Goal: Information Seeking & Learning: Learn about a topic

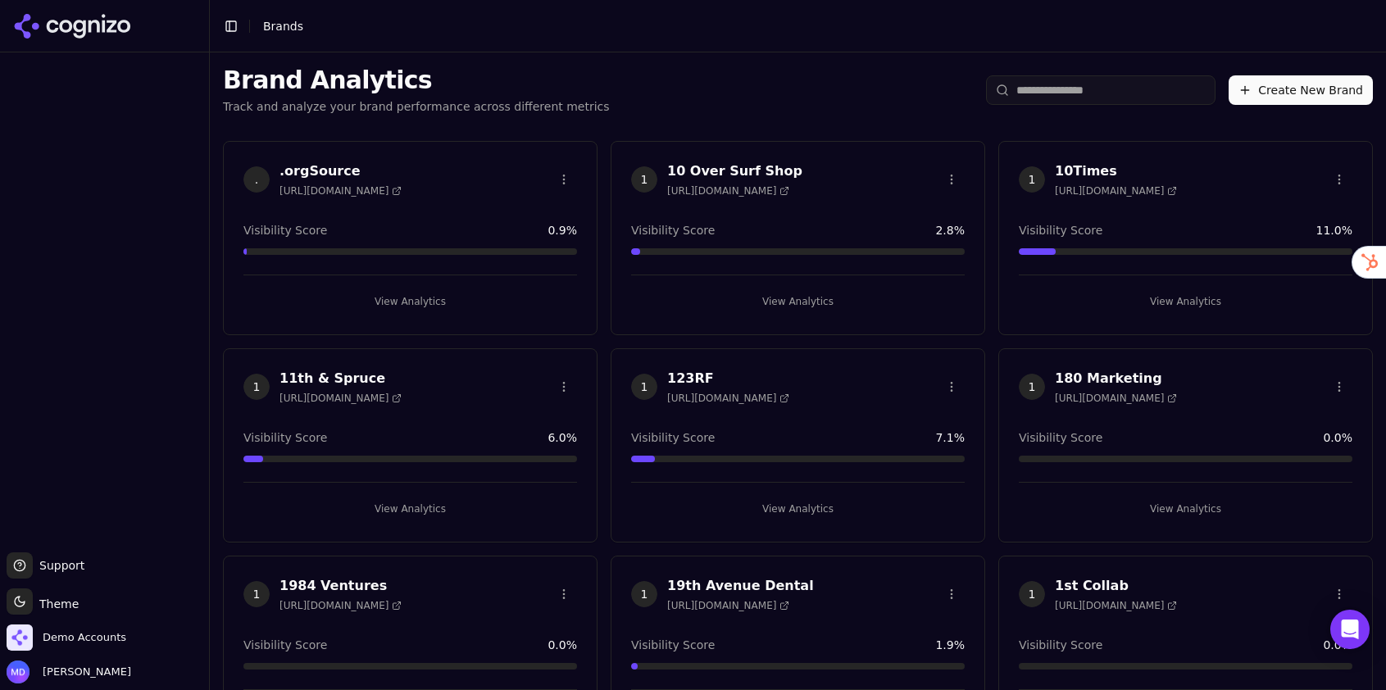
click at [1081, 92] on input "search" at bounding box center [1101, 90] width 230 height 30
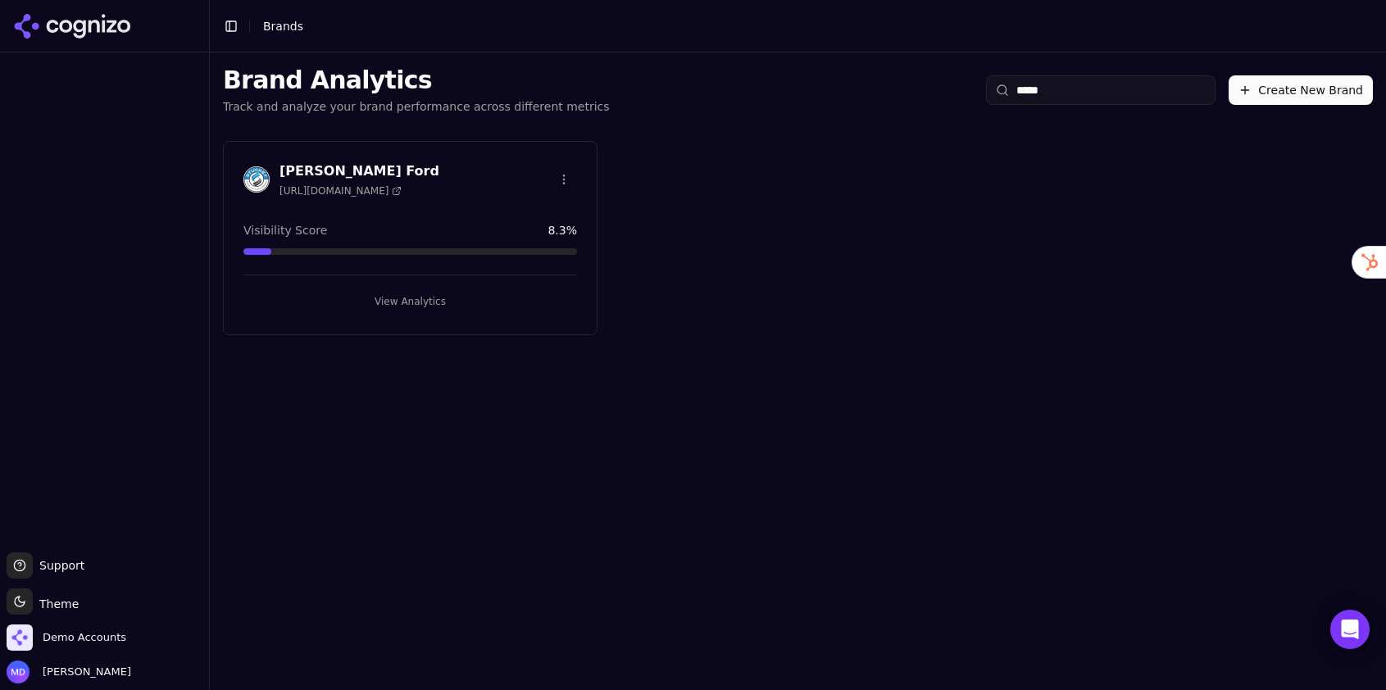
type input "*****"
click at [443, 304] on button "View Analytics" at bounding box center [410, 302] width 334 height 26
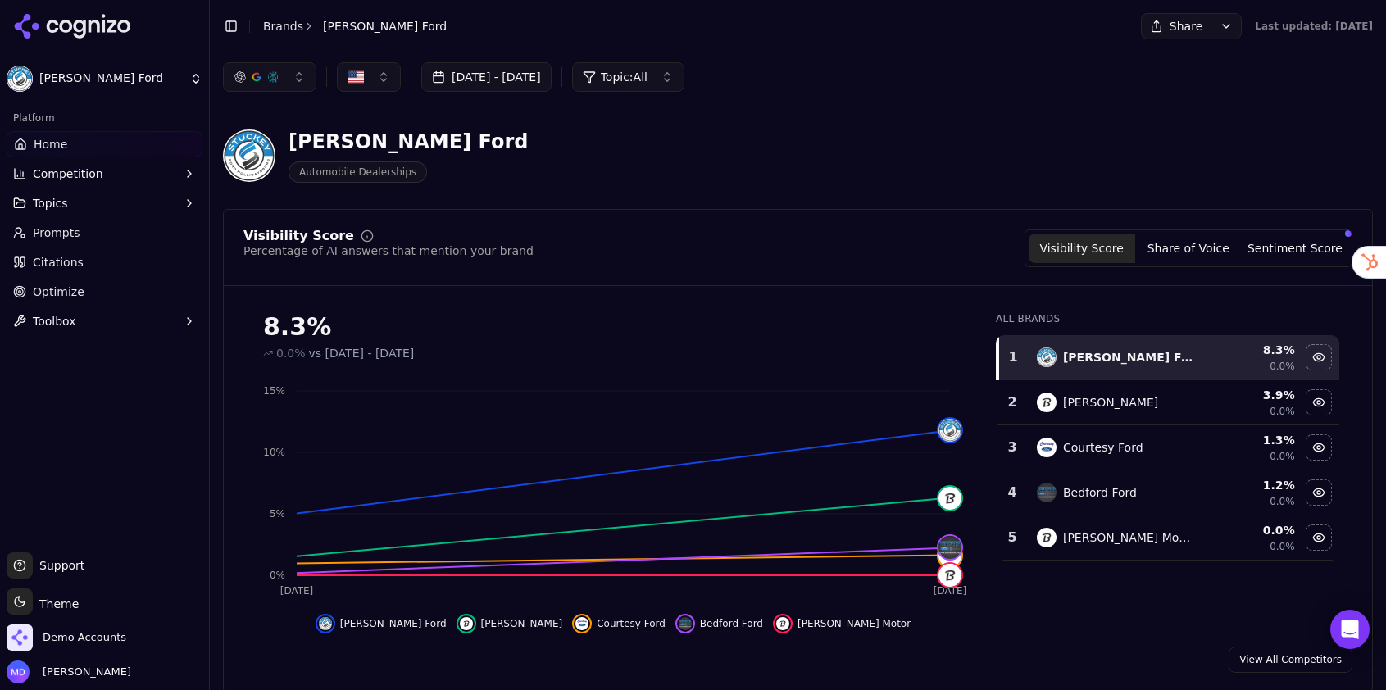
click at [77, 239] on span "Prompts" at bounding box center [57, 233] width 48 height 16
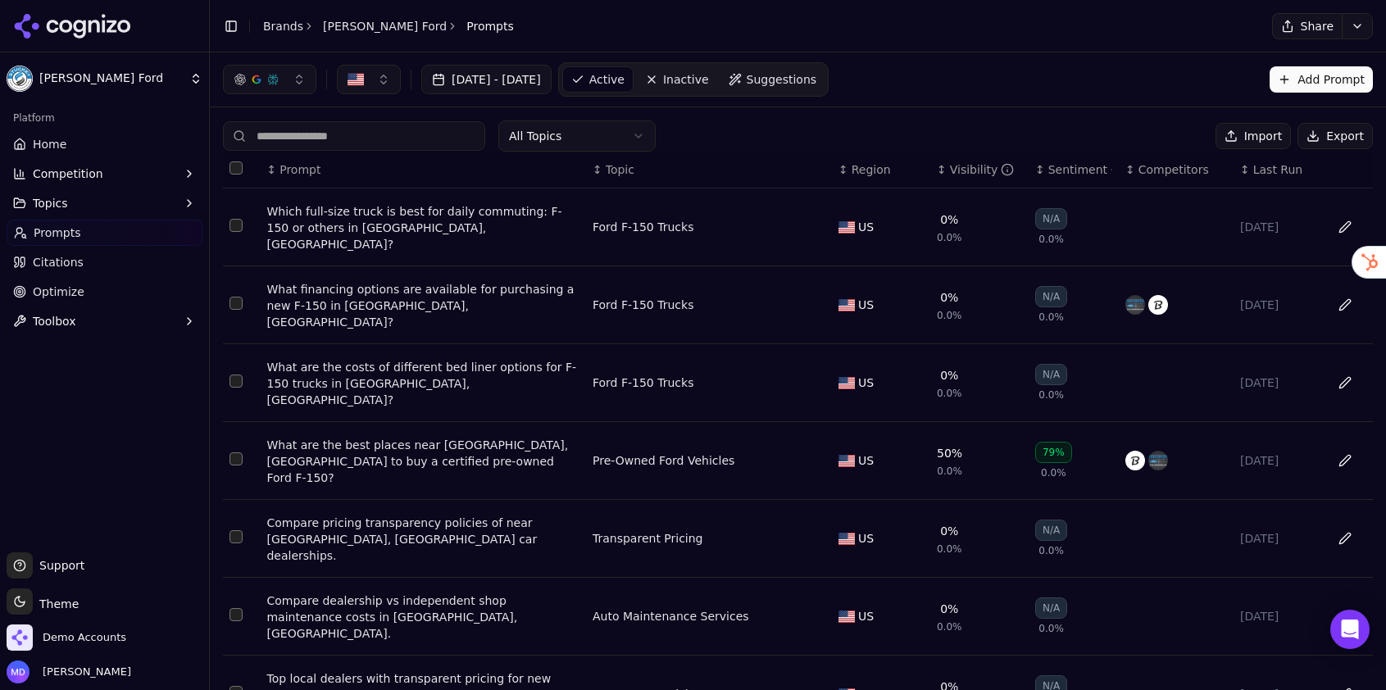
click at [130, 208] on button "Topics" at bounding box center [105, 203] width 196 height 26
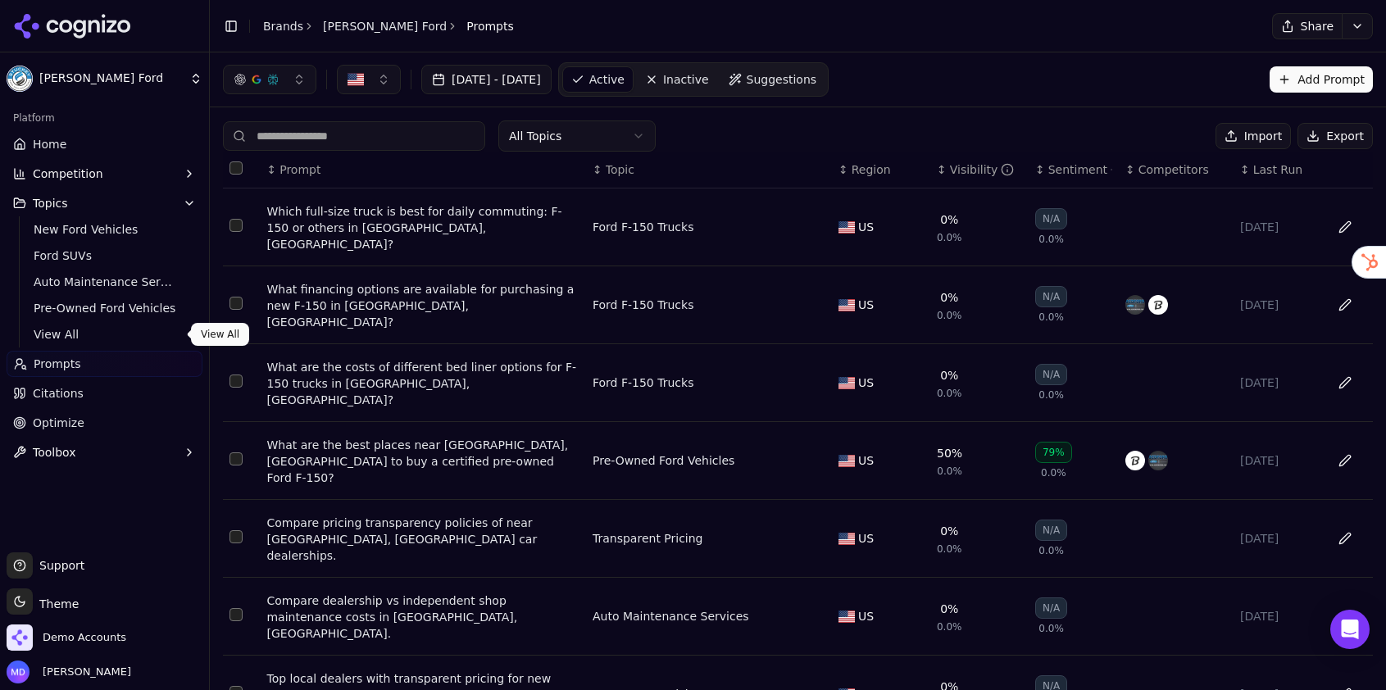
click at [71, 337] on span "View All" at bounding box center [105, 334] width 143 height 16
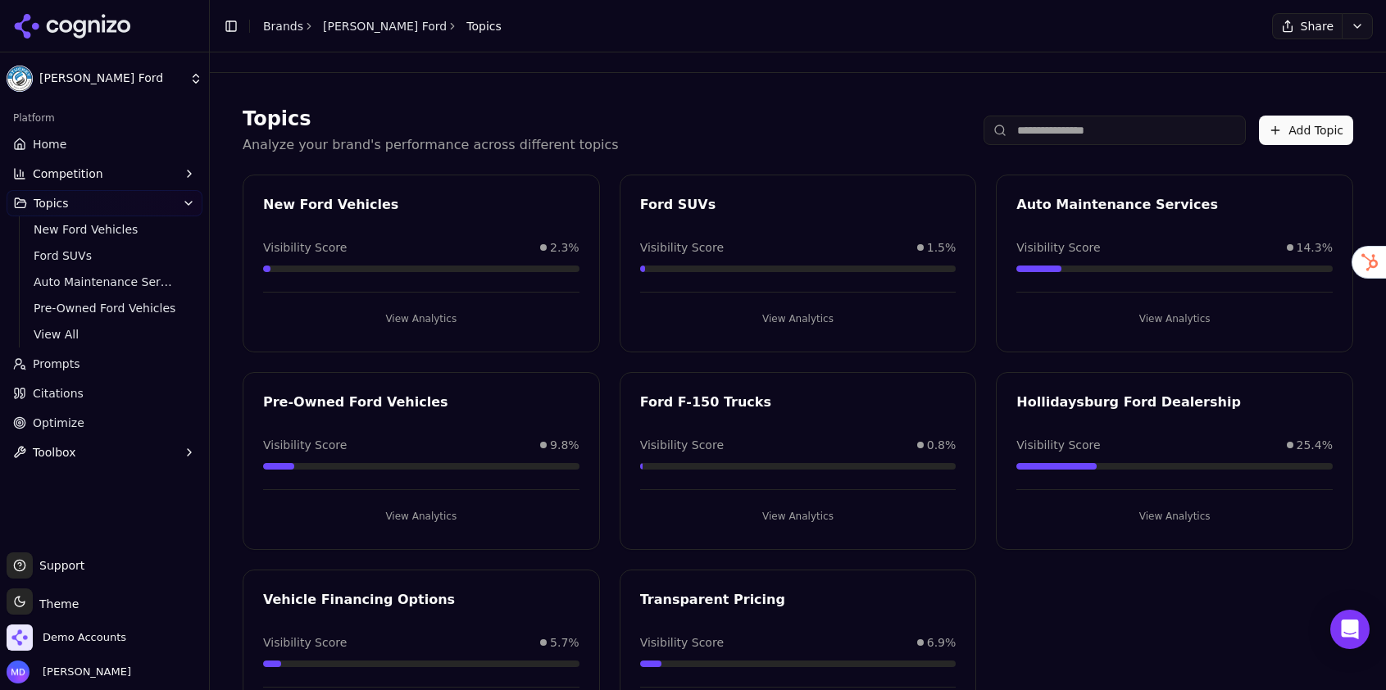
click at [461, 518] on button "View Analytics" at bounding box center [421, 516] width 316 height 26
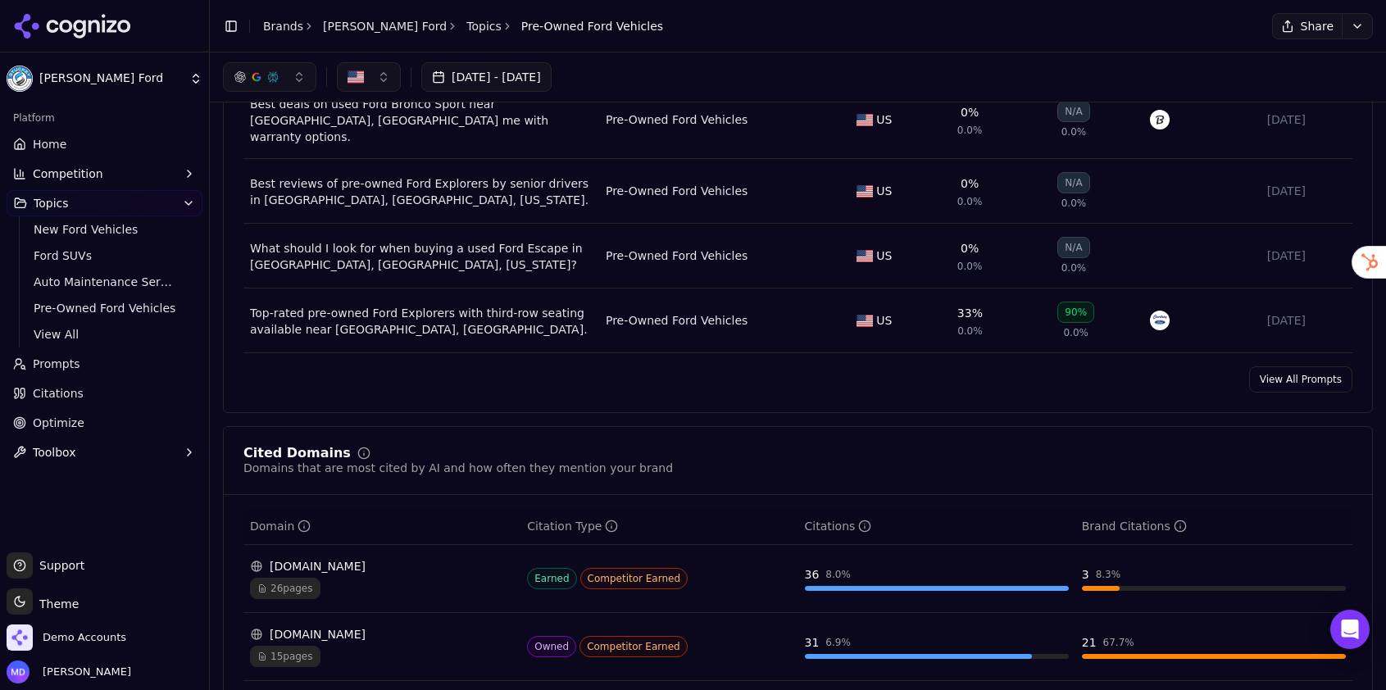
scroll to position [726, 0]
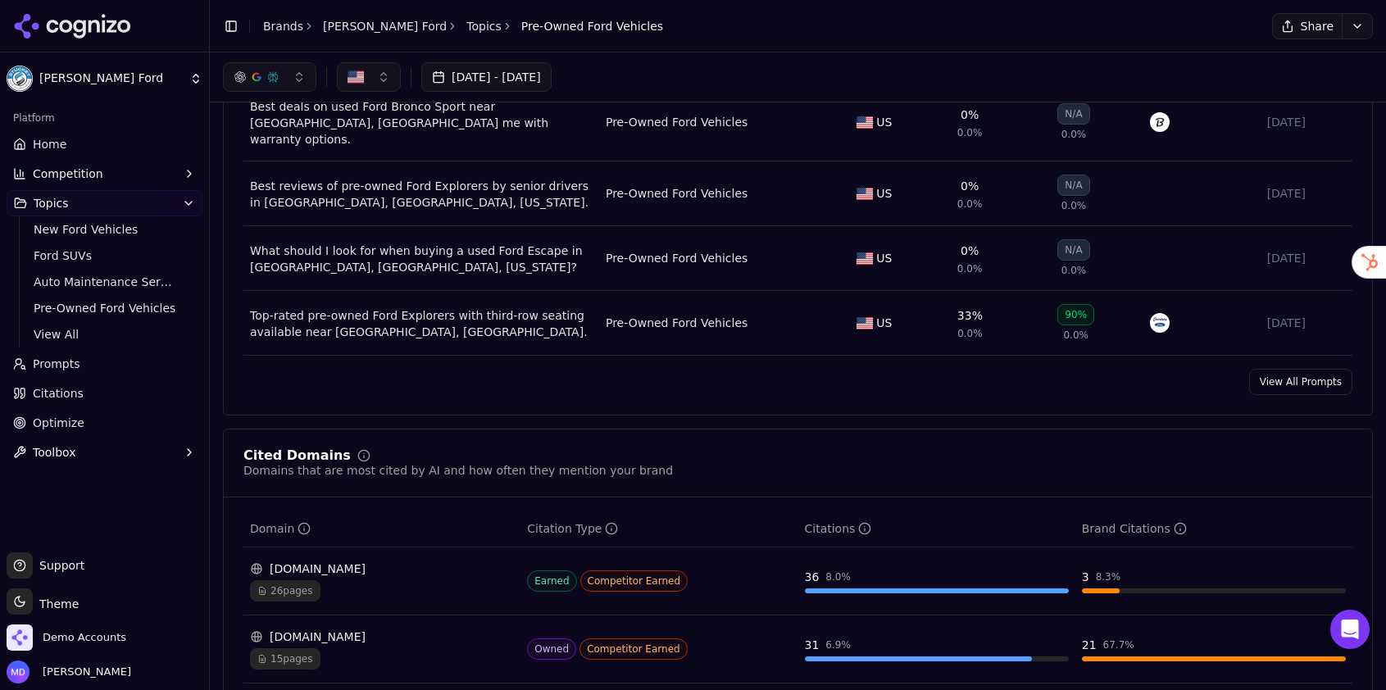
click at [1271, 369] on link "View All Prompts" at bounding box center [1300, 382] width 103 height 26
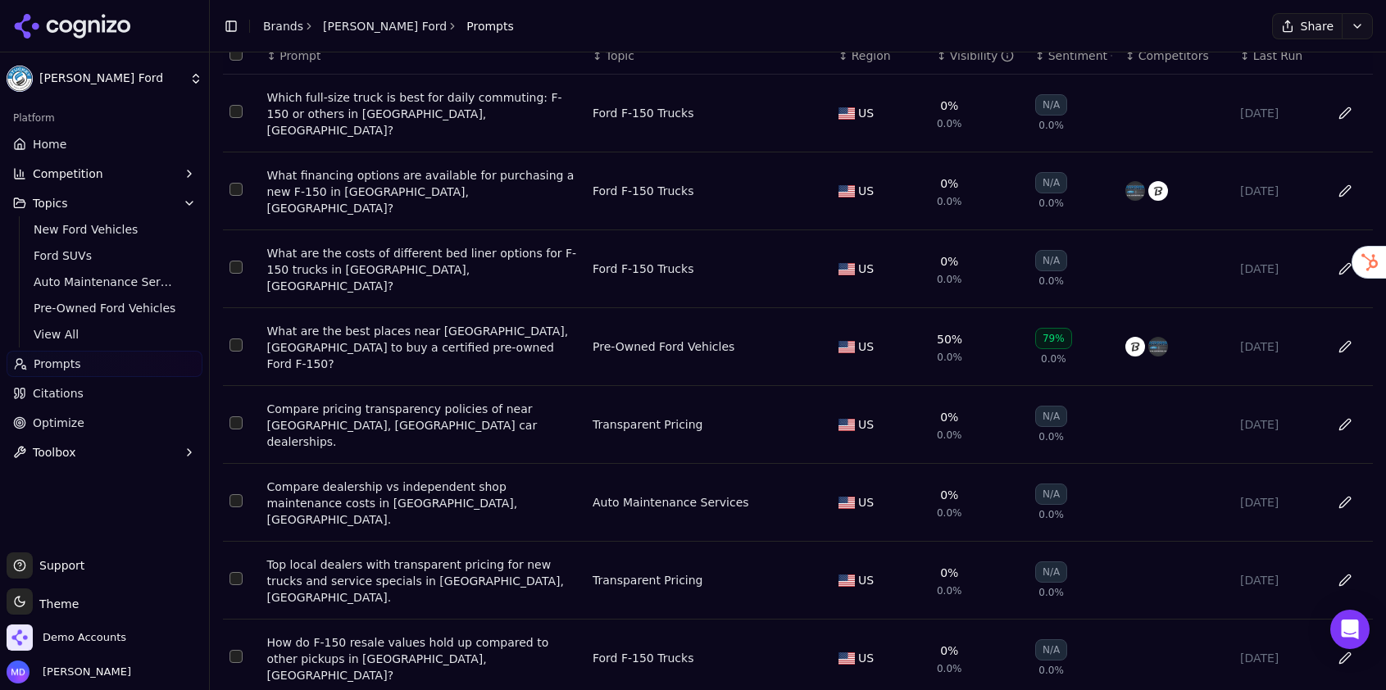
scroll to position [202, 0]
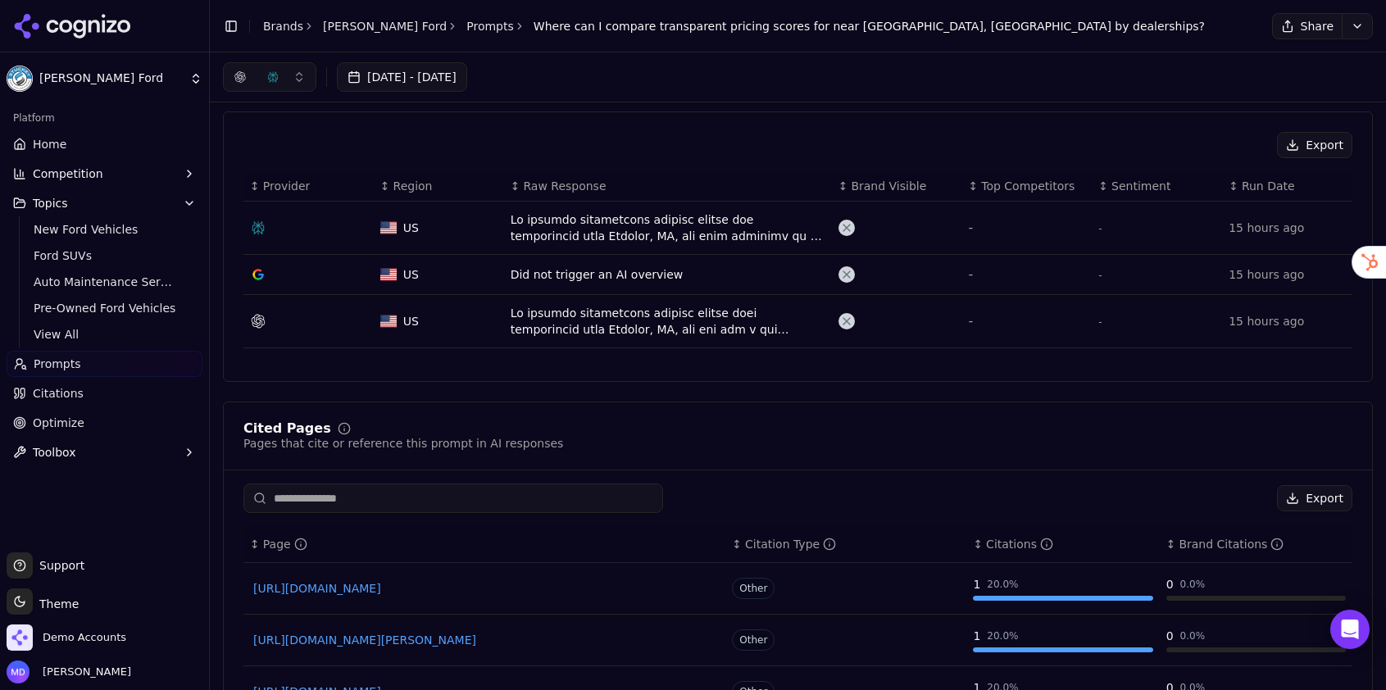
scroll to position [440, 0]
click at [637, 225] on div "Data table" at bounding box center [668, 228] width 315 height 33
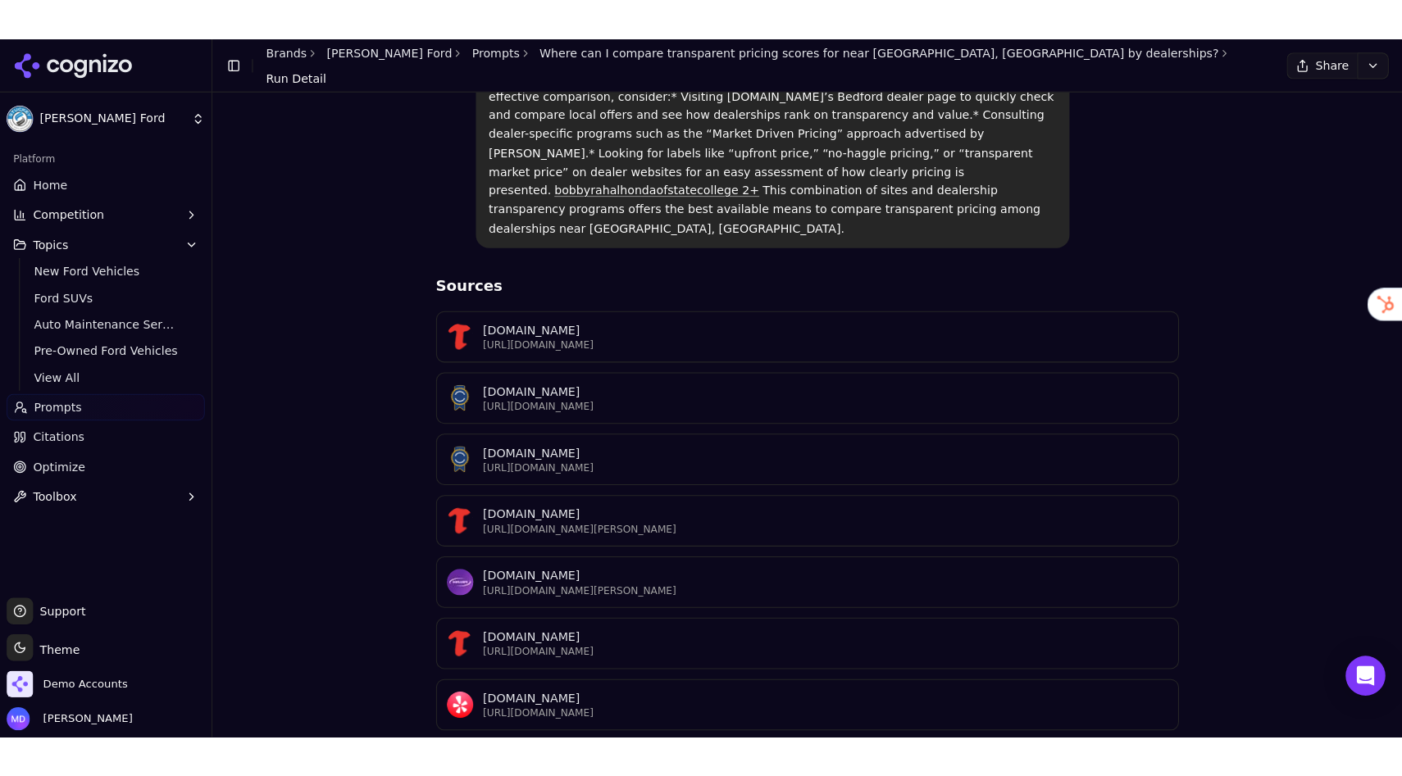
scroll to position [571, 0]
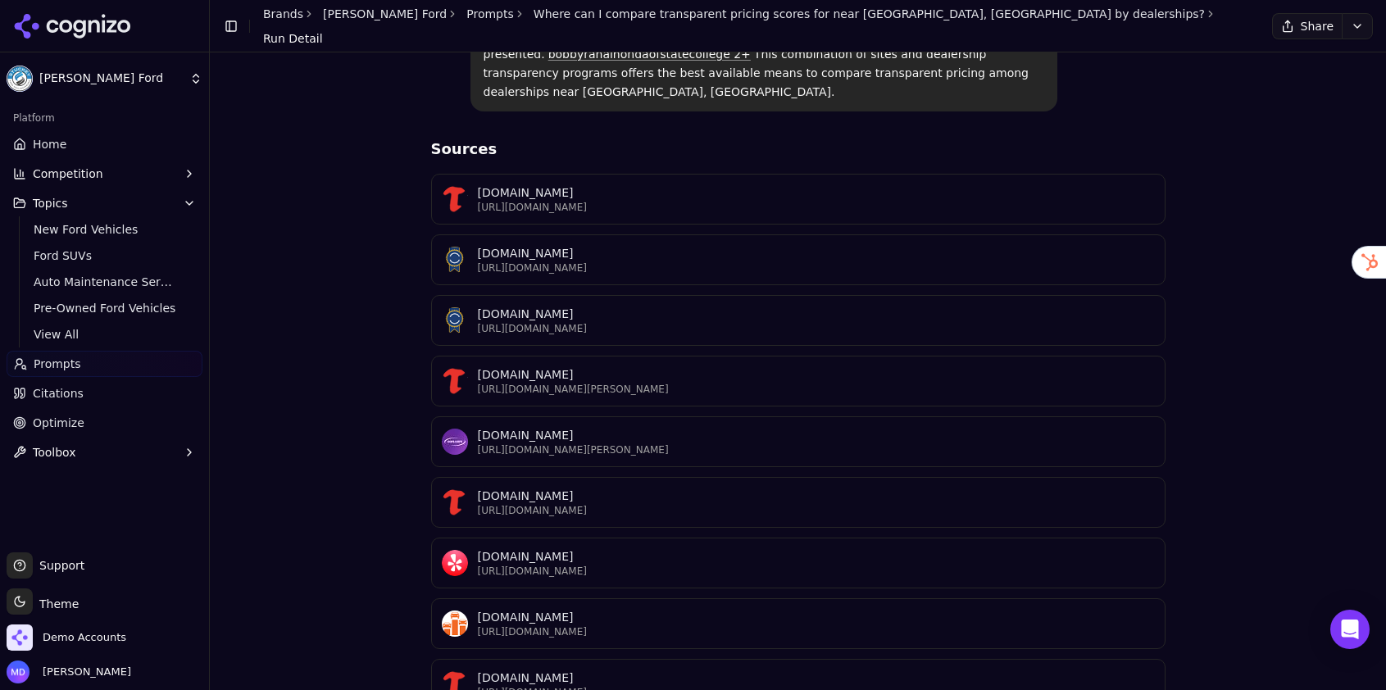
click at [287, 20] on link "Brands" at bounding box center [283, 13] width 40 height 13
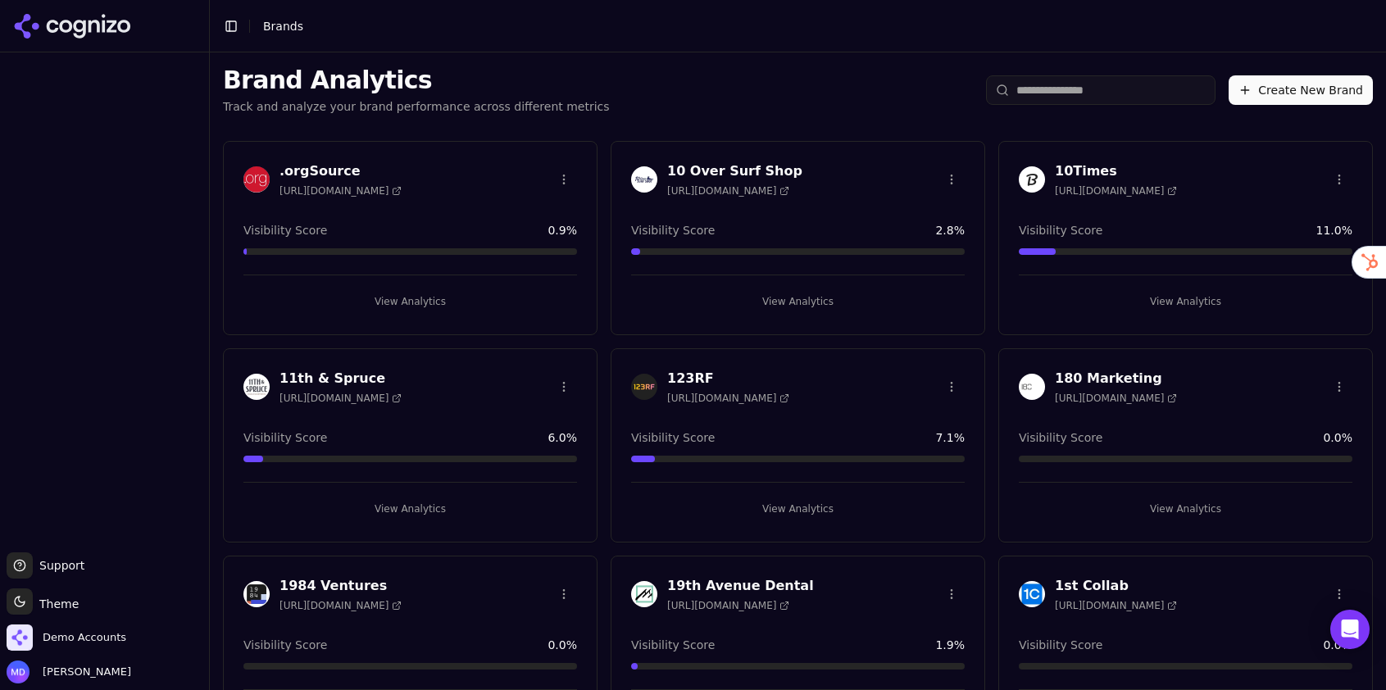
click at [1121, 70] on div "Brand Analytics Track and analyze your brand performance across different metri…" at bounding box center [798, 89] width 1176 height 75
click at [1120, 84] on input "search" at bounding box center [1101, 90] width 230 height 30
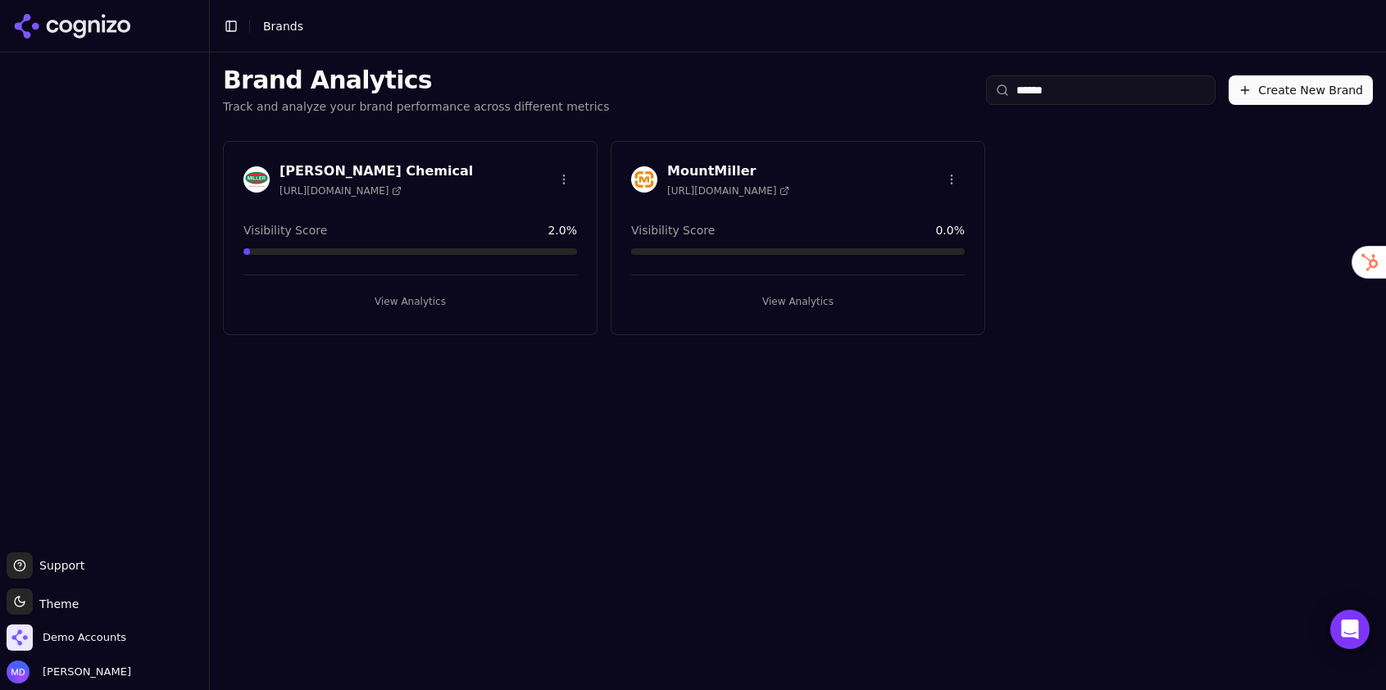
type input "******"
click at [425, 306] on button "View Analytics" at bounding box center [410, 302] width 334 height 26
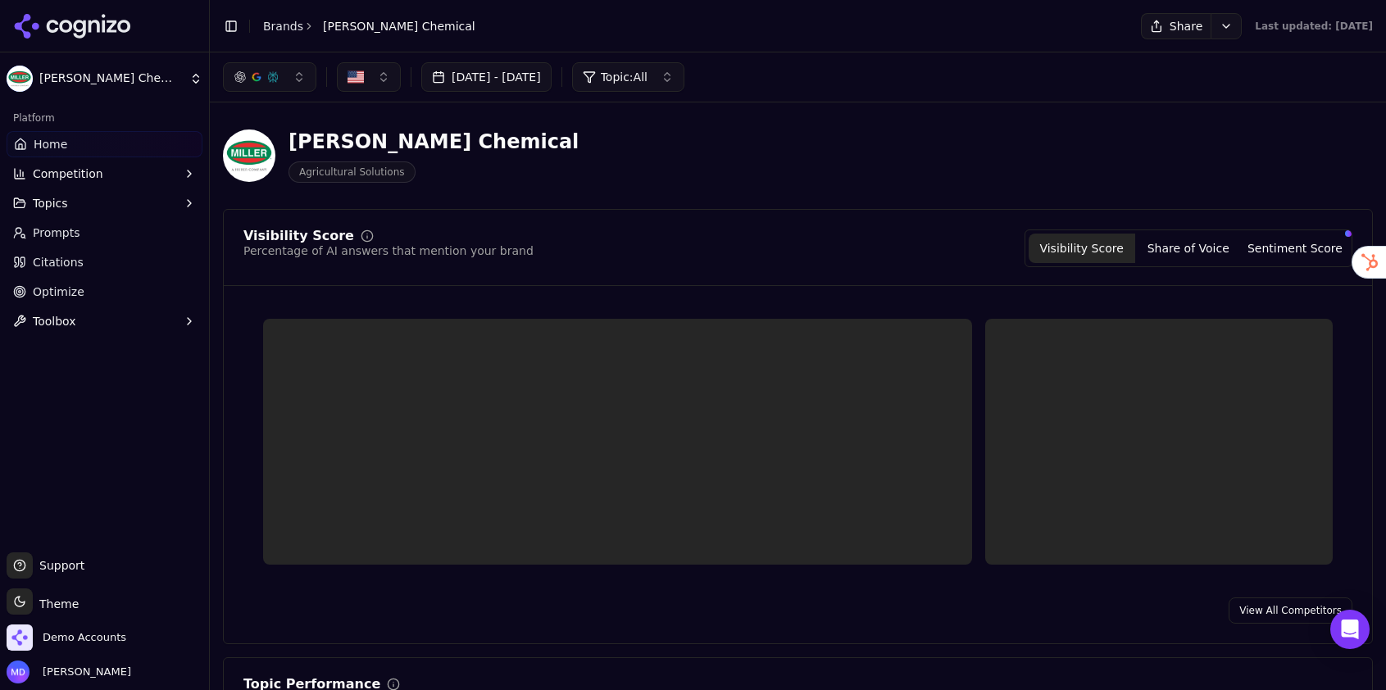
click at [107, 297] on link "Optimize" at bounding box center [105, 292] width 196 height 26
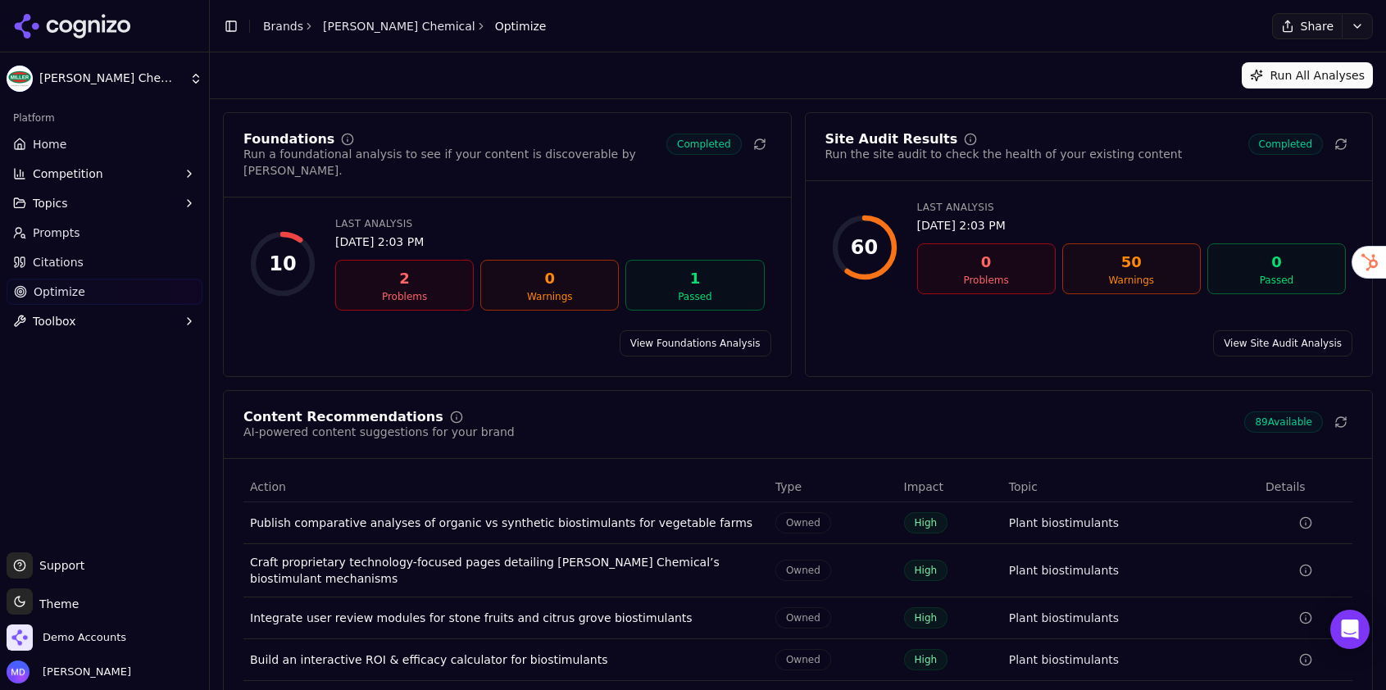
click at [53, 236] on span "Prompts" at bounding box center [57, 233] width 48 height 16
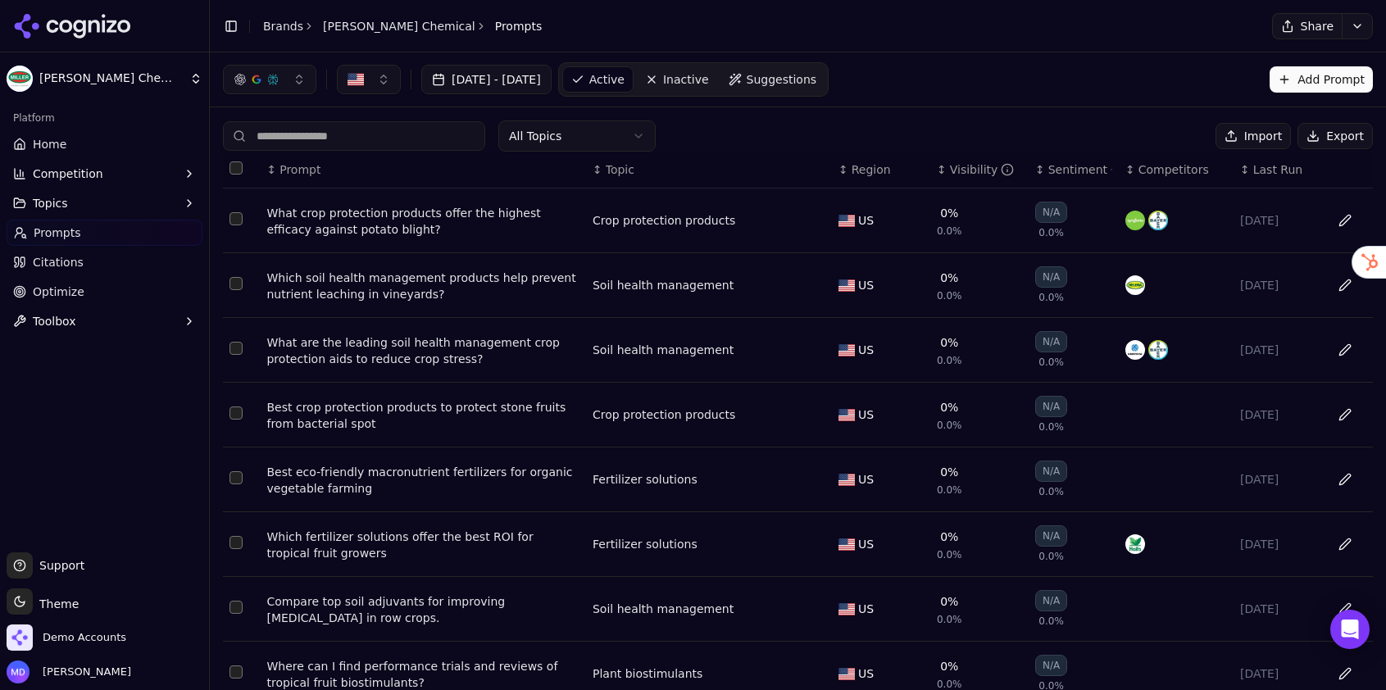
click at [70, 148] on link "Home" at bounding box center [105, 144] width 196 height 26
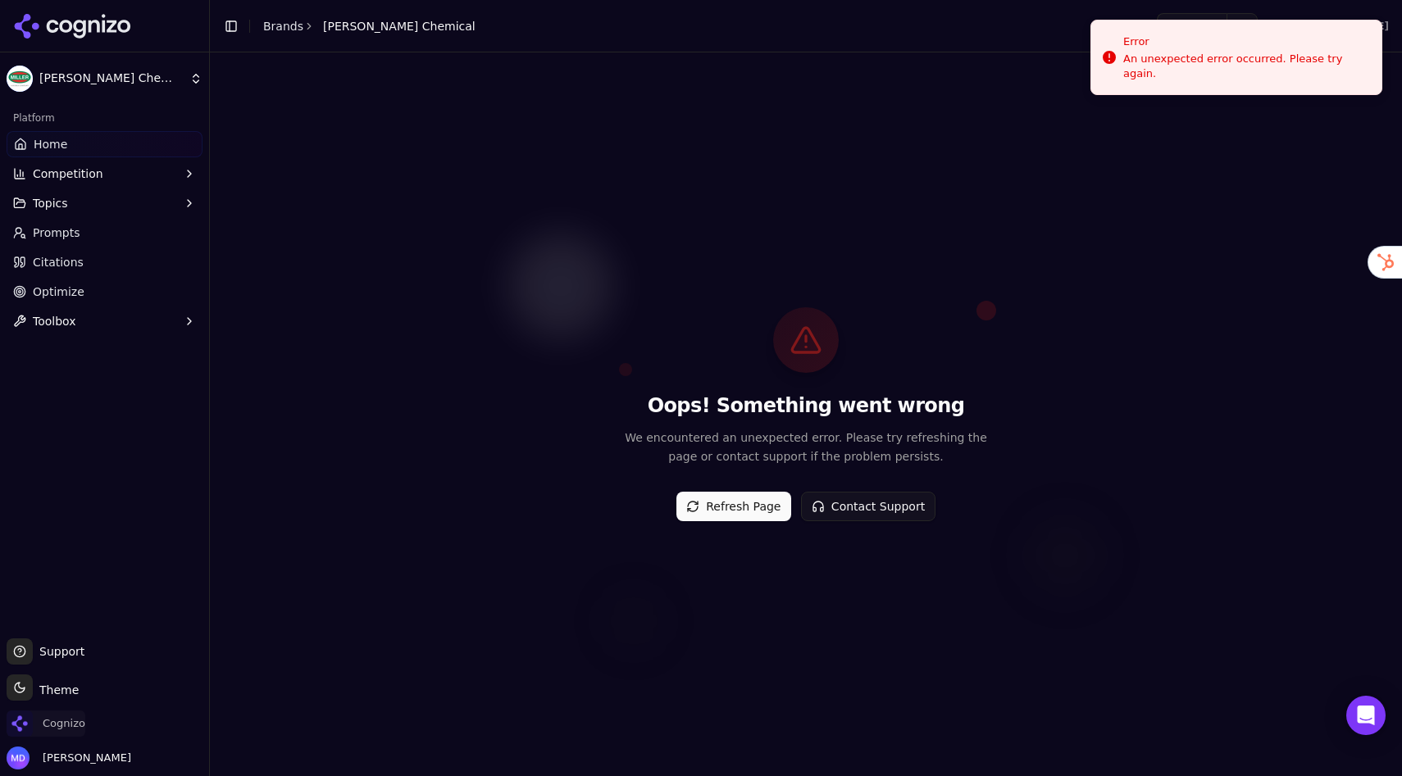
click at [69, 689] on span "Cognizo" at bounding box center [64, 723] width 43 height 15
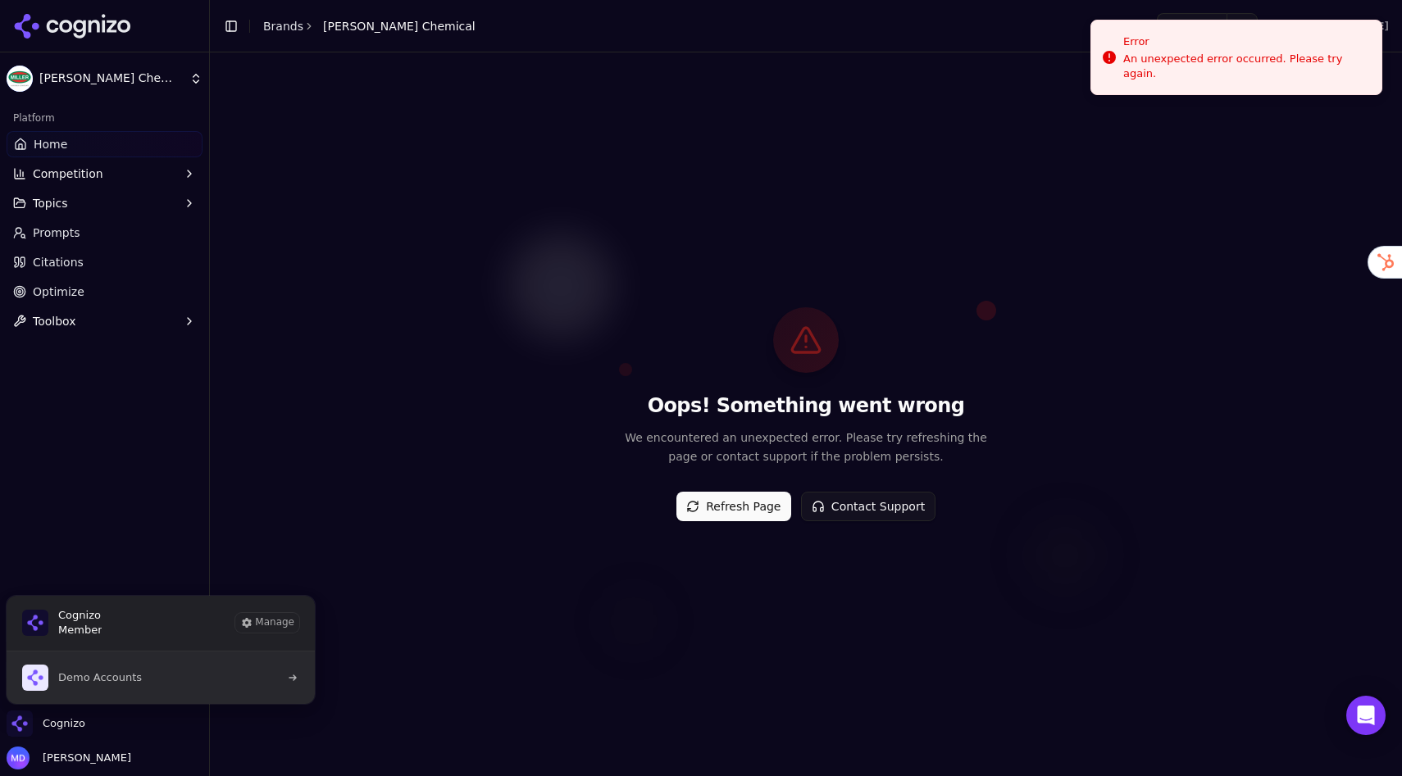
click at [118, 672] on span "Demo Accounts" at bounding box center [100, 677] width 84 height 15
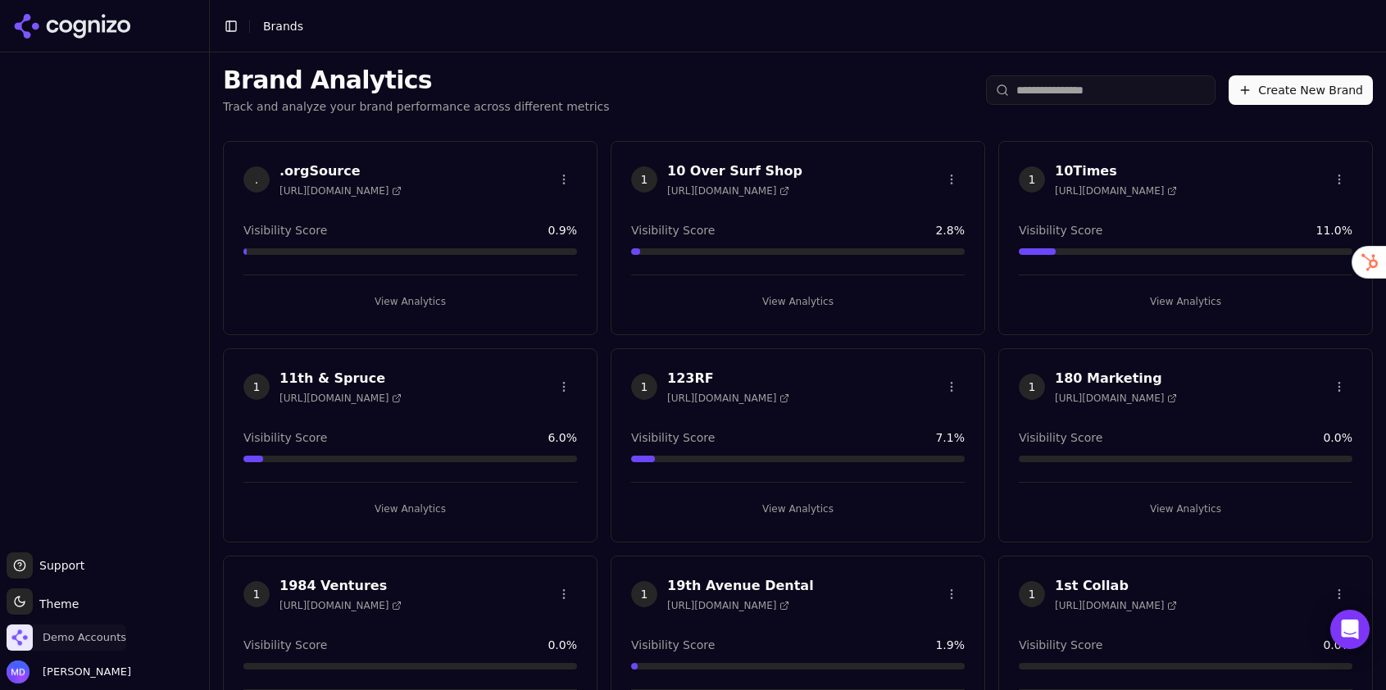
click at [89, 645] on span "Demo Accounts" at bounding box center [67, 638] width 120 height 26
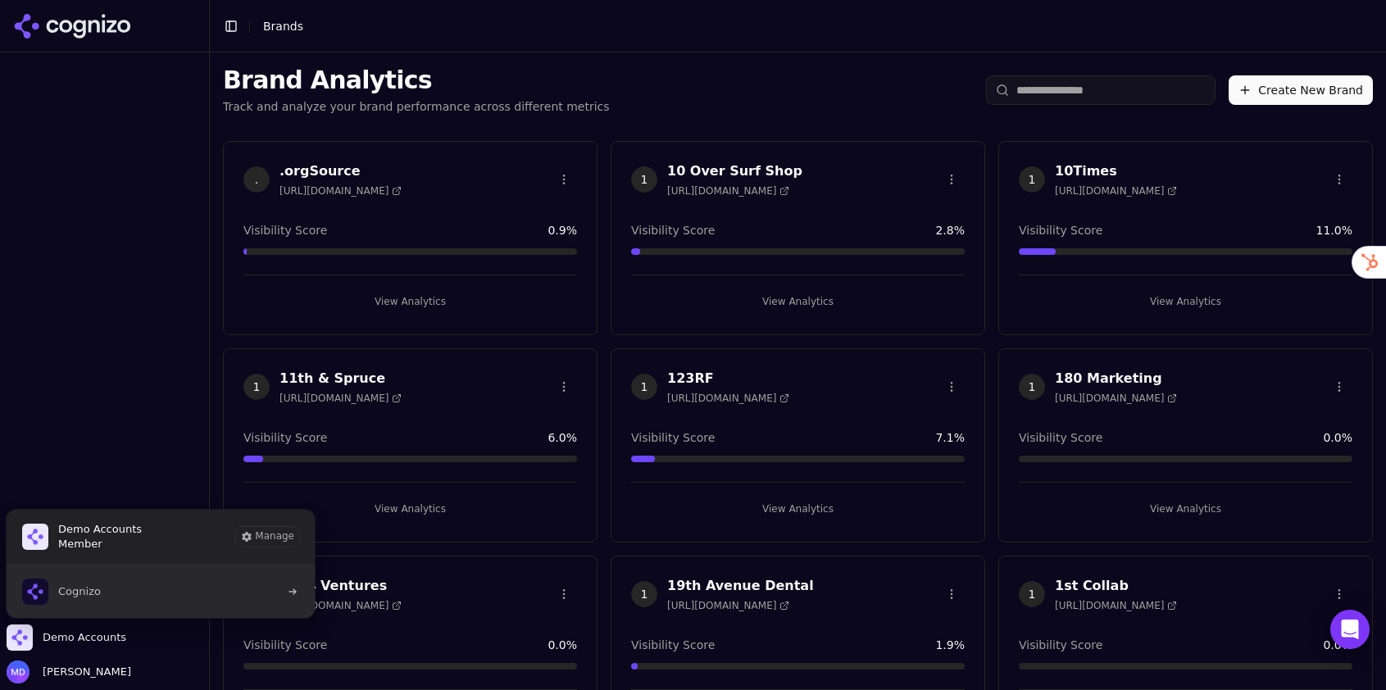
click at [88, 602] on span "Cognizo" at bounding box center [61, 592] width 79 height 26
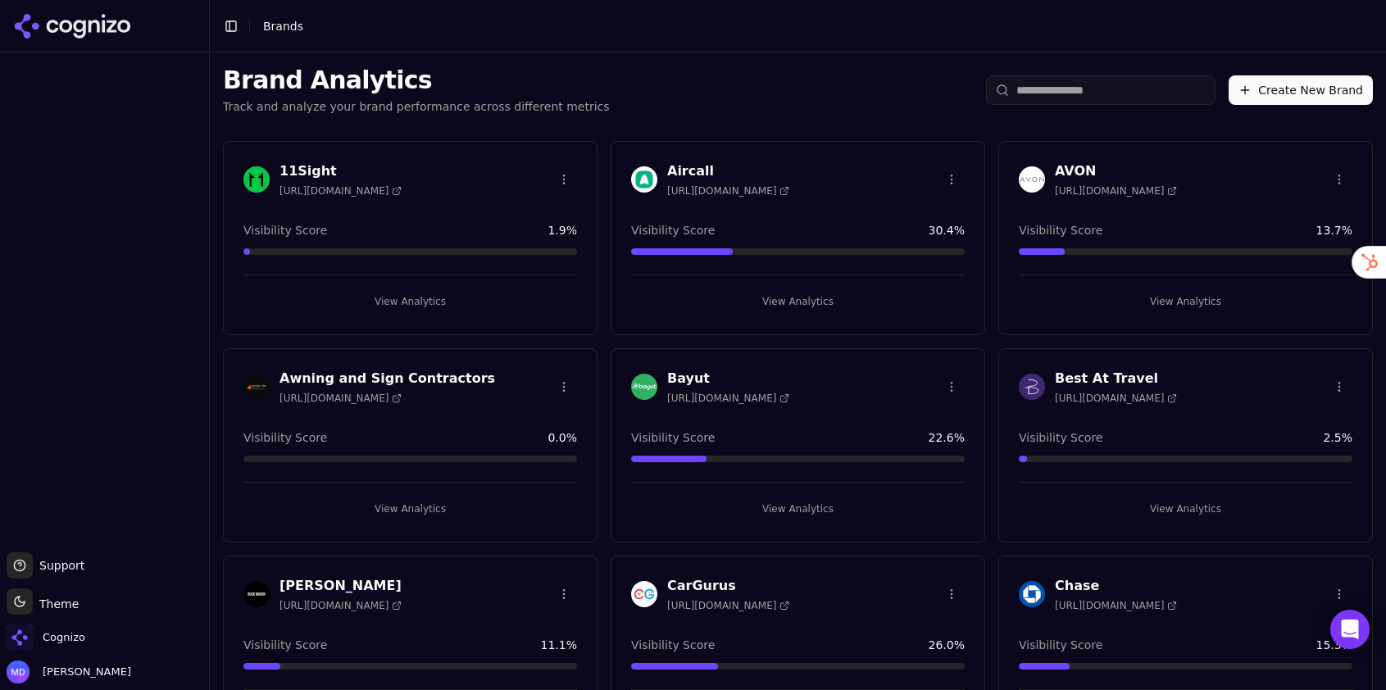
click at [1027, 89] on input "search" at bounding box center [1101, 90] width 230 height 30
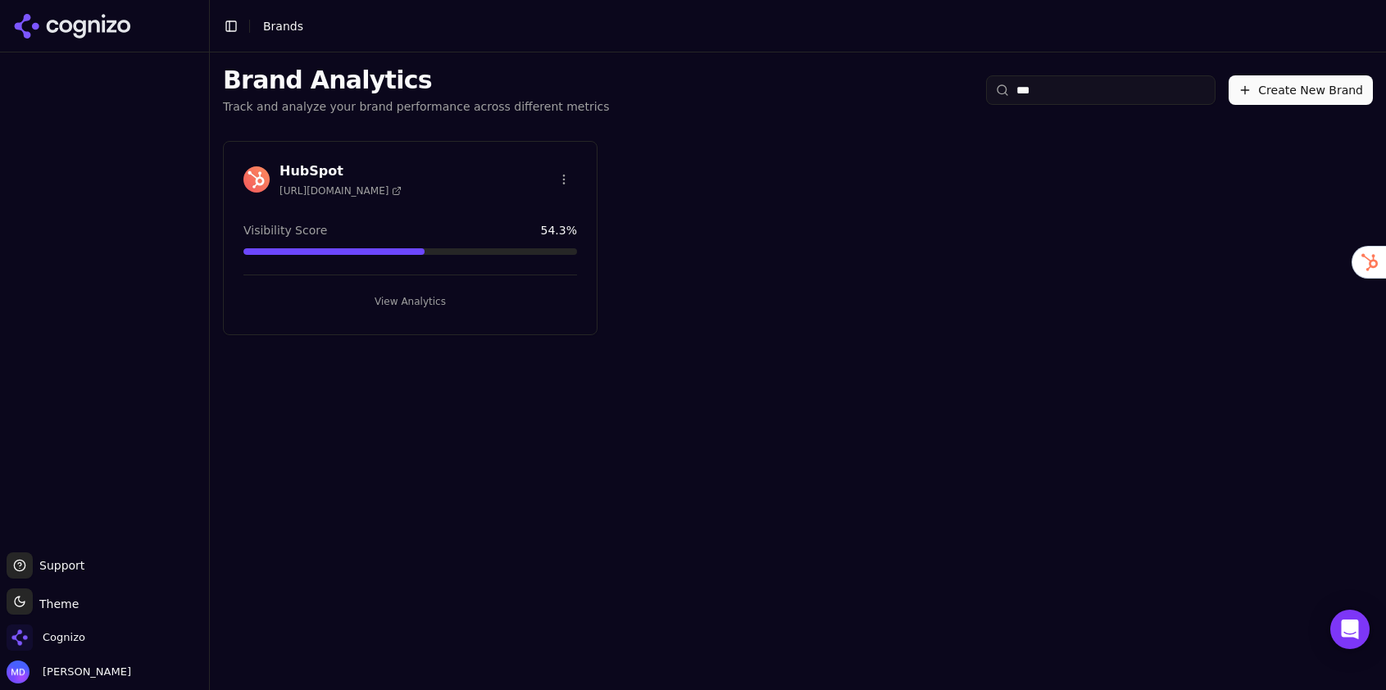
type input "***"
click at [411, 302] on button "View Analytics" at bounding box center [410, 302] width 334 height 26
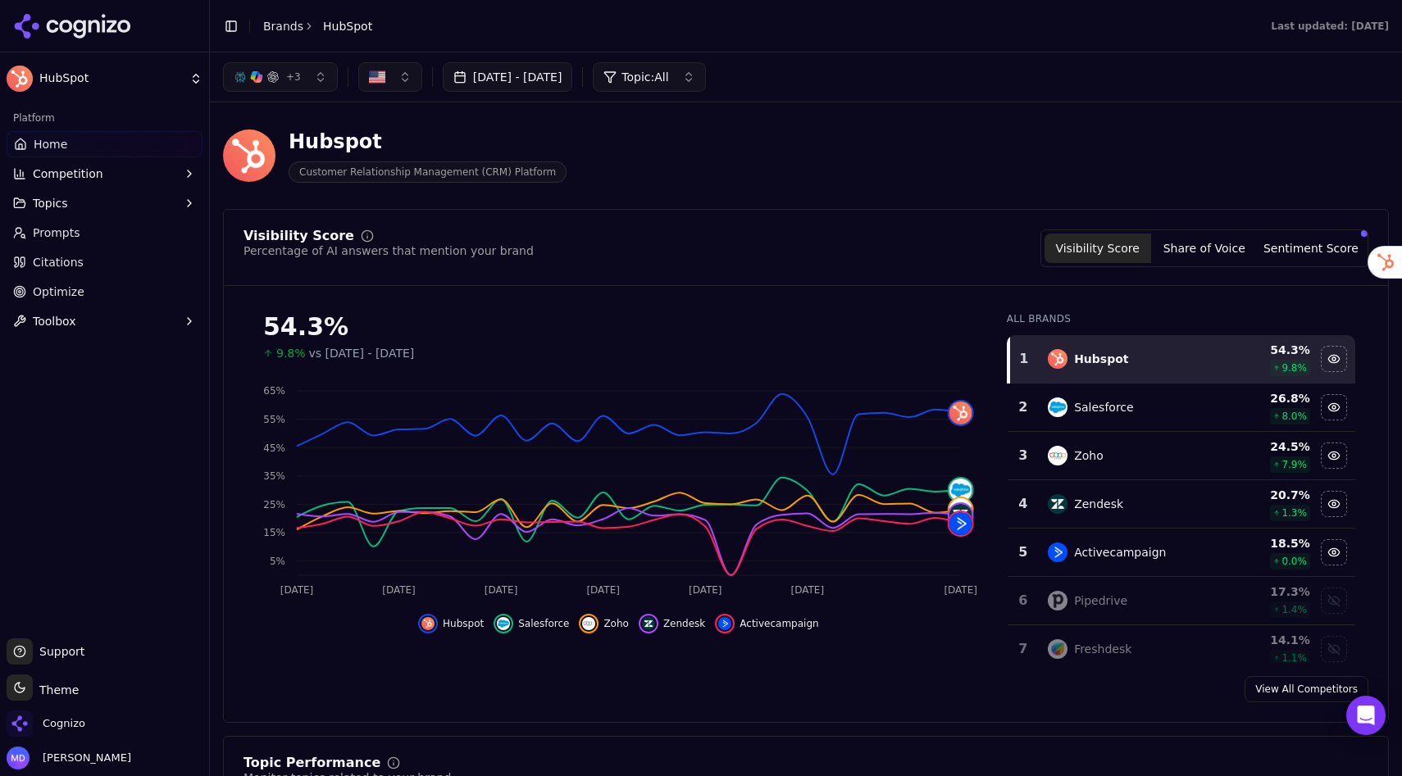
click at [59, 243] on link "Prompts" at bounding box center [105, 233] width 196 height 26
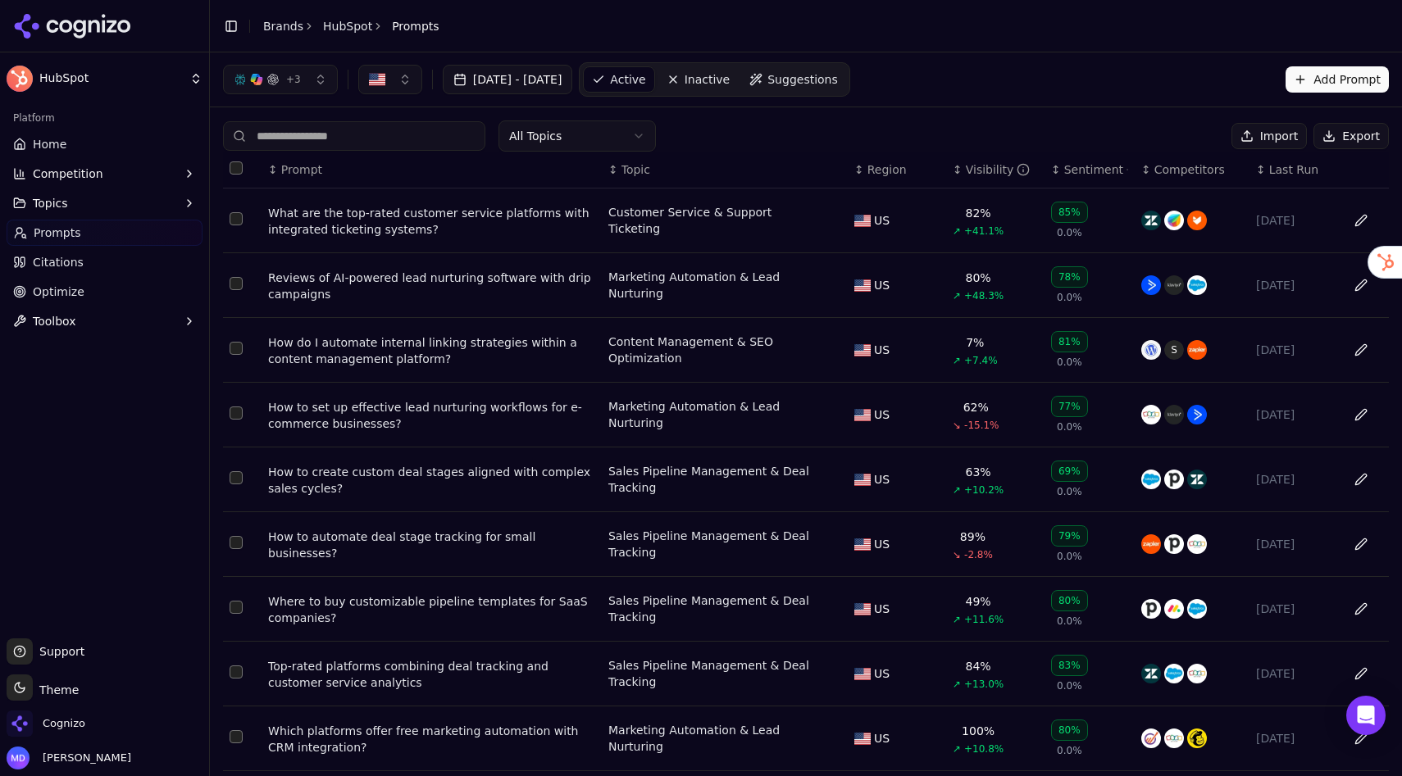
click at [361, 420] on div "How to set up effective lead nurturing workflows for e-commerce businesses?" at bounding box center [431, 415] width 327 height 33
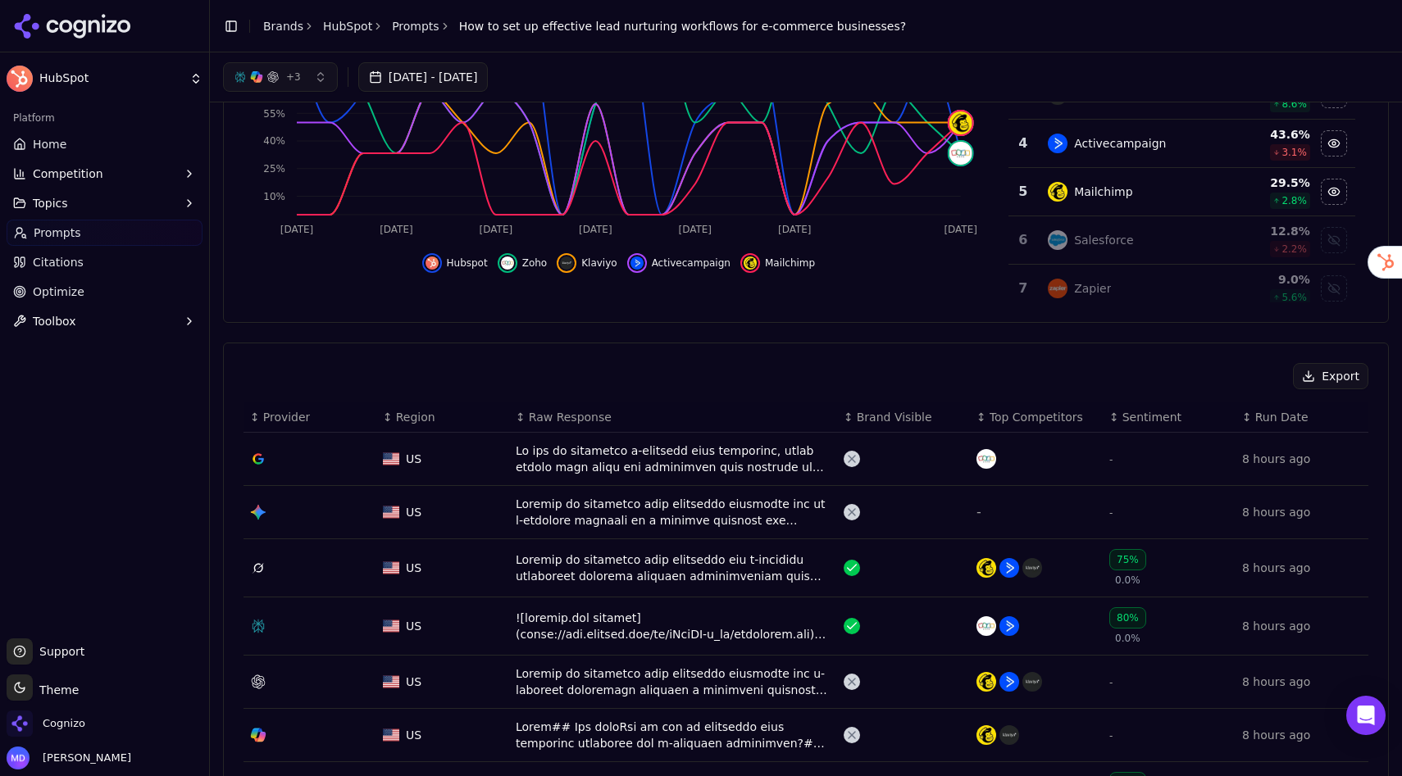
scroll to position [143, 0]
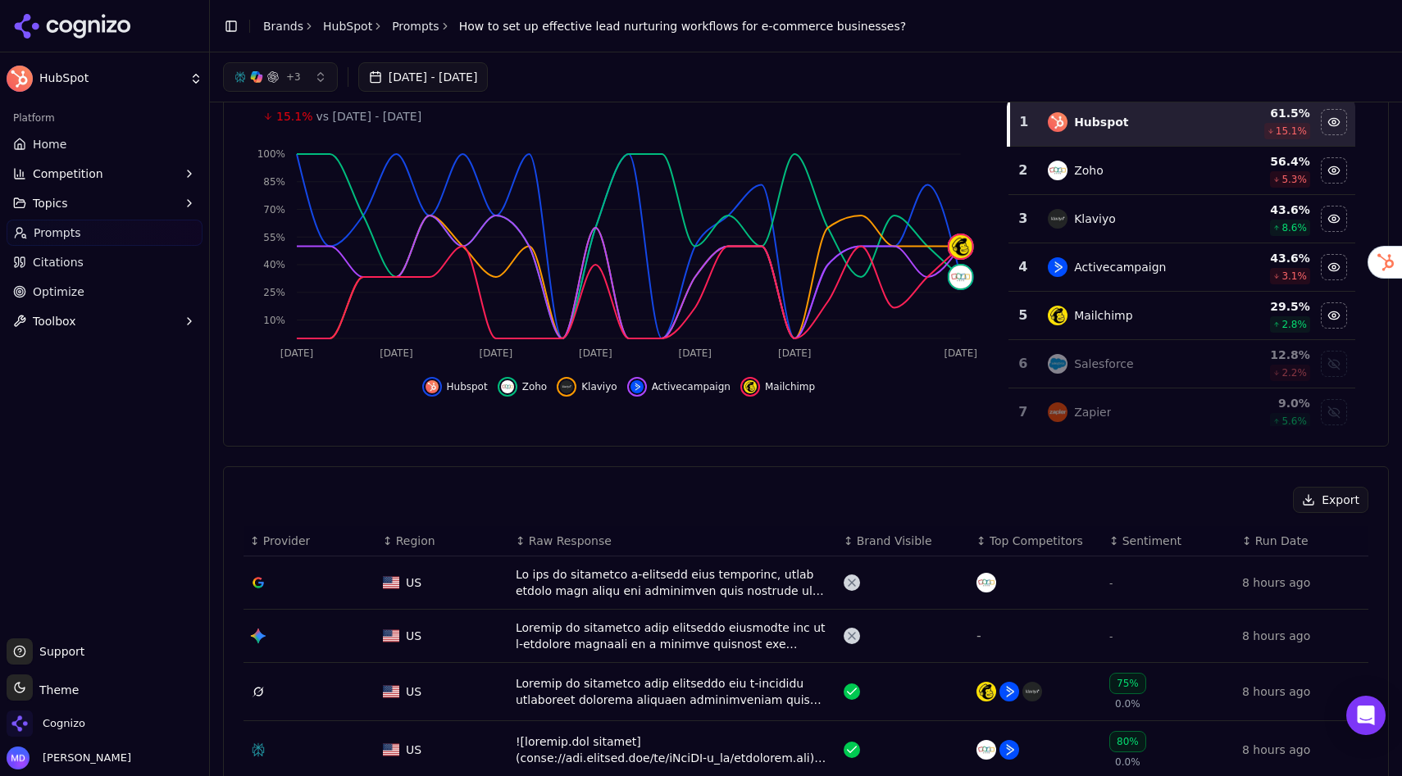
click at [303, 78] on button "+ 3" at bounding box center [280, 77] width 115 height 30
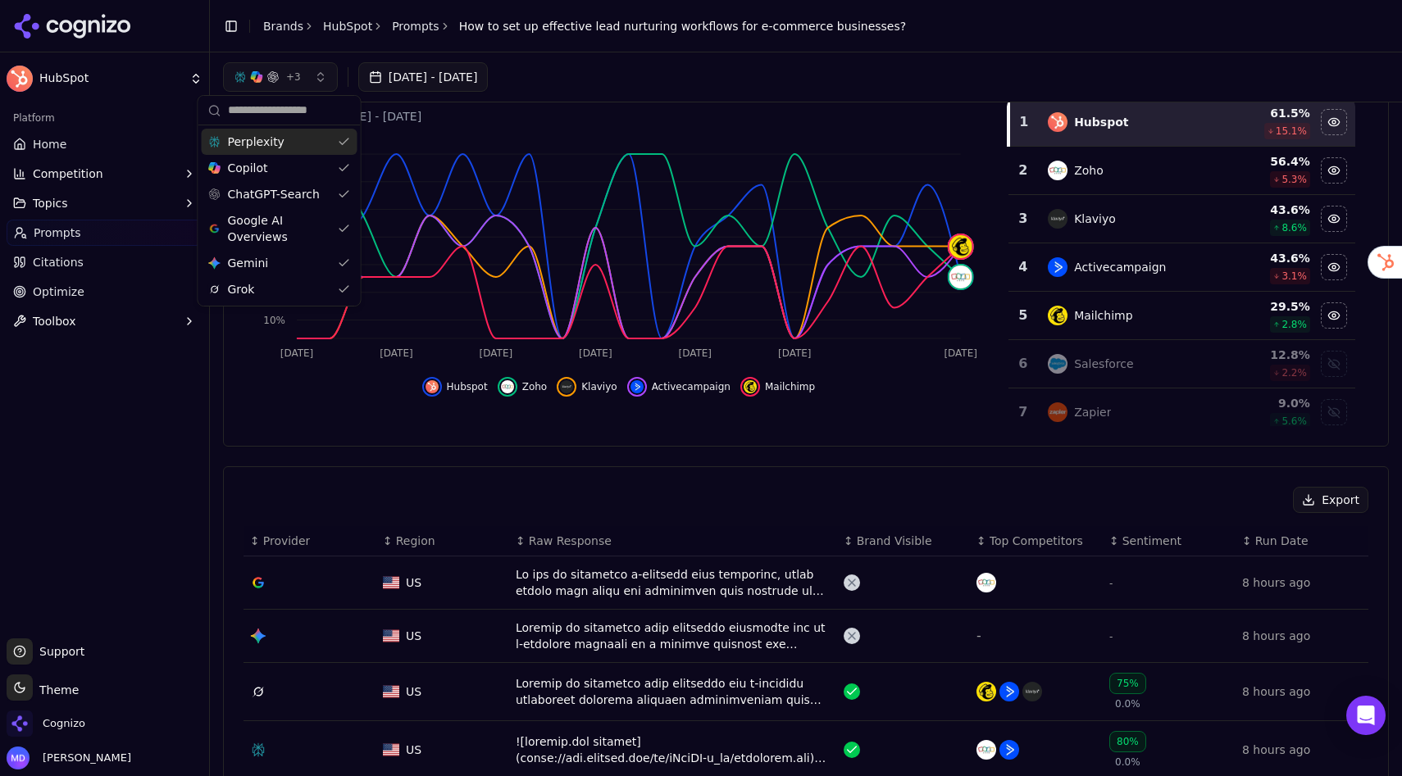
click at [345, 139] on div "Perplexity" at bounding box center [280, 142] width 156 height 26
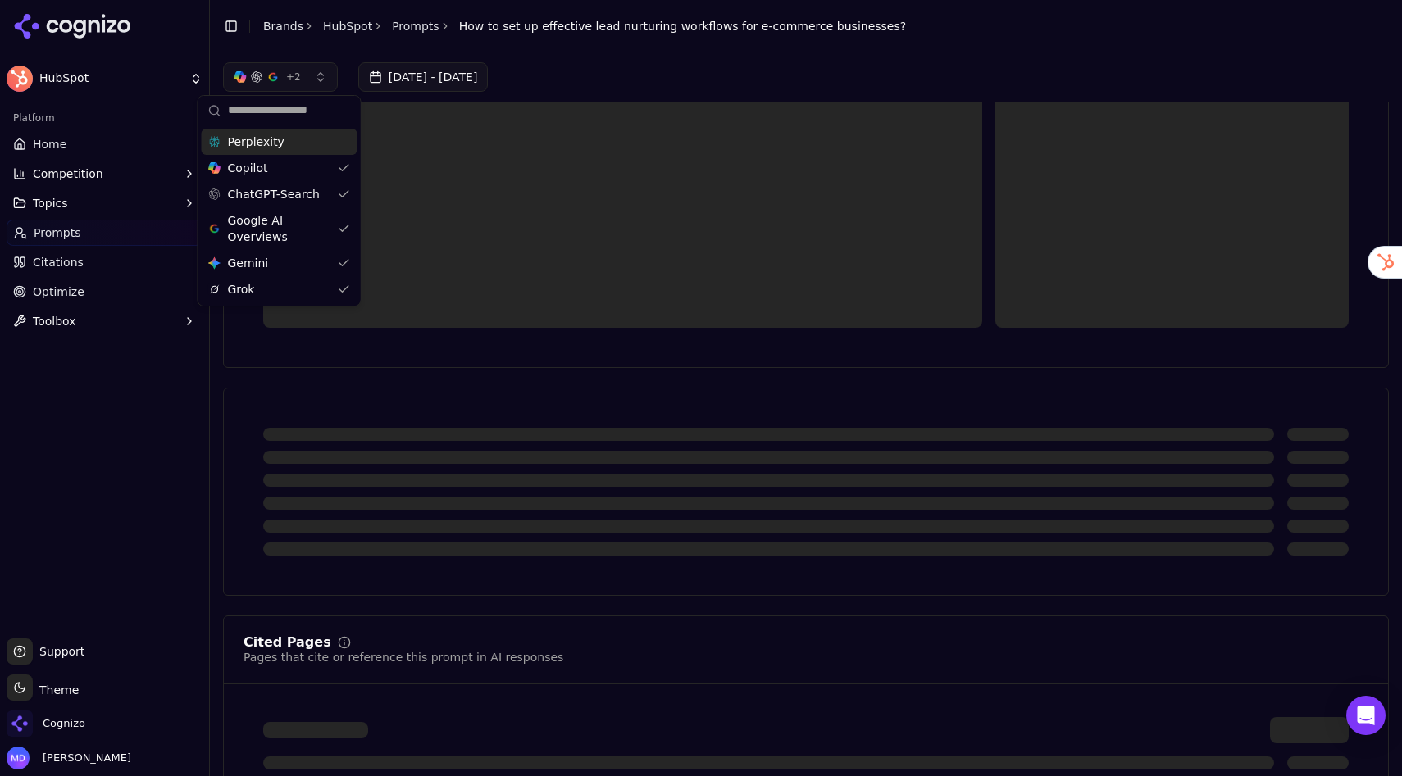
scroll to position [65, 0]
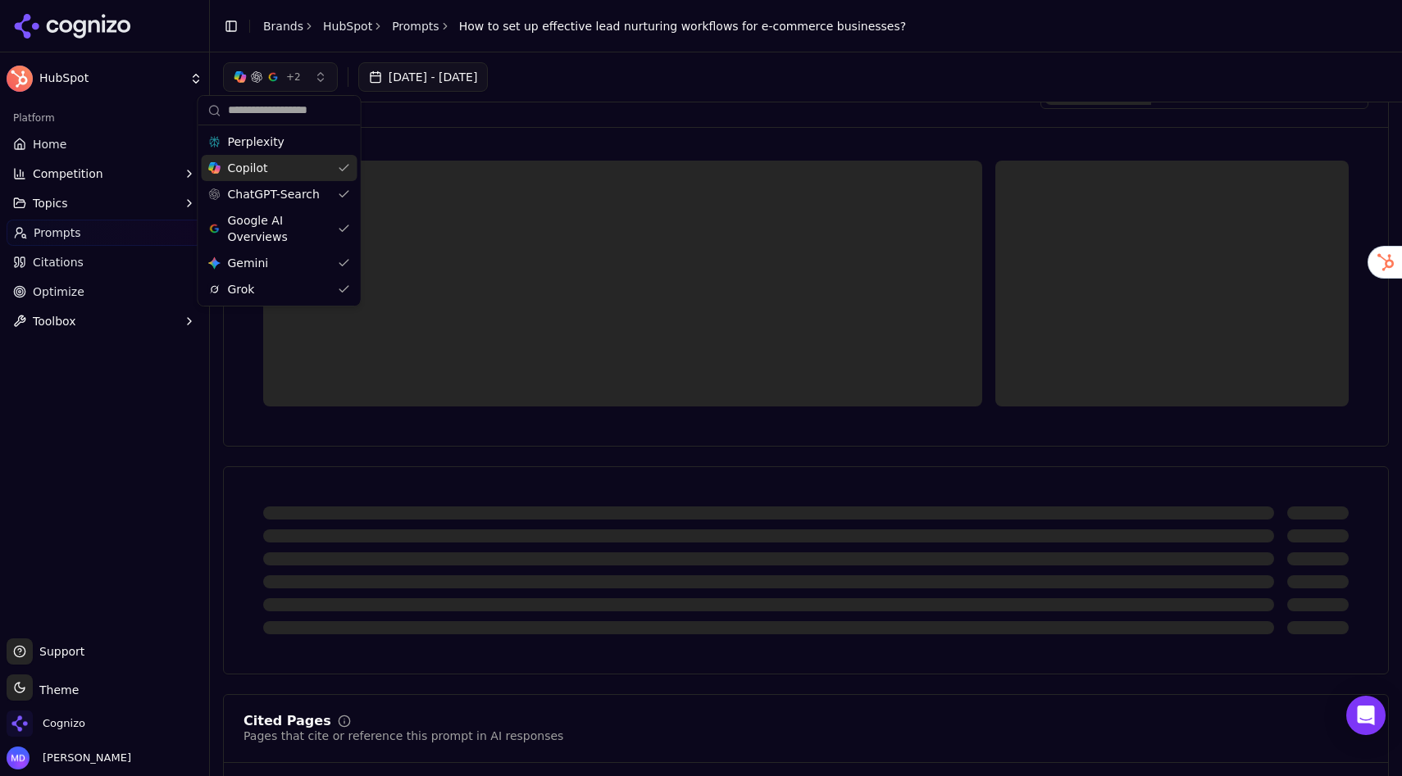
click at [345, 176] on div "Copilot" at bounding box center [280, 168] width 156 height 26
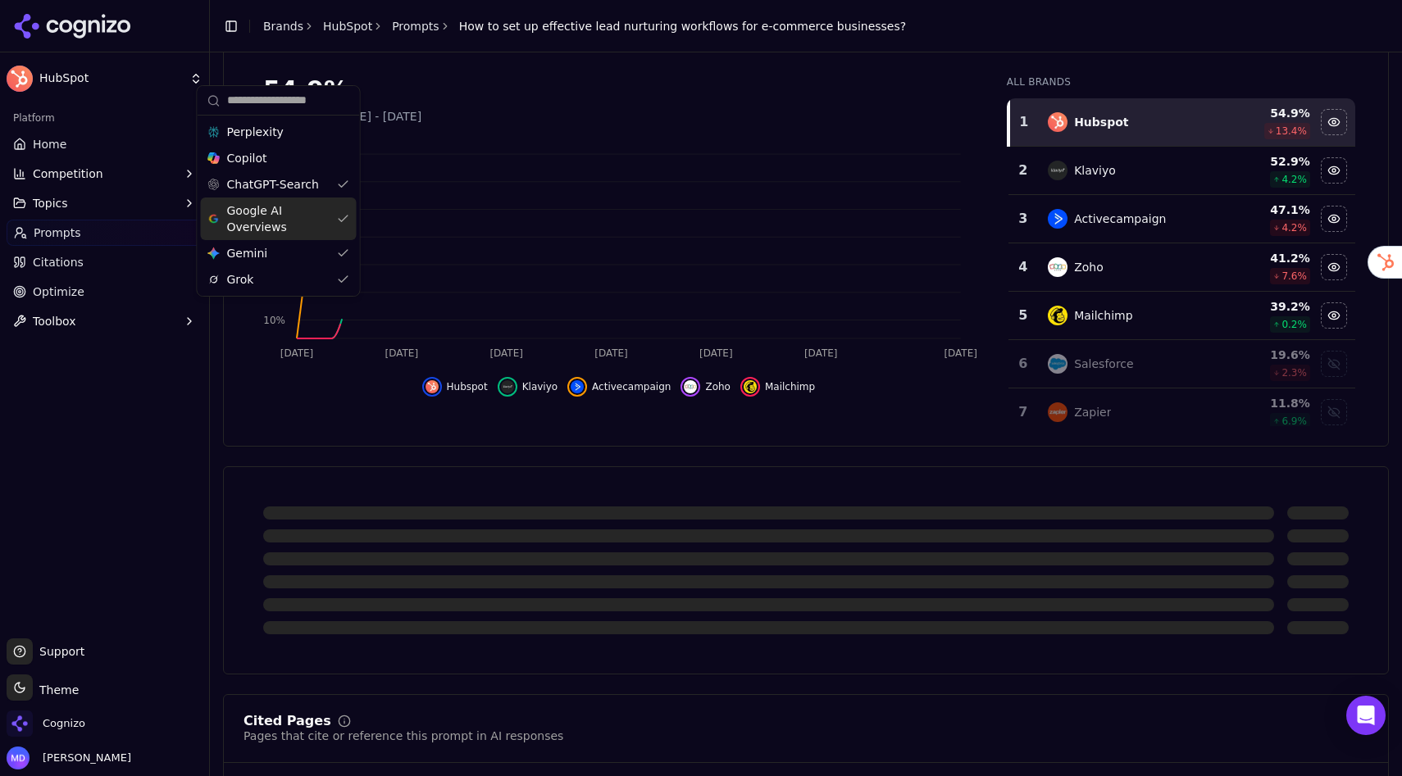
click at [343, 220] on div "Google AI Overviews" at bounding box center [279, 219] width 156 height 43
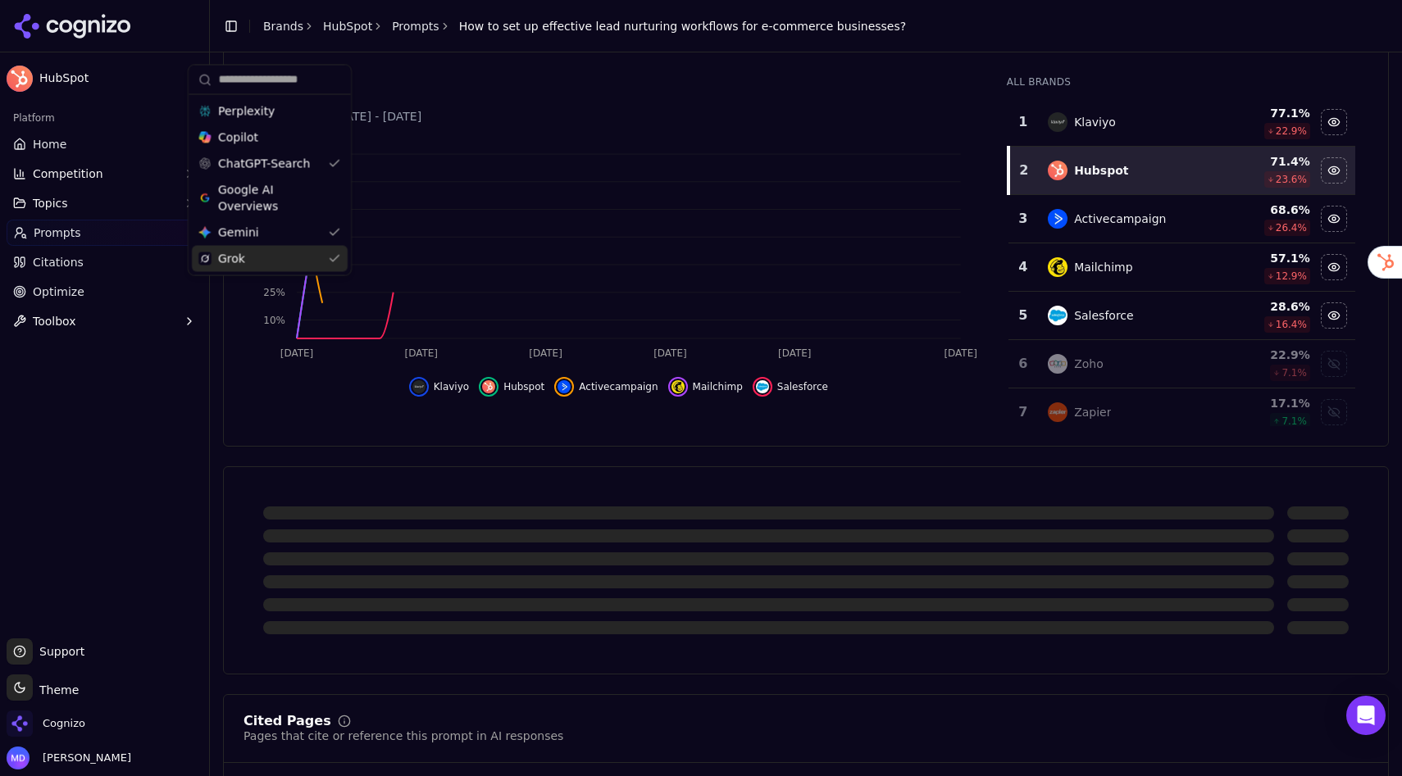
click at [335, 274] on body "HubSpot Platform Home Competition Topics Prompts Citations Optimize Toolbox Sup…" at bounding box center [701, 388] width 1402 height 776
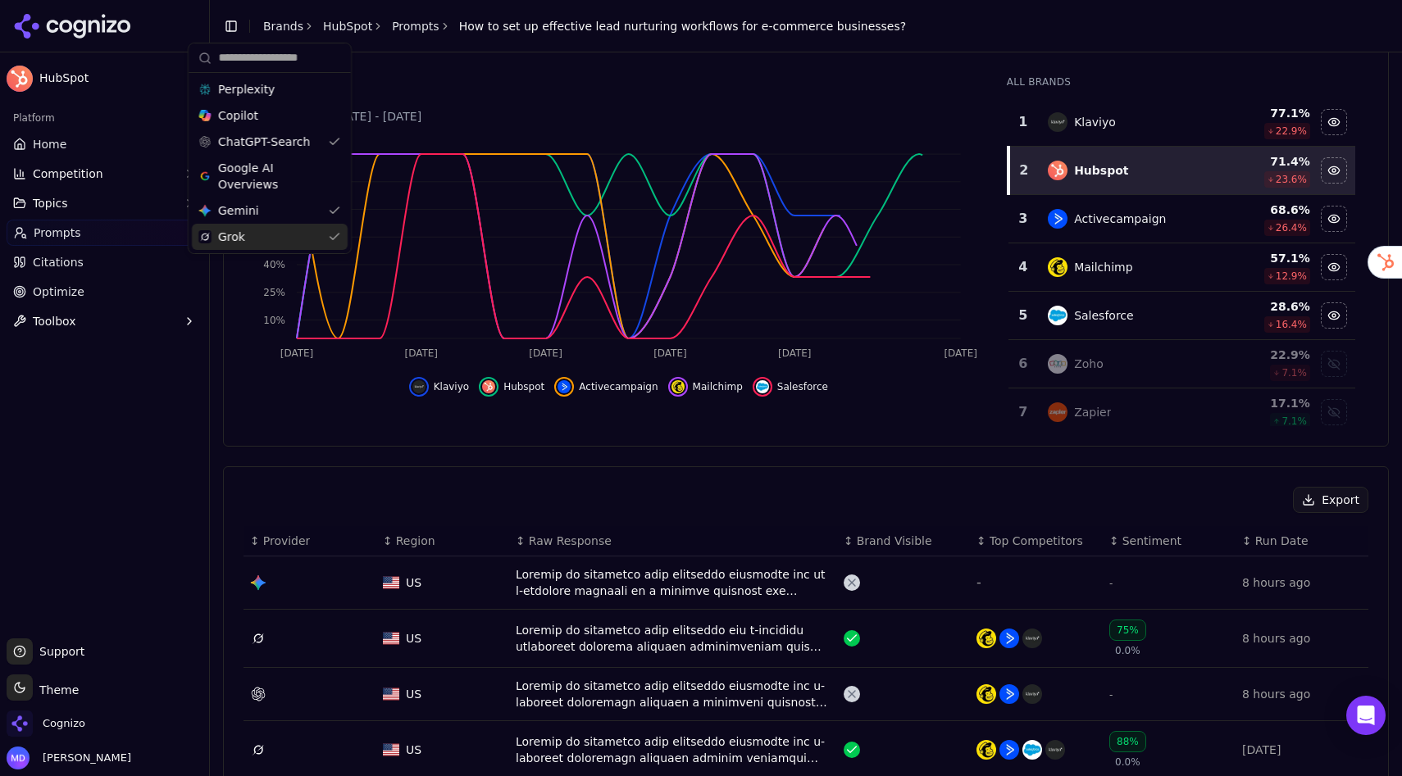
click at [336, 237] on div "Grok" at bounding box center [270, 237] width 156 height 26
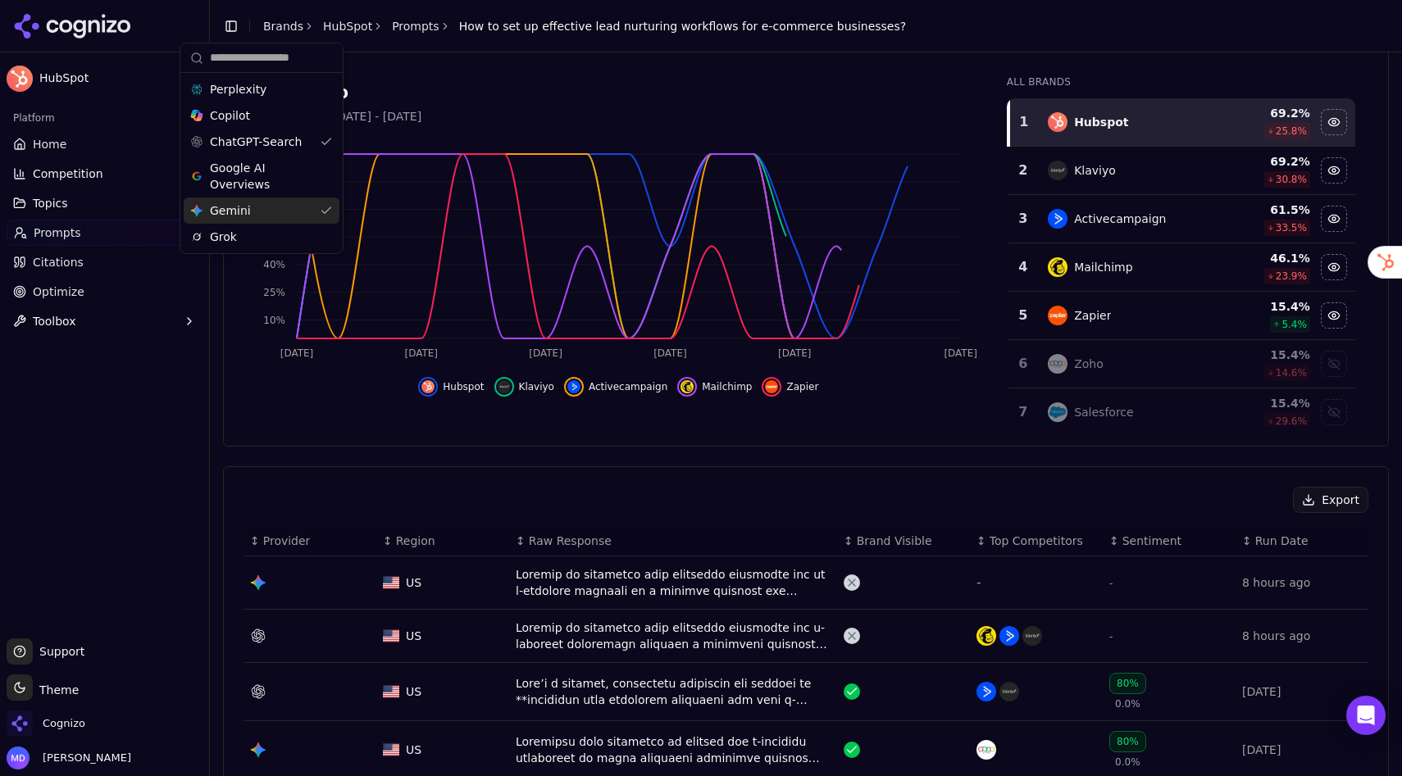
click at [320, 214] on div "Gemini Gemini" at bounding box center [262, 211] width 156 height 26
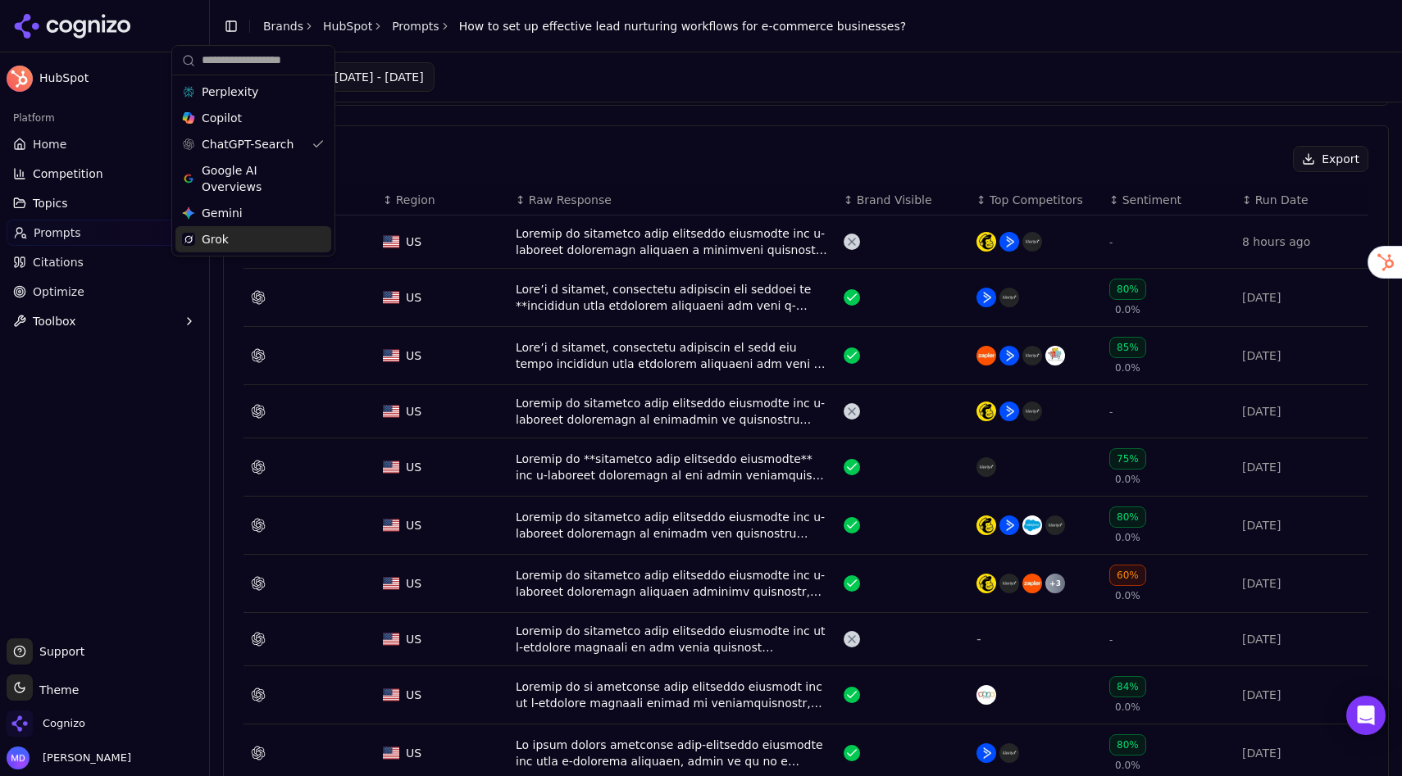
scroll to position [484, 0]
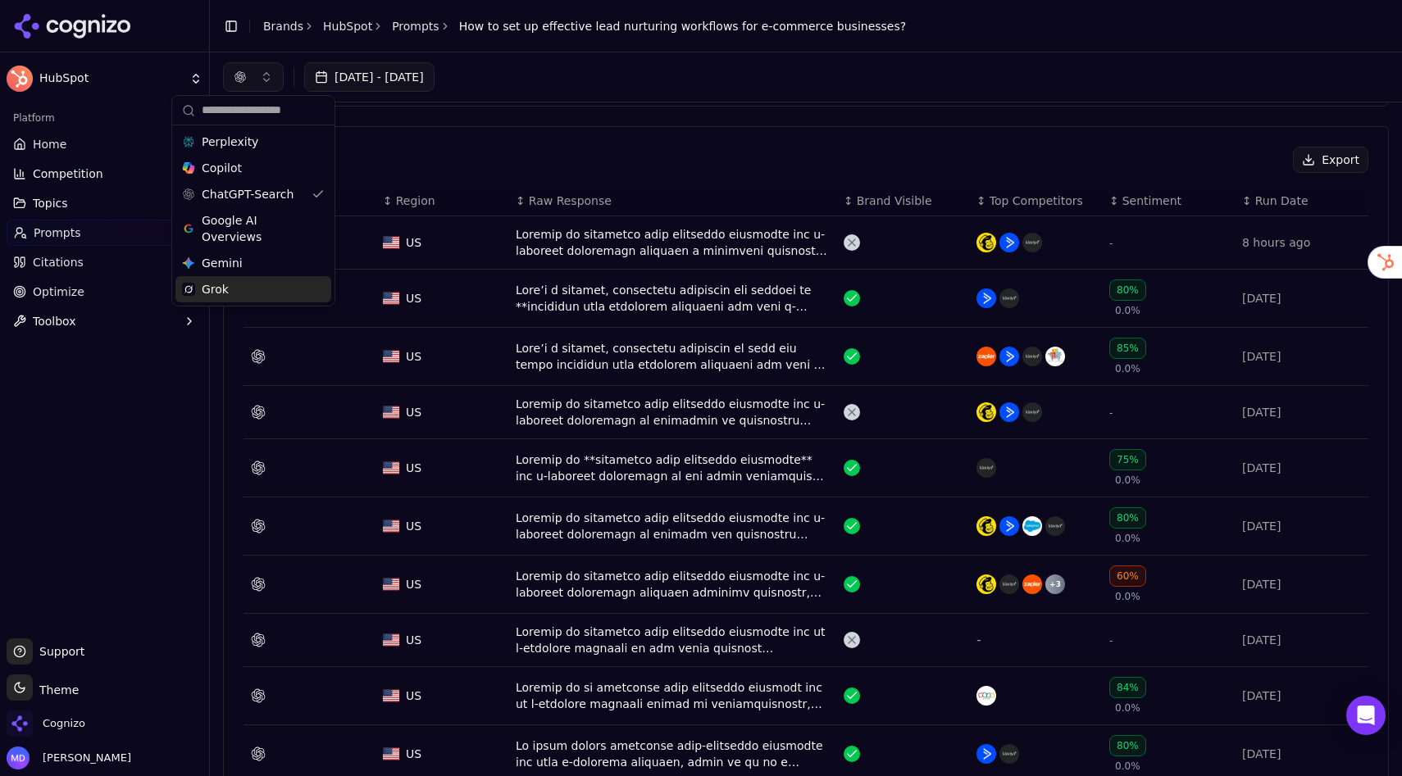
click at [561, 148] on div "Export" at bounding box center [805, 160] width 1125 height 26
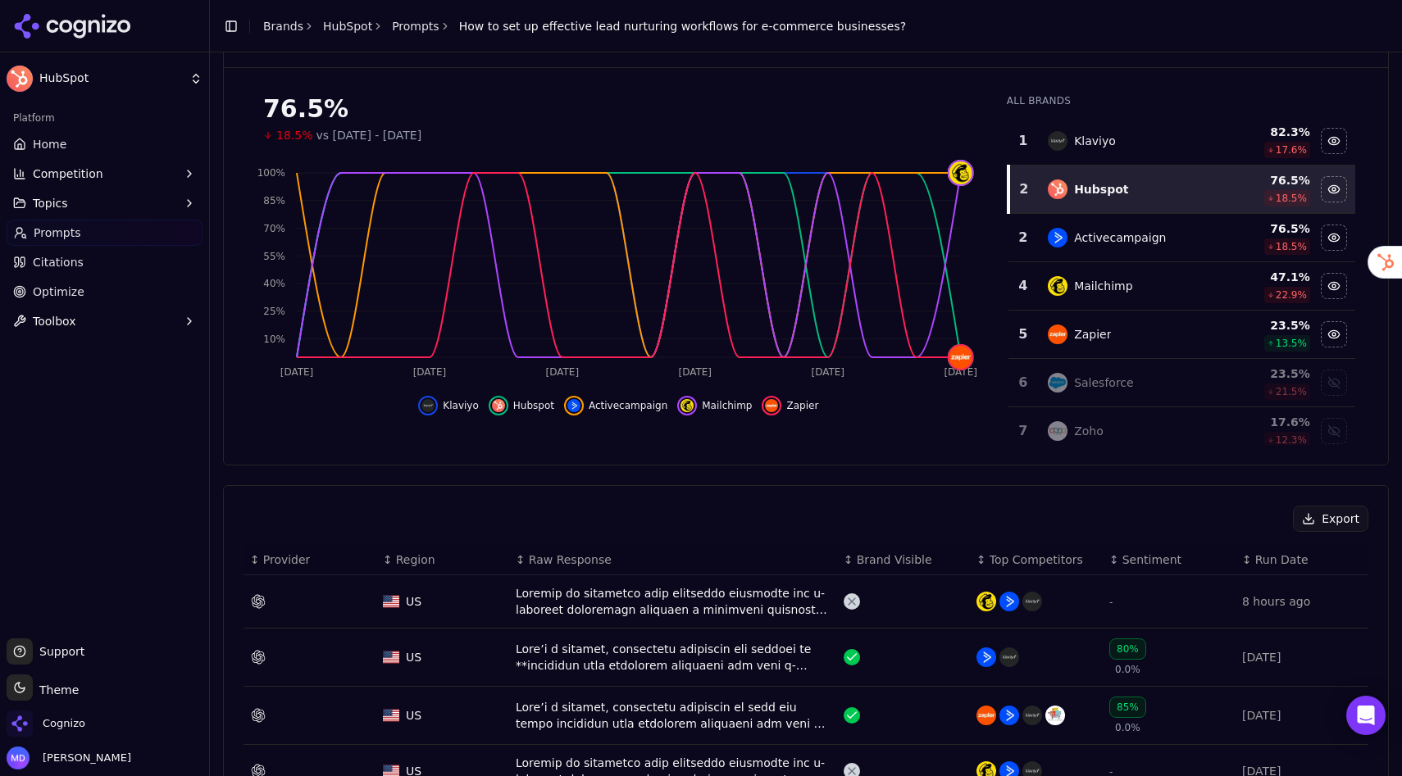
scroll to position [130, 0]
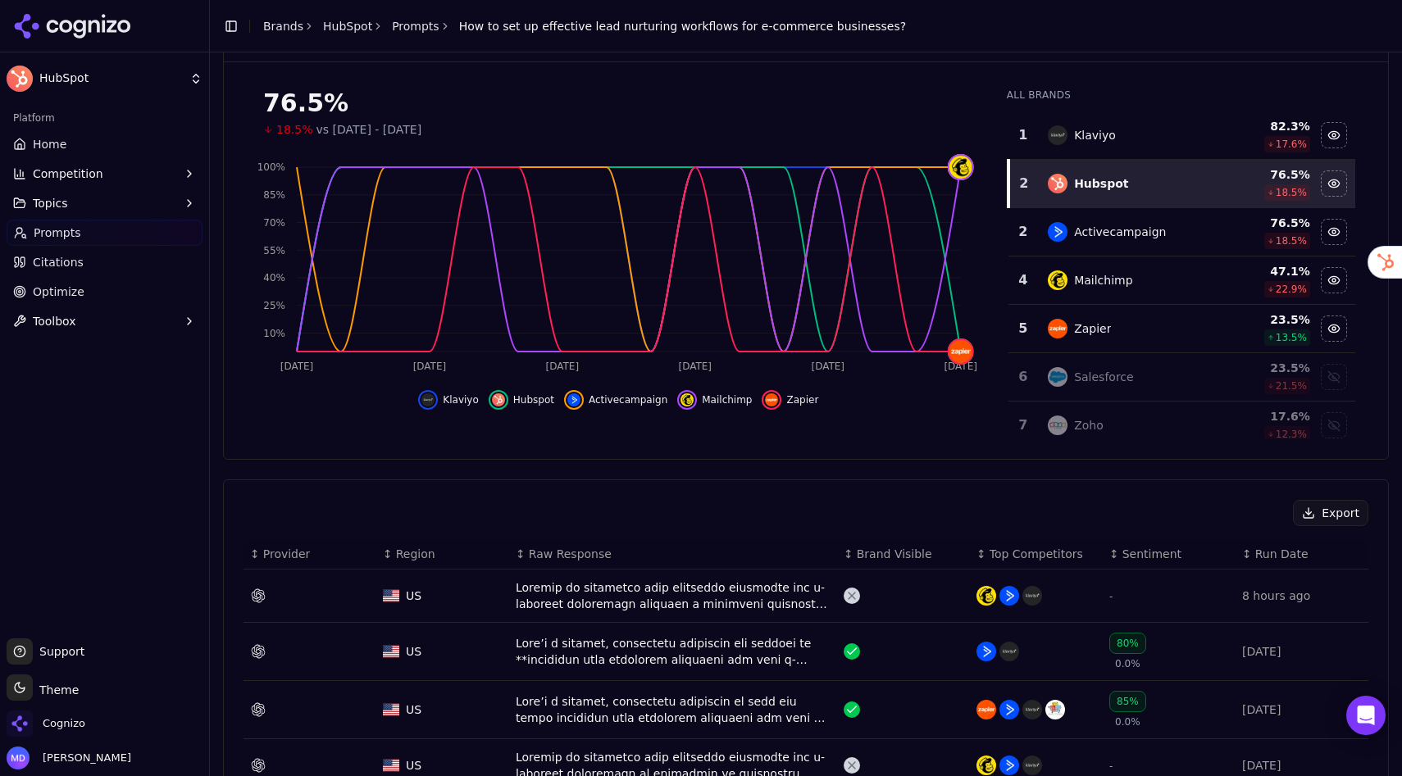
click at [108, 147] on link "Home" at bounding box center [105, 144] width 196 height 26
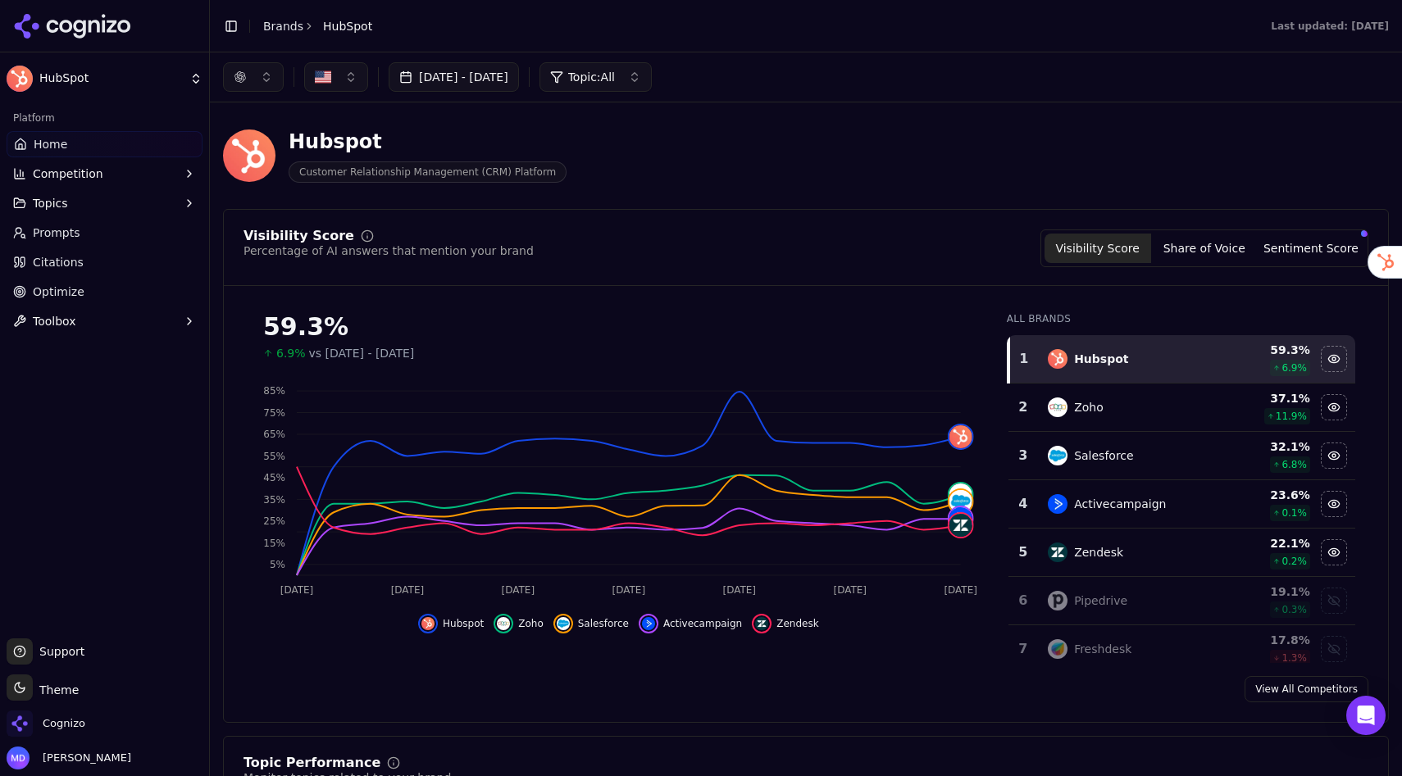
click at [292, 25] on link "Brands" at bounding box center [283, 26] width 40 height 13
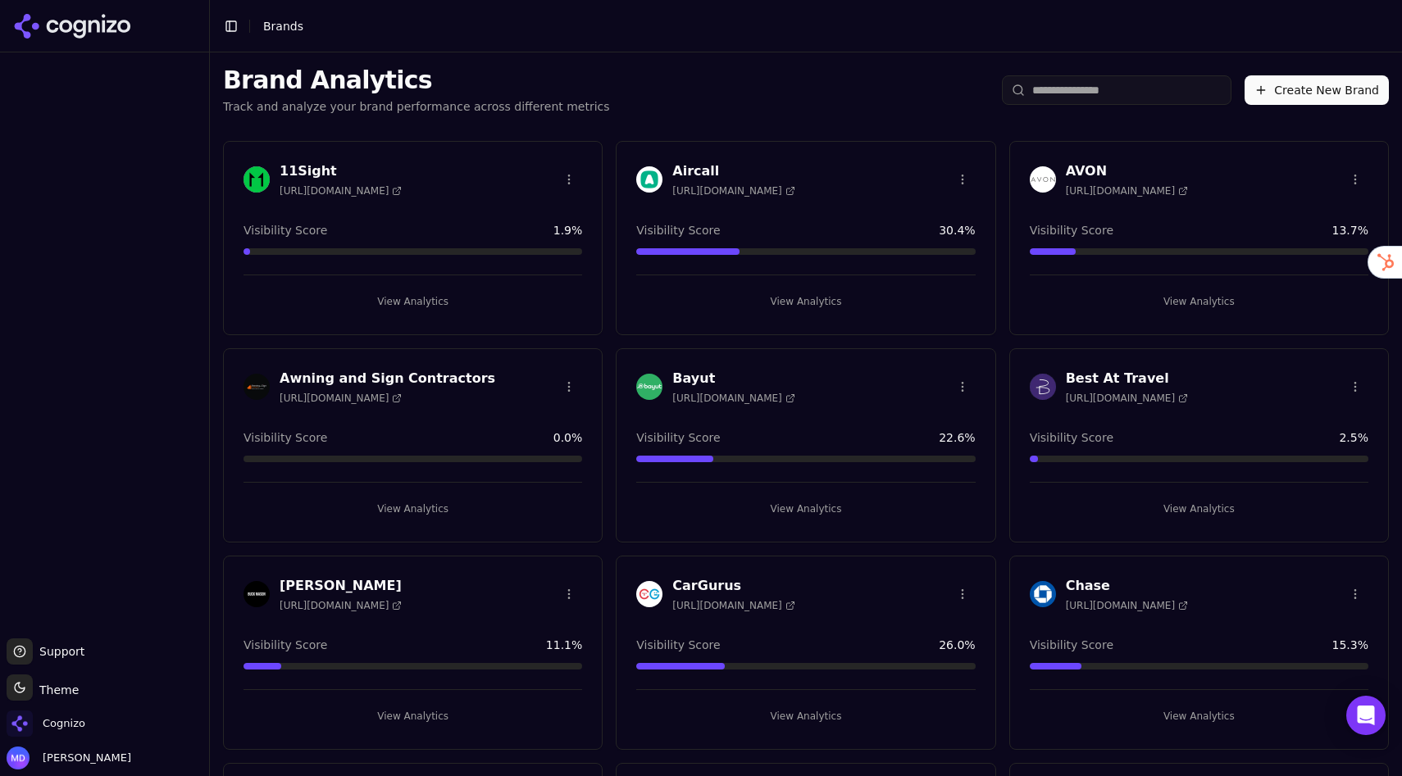
click at [1092, 93] on input "search" at bounding box center [1117, 90] width 230 height 30
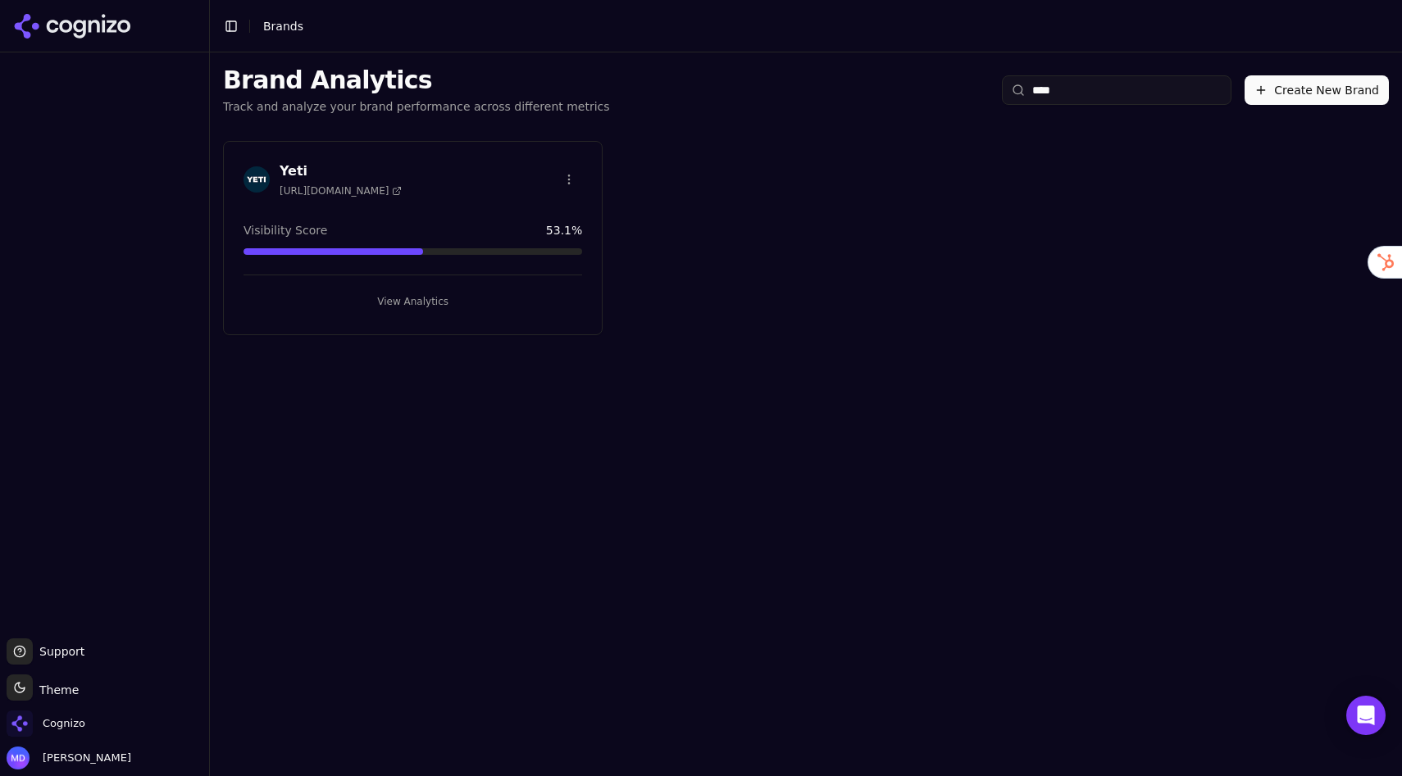
type input "****"
click at [492, 298] on button "View Analytics" at bounding box center [412, 302] width 339 height 26
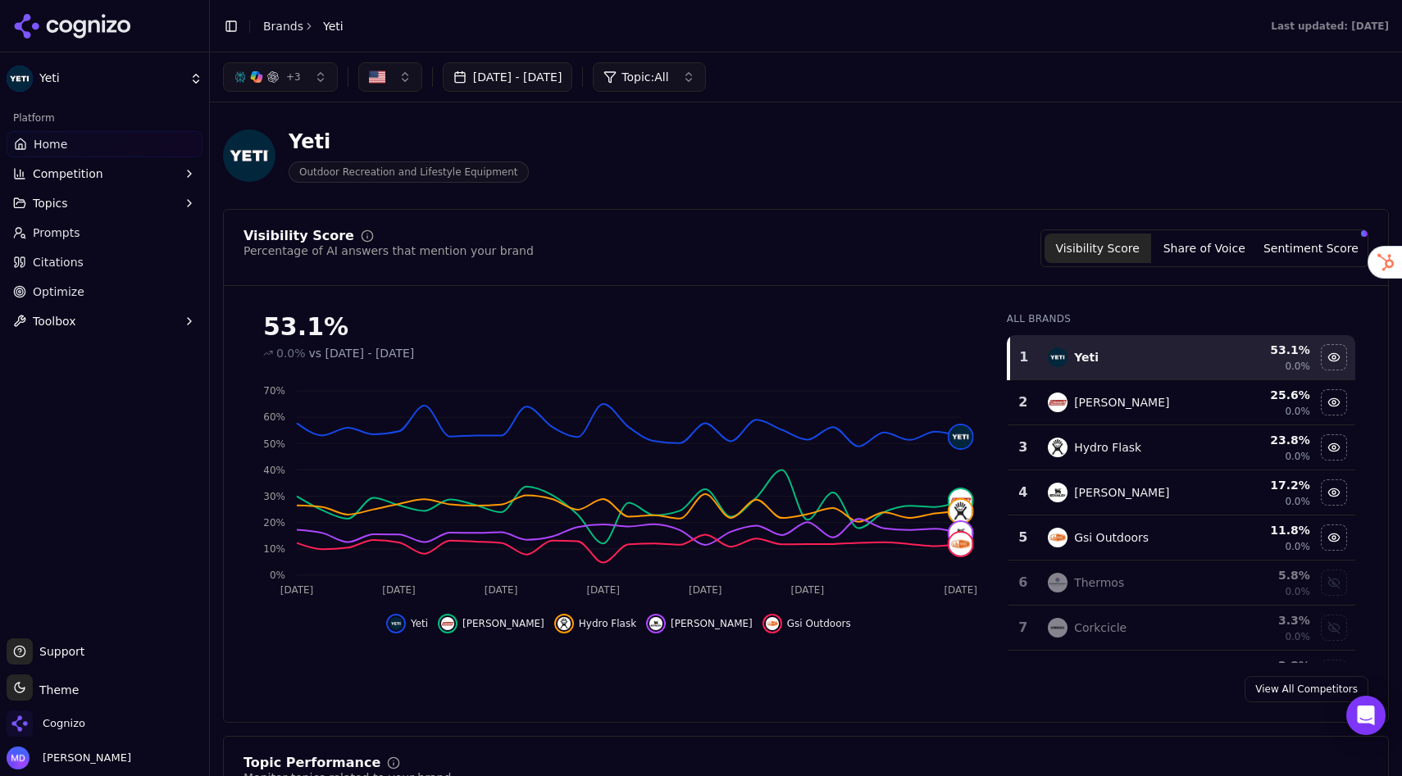
click at [70, 292] on span "Optimize" at bounding box center [59, 292] width 52 height 16
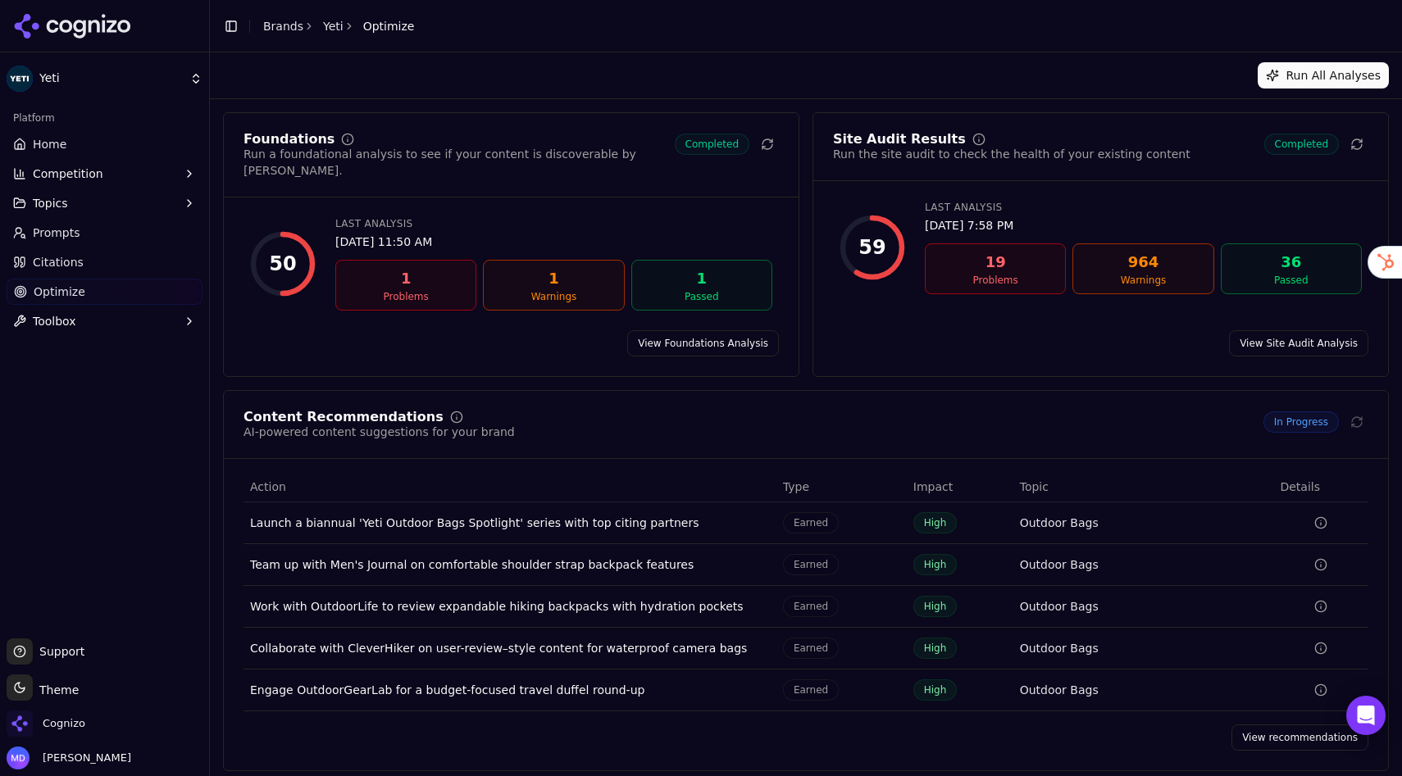
click at [1283, 689] on link "View recommendations" at bounding box center [1299, 738] width 137 height 26
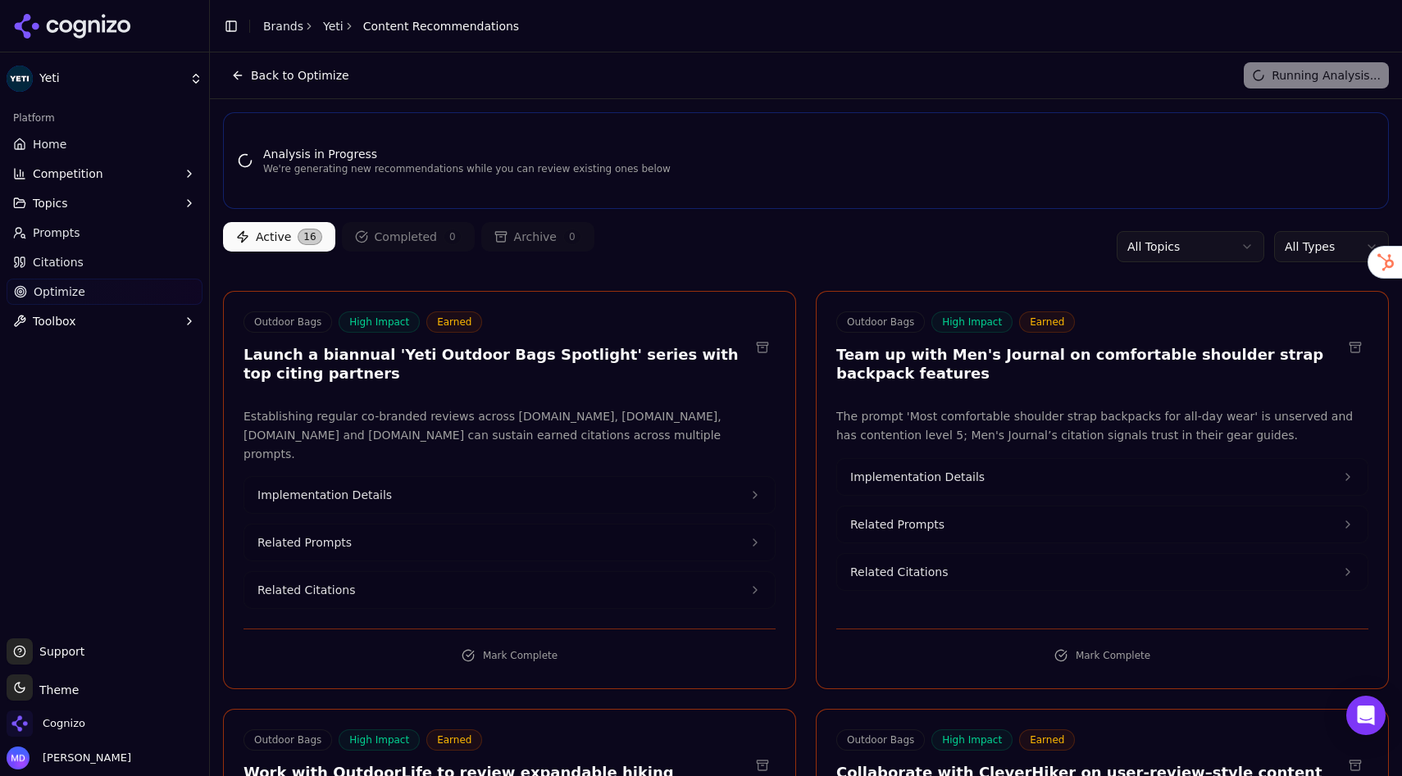
click at [1321, 251] on html "Yeti Platform Home Competition Topics Prompts Citations Optimize Toolbox Suppor…" at bounding box center [701, 388] width 1402 height 776
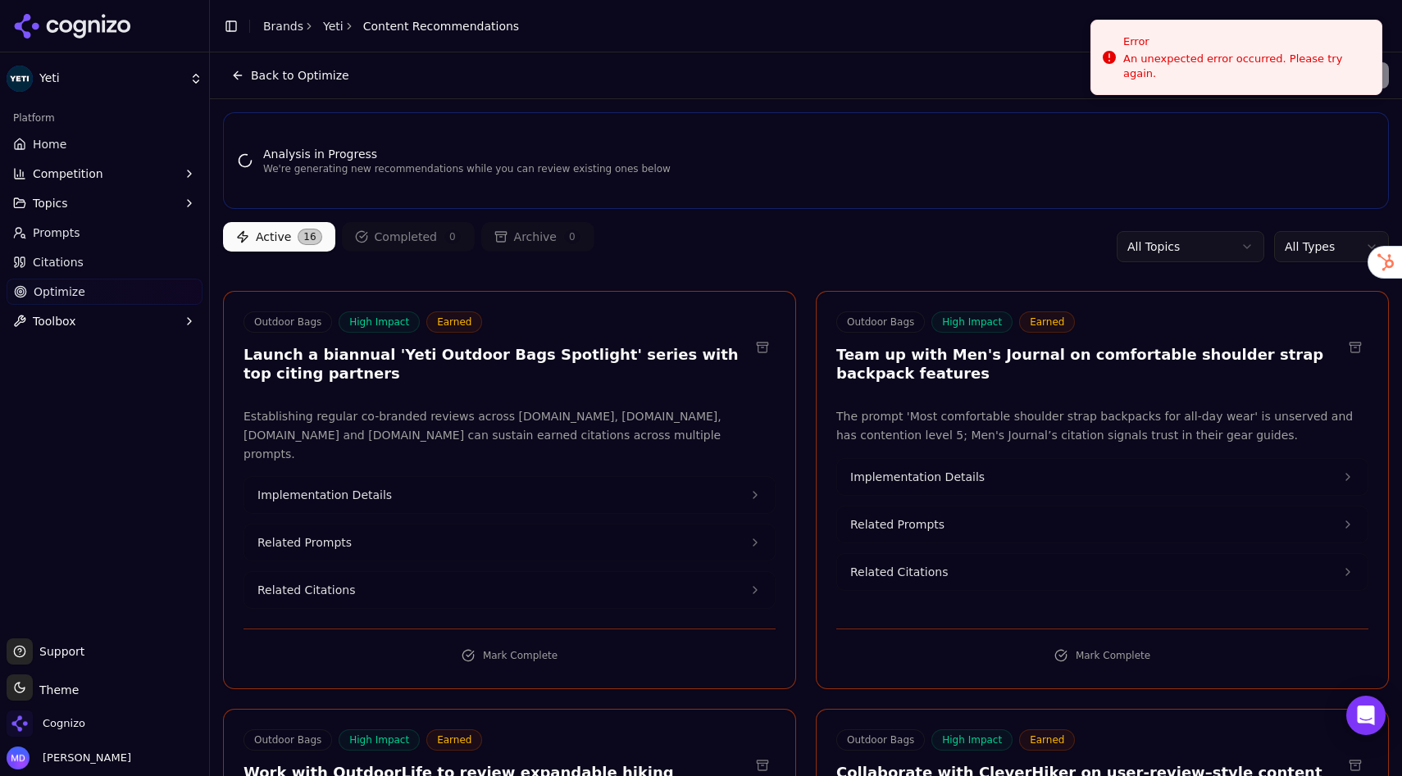
click at [82, 143] on link "Home" at bounding box center [105, 144] width 196 height 26
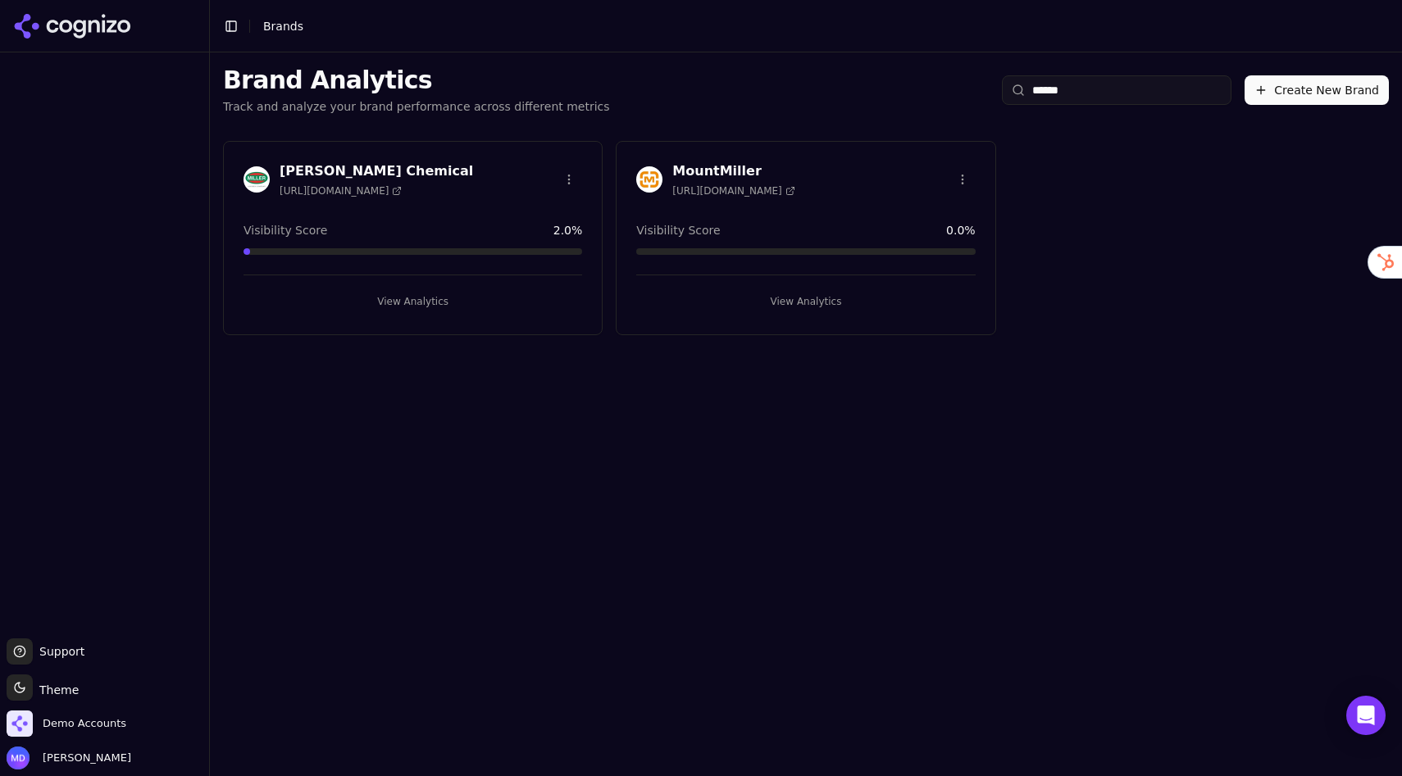
type input "******"
click at [398, 304] on button "View Analytics" at bounding box center [412, 302] width 339 height 26
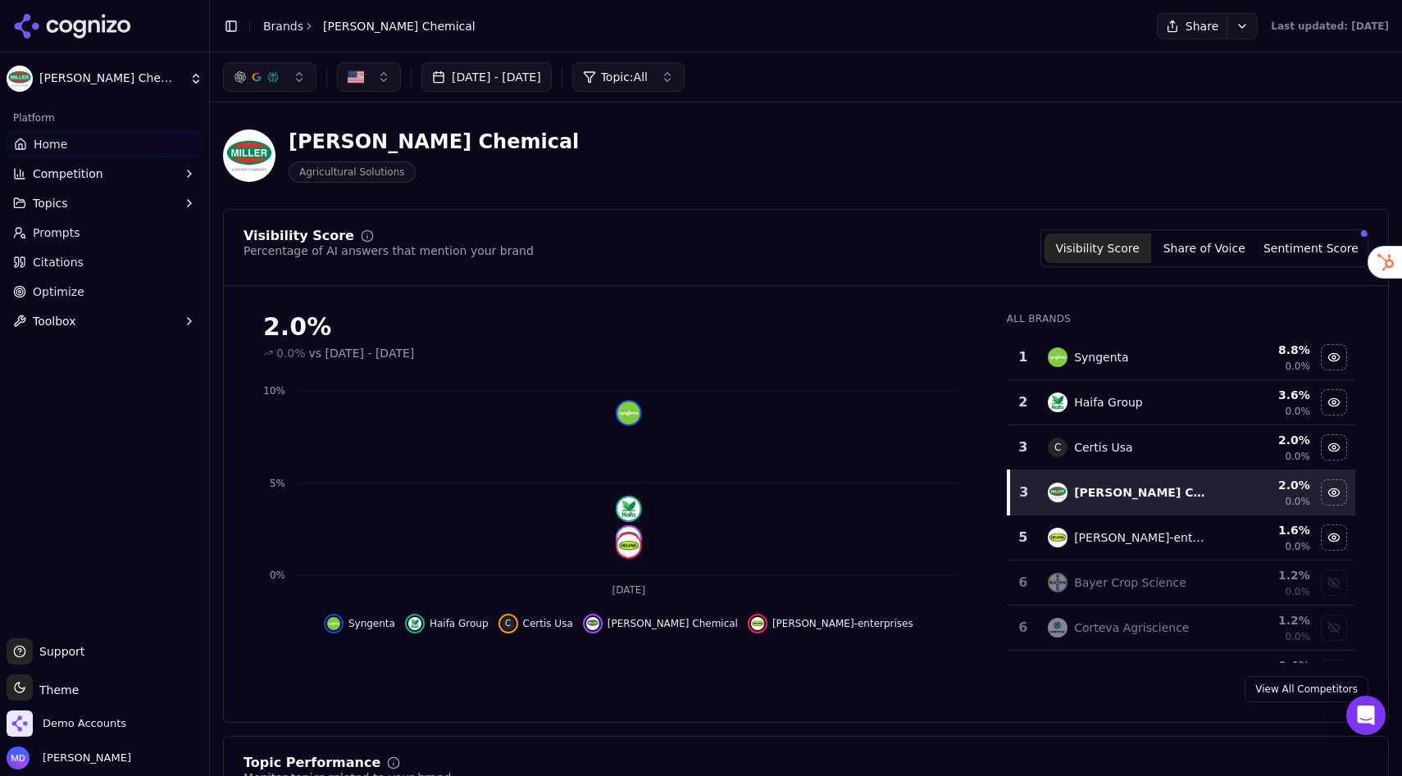
click at [1337, 448] on div "Hide certis usa data" at bounding box center [1333, 447] width 25 height 25
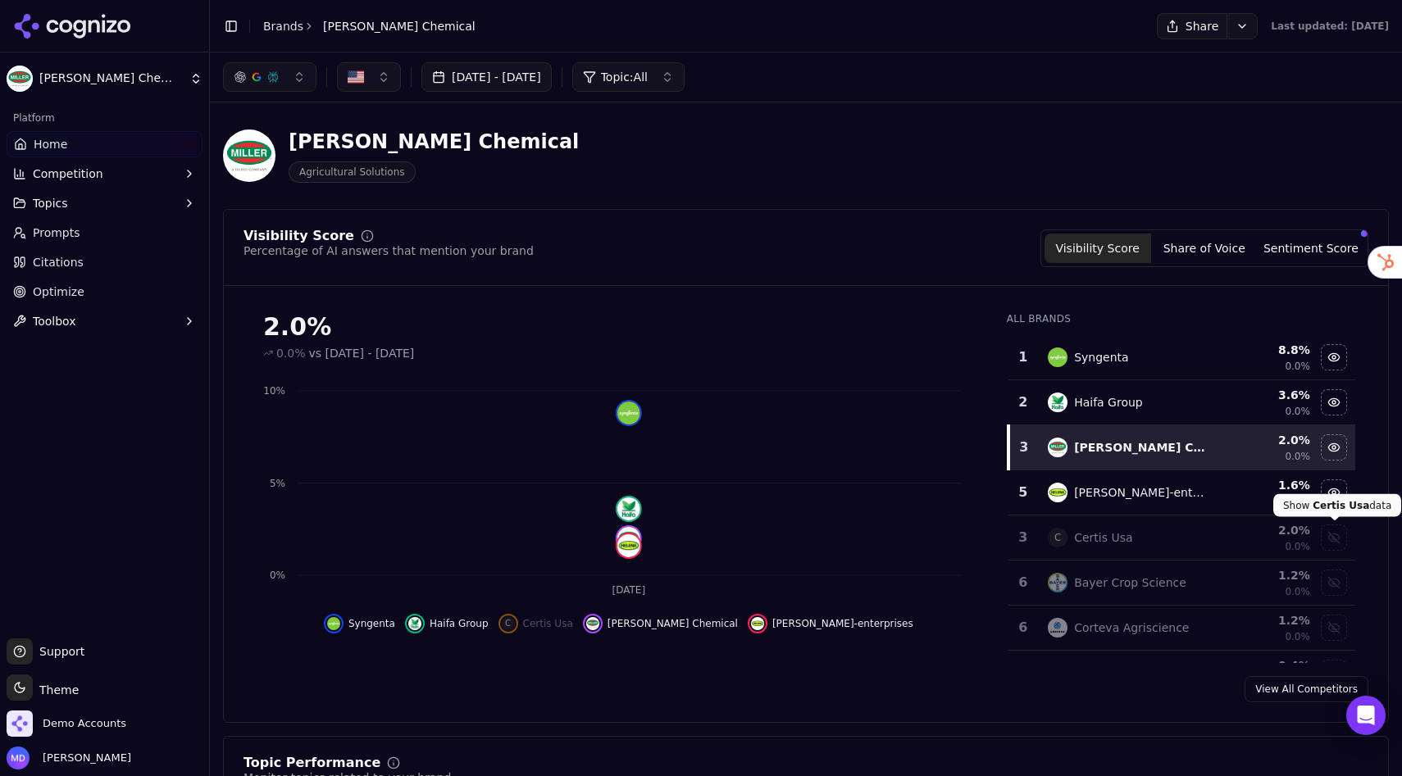
click at [1332, 543] on div "Show certis usa data" at bounding box center [1333, 537] width 25 height 25
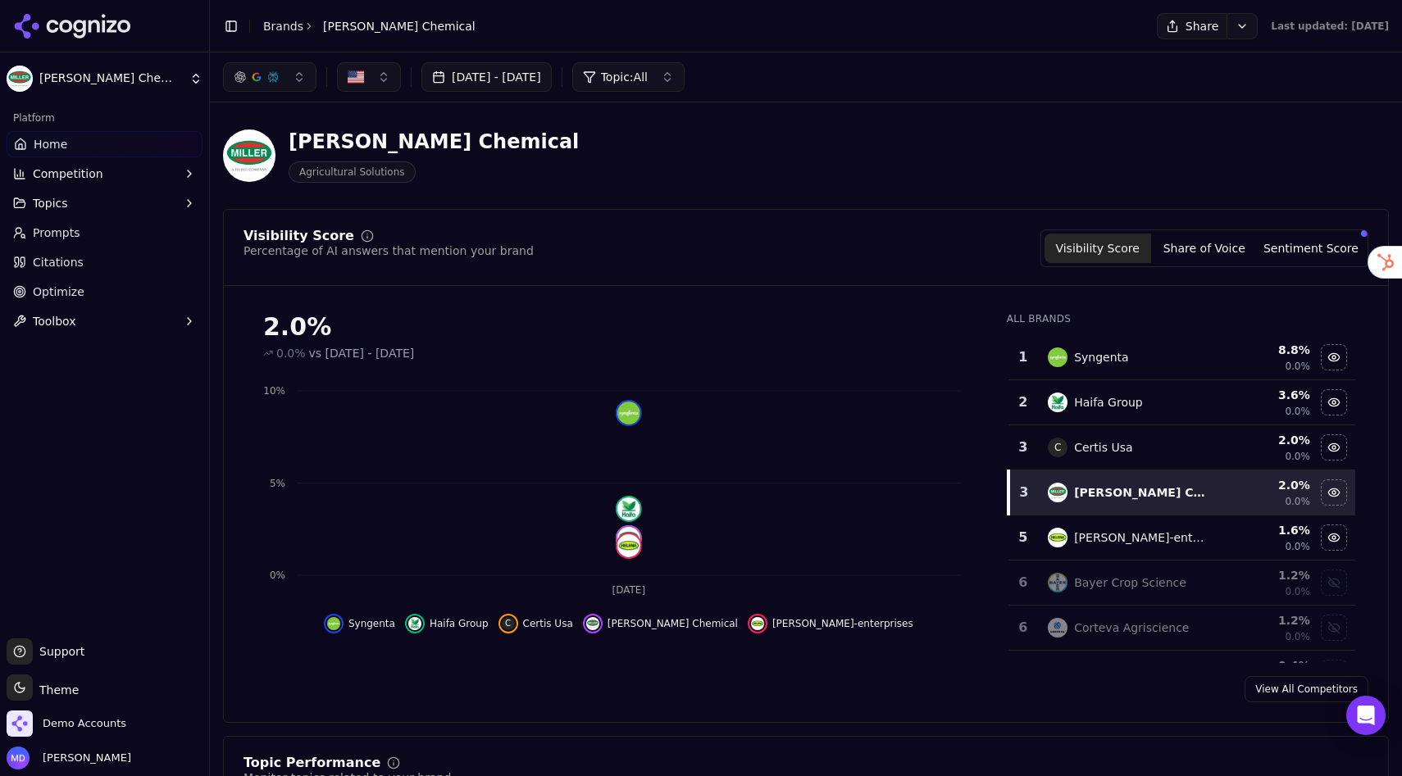
click at [1318, 250] on button "Sentiment Score" at bounding box center [1310, 249] width 107 height 30
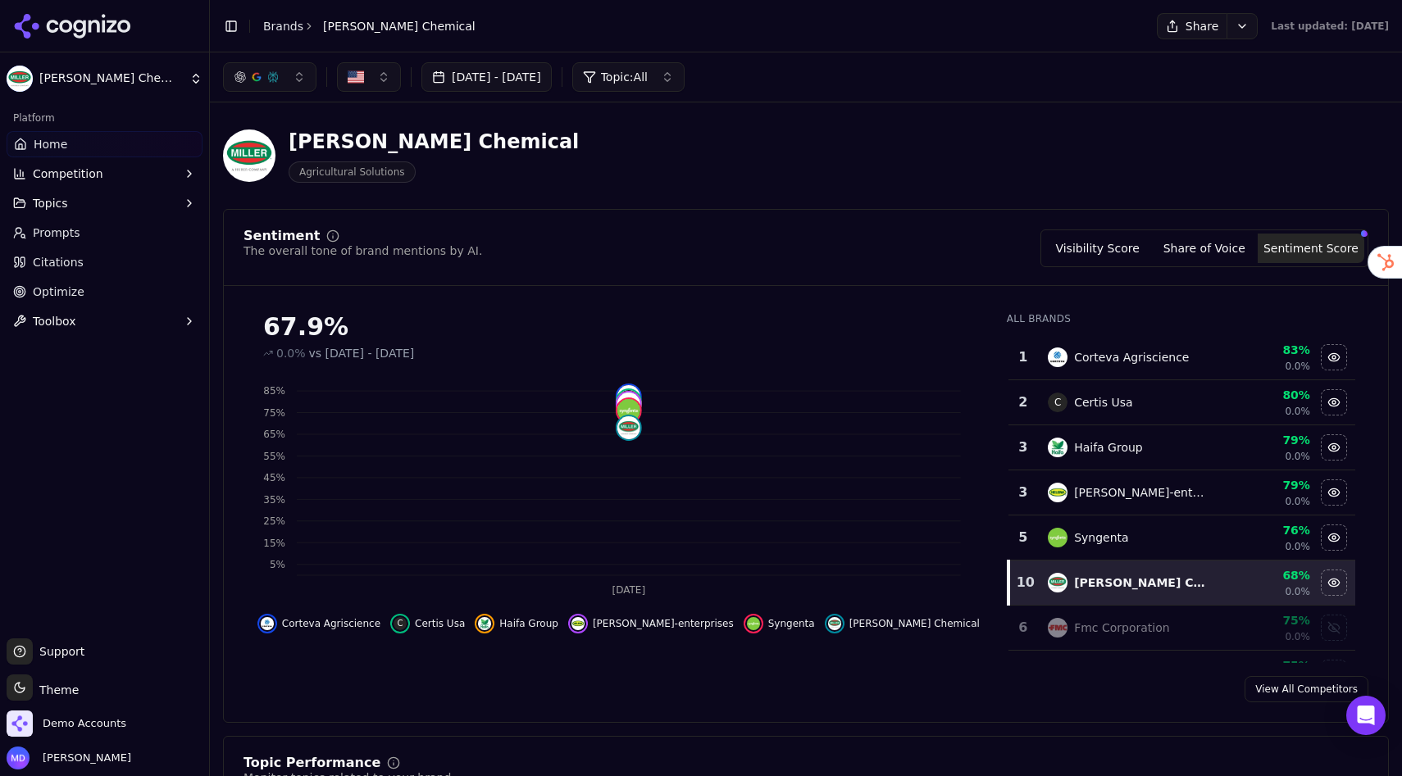
click at [1071, 252] on button "Visibility Score" at bounding box center [1097, 249] width 107 height 30
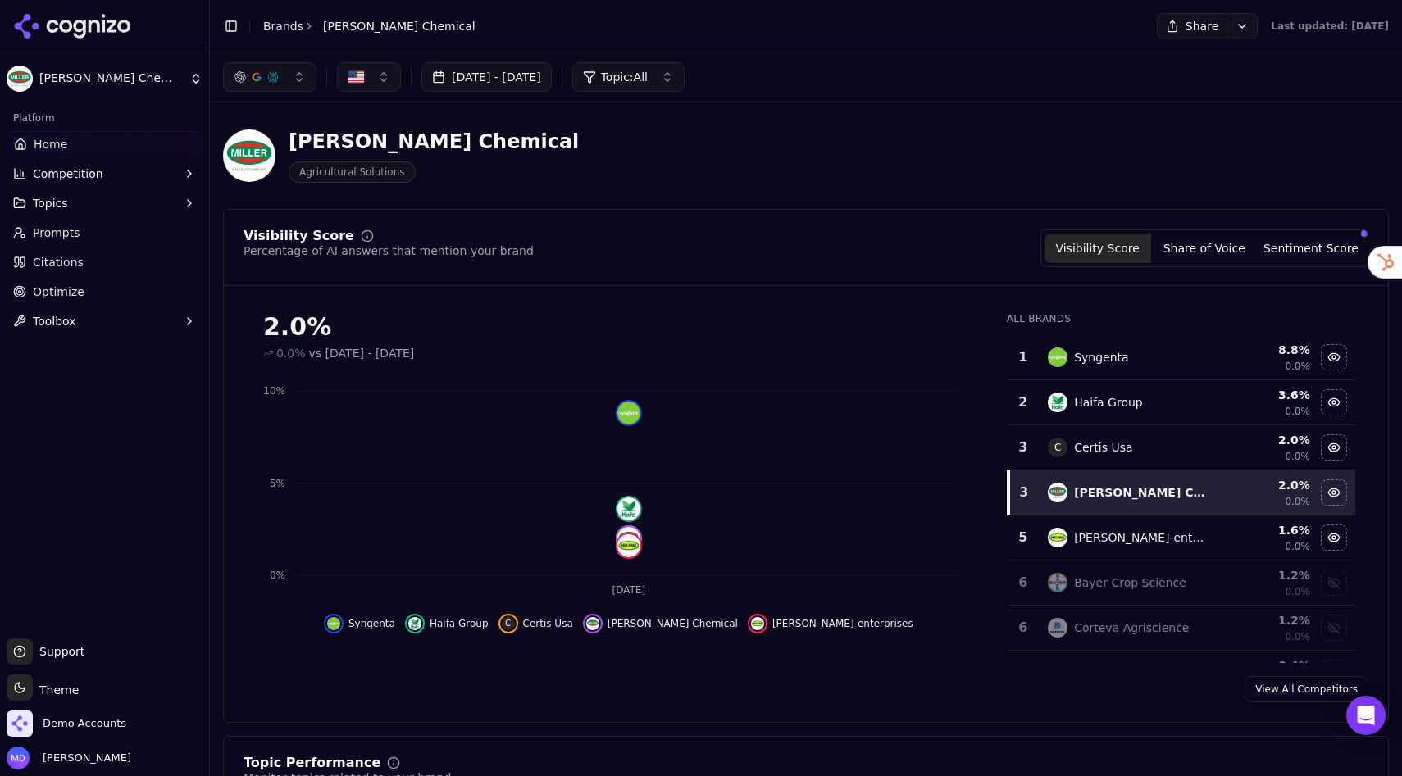
click at [127, 202] on button "Topics" at bounding box center [105, 203] width 196 height 26
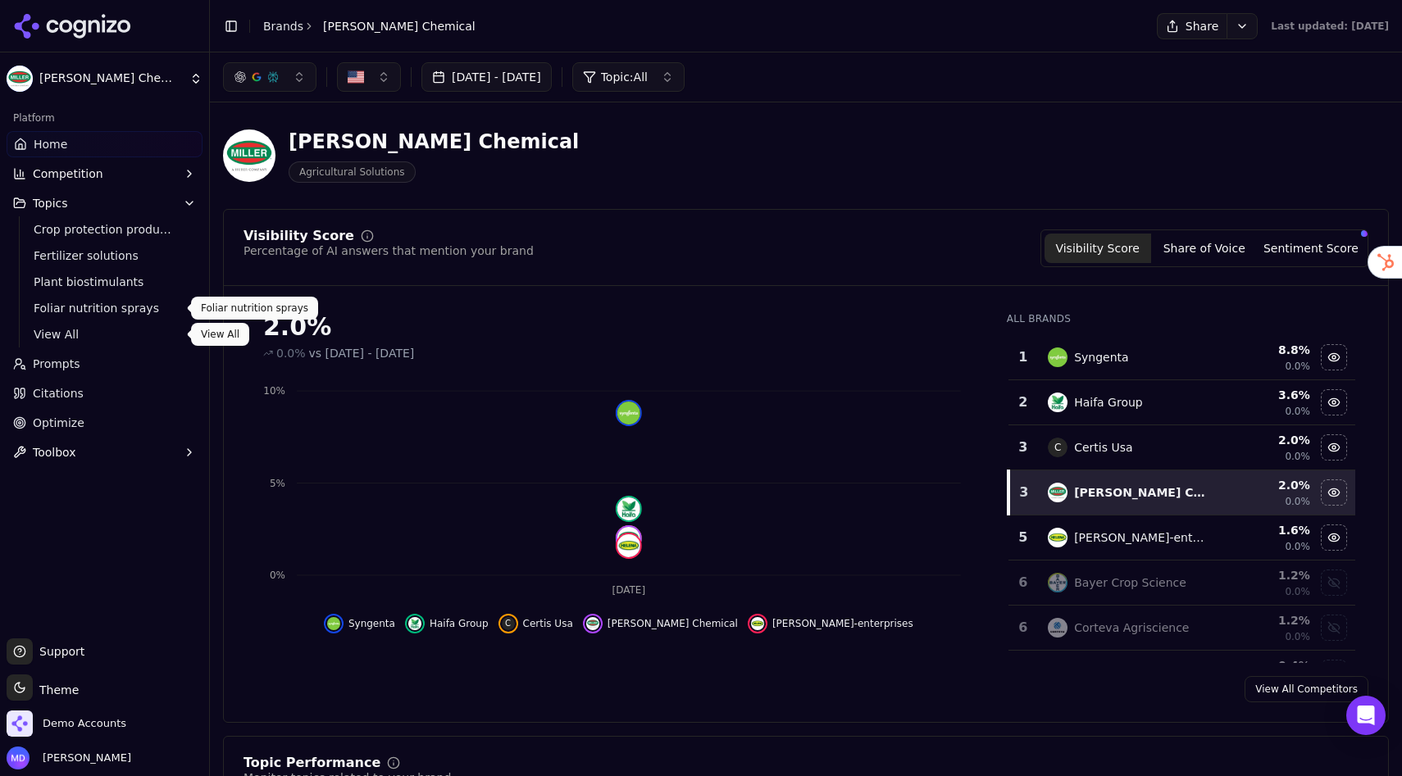
click at [75, 334] on span "View All" at bounding box center [105, 334] width 143 height 16
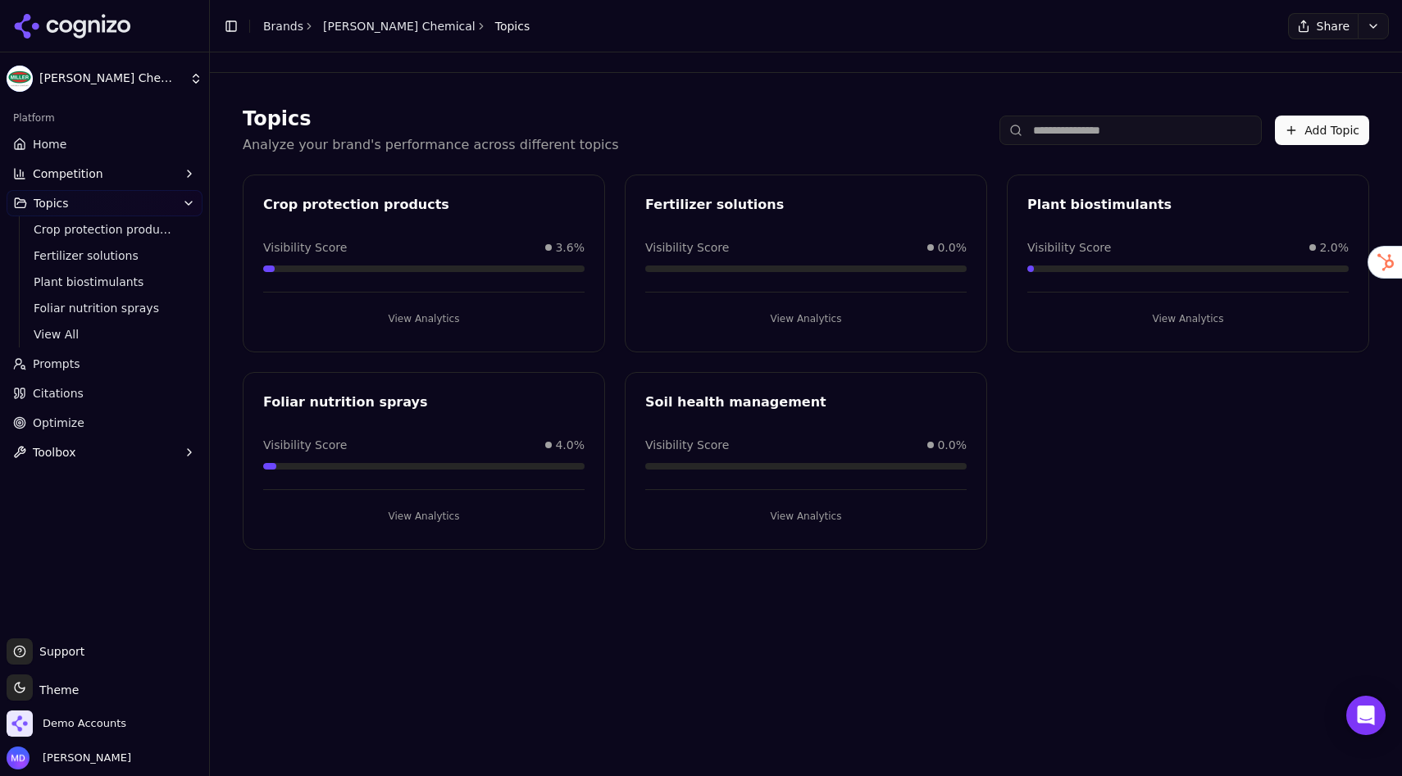
click at [76, 370] on span "Prompts" at bounding box center [57, 364] width 48 height 16
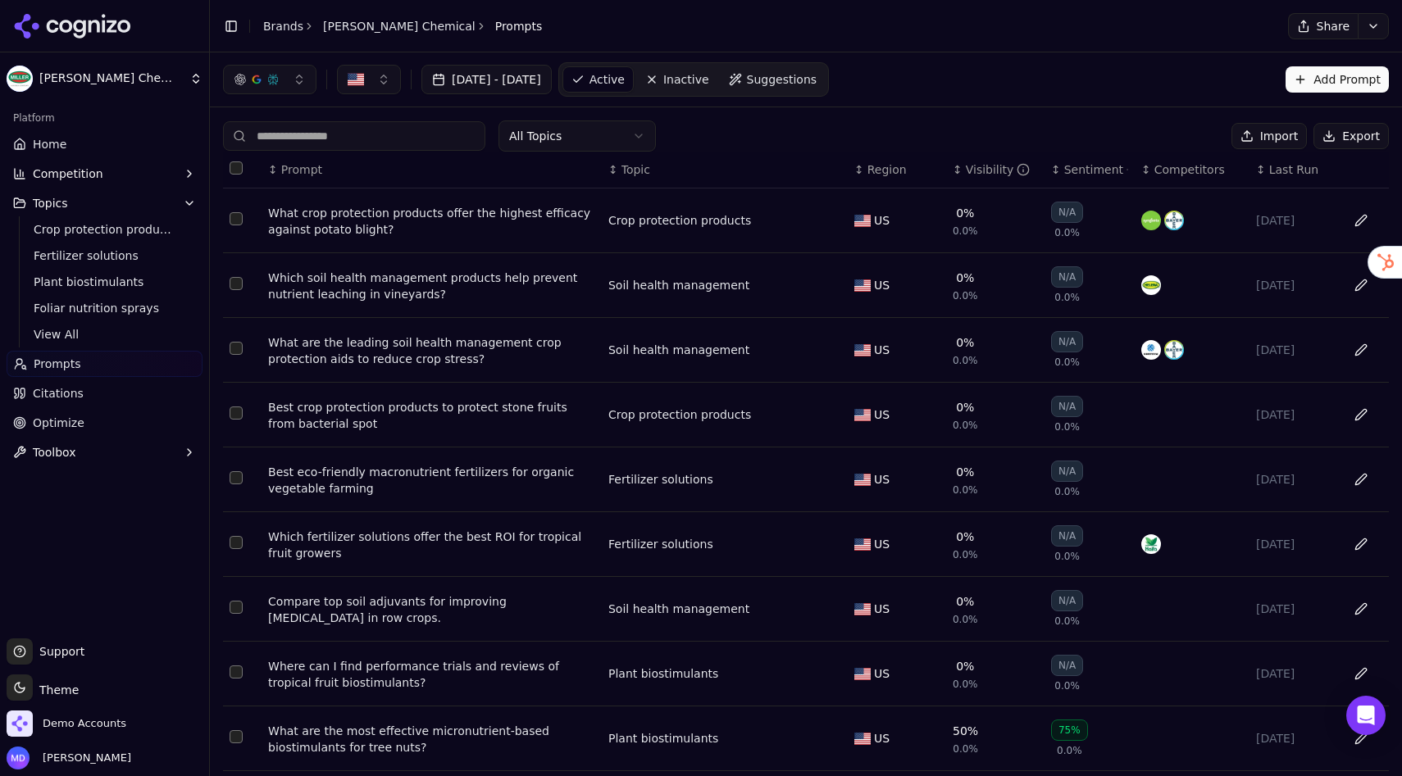
click at [989, 166] on div "Visibility" at bounding box center [998, 169] width 65 height 16
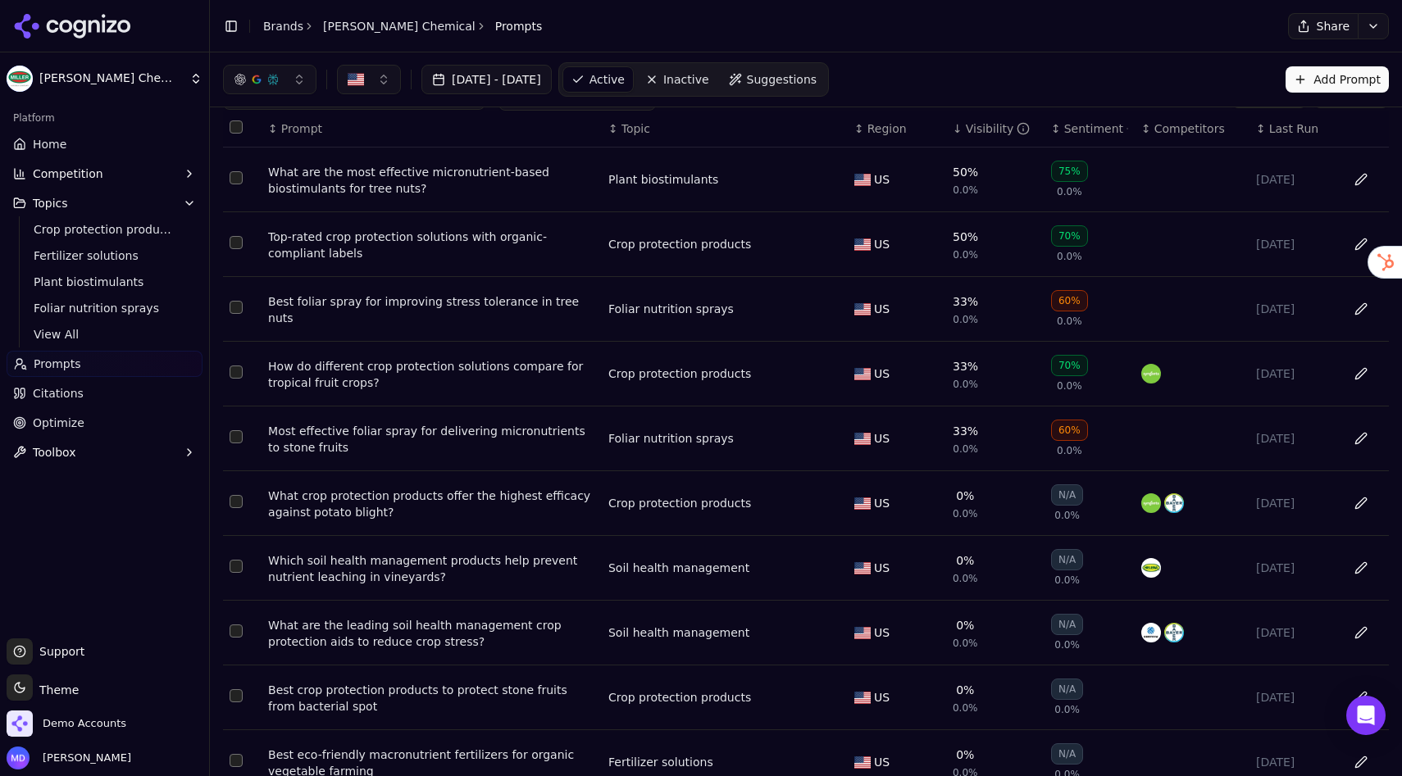
scroll to position [42, 0]
click at [413, 179] on div "What are the most effective micronutrient-based biostimulants for tree nuts?" at bounding box center [431, 179] width 327 height 33
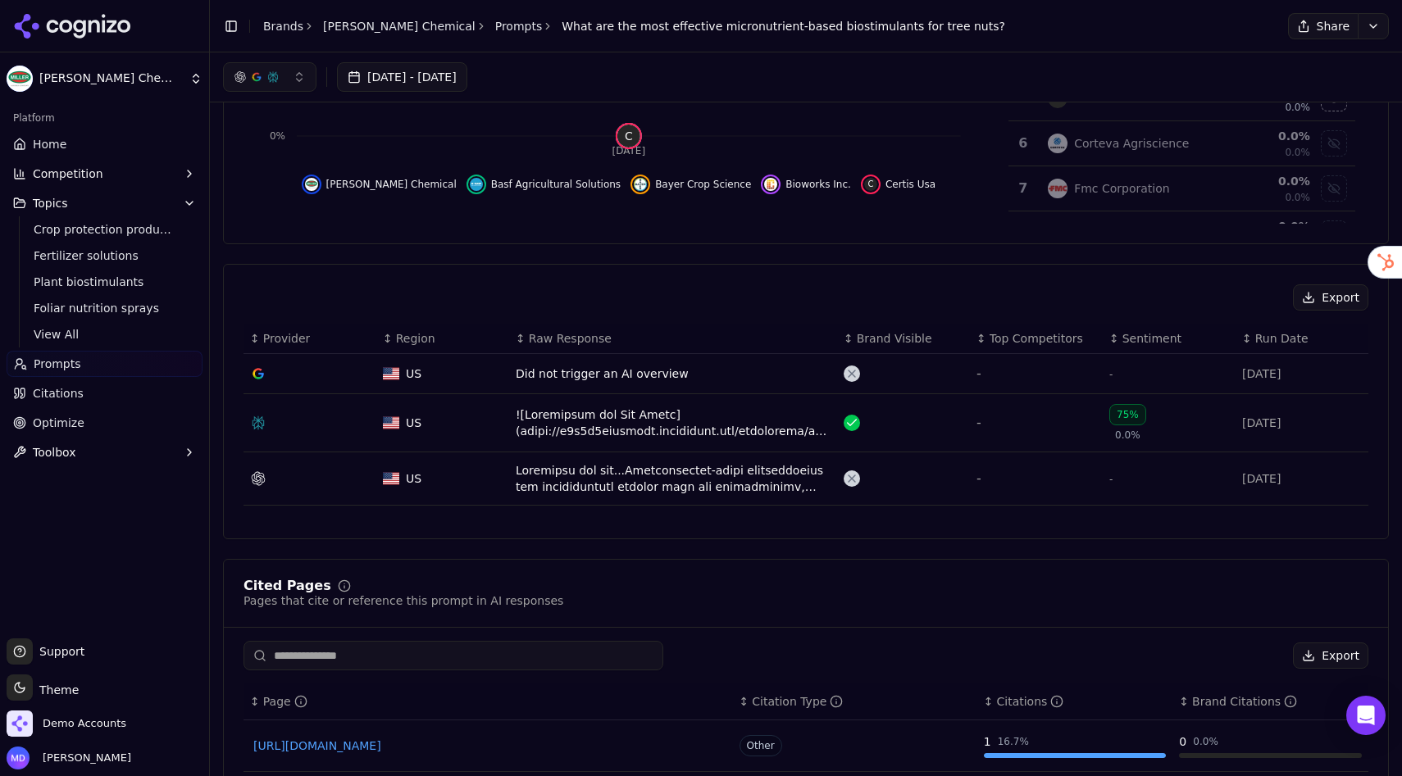
scroll to position [323, 0]
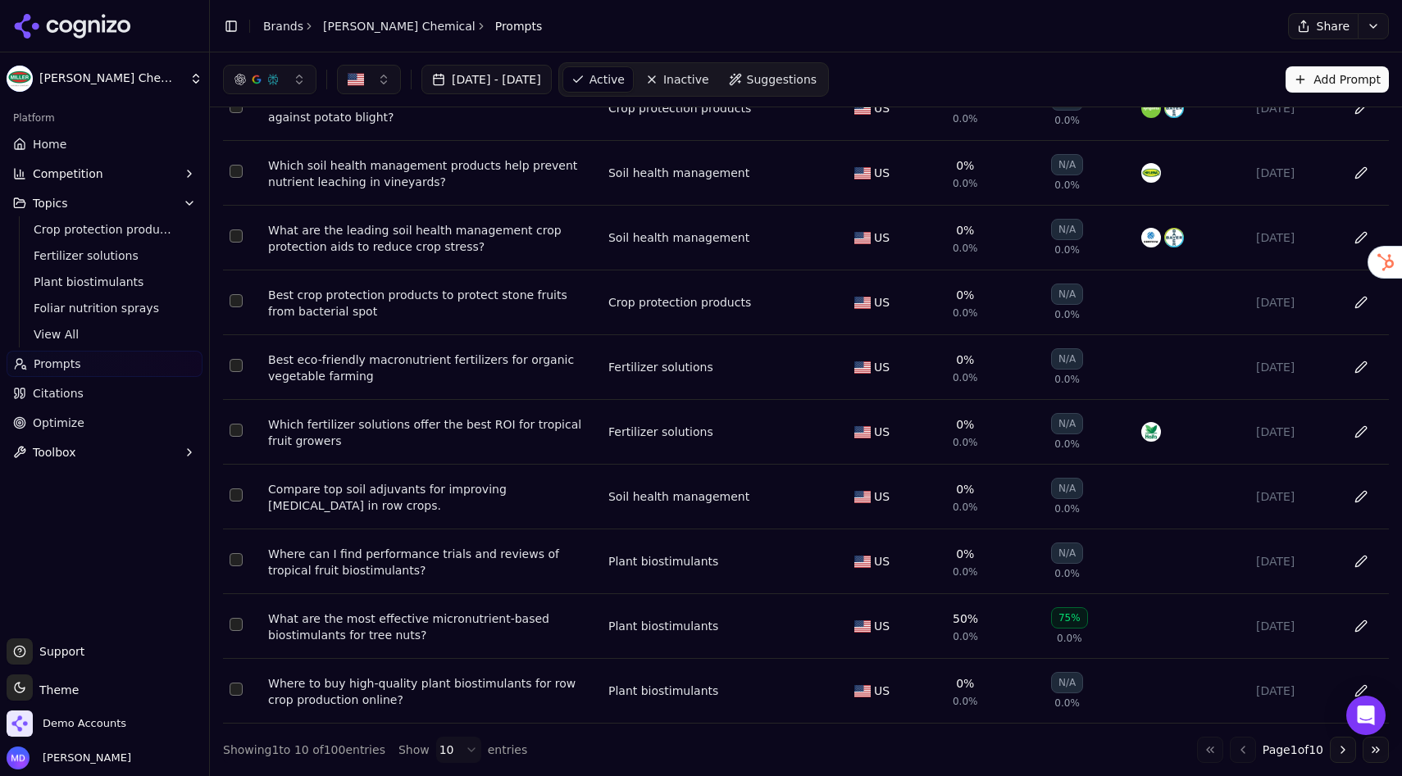
scroll to position [42, 0]
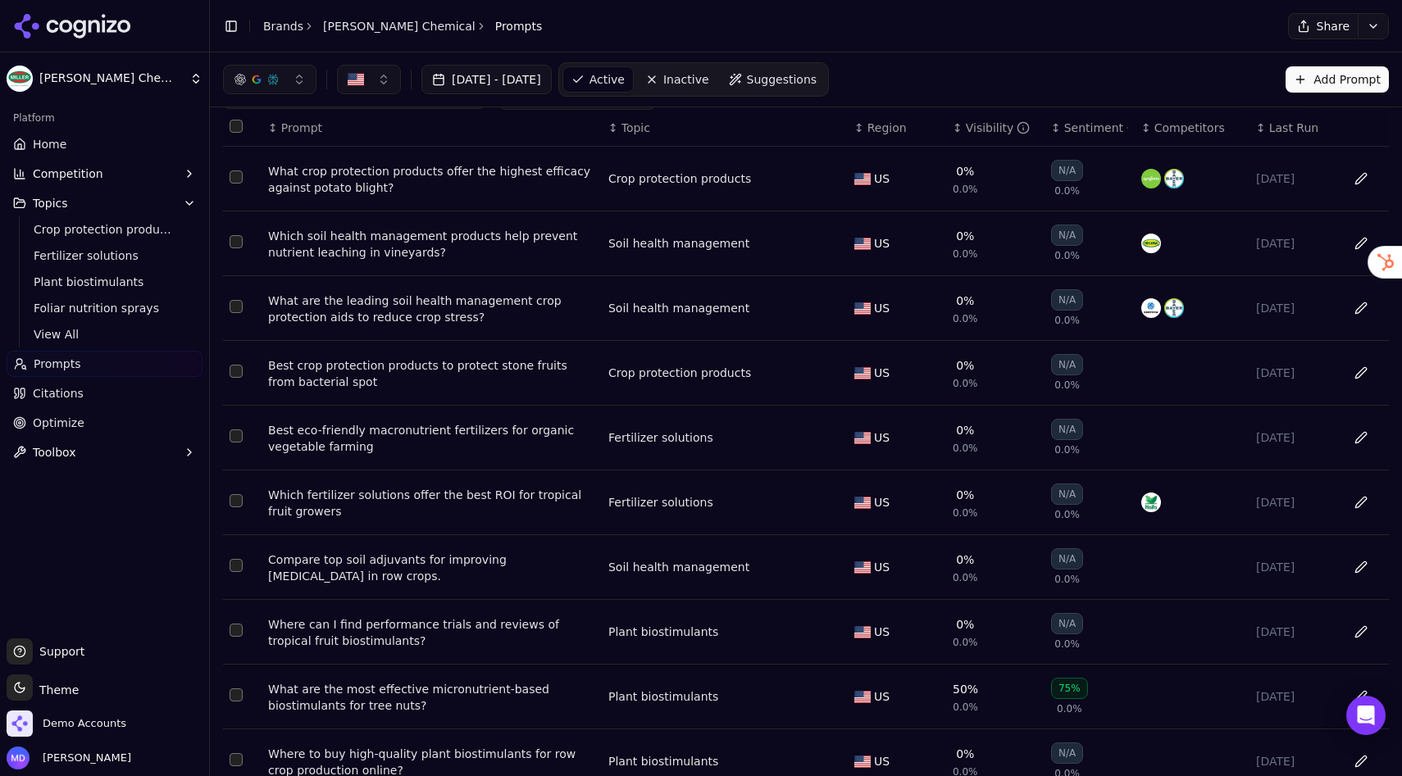
click at [238, 179] on button "Select row 1" at bounding box center [236, 176] width 13 height 13
click at [238, 237] on button "Select row 2" at bounding box center [236, 241] width 13 height 13
click at [237, 324] on td "Data table" at bounding box center [242, 308] width 39 height 65
click at [234, 241] on button "Select row 2" at bounding box center [236, 241] width 13 height 13
click at [235, 183] on button "Select row 1" at bounding box center [236, 176] width 13 height 13
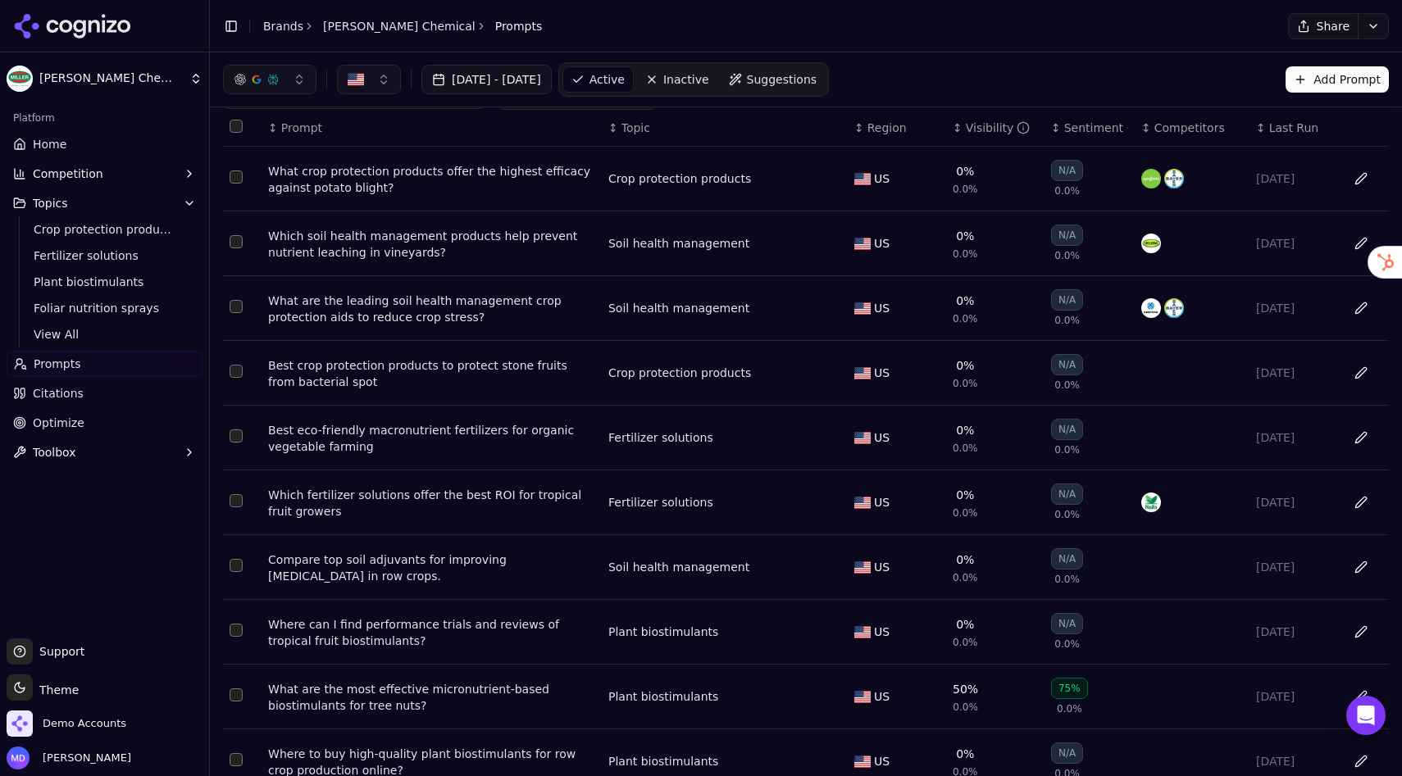
click at [817, 84] on span "Suggestions" at bounding box center [782, 79] width 70 height 16
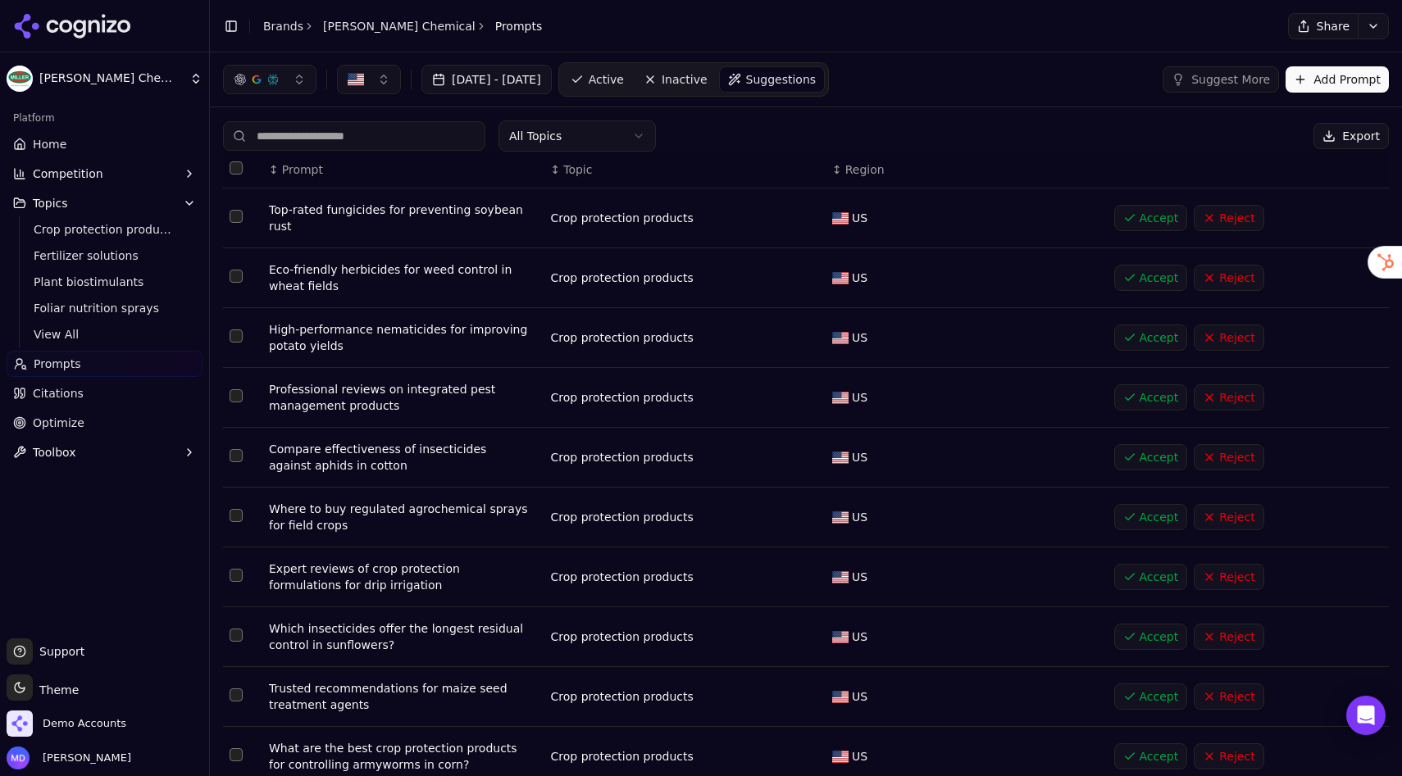
click at [1316, 92] on button "Add Prompt" at bounding box center [1336, 79] width 103 height 26
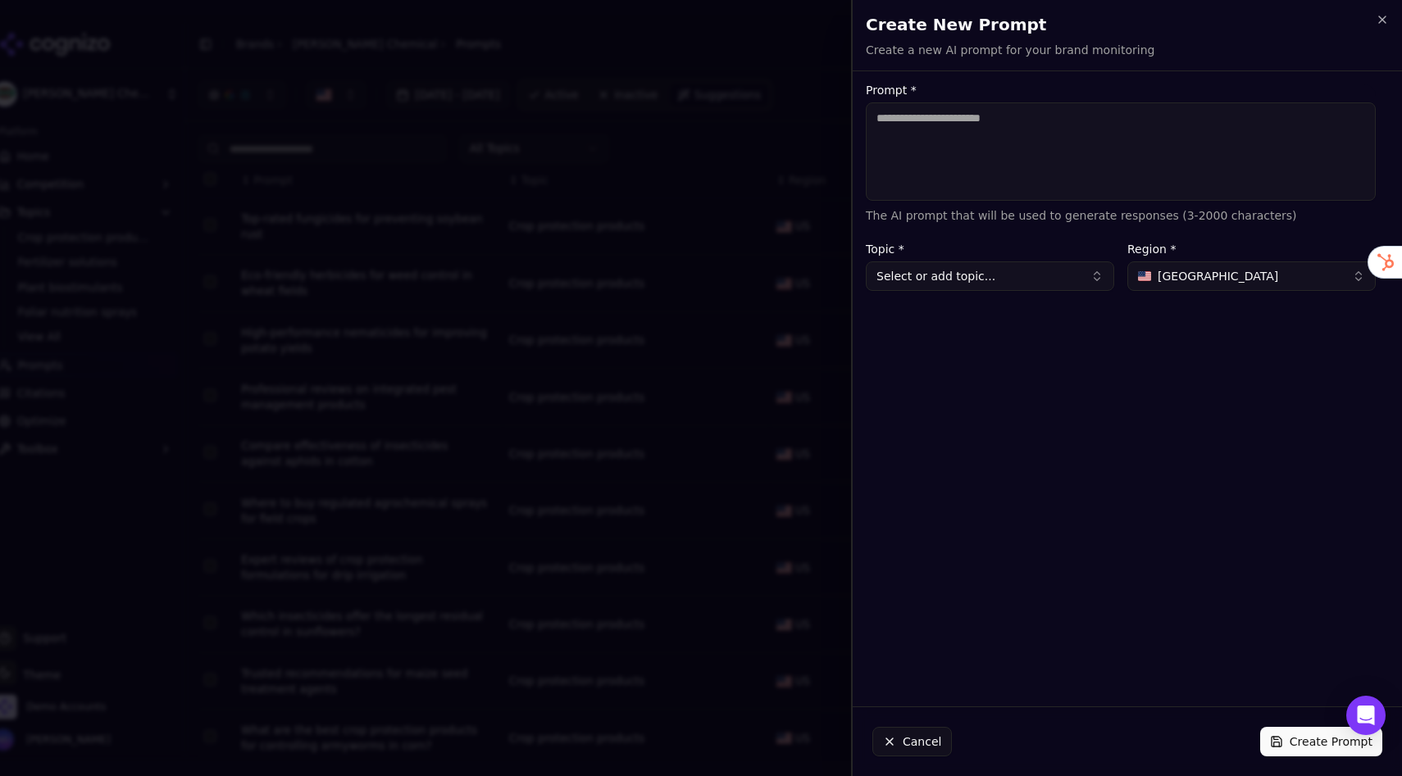
click at [1030, 279] on button "Select or add topic..." at bounding box center [990, 276] width 248 height 30
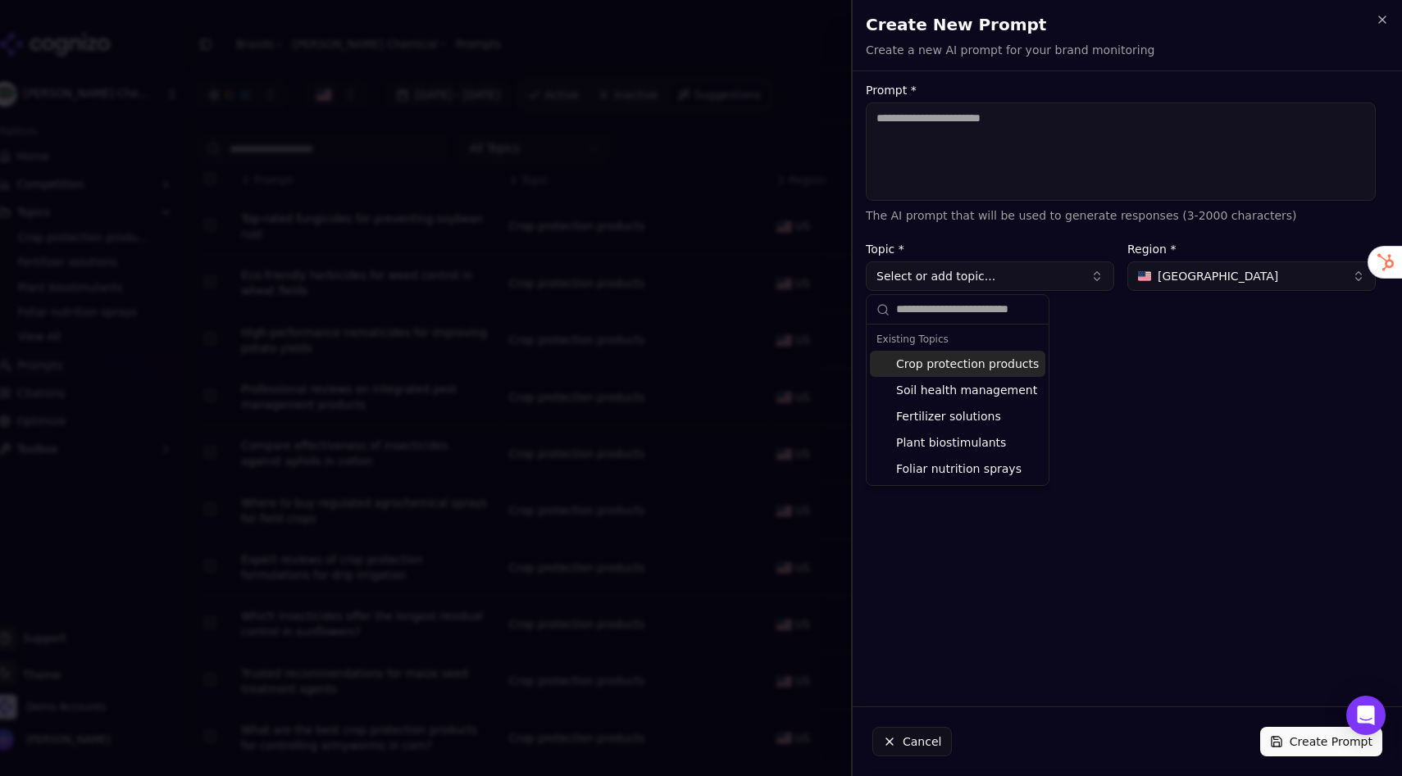
click at [1171, 349] on div "Prompt * The AI prompt that will be used to generate responses (3-2000 characte…" at bounding box center [1120, 388] width 536 height 609
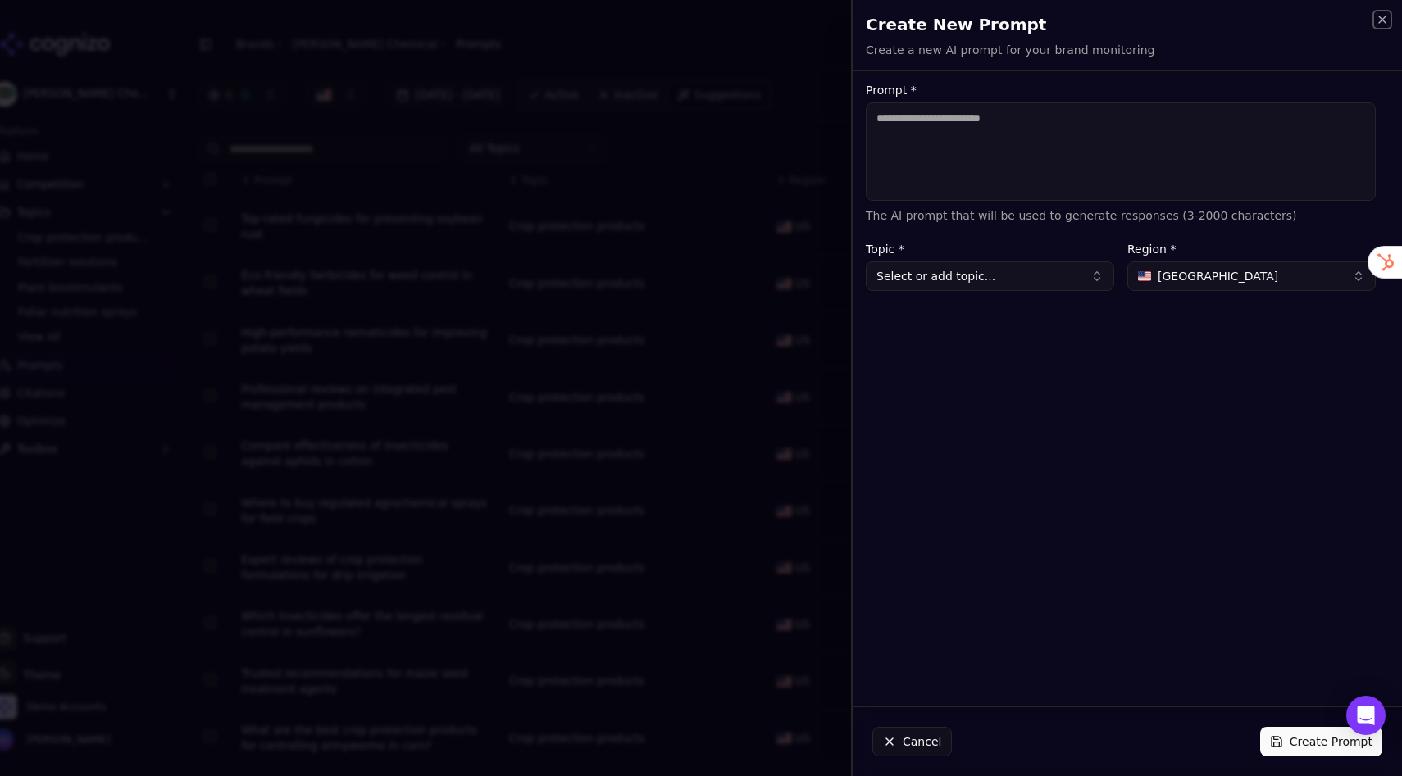
click at [1383, 22] on icon "button" at bounding box center [1381, 19] width 13 height 13
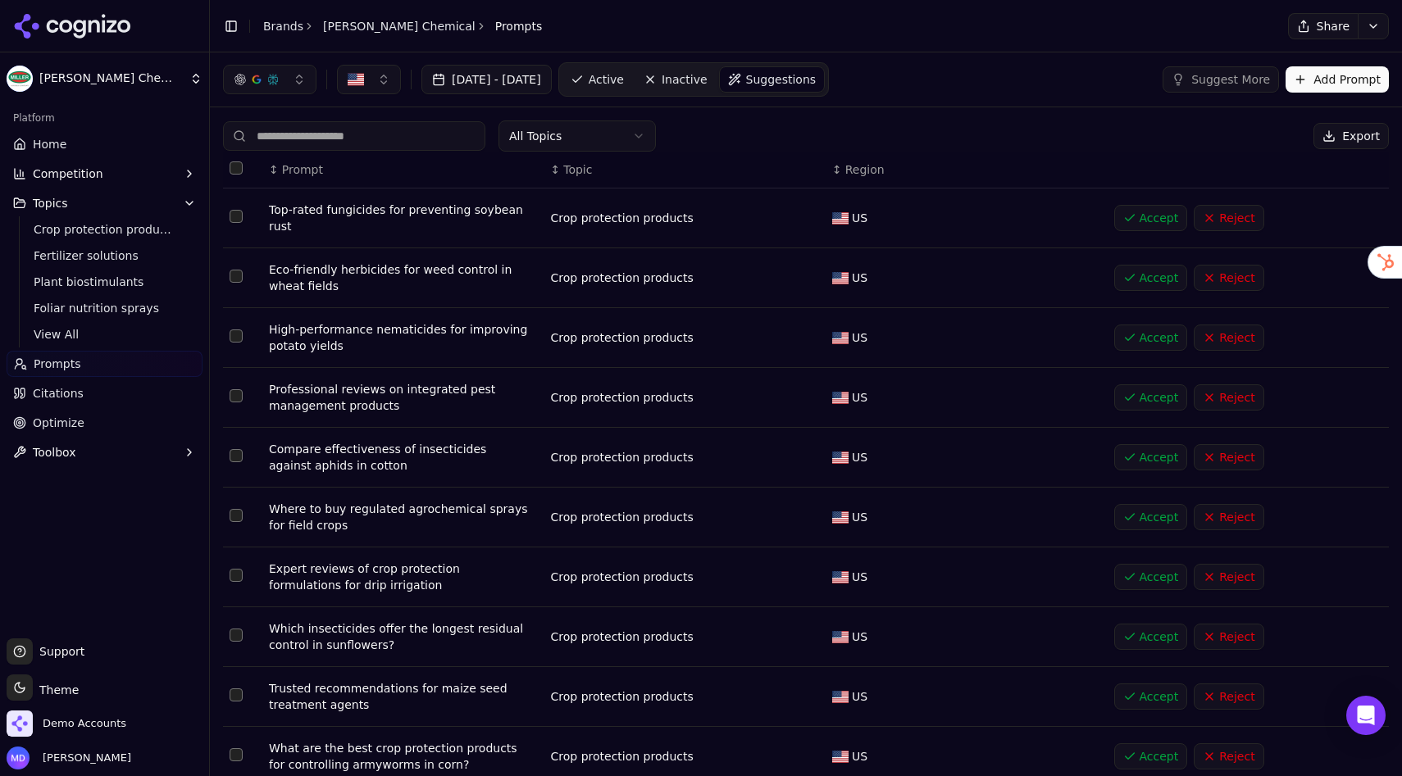
click at [624, 87] on span "Active" at bounding box center [606, 79] width 35 height 16
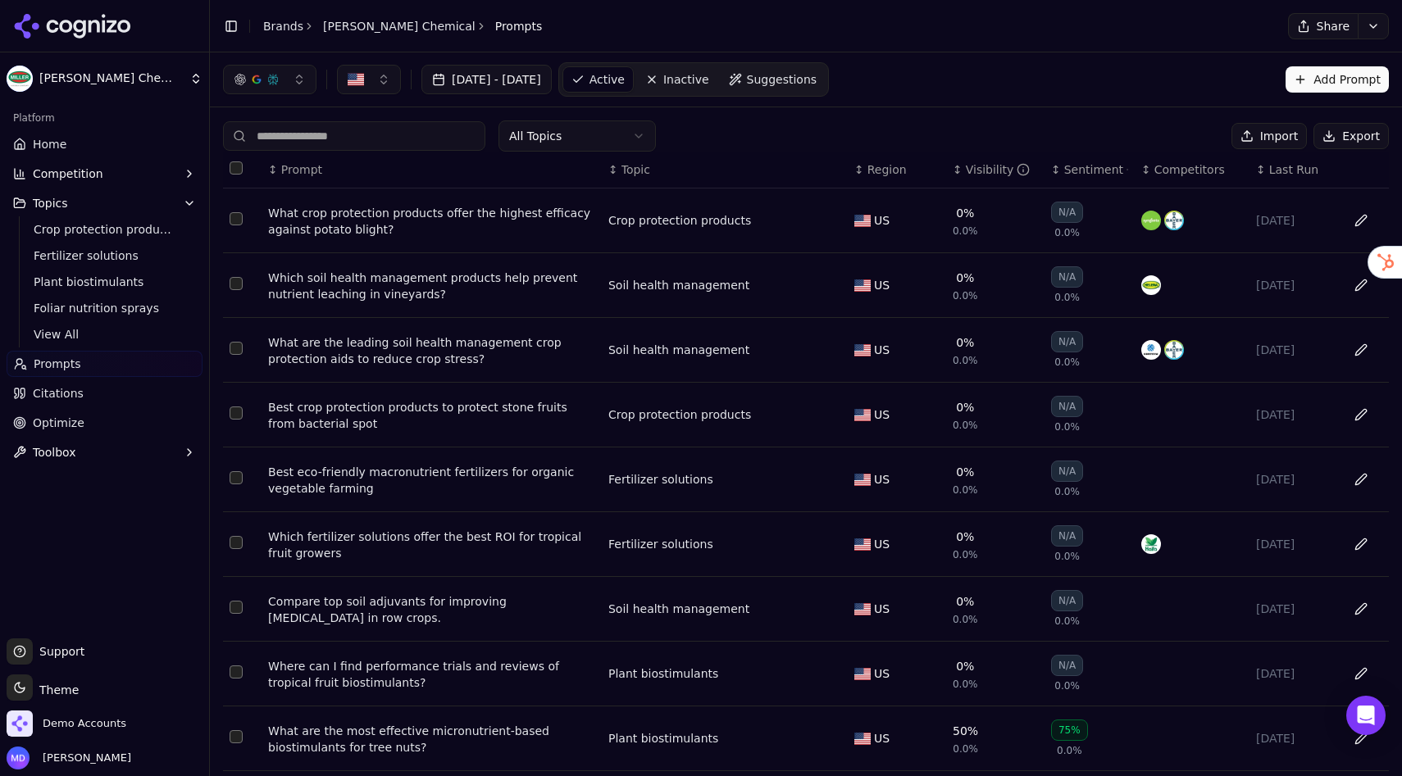
click at [966, 168] on div "Visibility" at bounding box center [998, 169] width 65 height 16
click at [962, 168] on div "↑ Visibility" at bounding box center [994, 169] width 85 height 16
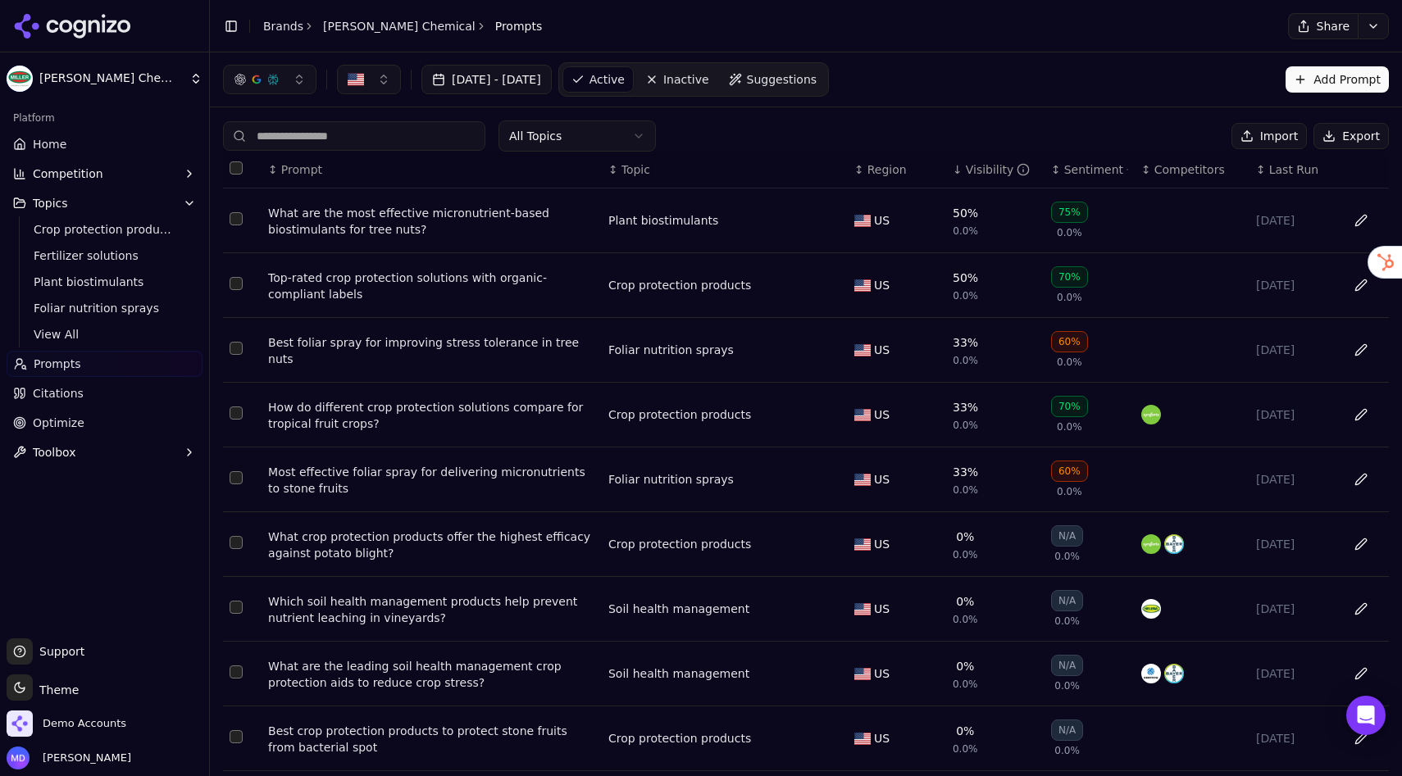
click at [53, 426] on span "Optimize" at bounding box center [59, 423] width 52 height 16
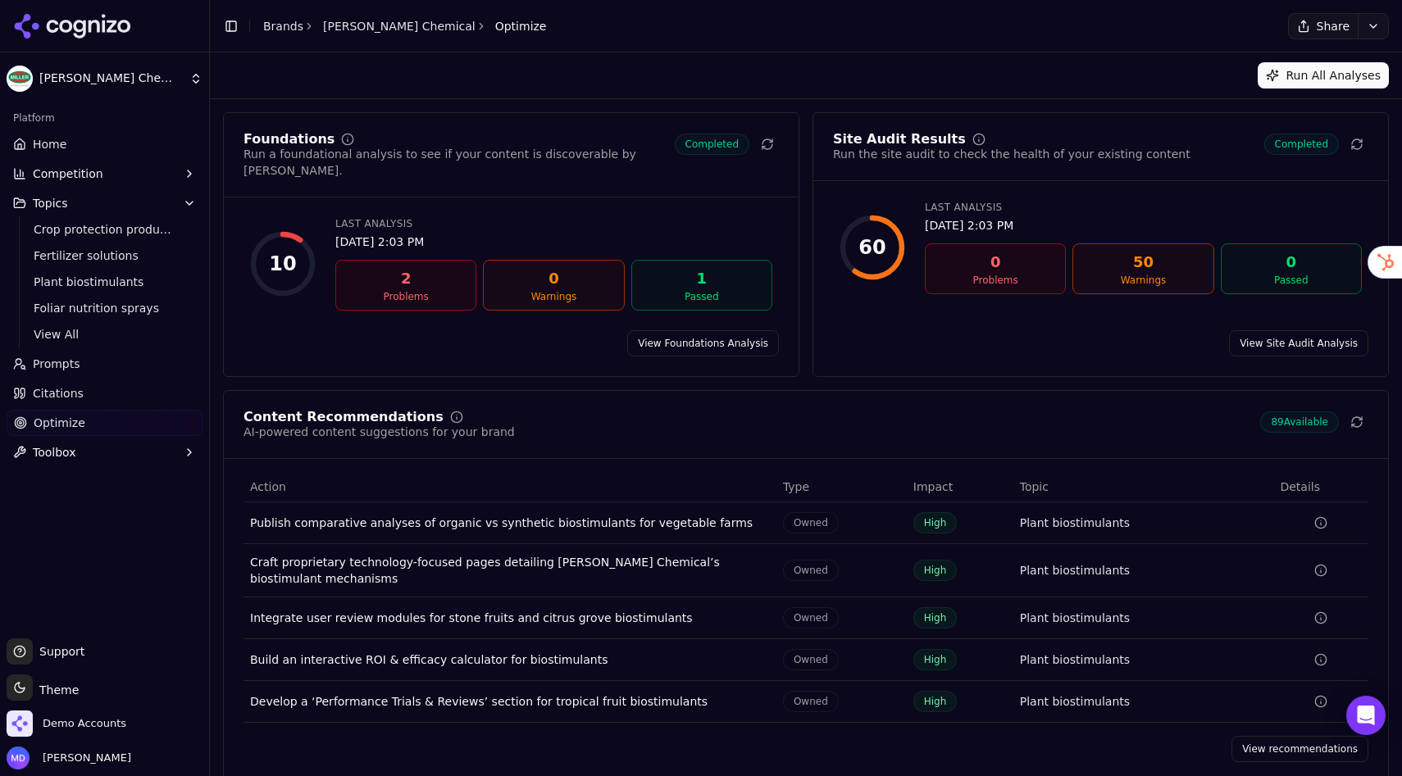
scroll to position [5, 0]
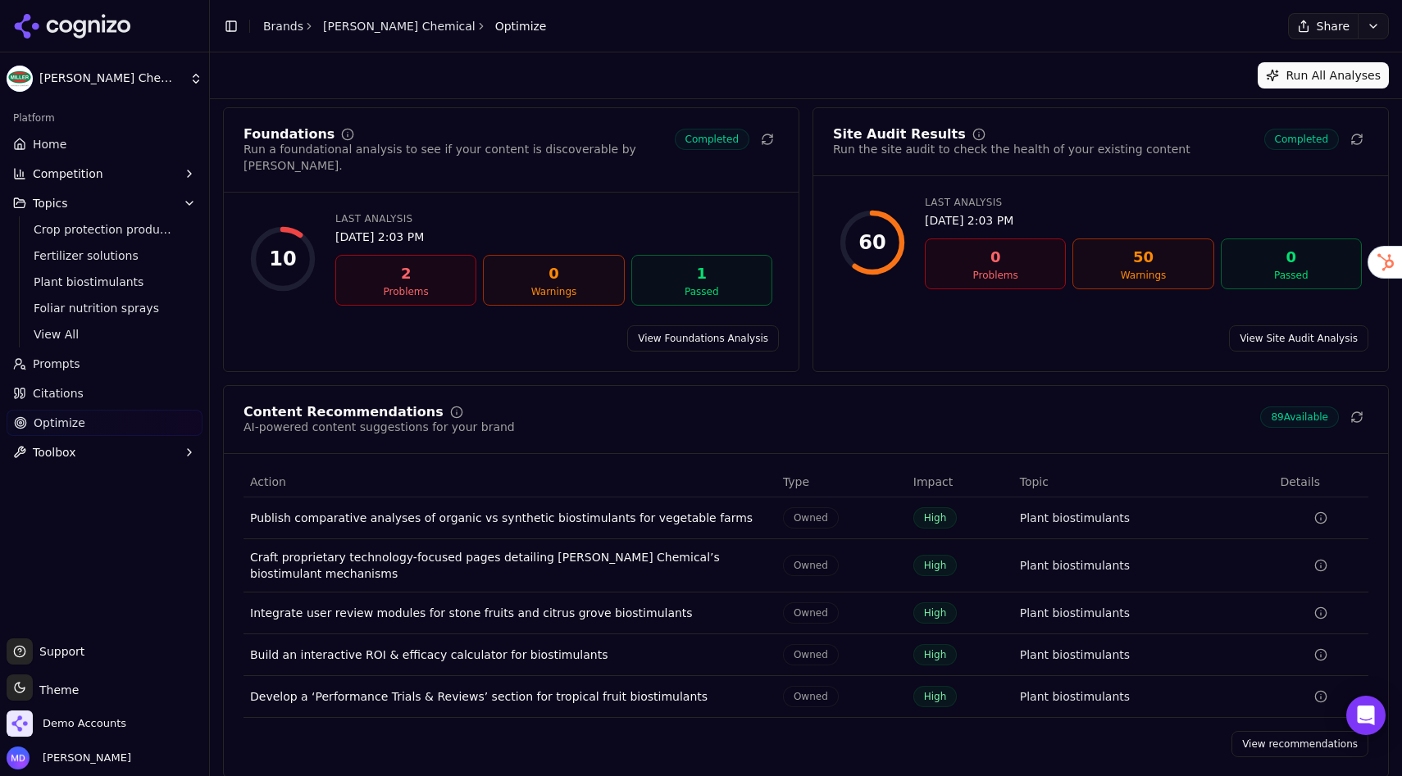
click at [1258, 731] on link "View recommendations" at bounding box center [1299, 744] width 137 height 26
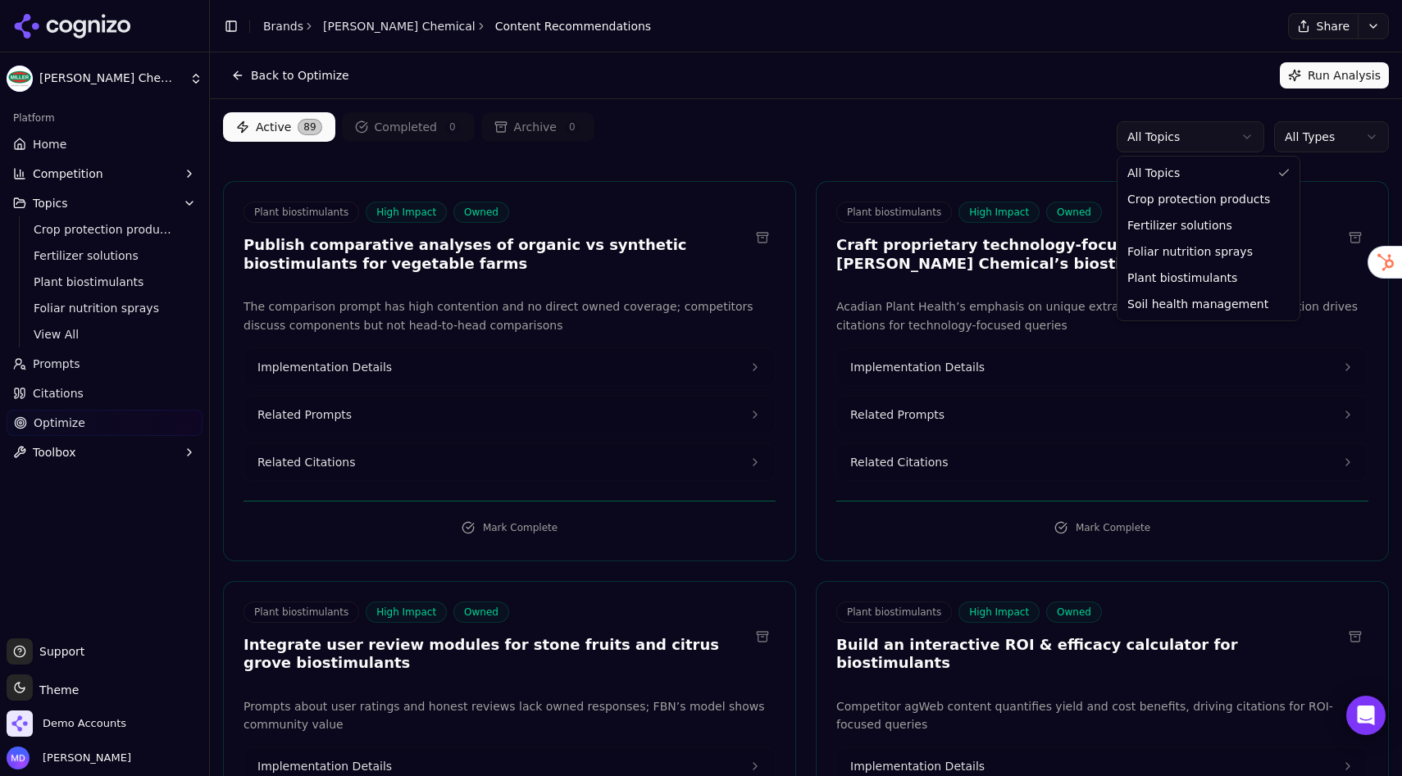
click at [1182, 138] on html "Miller Chemical Platform Home Competition Topics Crop protection products Ferti…" at bounding box center [701, 388] width 1402 height 776
click at [984, 137] on html "Miller Chemical Platform Home Competition Topics Crop protection products Ferti…" at bounding box center [701, 388] width 1402 height 776
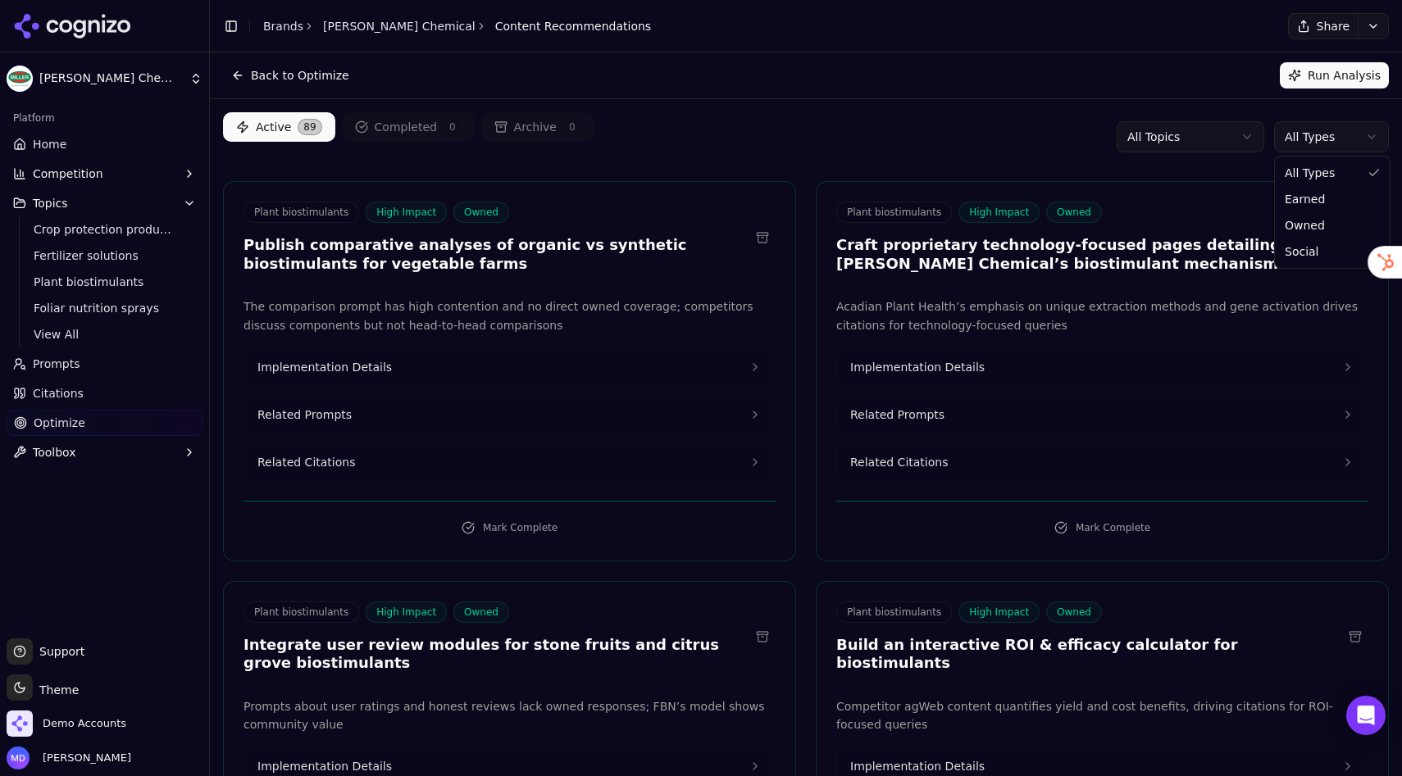
click at [1295, 134] on html "Miller Chemical Platform Home Competition Topics Crop protection products Ferti…" at bounding box center [701, 388] width 1402 height 776
click at [993, 116] on html "Miller Chemical Platform Home Competition Topics Crop protection products Ferti…" at bounding box center [701, 388] width 1402 height 776
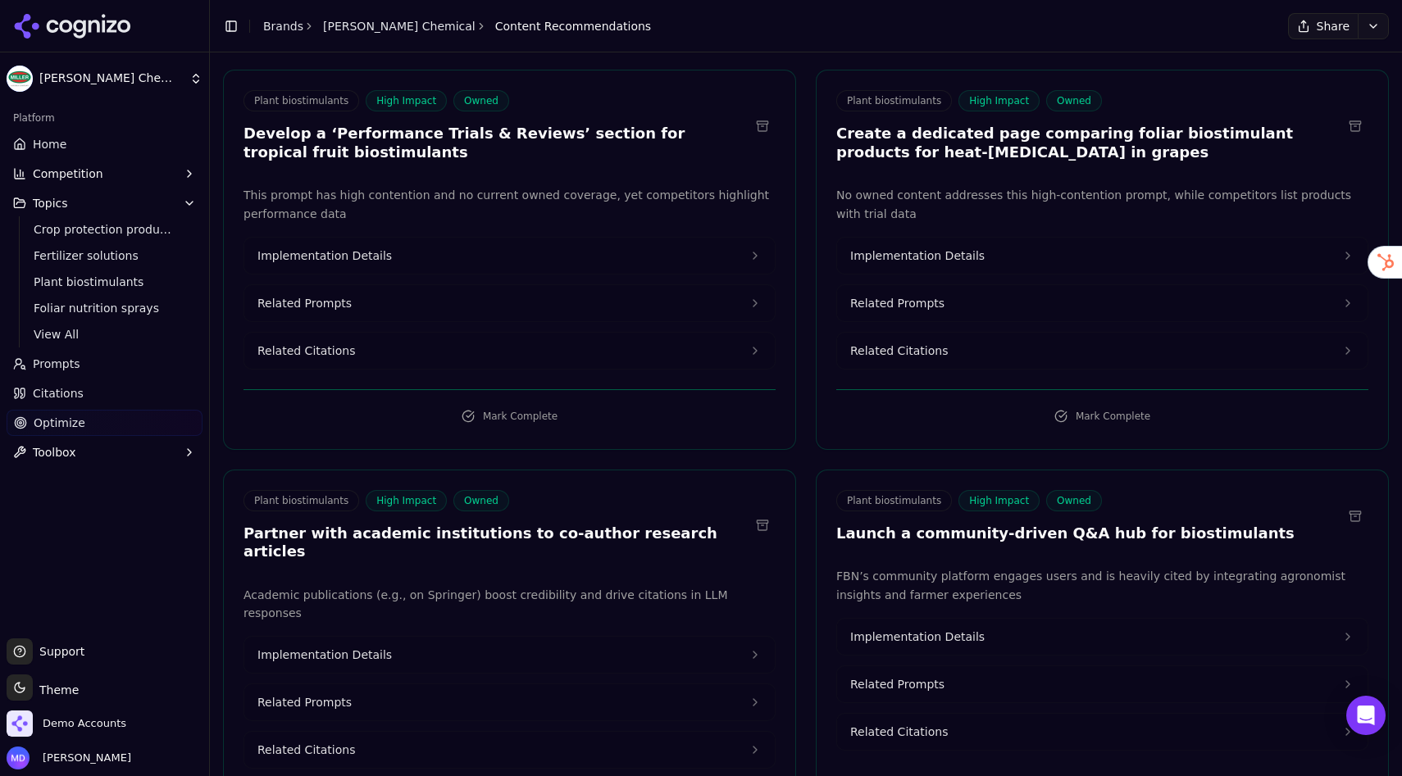
scroll to position [913, 0]
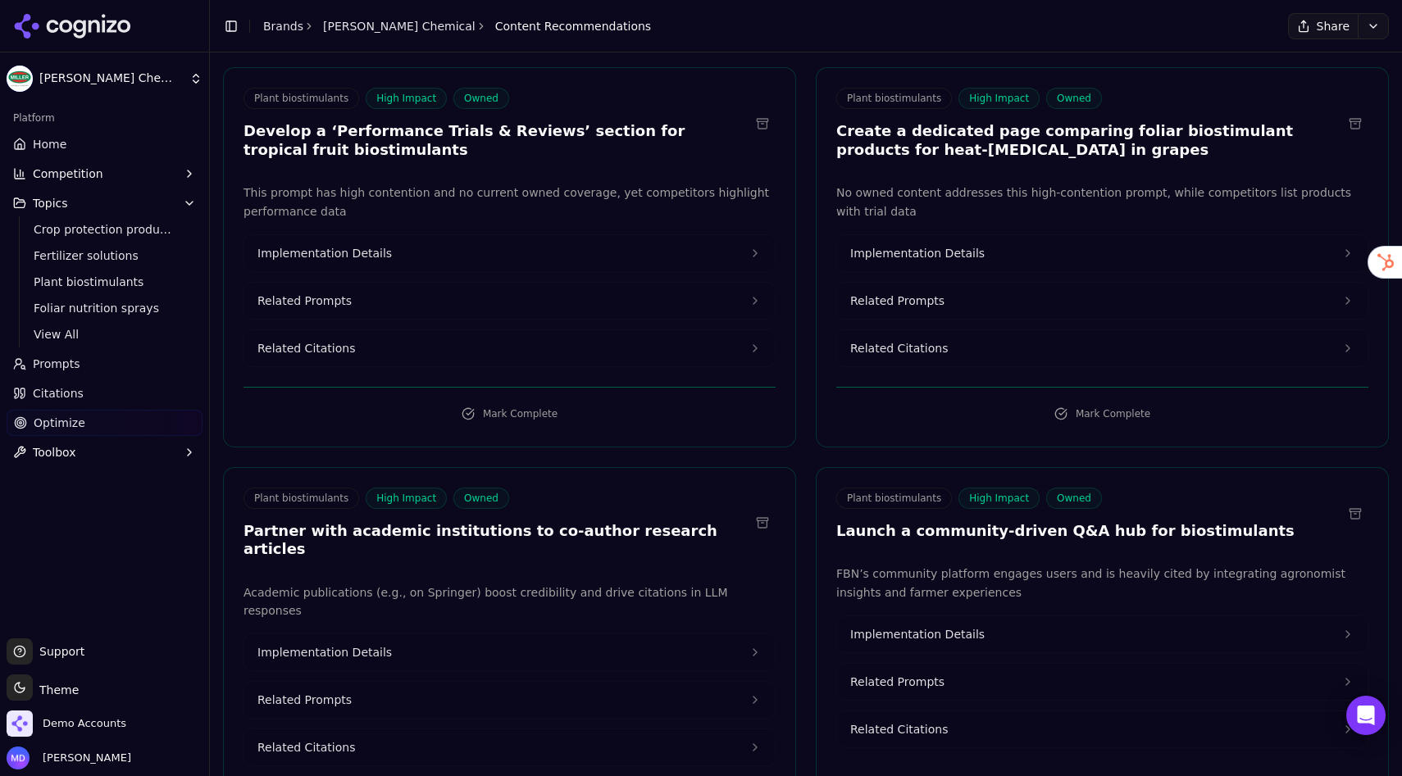
click at [416, 257] on button "Implementation Details" at bounding box center [509, 253] width 530 height 36
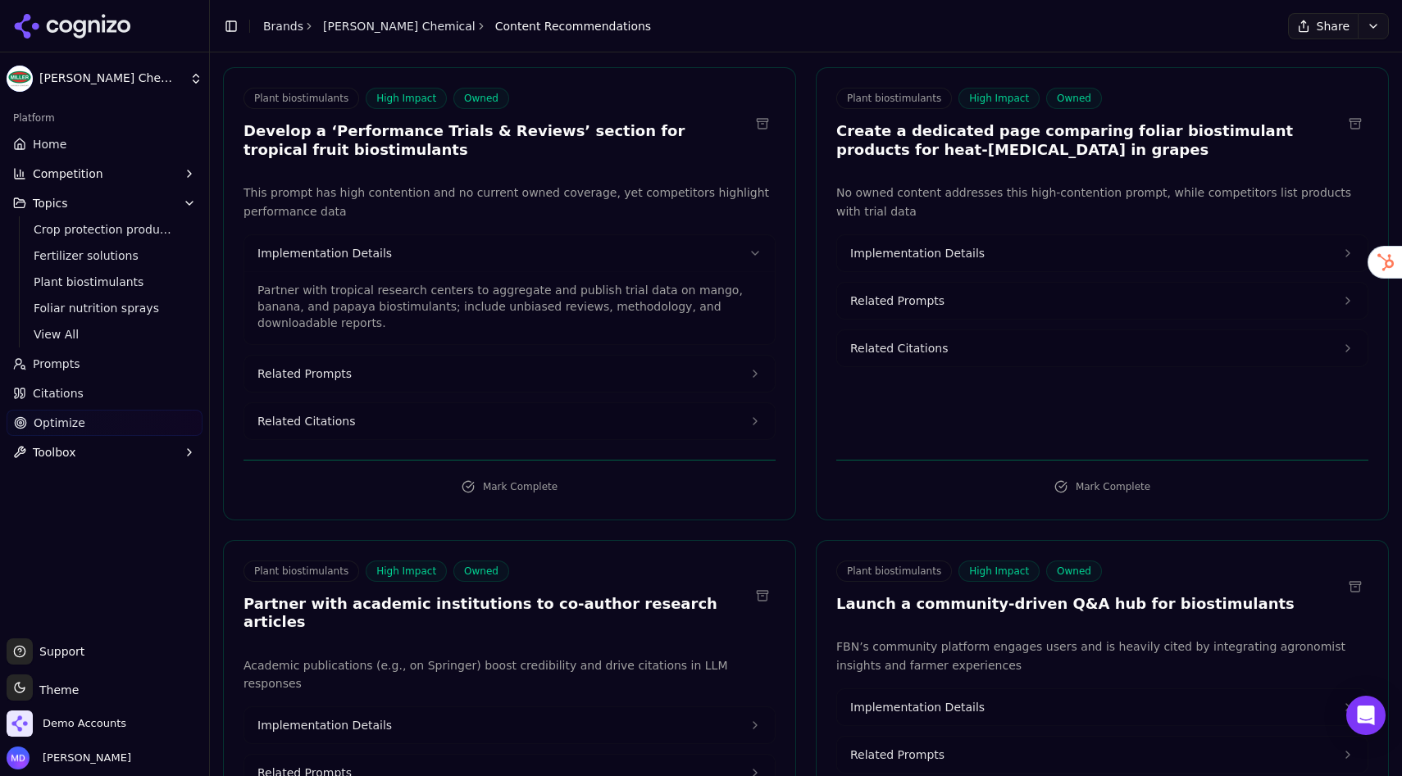
click at [394, 408] on button "Related Citations" at bounding box center [509, 421] width 530 height 36
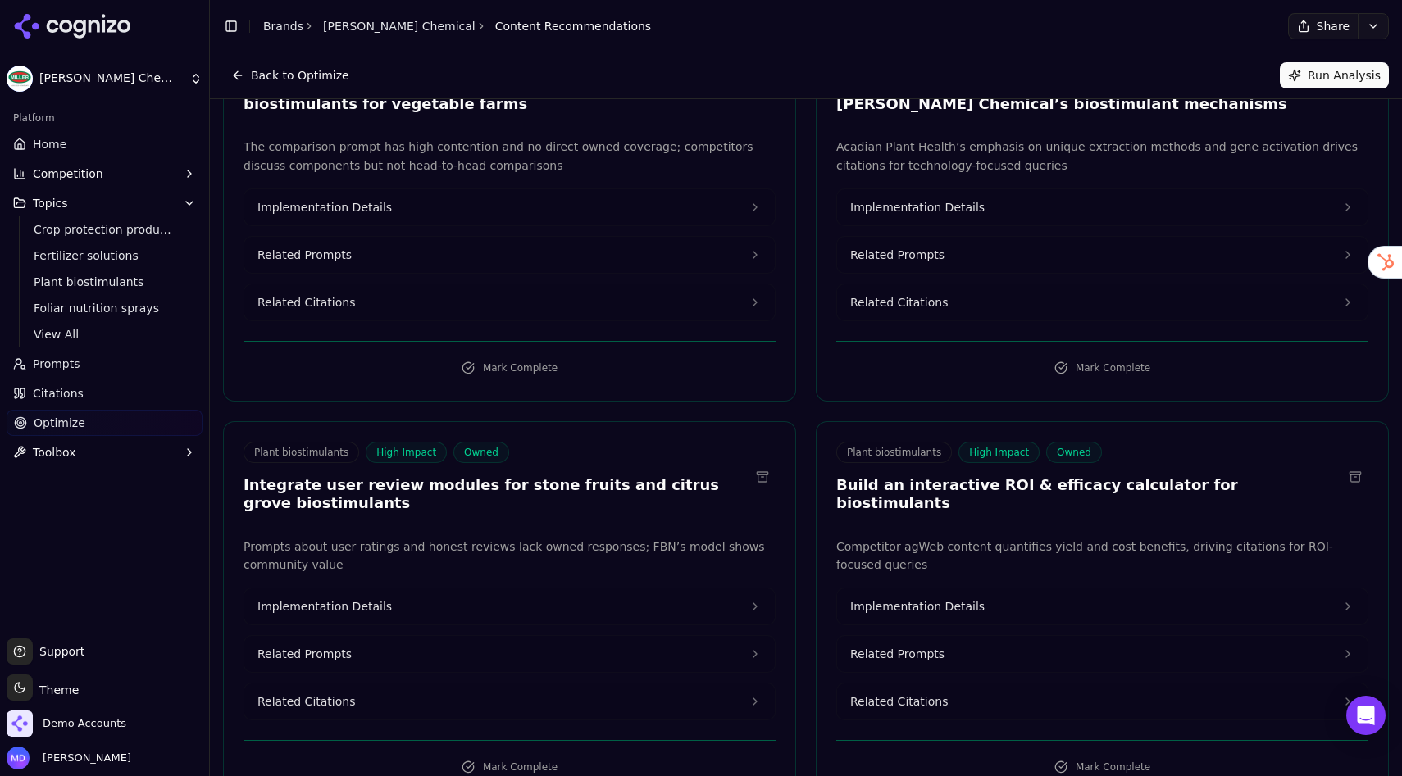
scroll to position [0, 0]
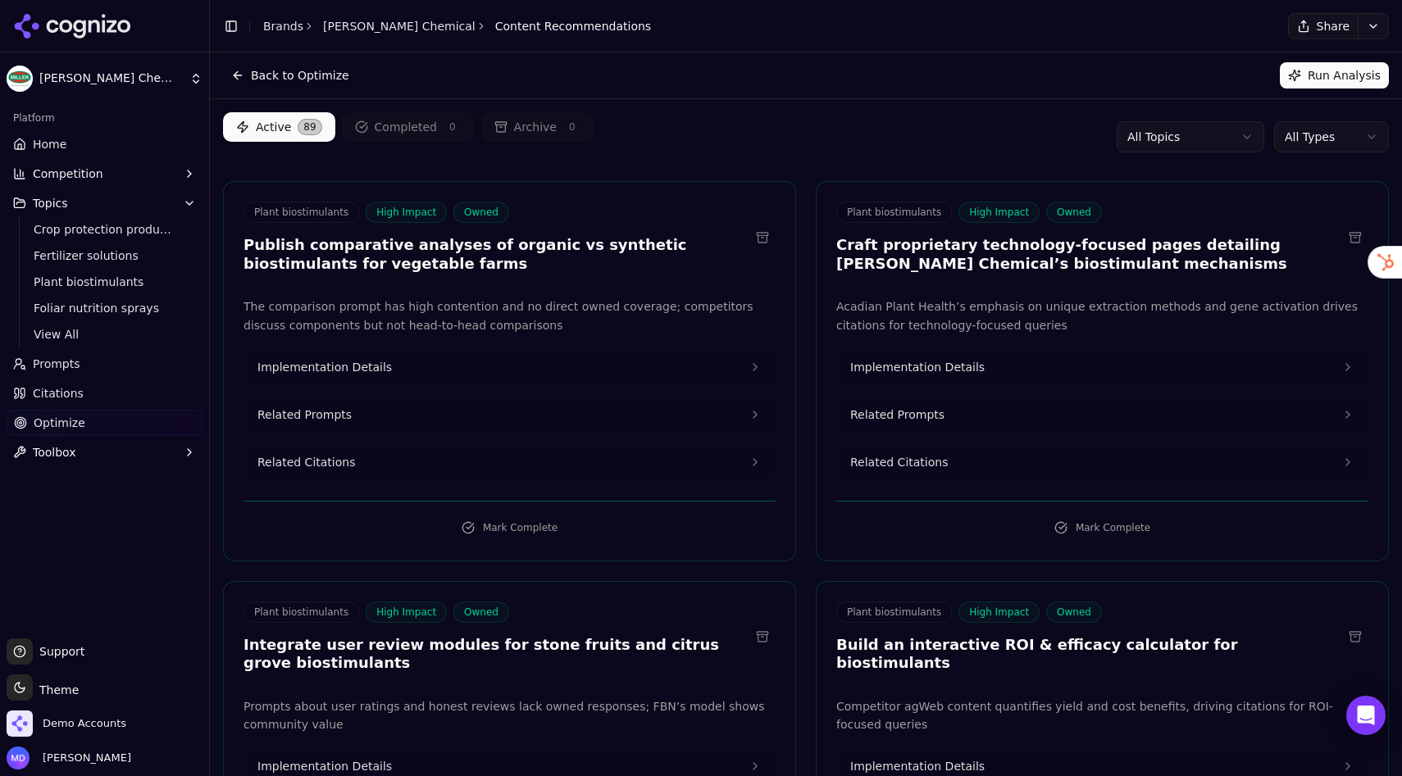
click at [185, 175] on icon "button" at bounding box center [189, 173] width 13 height 13
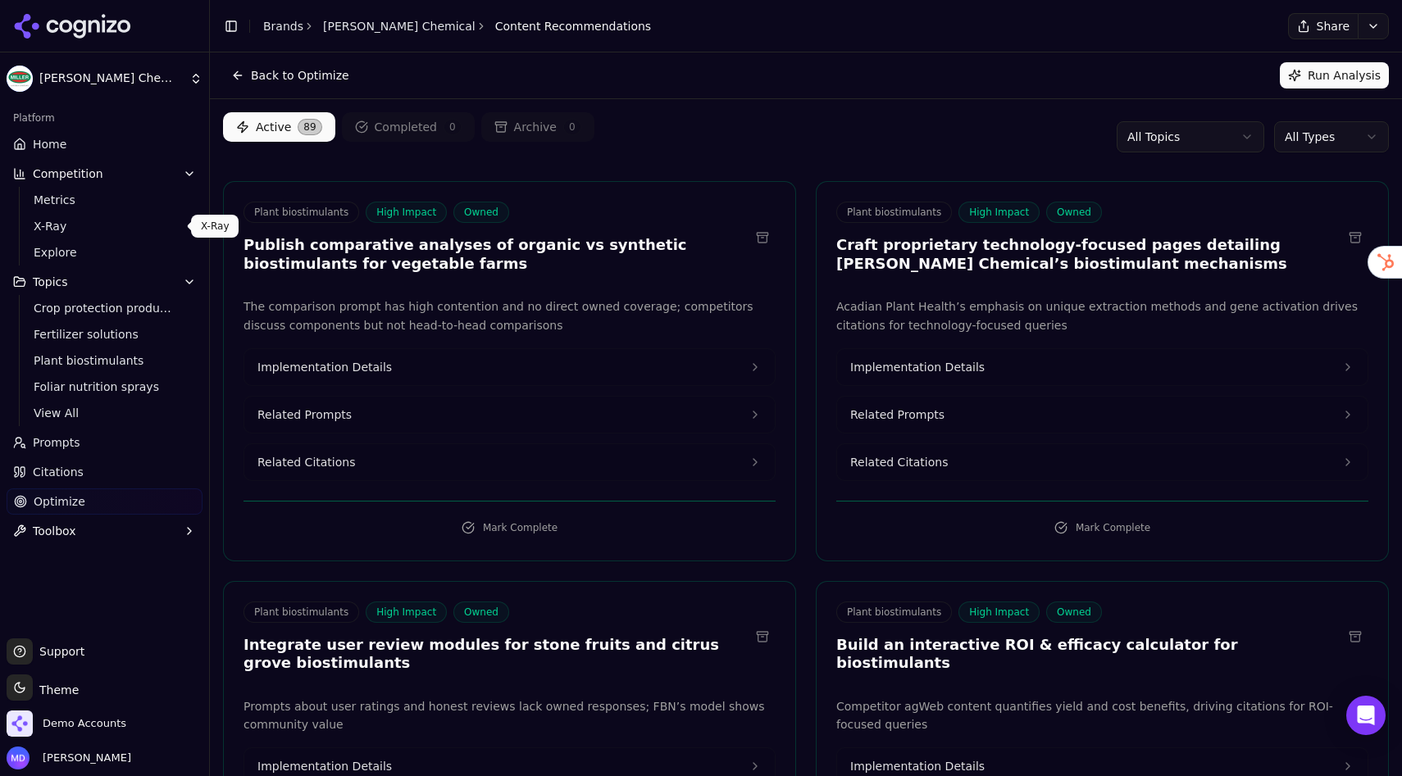
click at [128, 234] on span "X-Ray" at bounding box center [105, 226] width 143 height 16
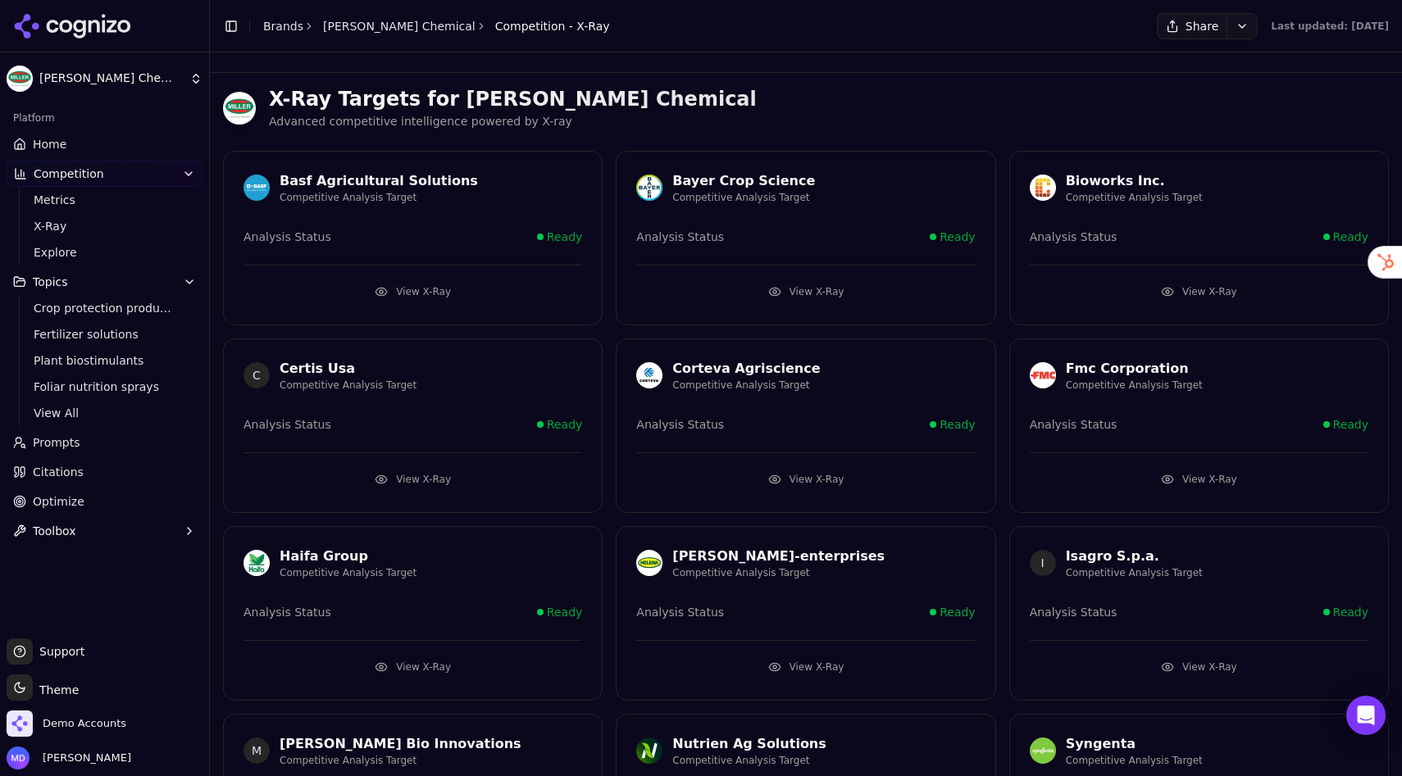
click at [798, 474] on button "View X-Ray" at bounding box center [805, 479] width 339 height 26
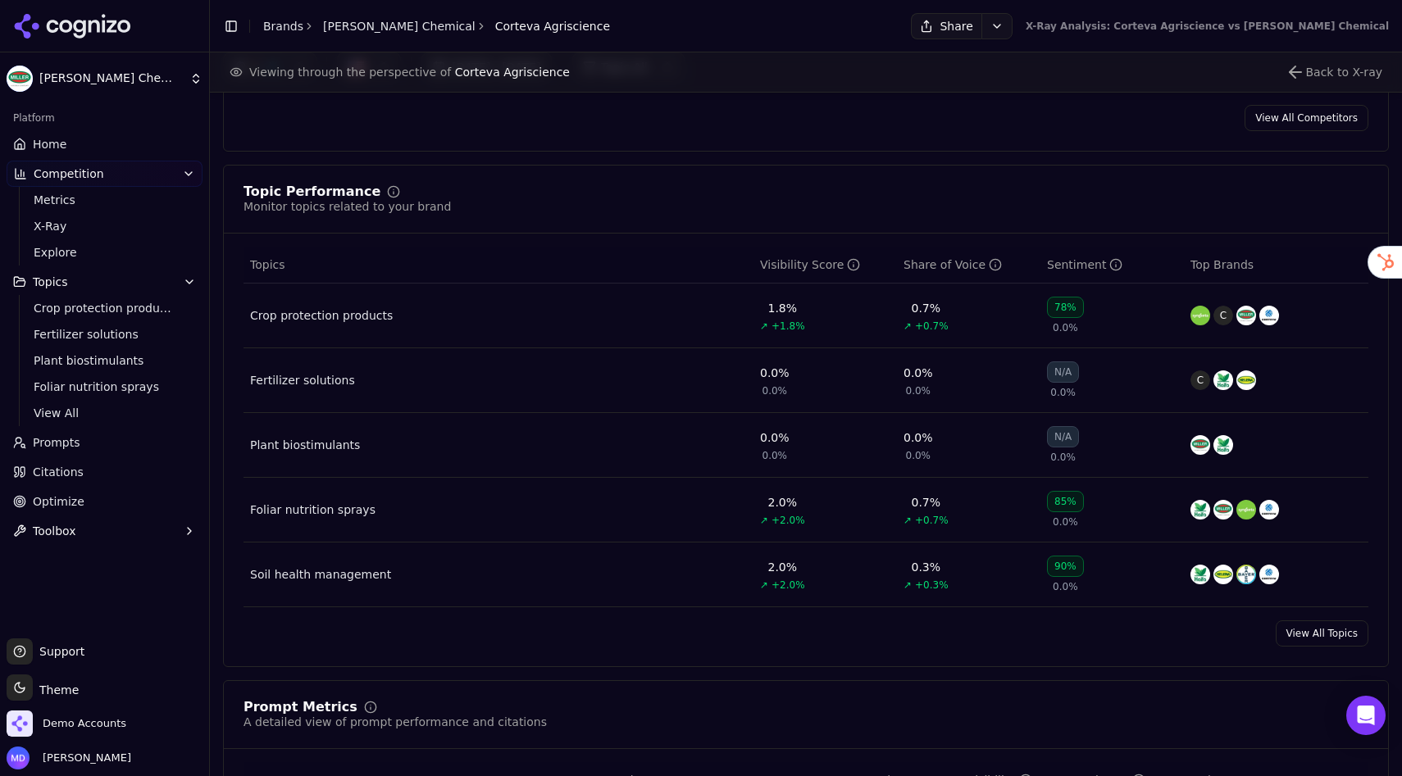
scroll to position [613, 0]
click at [66, 723] on span "Demo Accounts" at bounding box center [85, 723] width 84 height 15
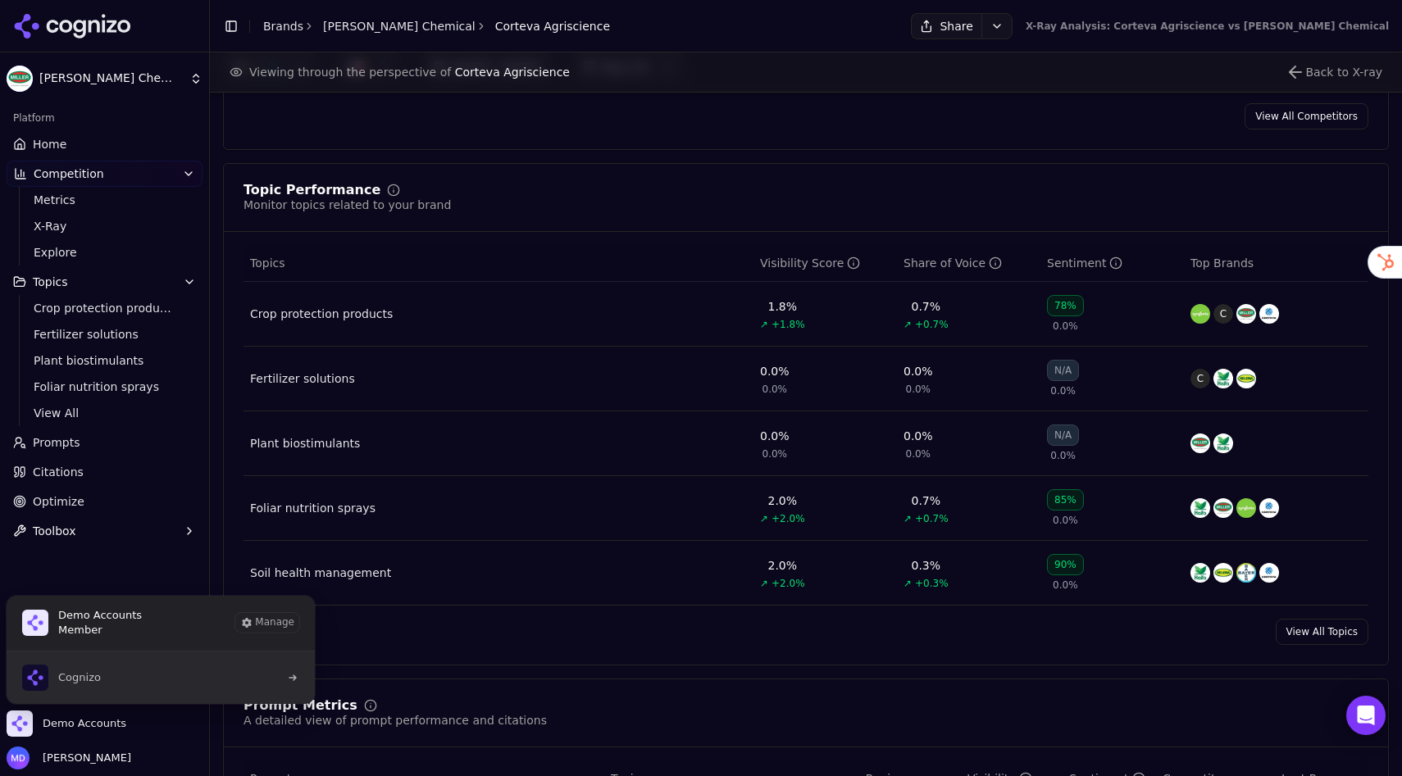
click at [190, 688] on button "Cognizo" at bounding box center [161, 678] width 310 height 52
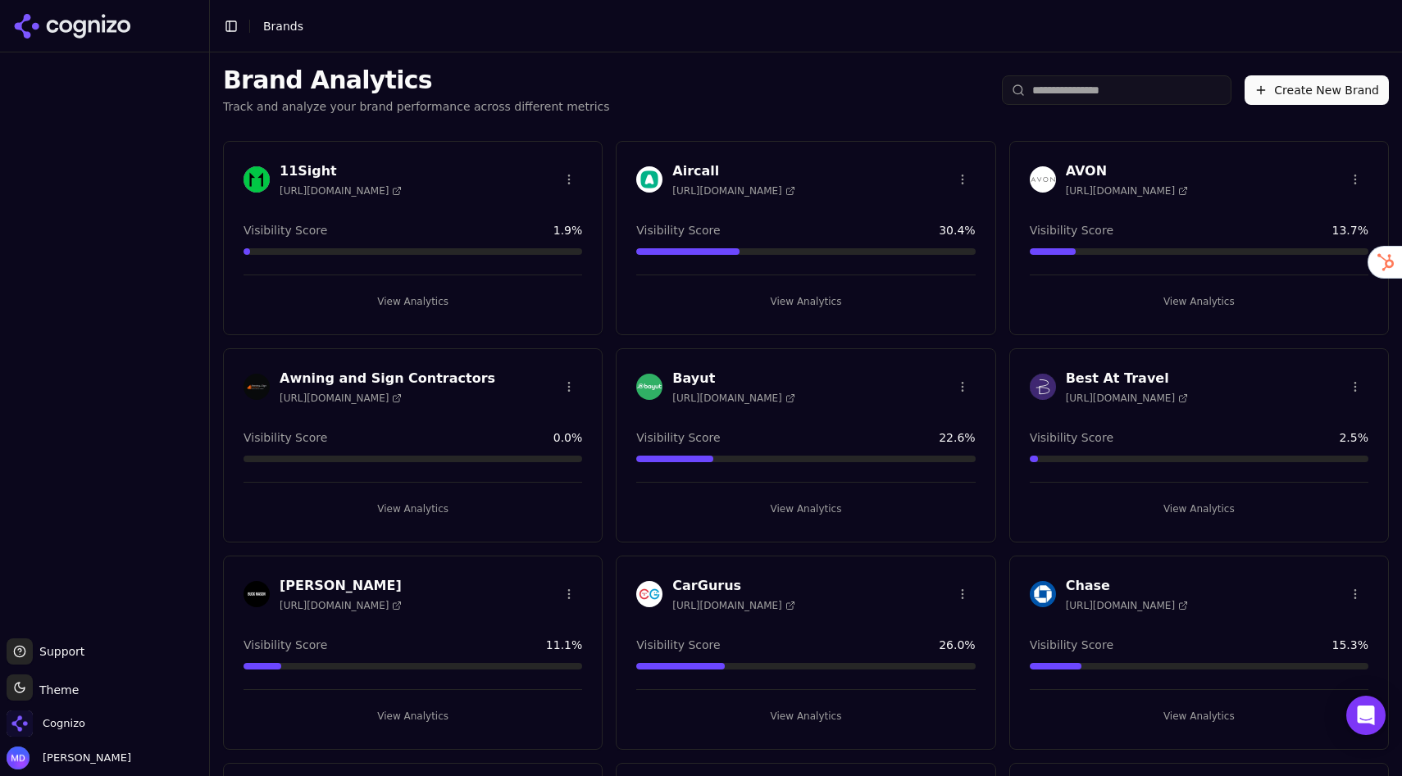
click at [1050, 96] on input "search" at bounding box center [1117, 90] width 230 height 30
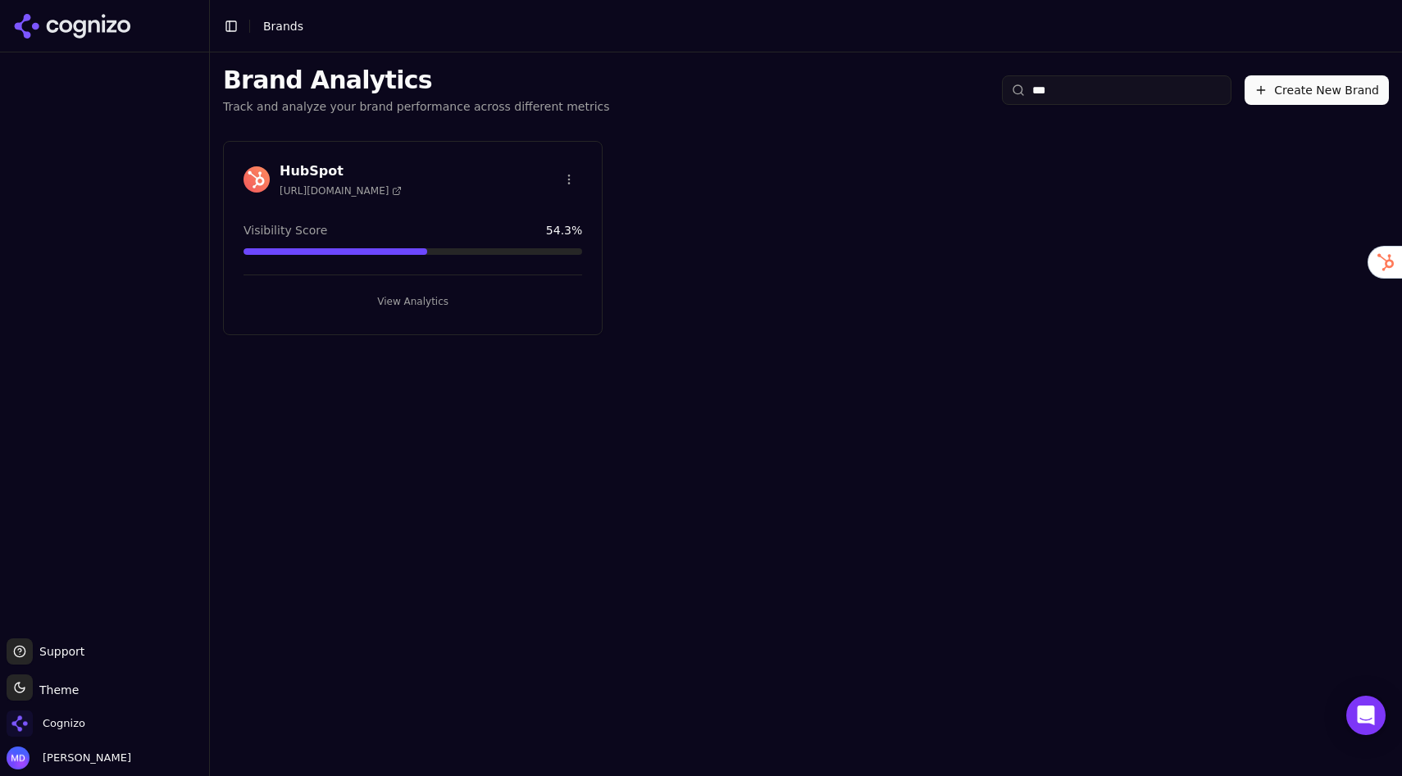
type input "***"
click at [361, 303] on button "View Analytics" at bounding box center [412, 302] width 339 height 26
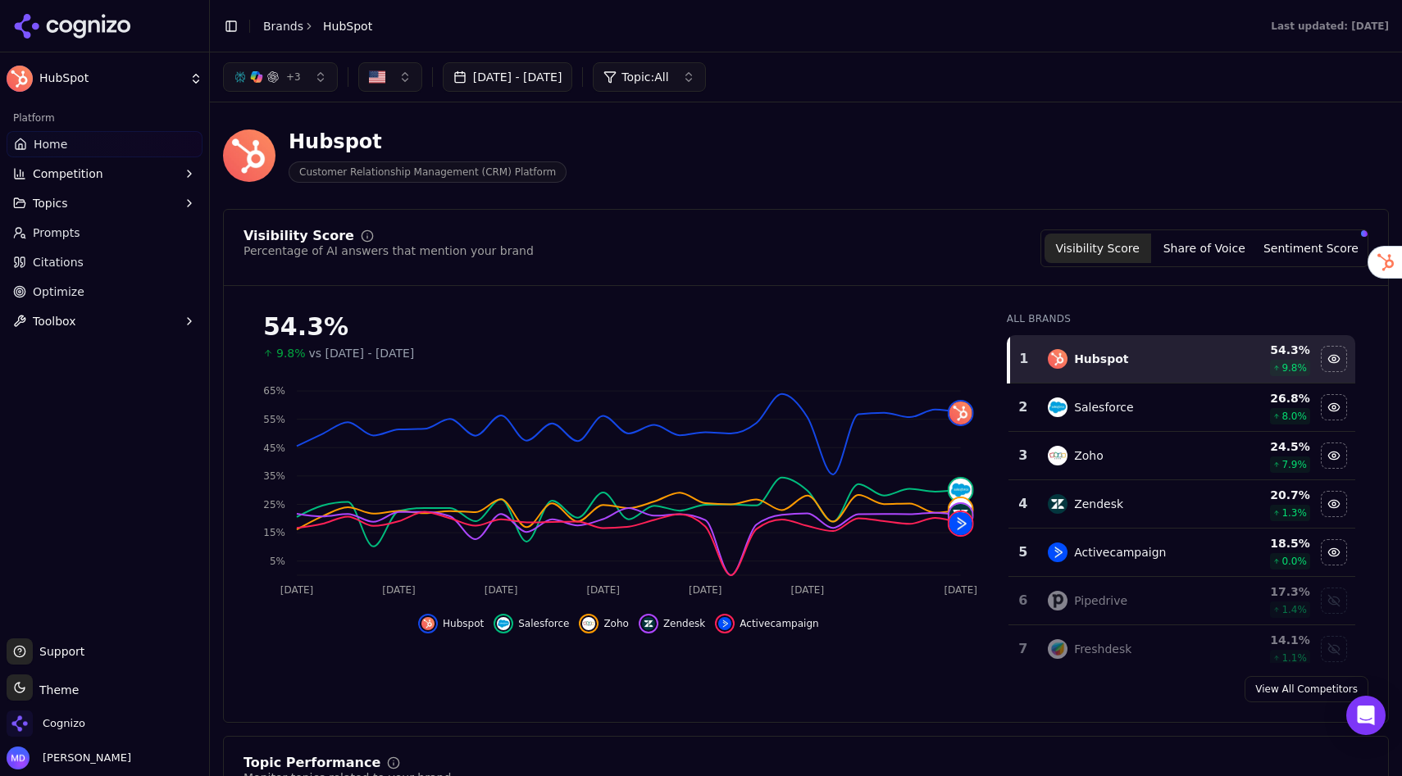
click at [1322, 246] on button "Sentiment Score" at bounding box center [1310, 249] width 107 height 30
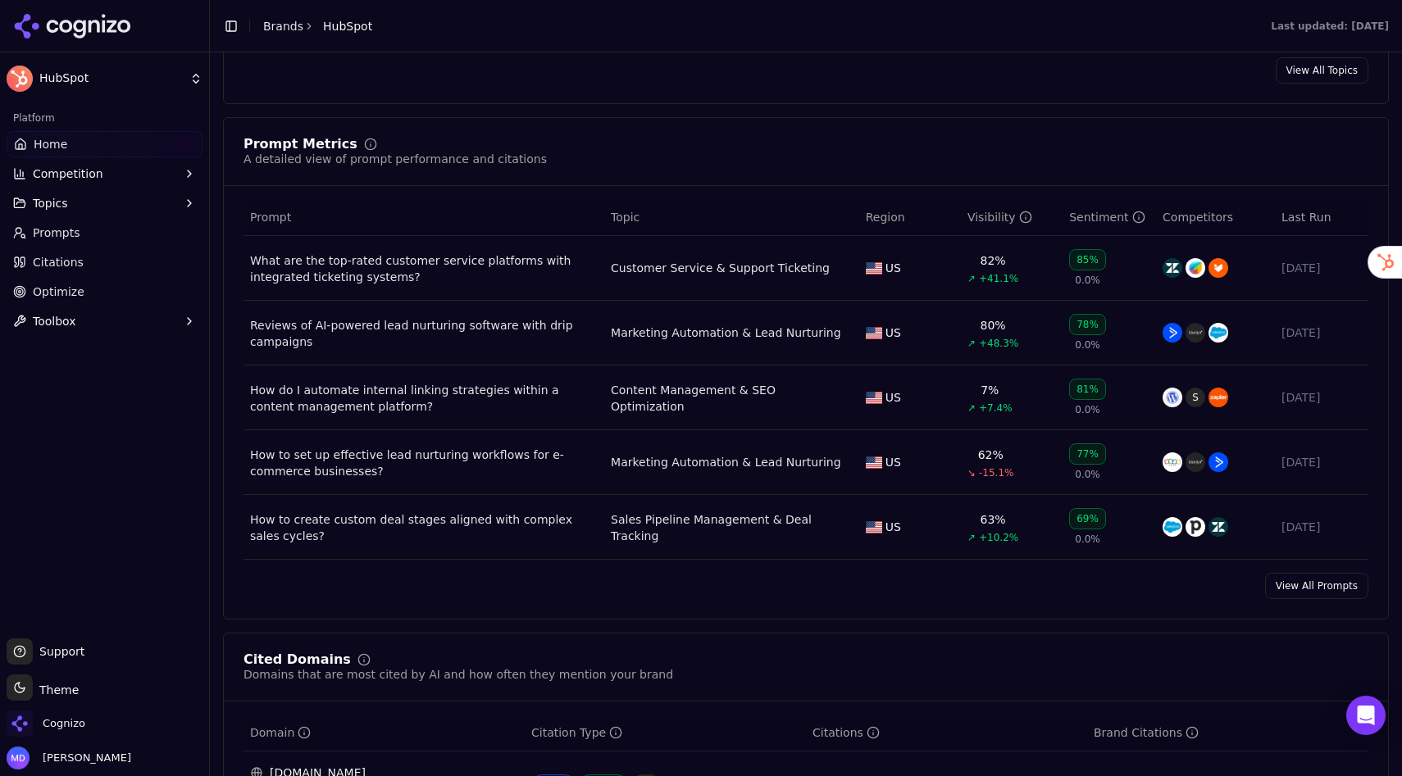
scroll to position [1073, 0]
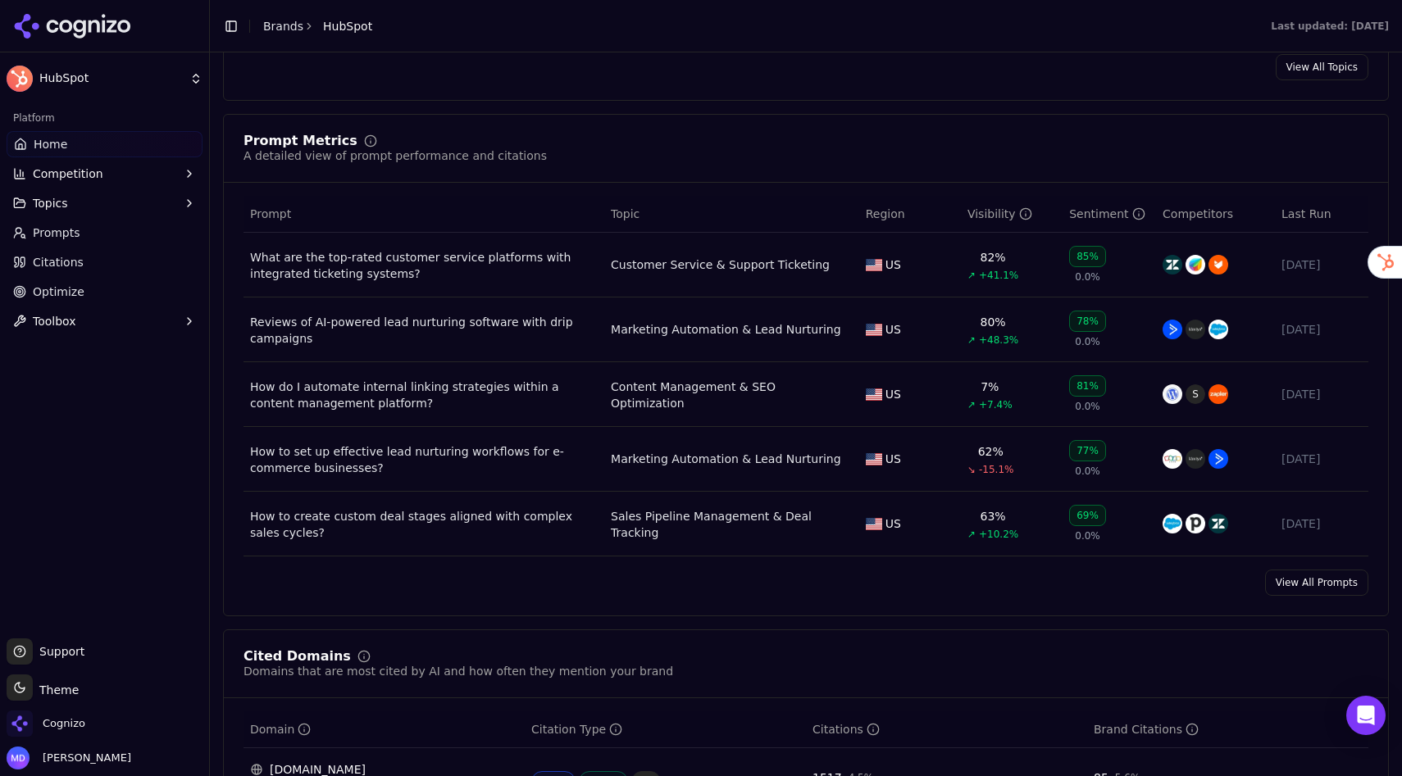
click at [1298, 591] on link "View All Prompts" at bounding box center [1316, 583] width 103 height 26
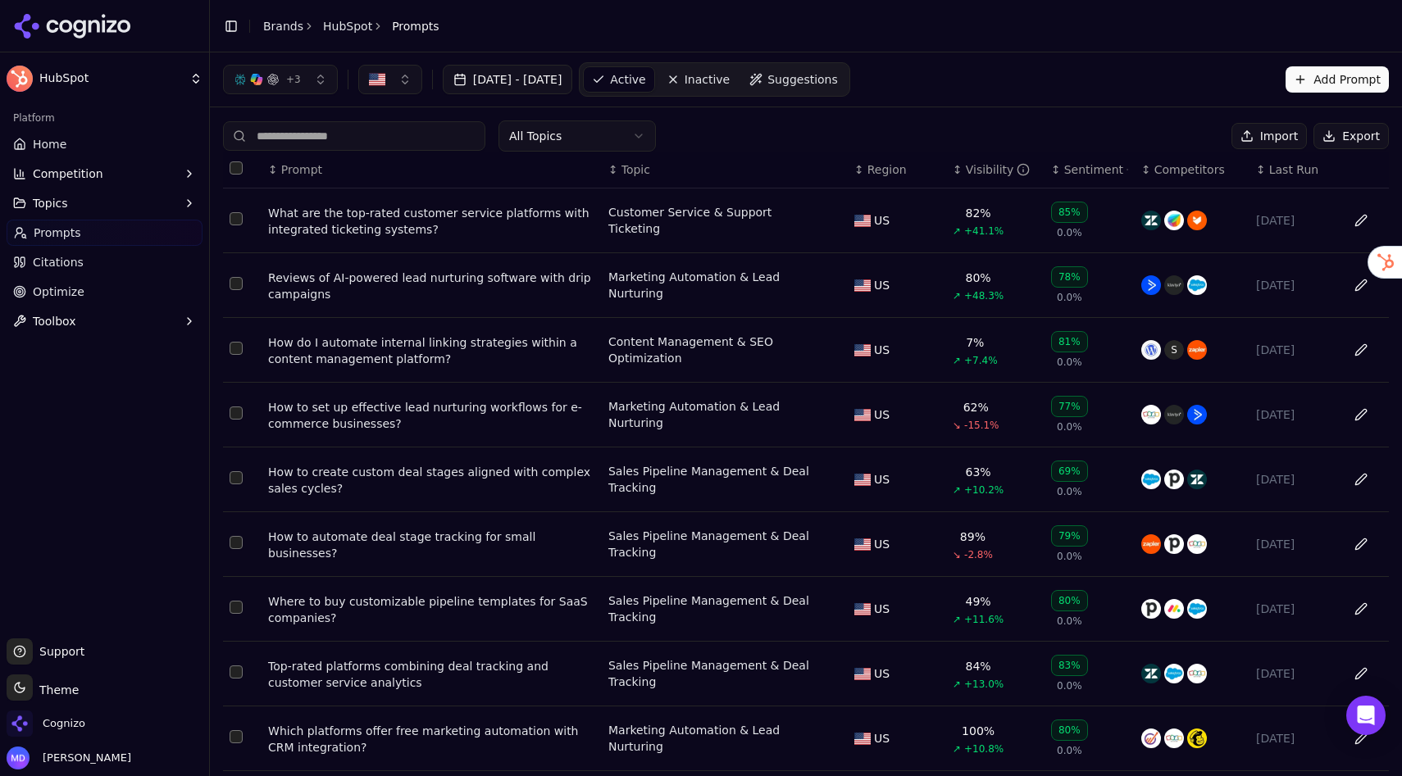
click at [838, 84] on span "Suggestions" at bounding box center [802, 79] width 70 height 16
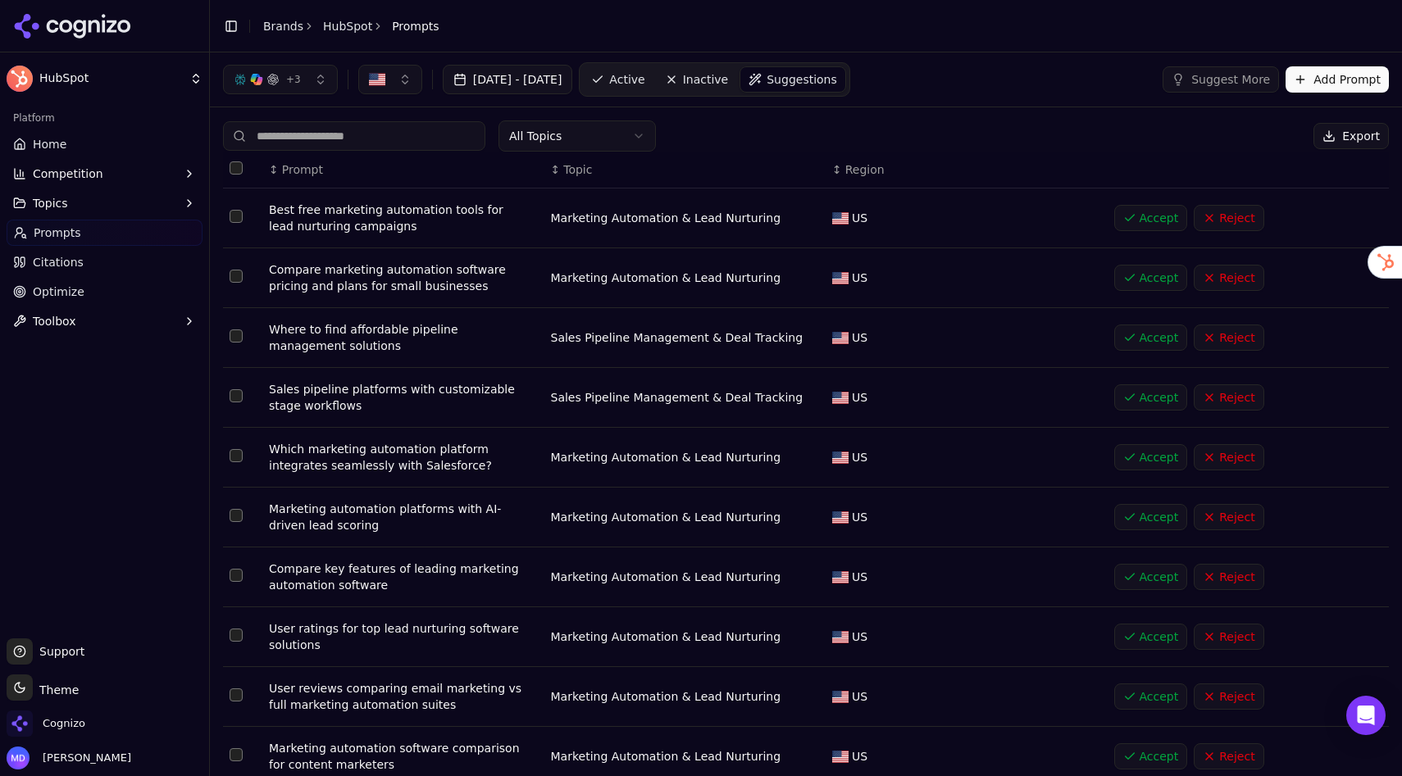
click at [1340, 90] on button "Add Prompt" at bounding box center [1336, 79] width 103 height 26
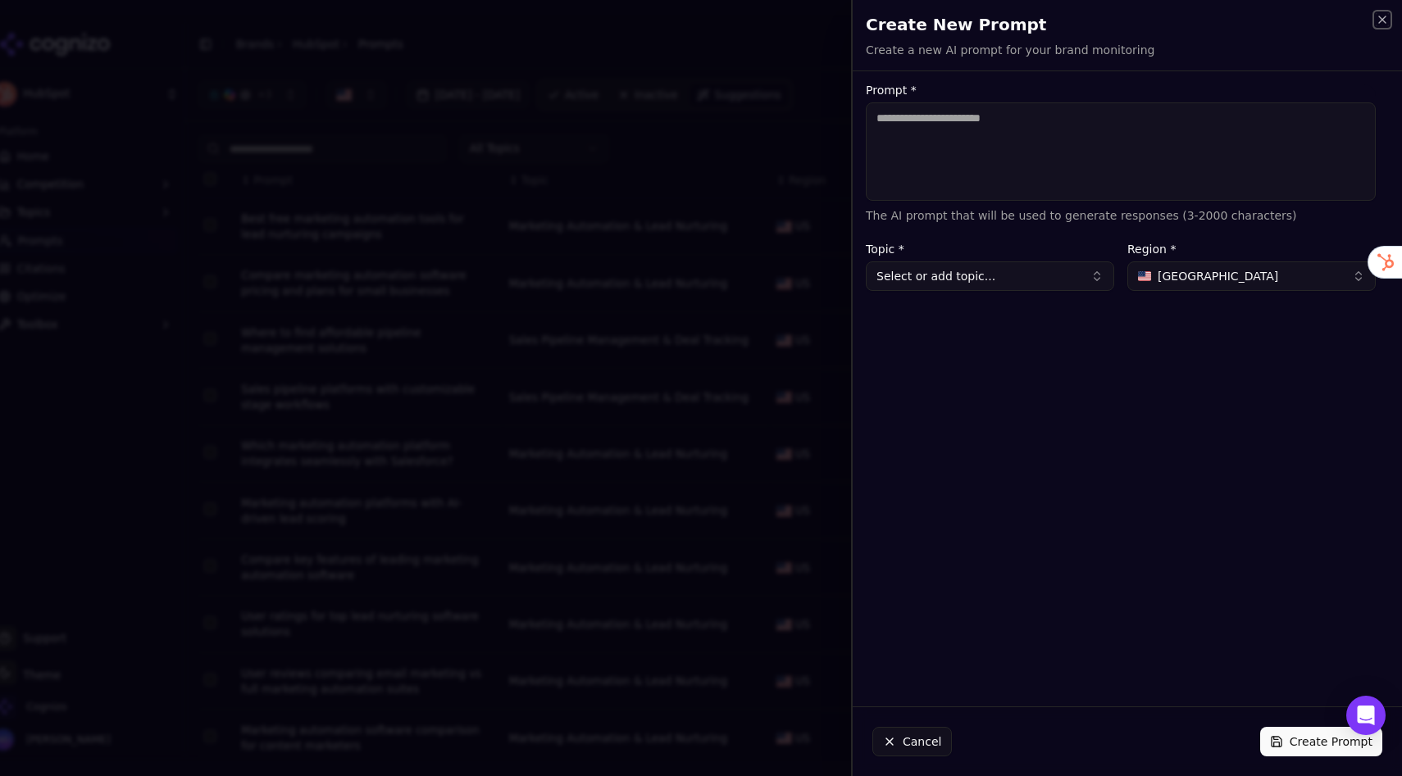
click at [1384, 17] on icon "button" at bounding box center [1382, 19] width 7 height 7
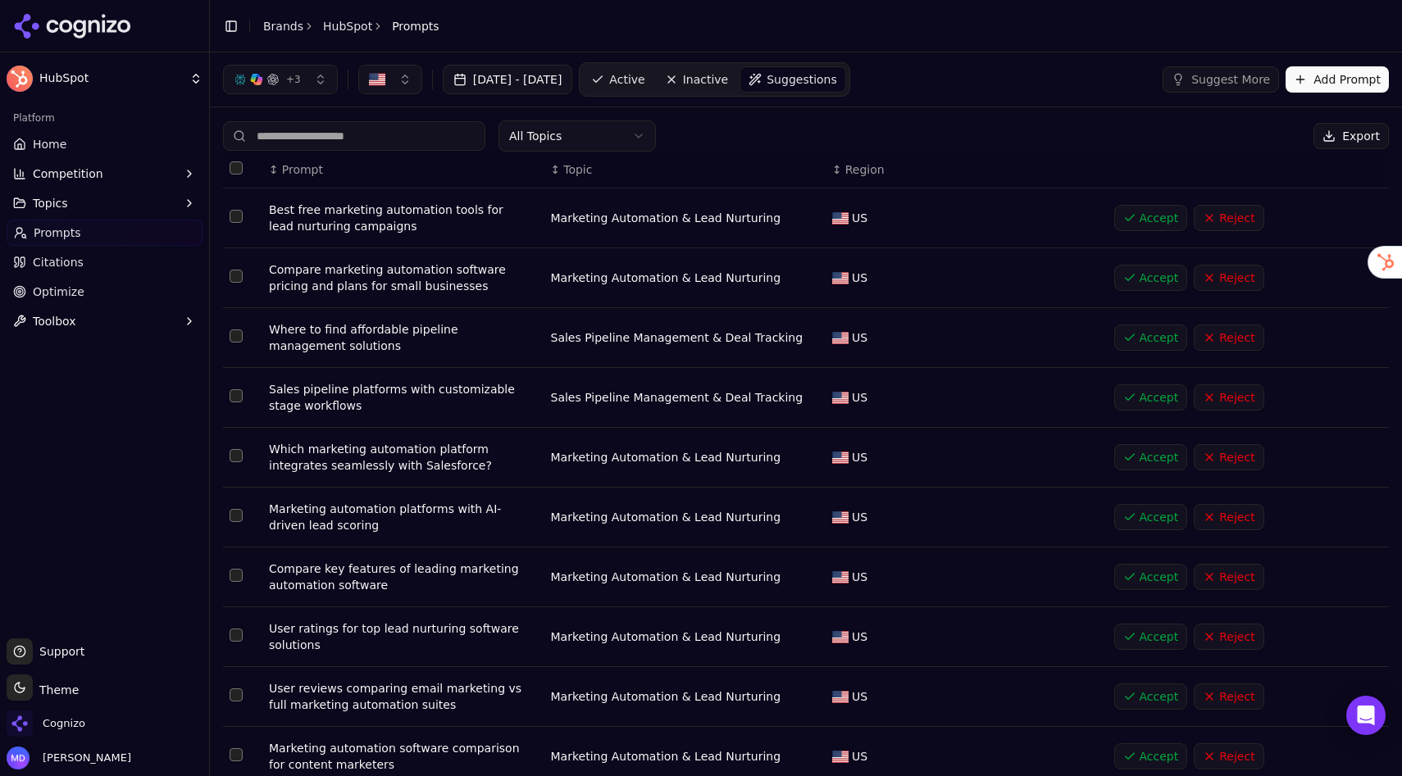
click at [644, 87] on span "Active" at bounding box center [626, 79] width 35 height 16
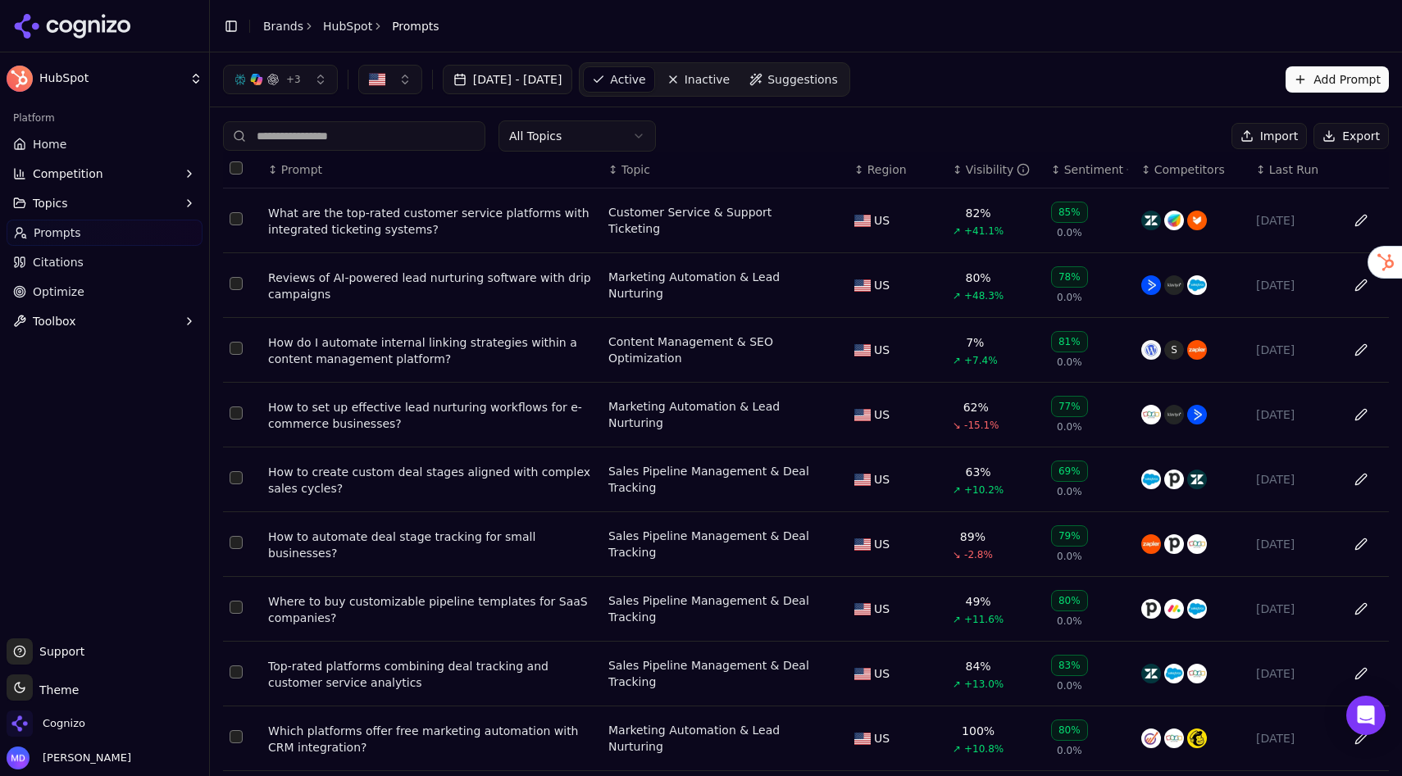
click at [377, 408] on div "How to set up effective lead nurturing workflows for e-commerce businesses?" at bounding box center [431, 415] width 327 height 33
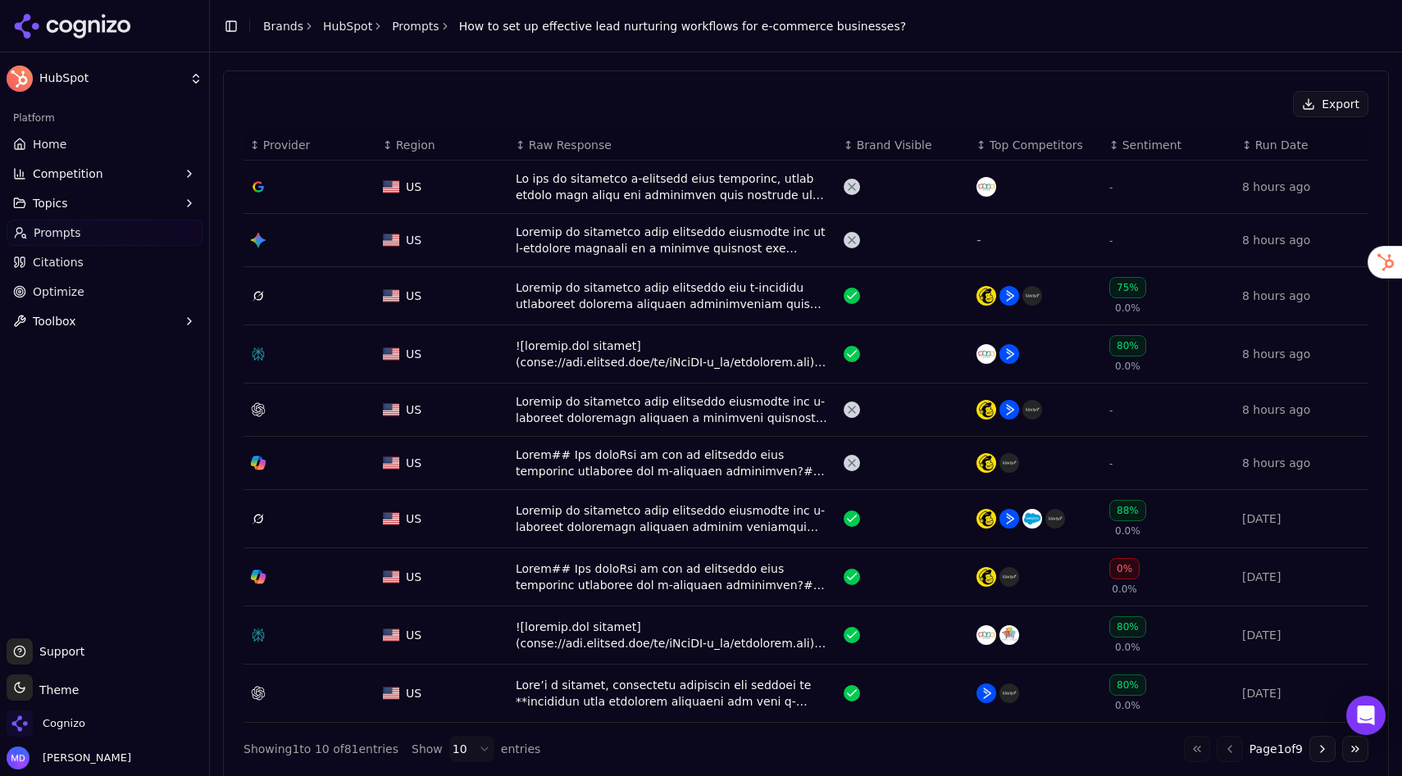
scroll to position [585, 0]
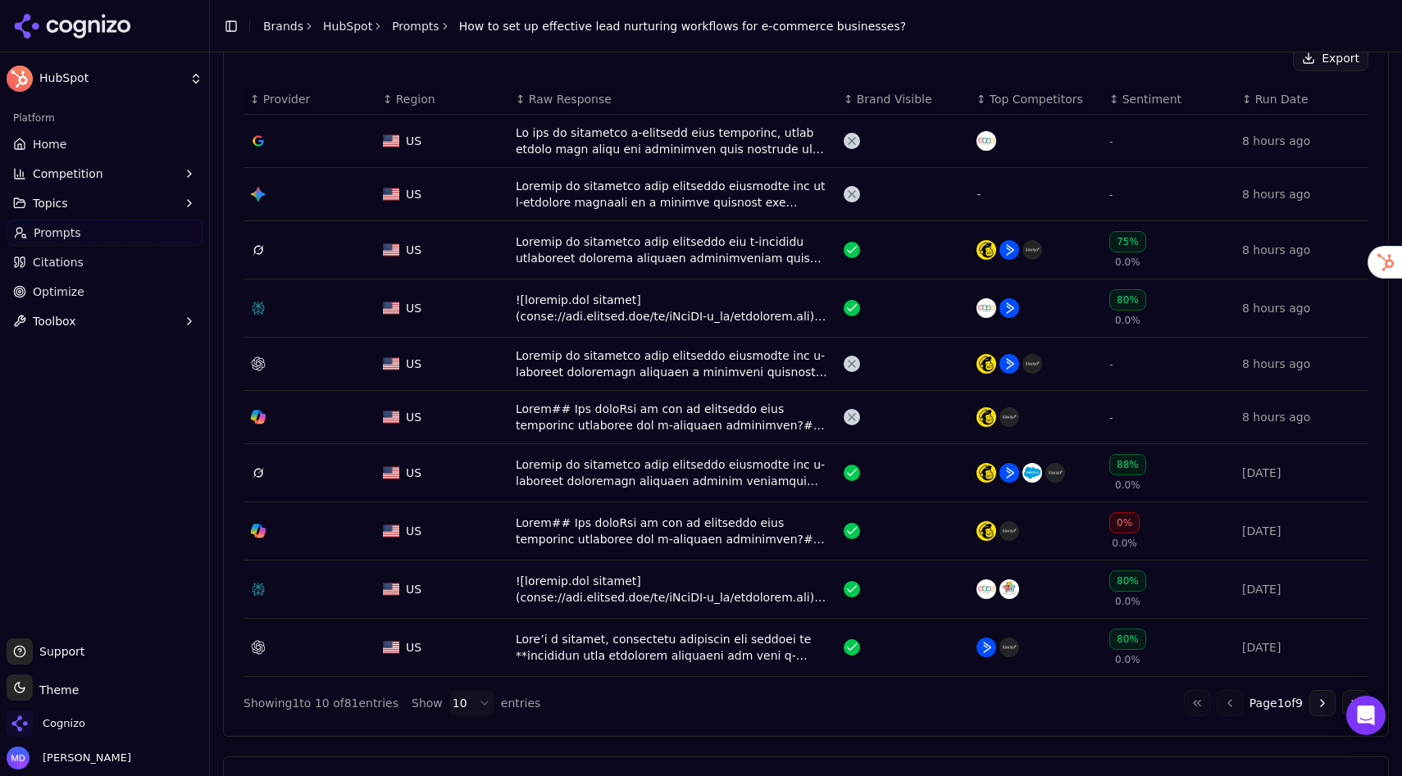
click at [53, 143] on span "Home" at bounding box center [50, 144] width 34 height 16
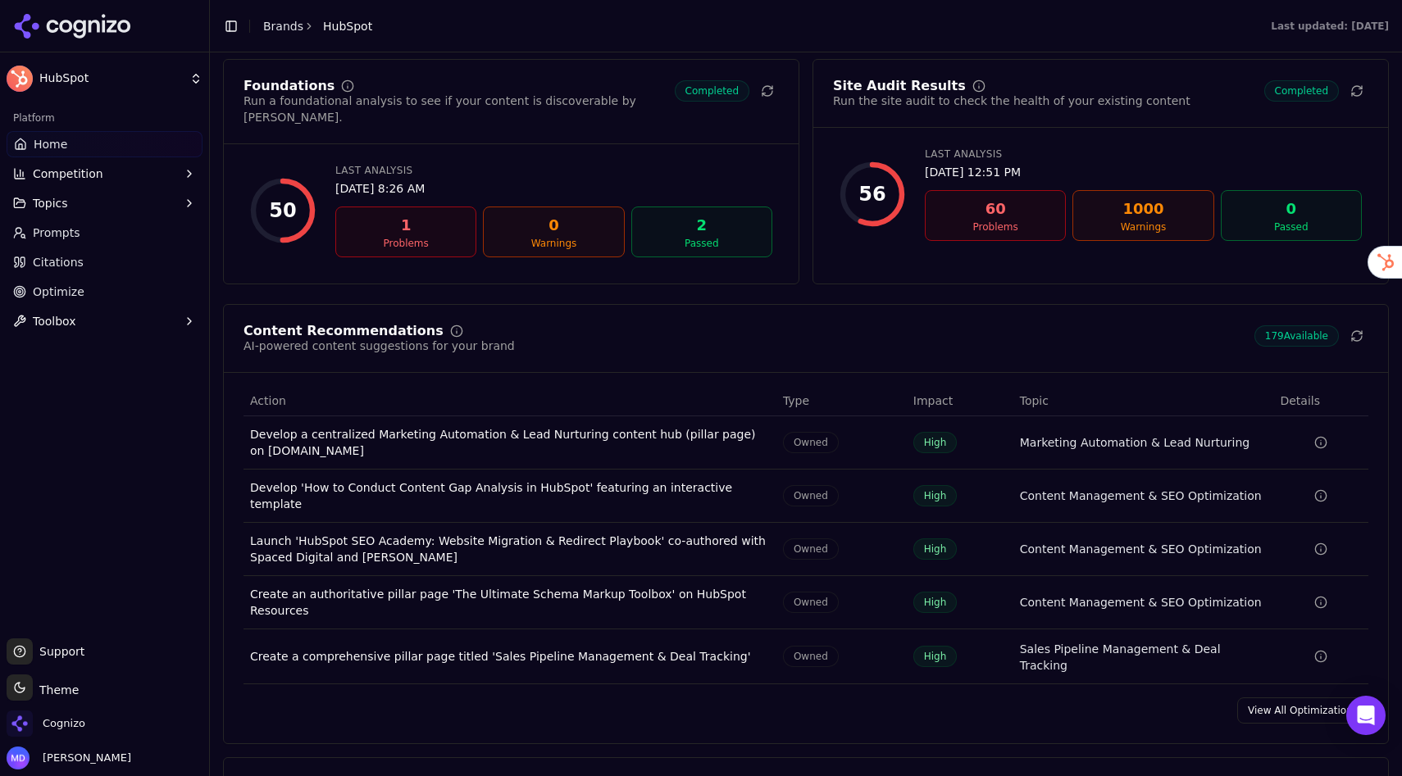
scroll to position [2209, 0]
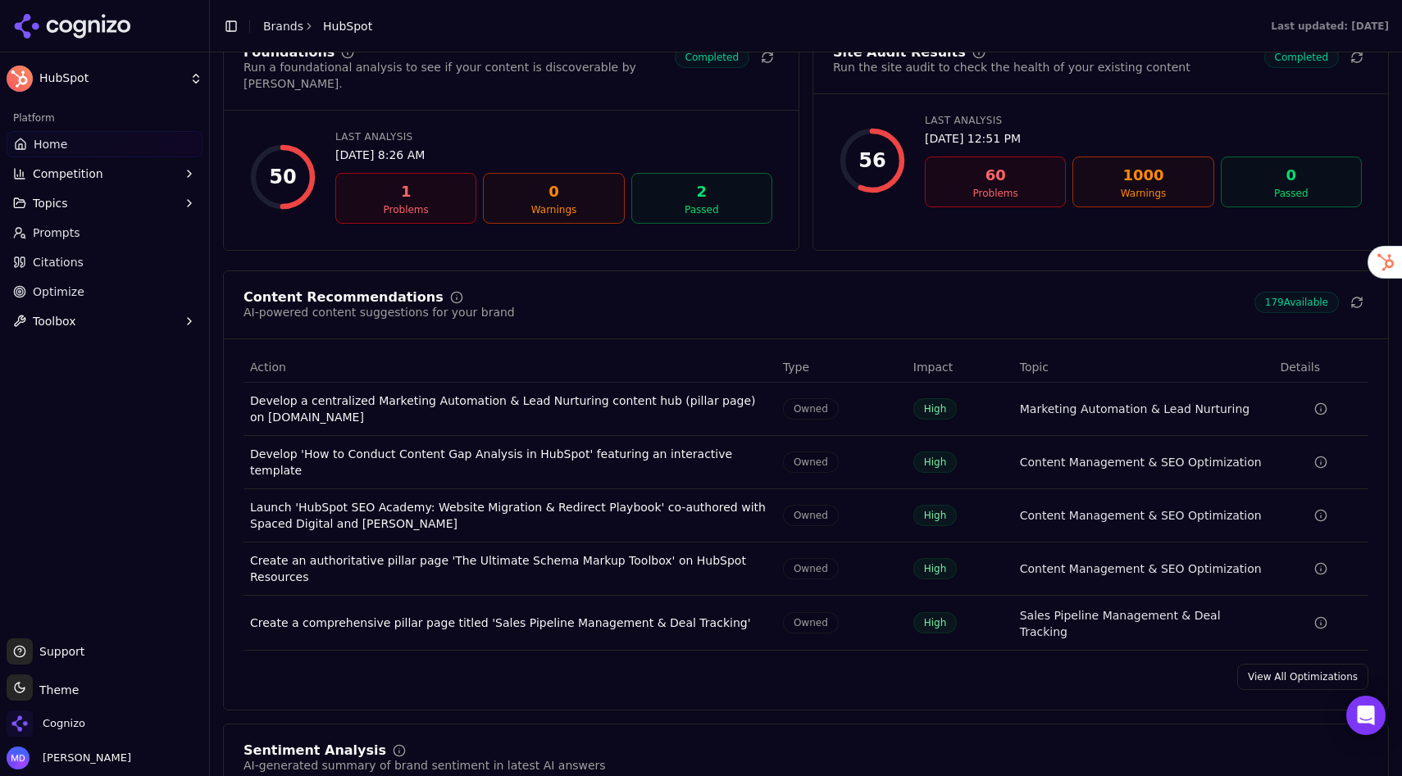
click at [1270, 664] on link "View All Optimizations" at bounding box center [1302, 677] width 131 height 26
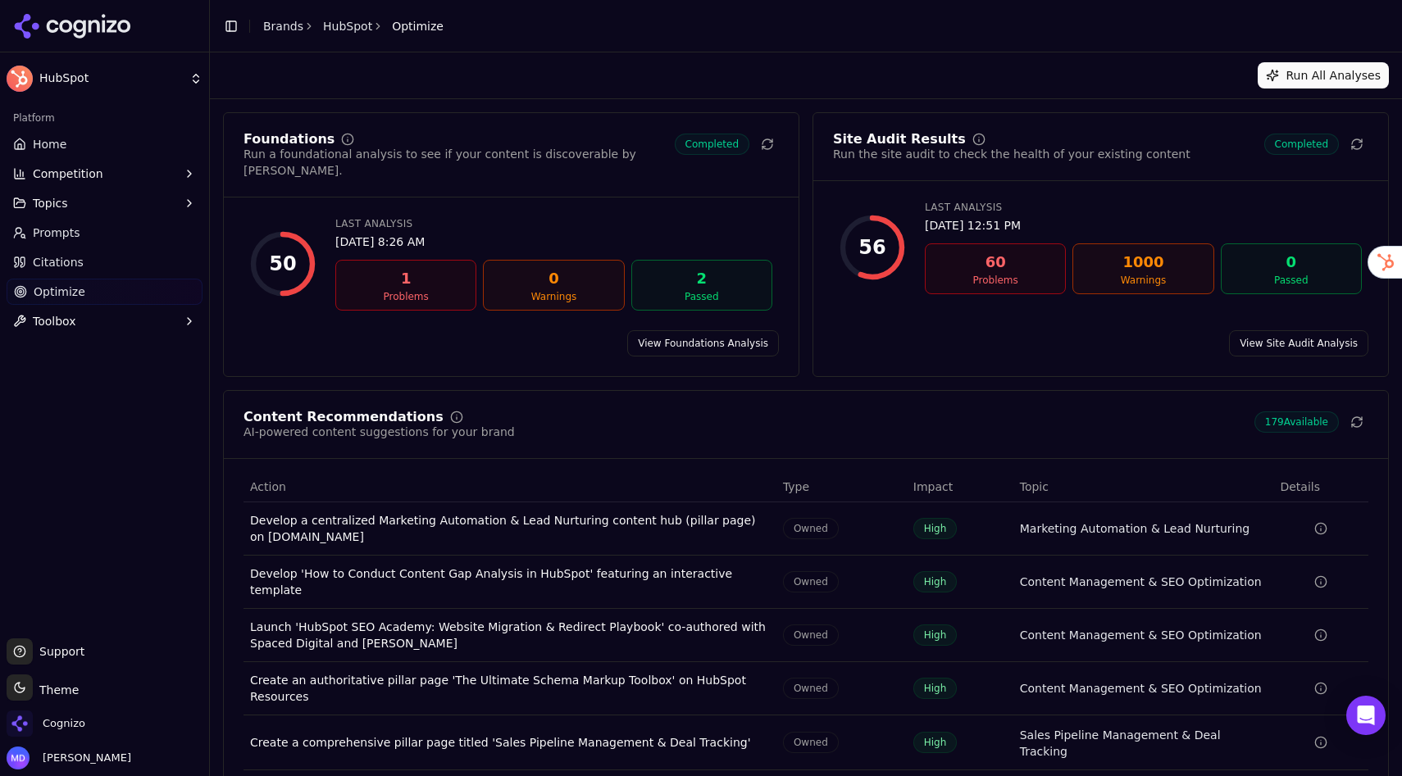
scroll to position [27, 0]
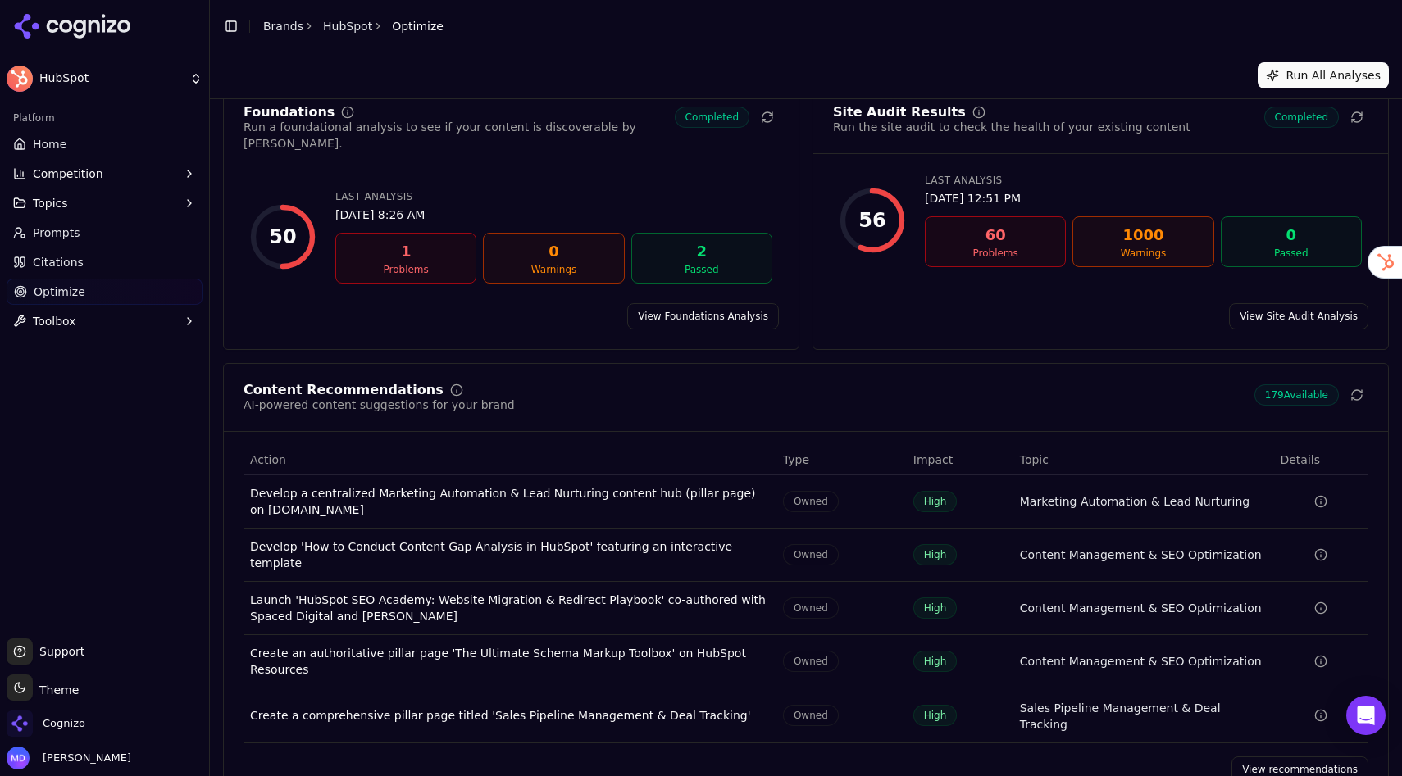
click at [1258, 757] on link "View recommendations" at bounding box center [1299, 770] width 137 height 26
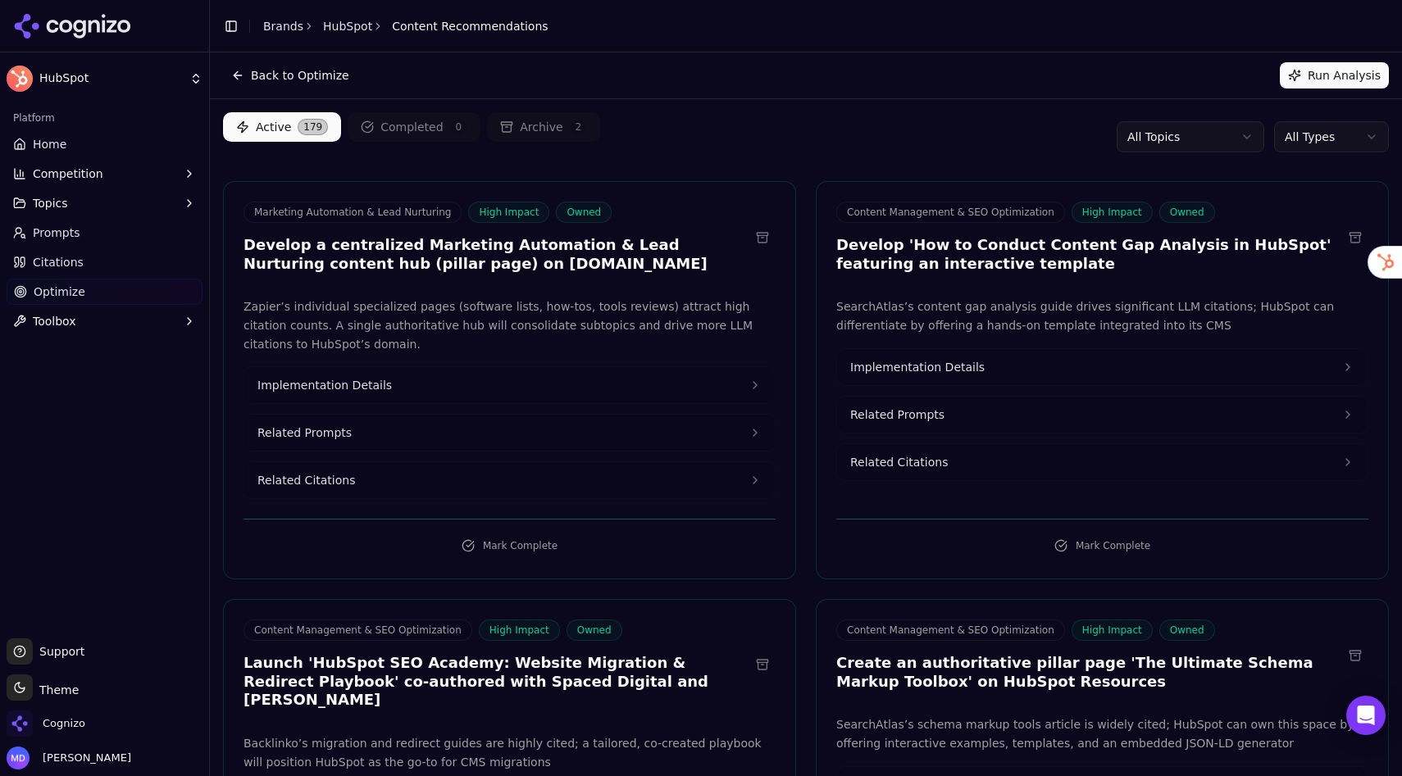
click at [1162, 136] on html "HubSpot Platform Home Competition Topics Prompts Citations Optimize Toolbox Sup…" at bounding box center [701, 388] width 1402 height 776
click at [1033, 147] on html "HubSpot Platform Home Competition Topics Prompts Citations Optimize Toolbox Sup…" at bounding box center [701, 388] width 1402 height 776
click at [1345, 133] on html "HubSpot Platform Home Competition Topics Prompts Citations Optimize Toolbox Sup…" at bounding box center [701, 388] width 1402 height 776
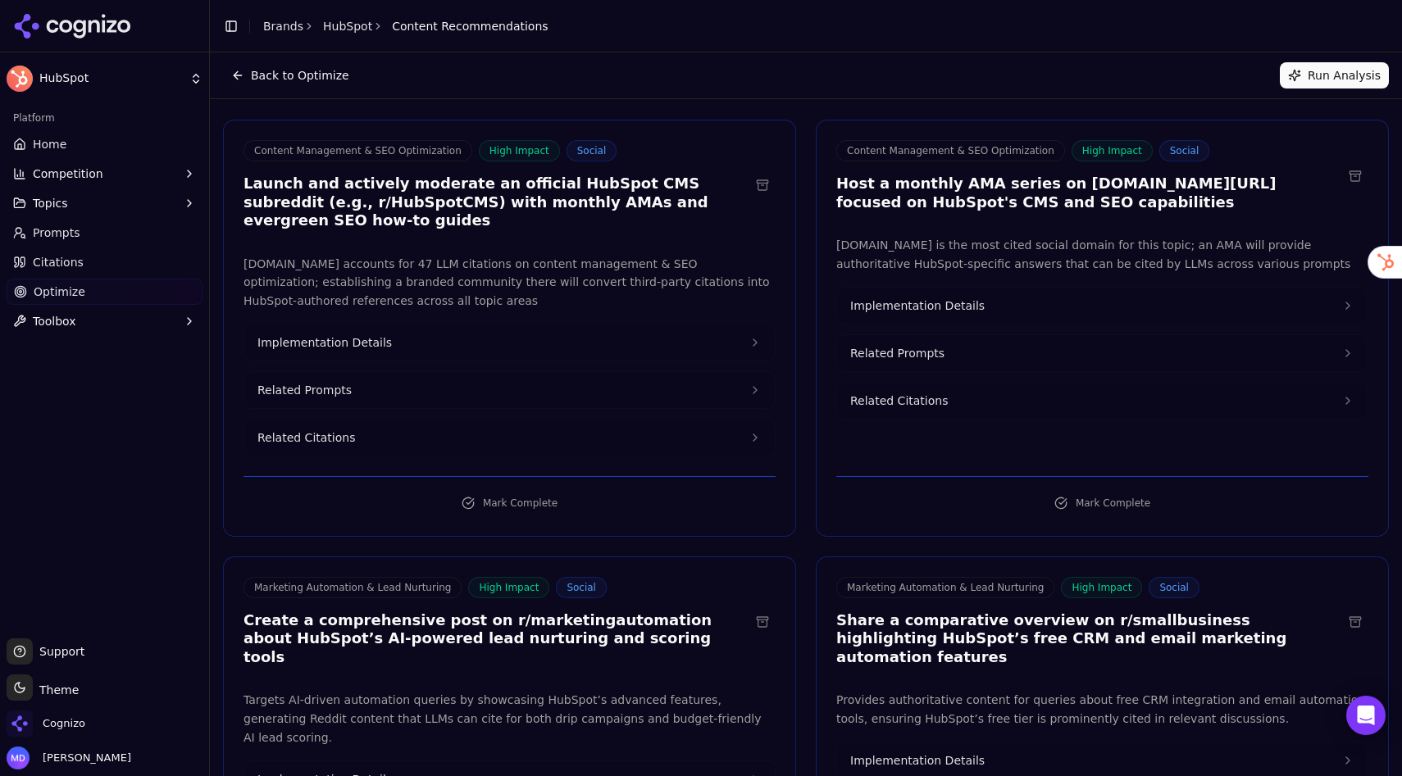
scroll to position [80, 0]
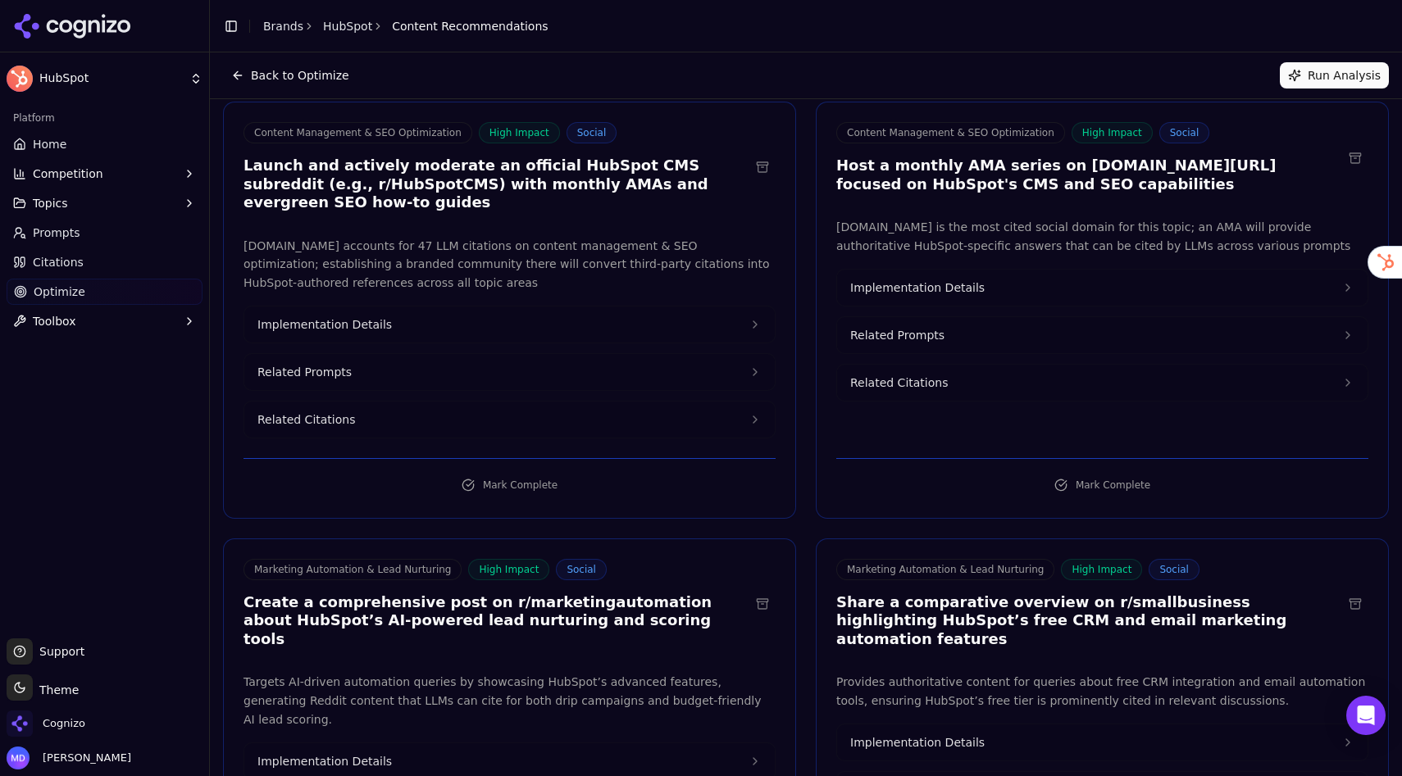
click at [400, 307] on button "Implementation Details" at bounding box center [509, 325] width 530 height 36
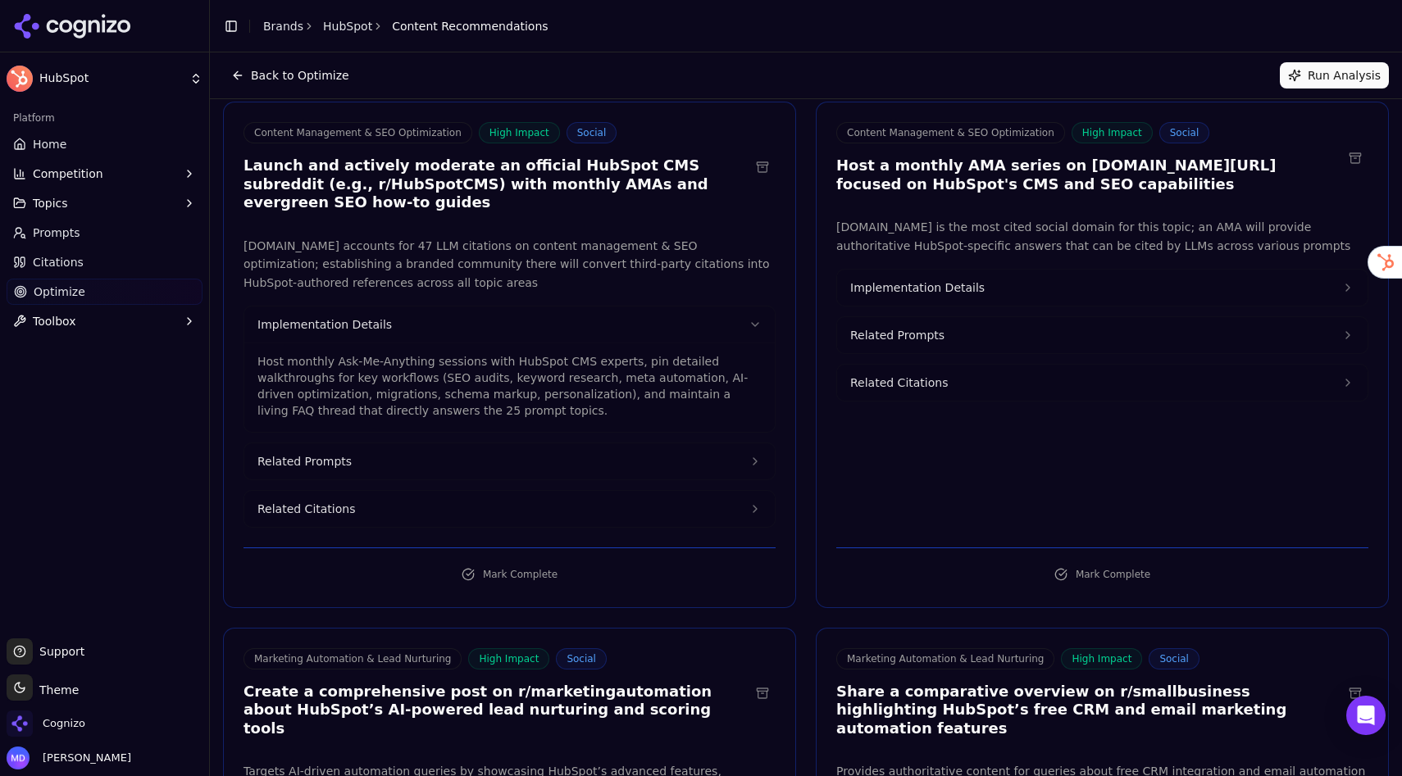
click at [407, 443] on button "Related Prompts" at bounding box center [509, 461] width 530 height 36
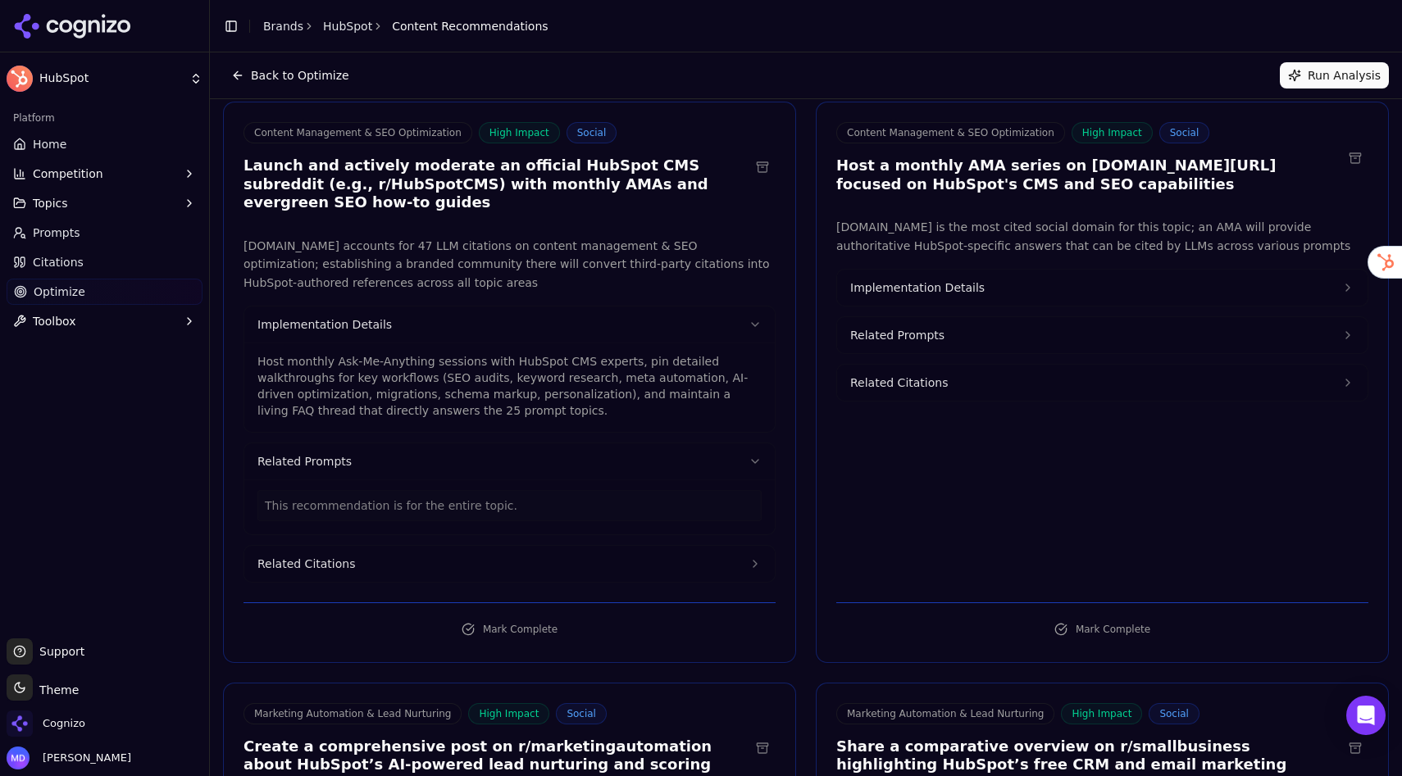
click at [380, 546] on button "Related Citations" at bounding box center [509, 564] width 530 height 36
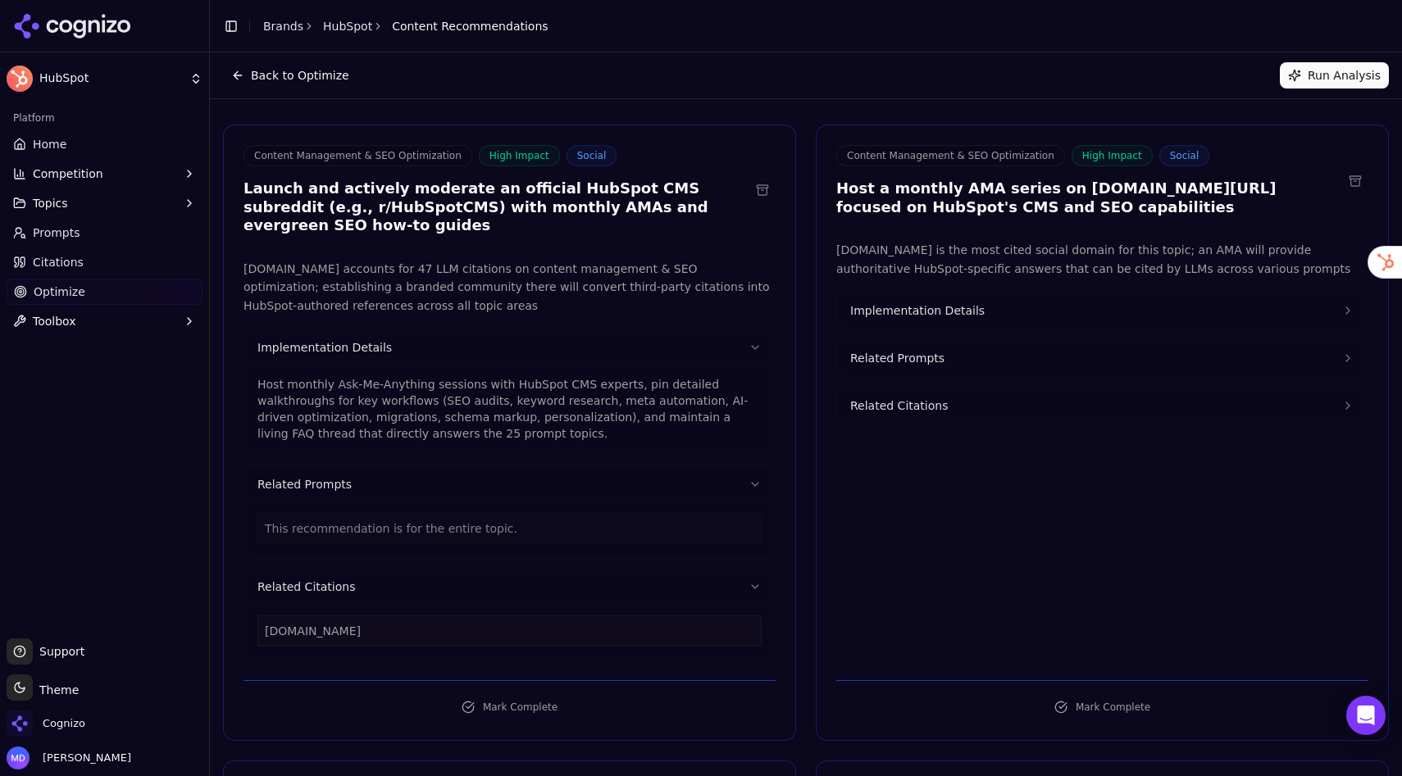
scroll to position [0, 0]
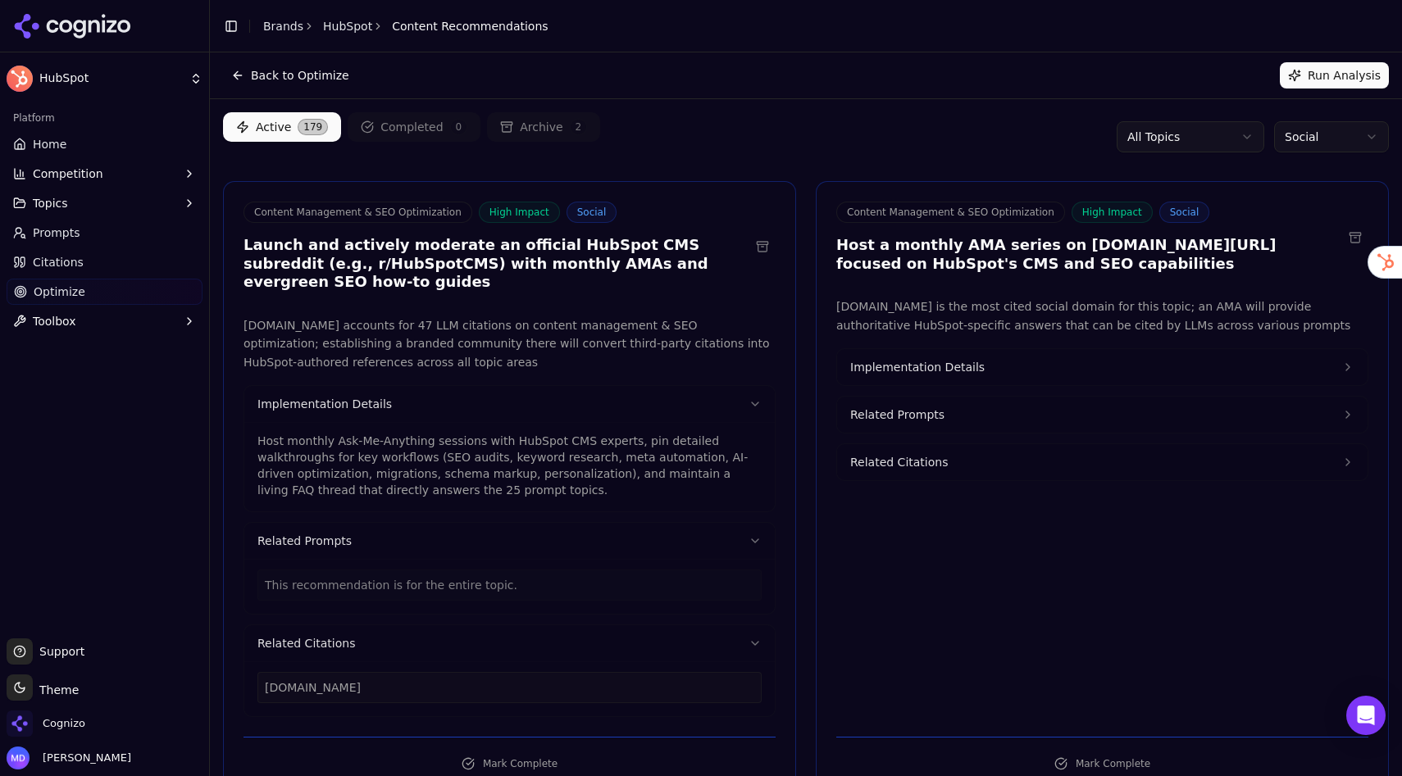
click at [34, 153] on link "Home" at bounding box center [105, 144] width 196 height 26
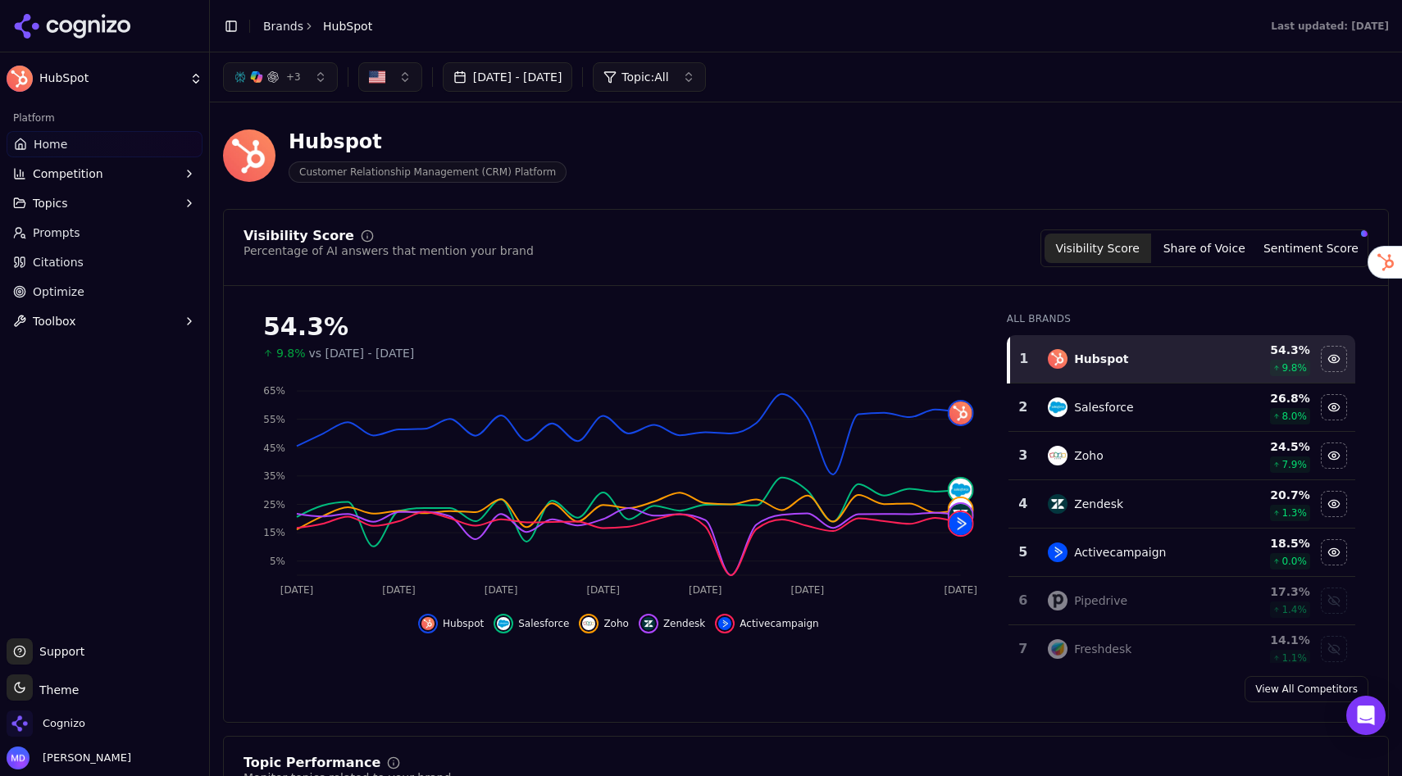
click at [50, 172] on span "Competition" at bounding box center [68, 174] width 70 height 16
click at [62, 205] on span "Metrics" at bounding box center [105, 200] width 143 height 16
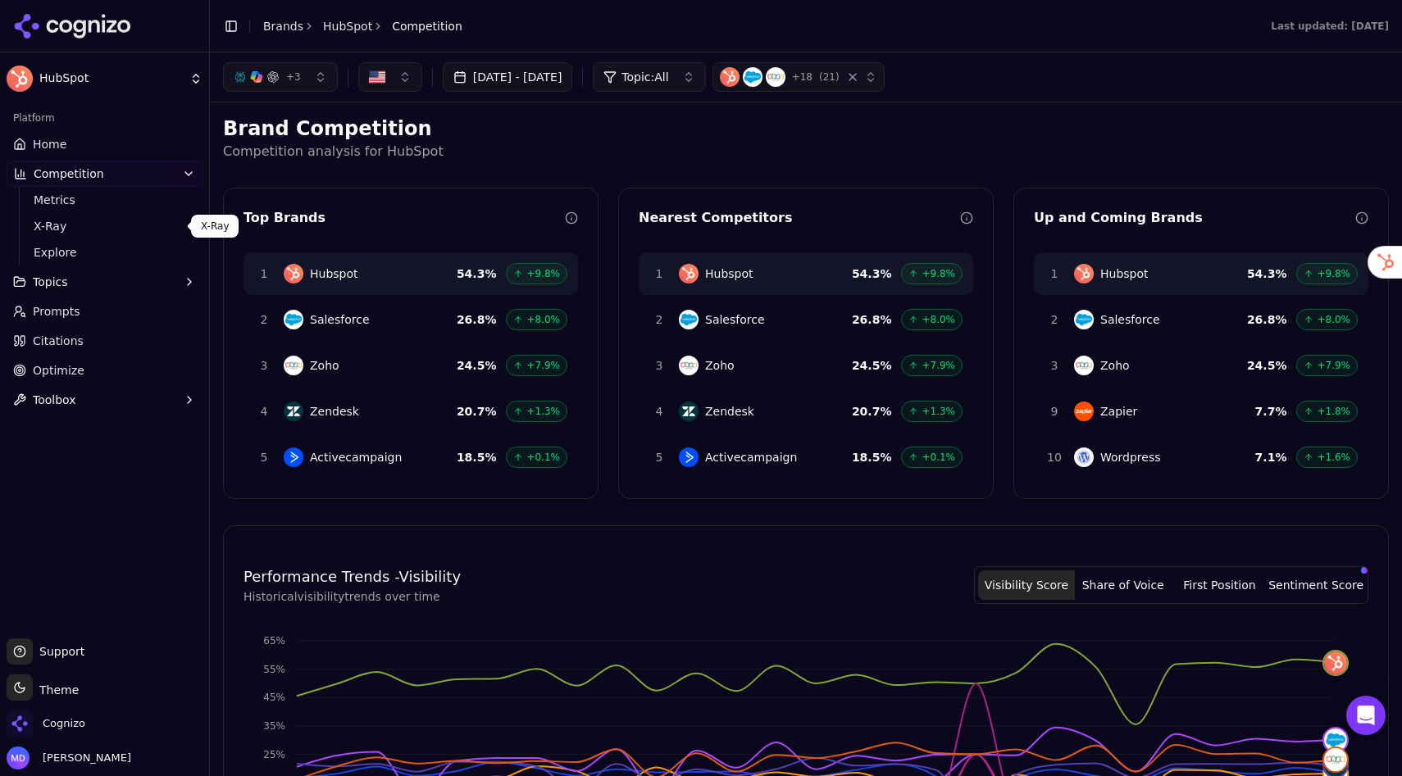
click at [65, 228] on span "X-Ray" at bounding box center [105, 226] width 143 height 16
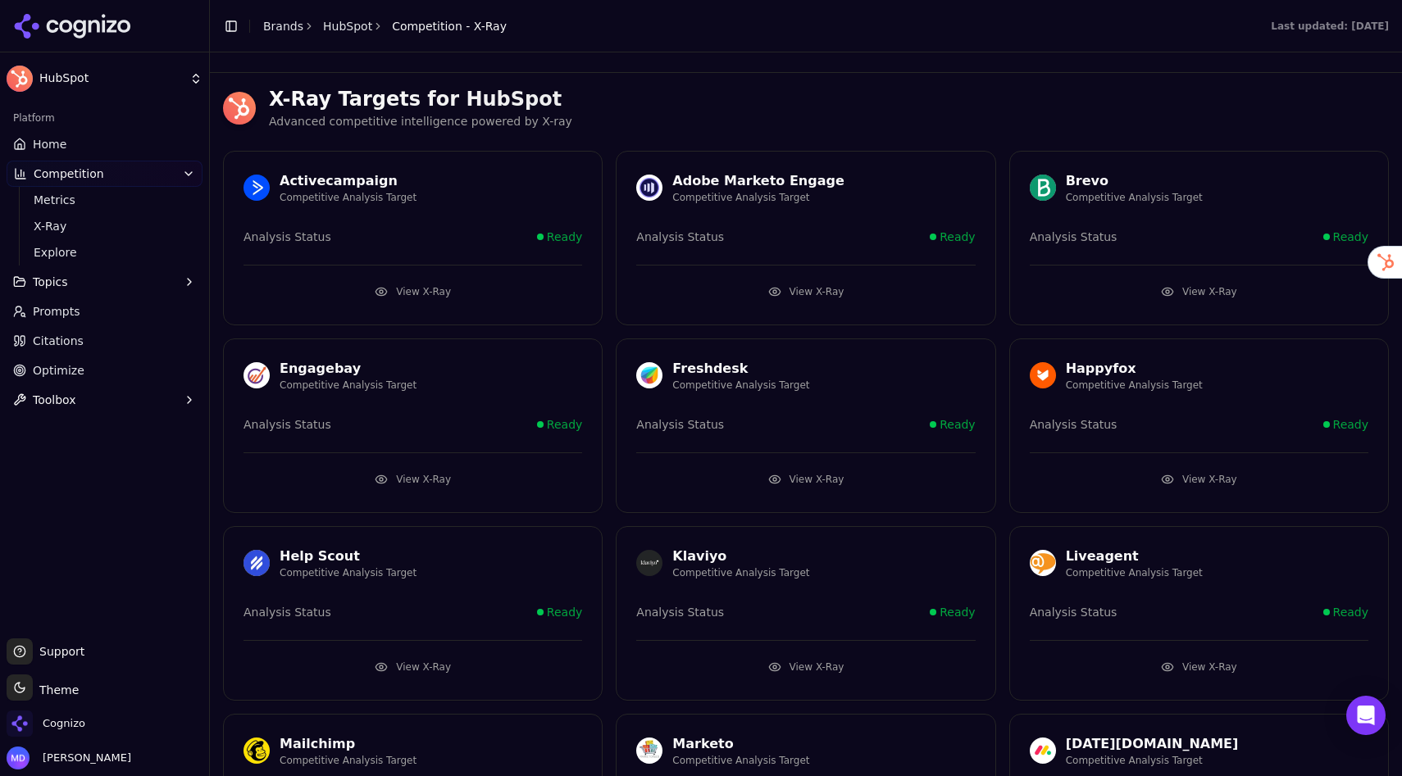
click at [451, 291] on button "View X-Ray" at bounding box center [412, 292] width 339 height 26
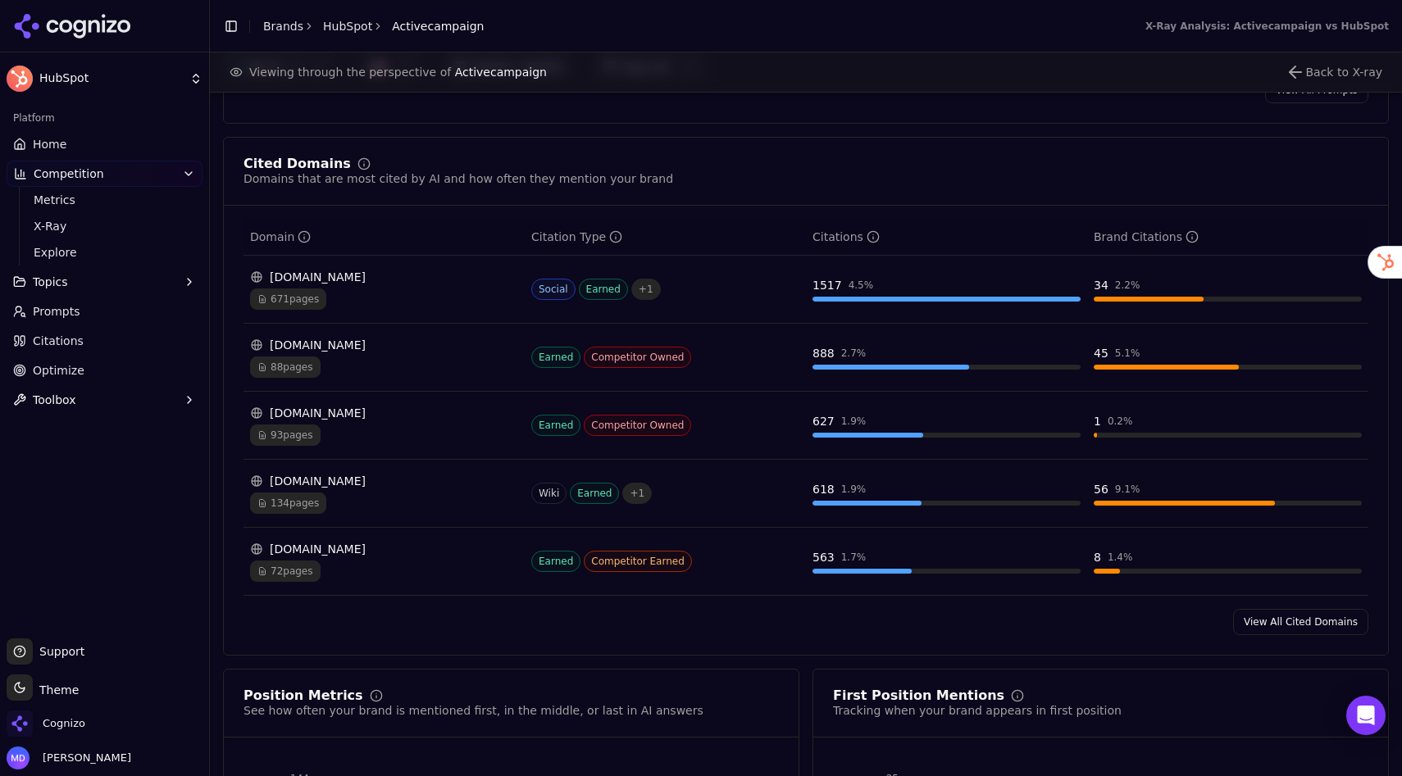
scroll to position [1639, 0]
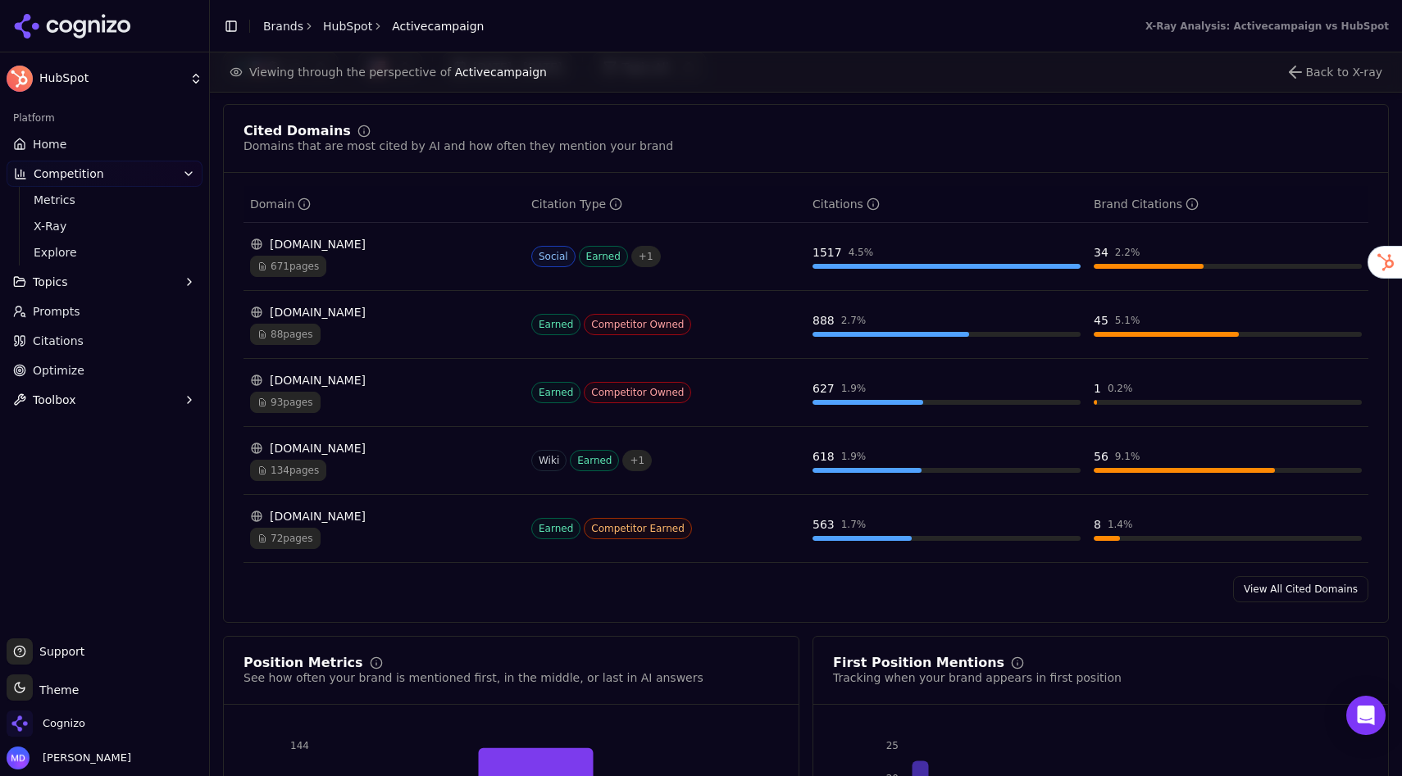
click at [85, 148] on link "Home" at bounding box center [105, 144] width 196 height 26
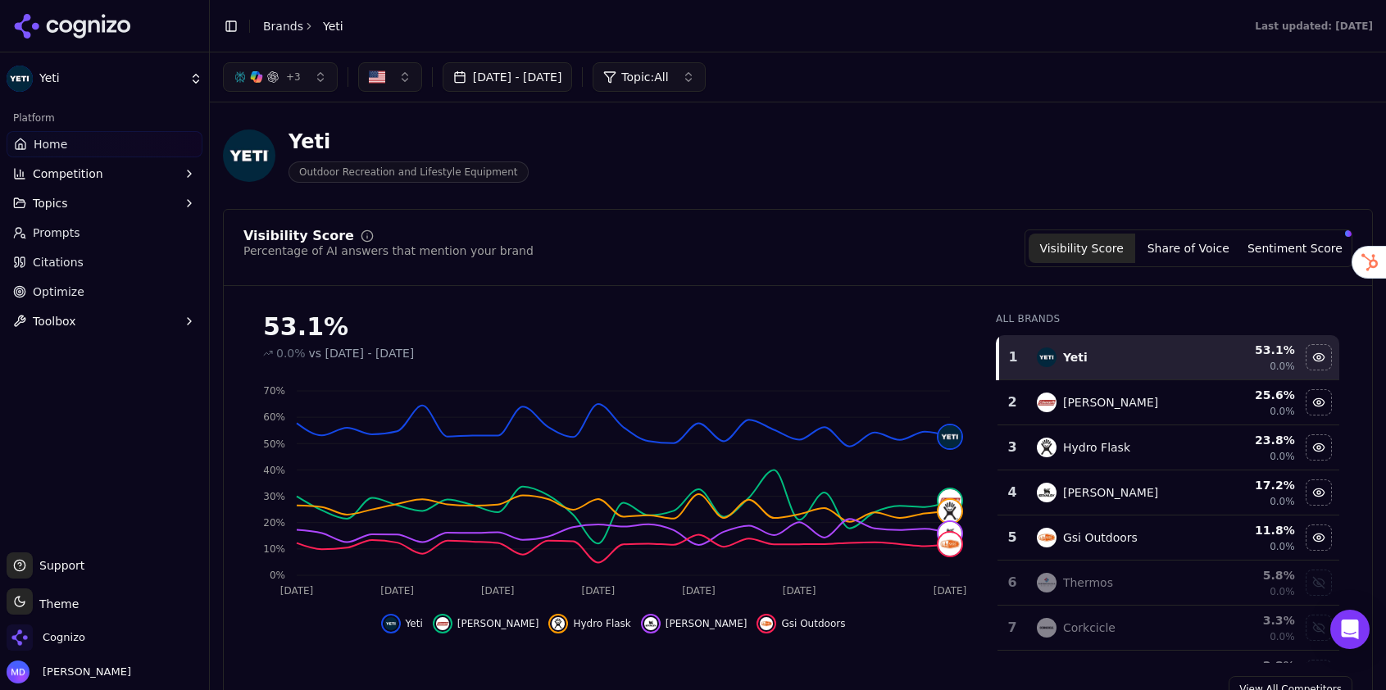
click at [274, 28] on link "Brands" at bounding box center [283, 26] width 40 height 13
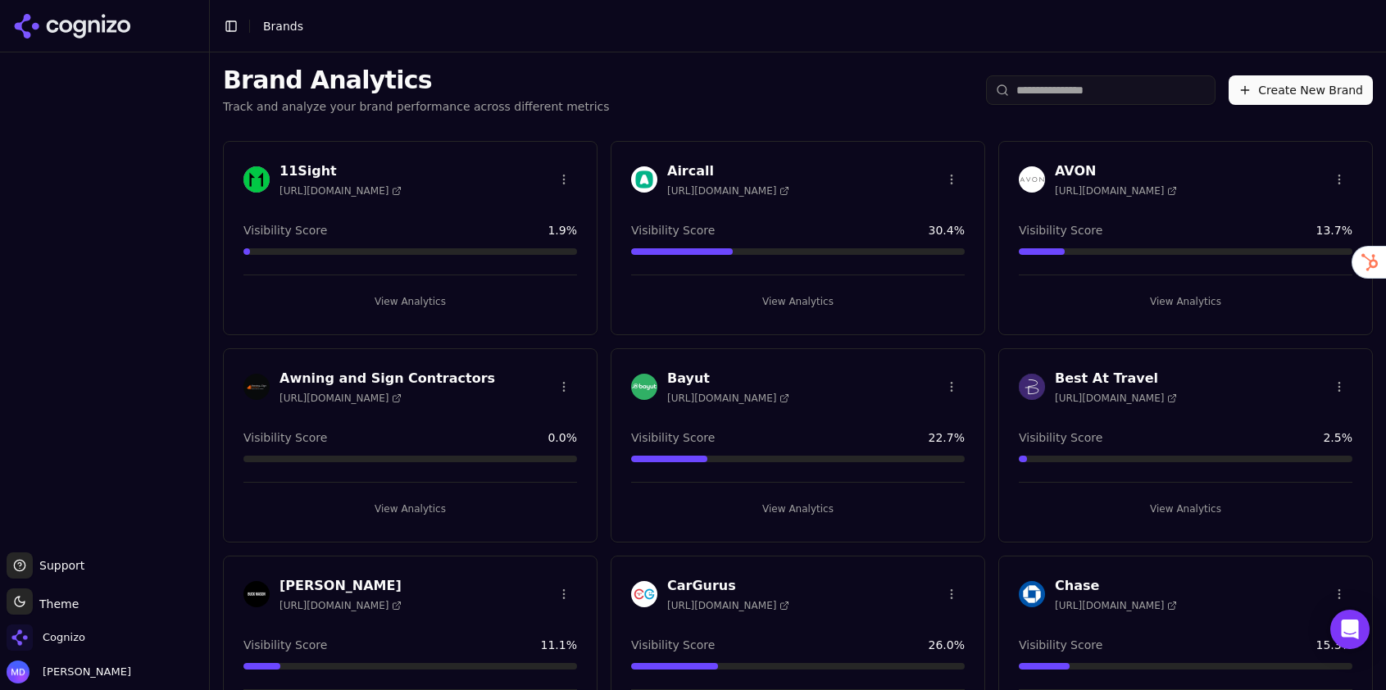
click at [1119, 92] on input "search" at bounding box center [1101, 90] width 230 height 30
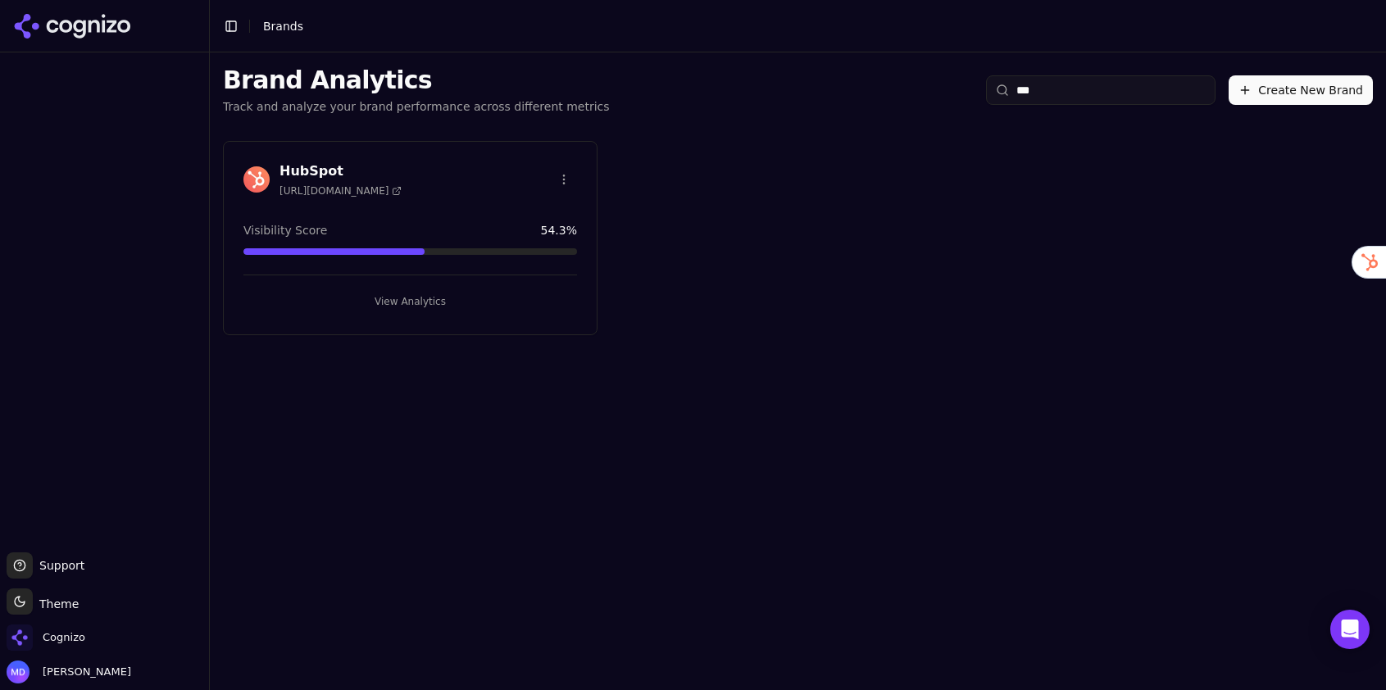
type input "***"
click at [451, 309] on button "View Analytics" at bounding box center [410, 302] width 334 height 26
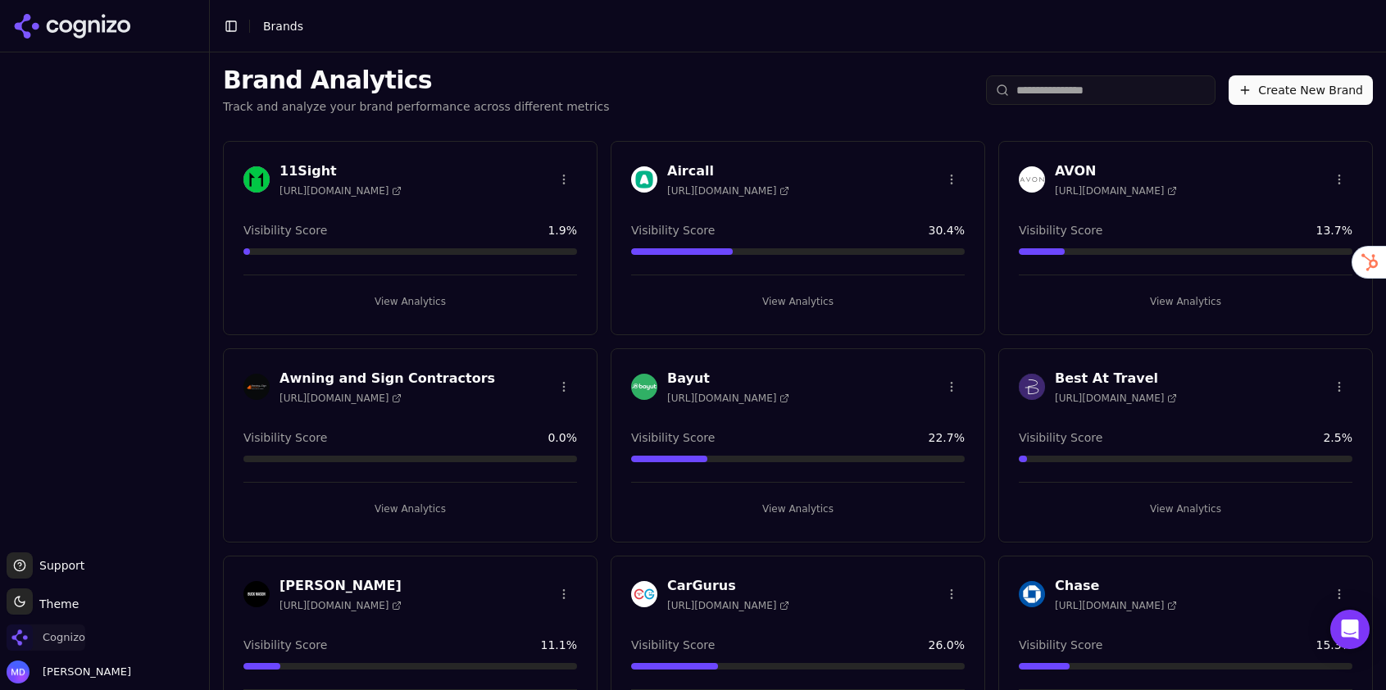
click at [50, 648] on span "Cognizo" at bounding box center [46, 638] width 79 height 26
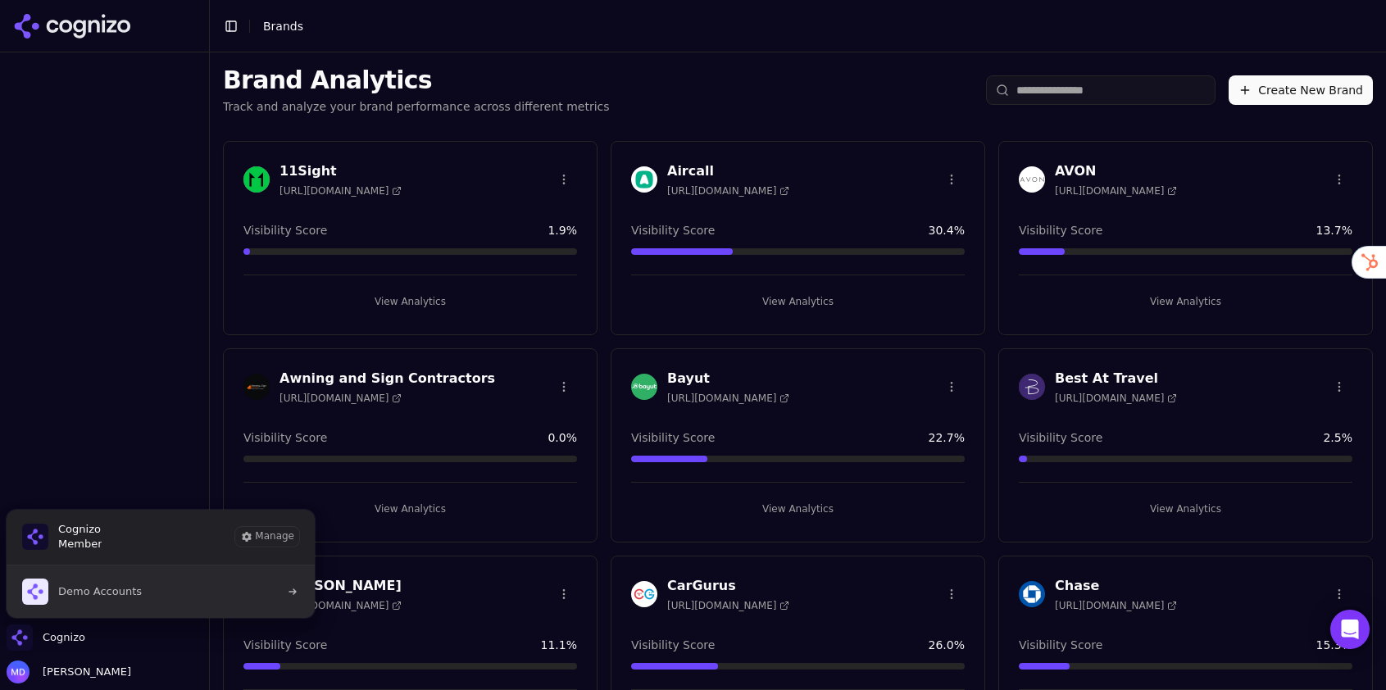
click at [133, 592] on span "Demo Accounts" at bounding box center [100, 591] width 84 height 15
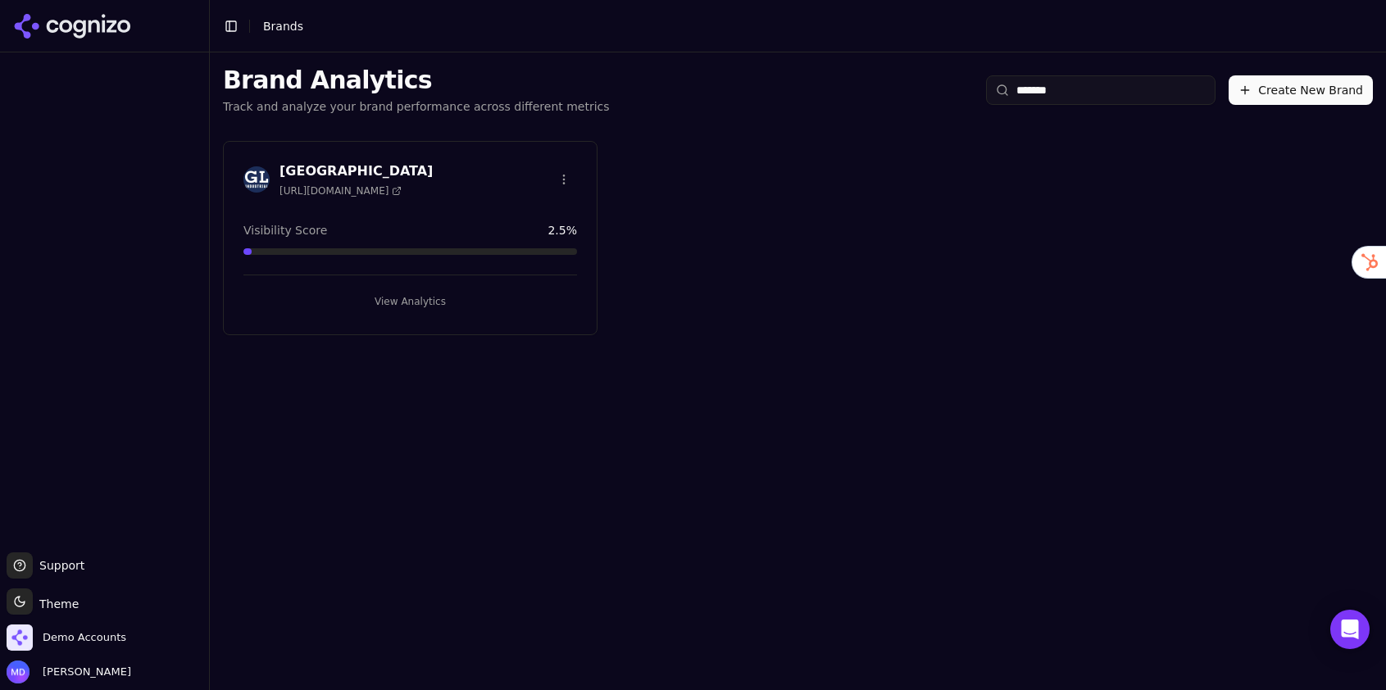
type input "*******"
click at [420, 295] on button "View Analytics" at bounding box center [410, 302] width 334 height 26
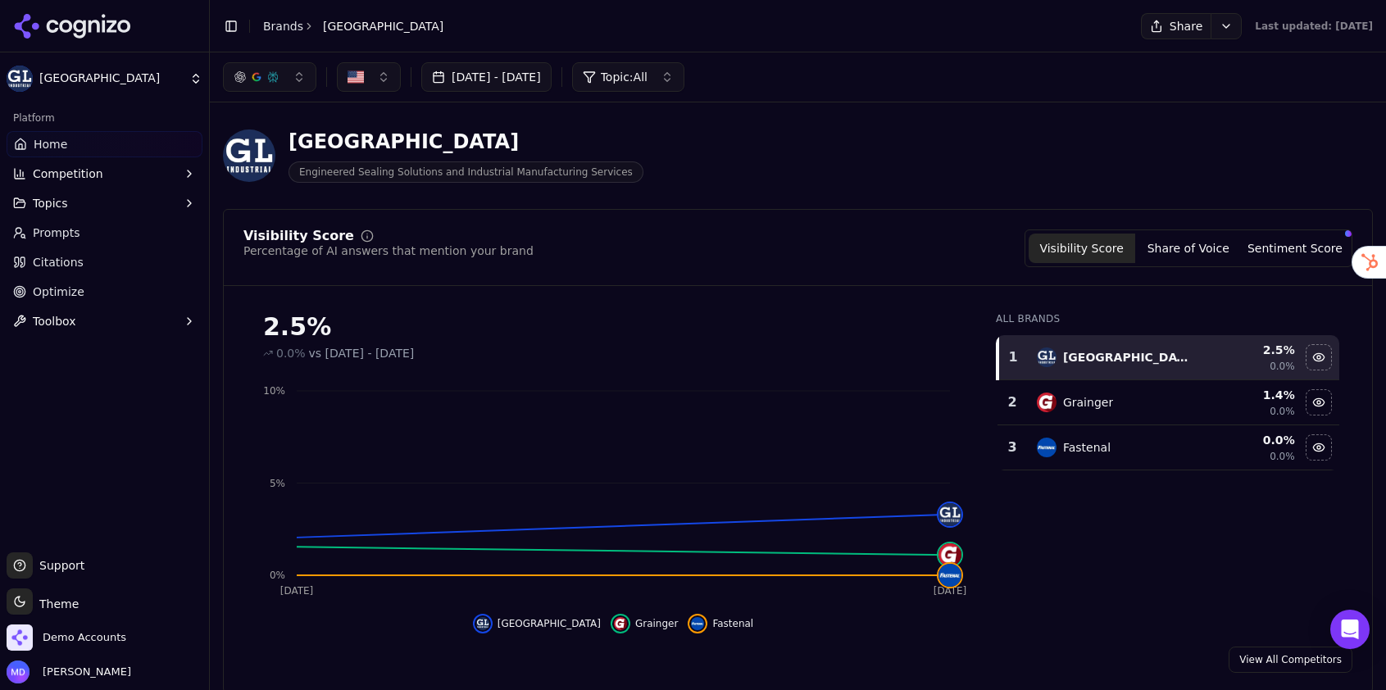
click at [59, 239] on span "Prompts" at bounding box center [57, 233] width 48 height 16
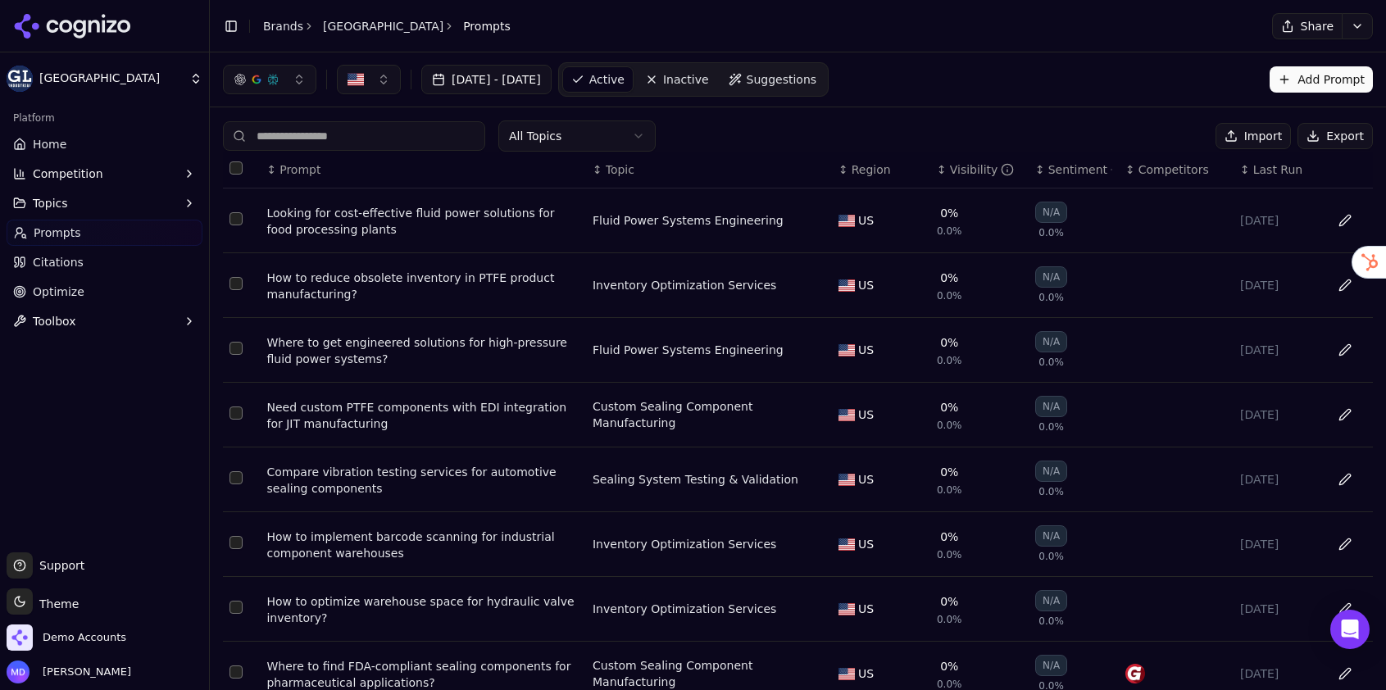
click at [943, 159] on th "↕ Visibility" at bounding box center [979, 170] width 98 height 37
click at [950, 171] on div "Visibility" at bounding box center [982, 169] width 65 height 16
click at [948, 171] on div "↑ Visibility" at bounding box center [979, 169] width 85 height 16
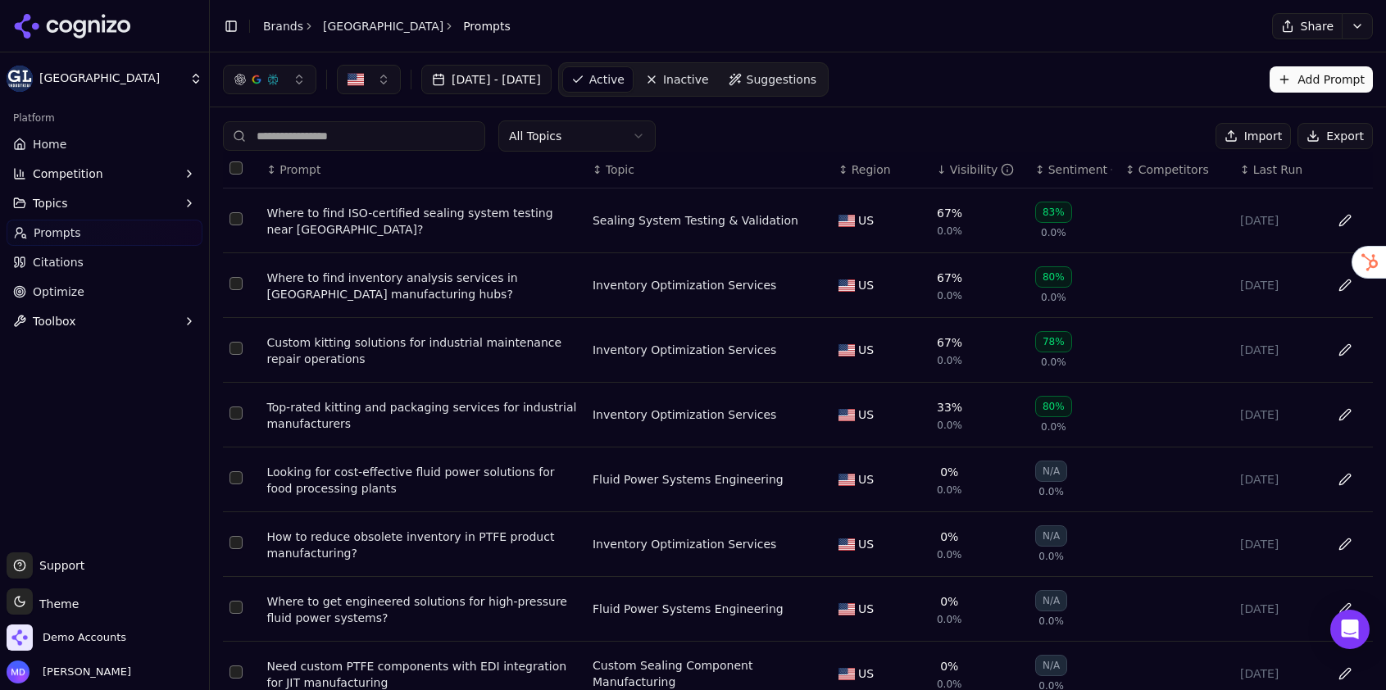
click at [49, 152] on span "Home" at bounding box center [50, 144] width 34 height 16
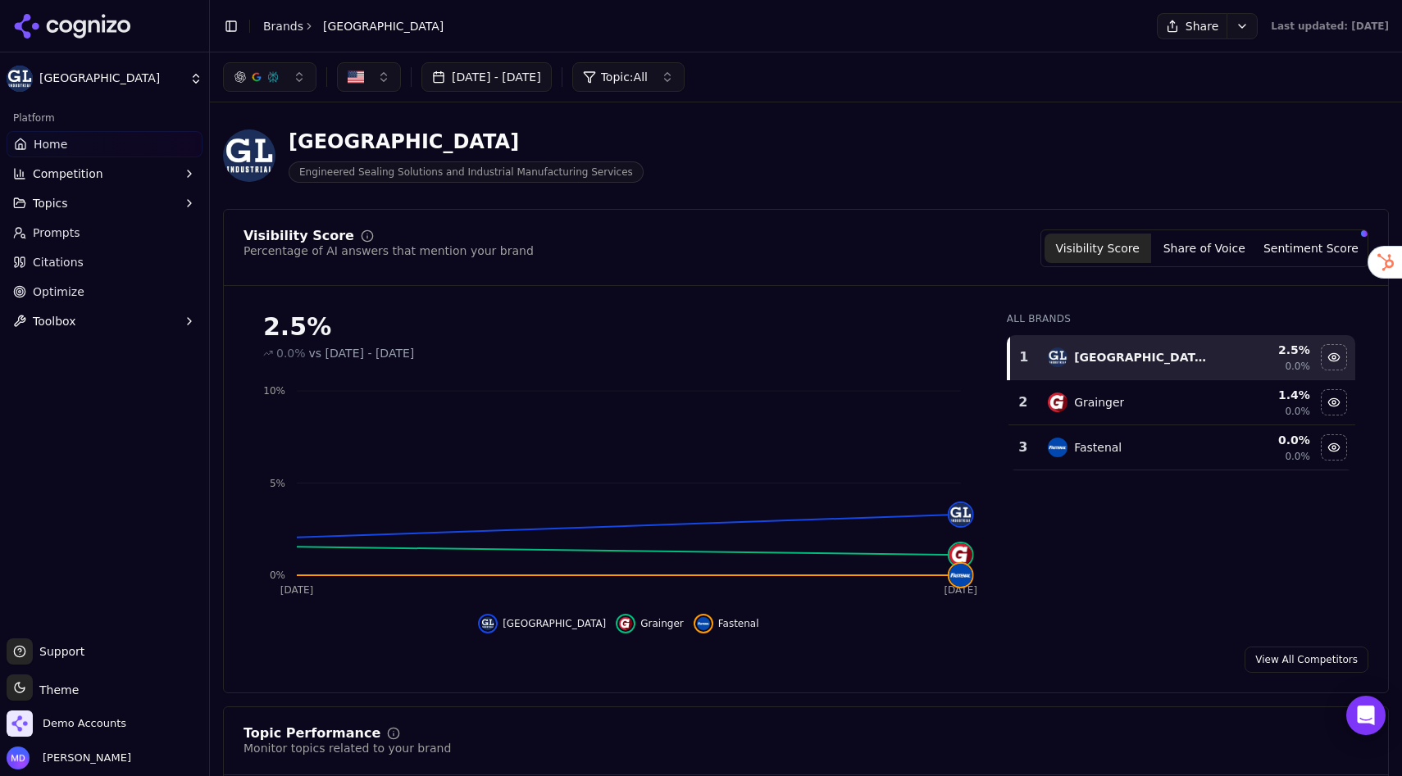
click at [80, 230] on link "Prompts" at bounding box center [105, 233] width 196 height 26
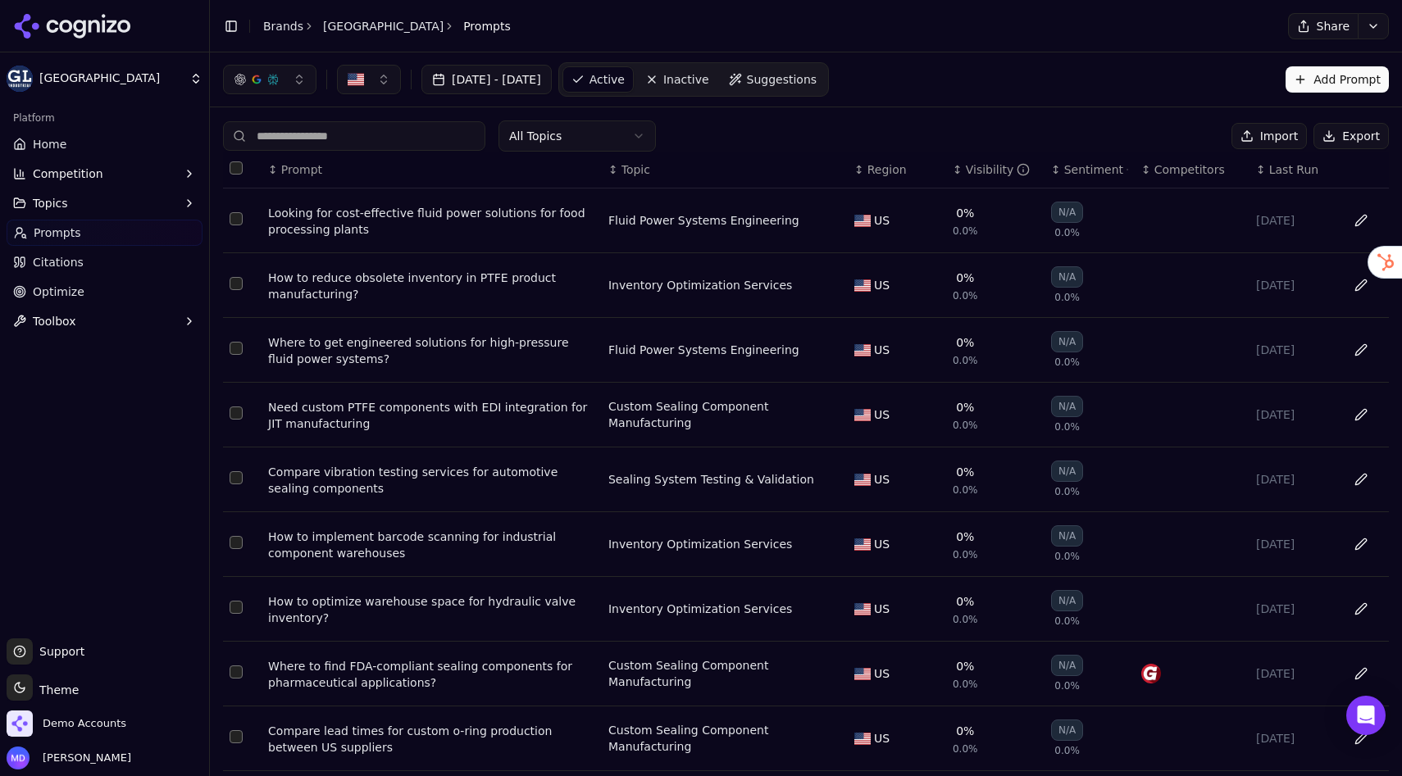
click at [995, 170] on div "Visibility" at bounding box center [998, 169] width 65 height 16
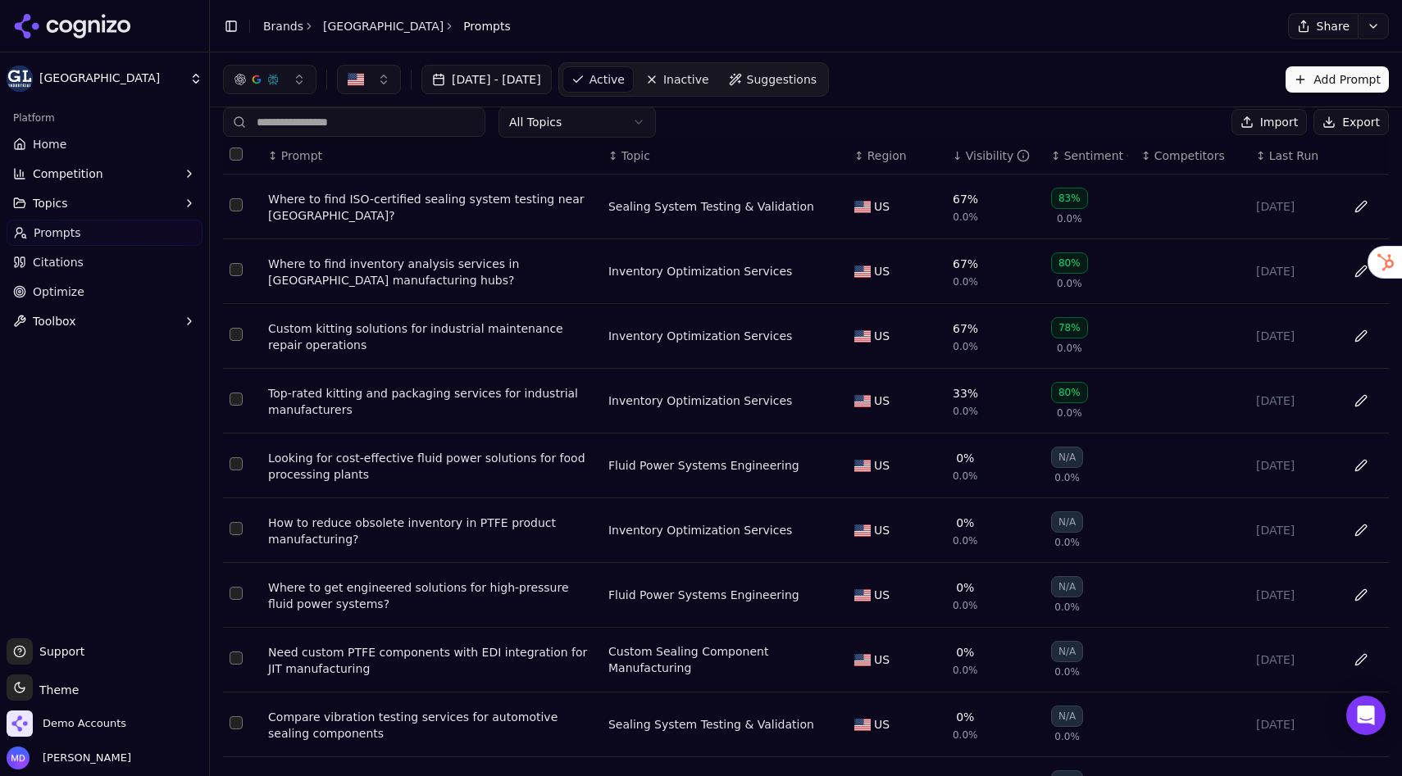
scroll to position [11, 0]
click at [62, 288] on span "Optimize" at bounding box center [59, 292] width 52 height 16
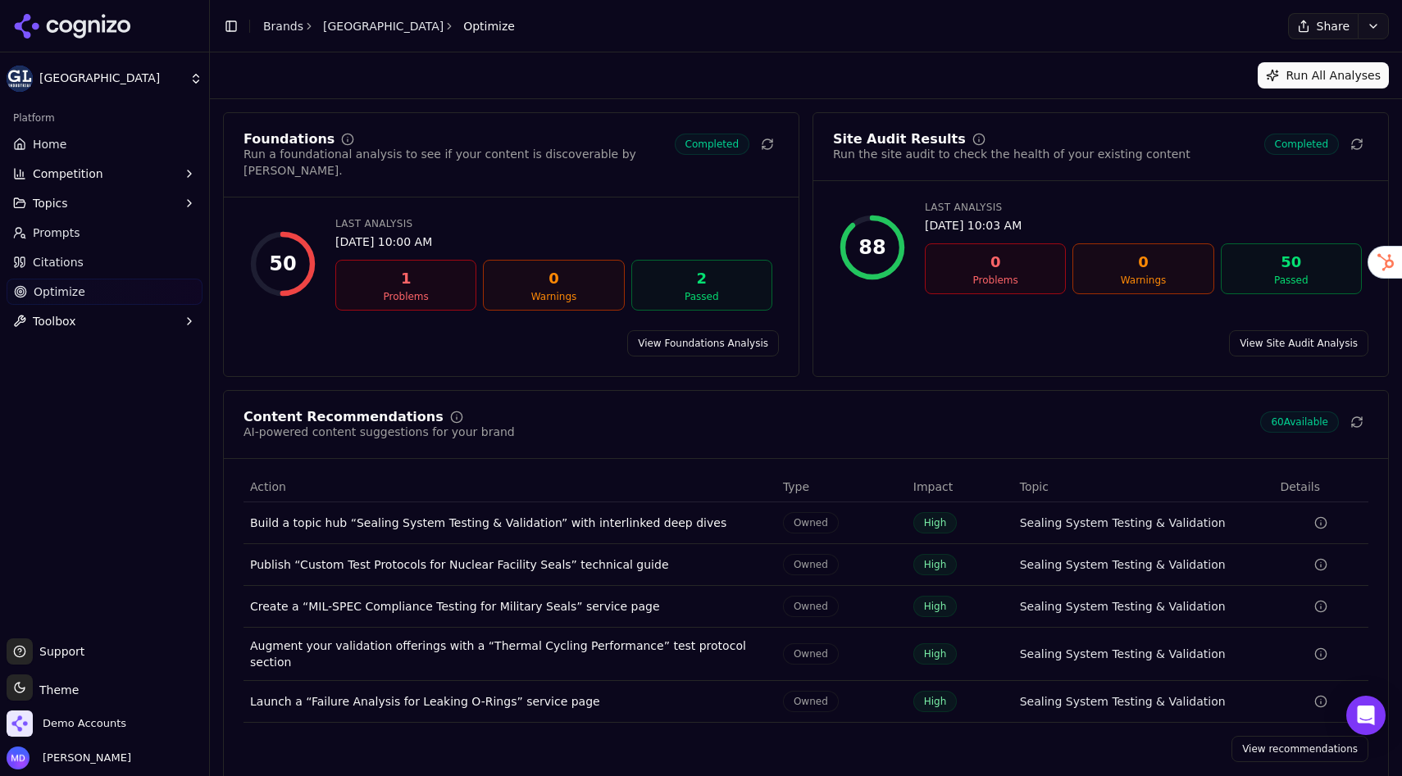
click at [1268, 689] on link "View recommendations" at bounding box center [1299, 749] width 137 height 26
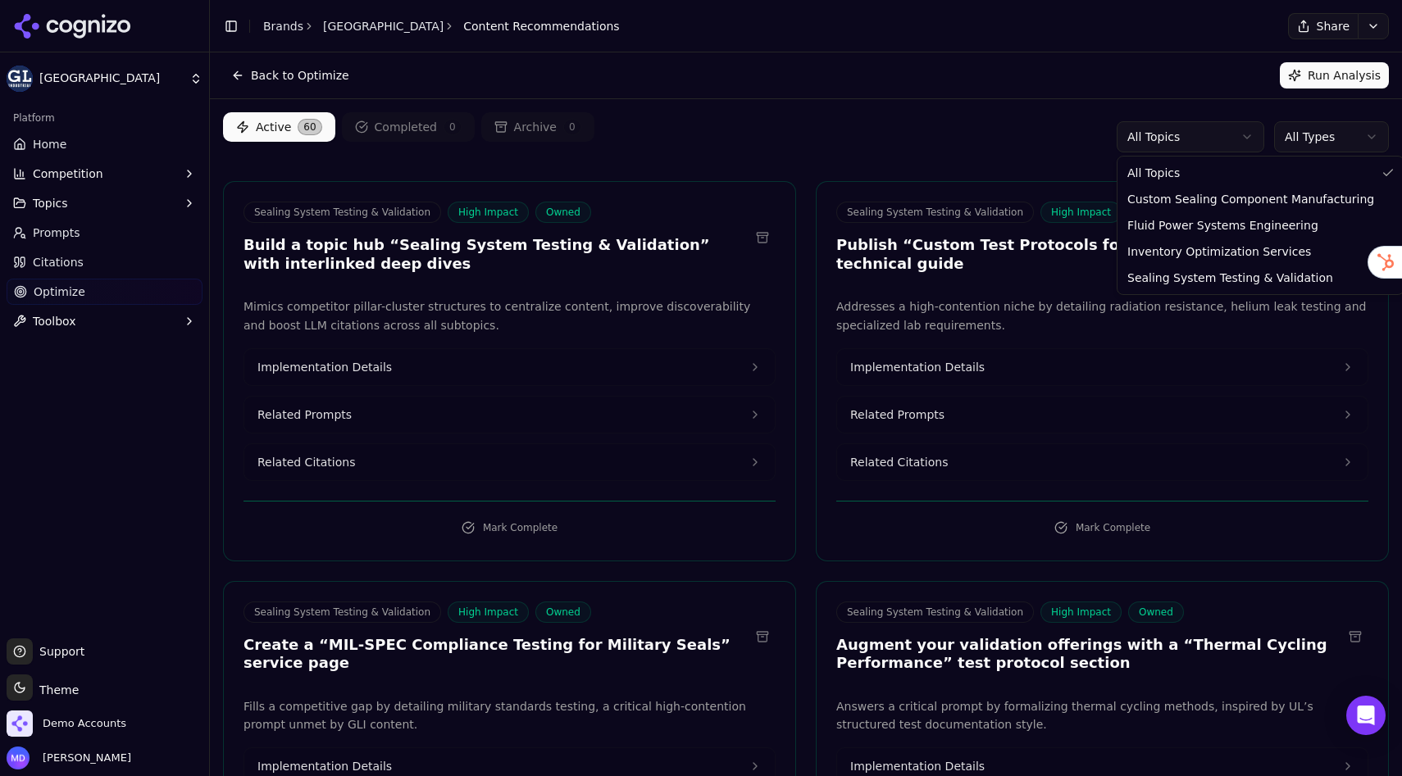
click at [1143, 141] on html "Great Lakes Industrial Platform Home Competition Topics Prompts Citations Optim…" at bounding box center [701, 388] width 1402 height 776
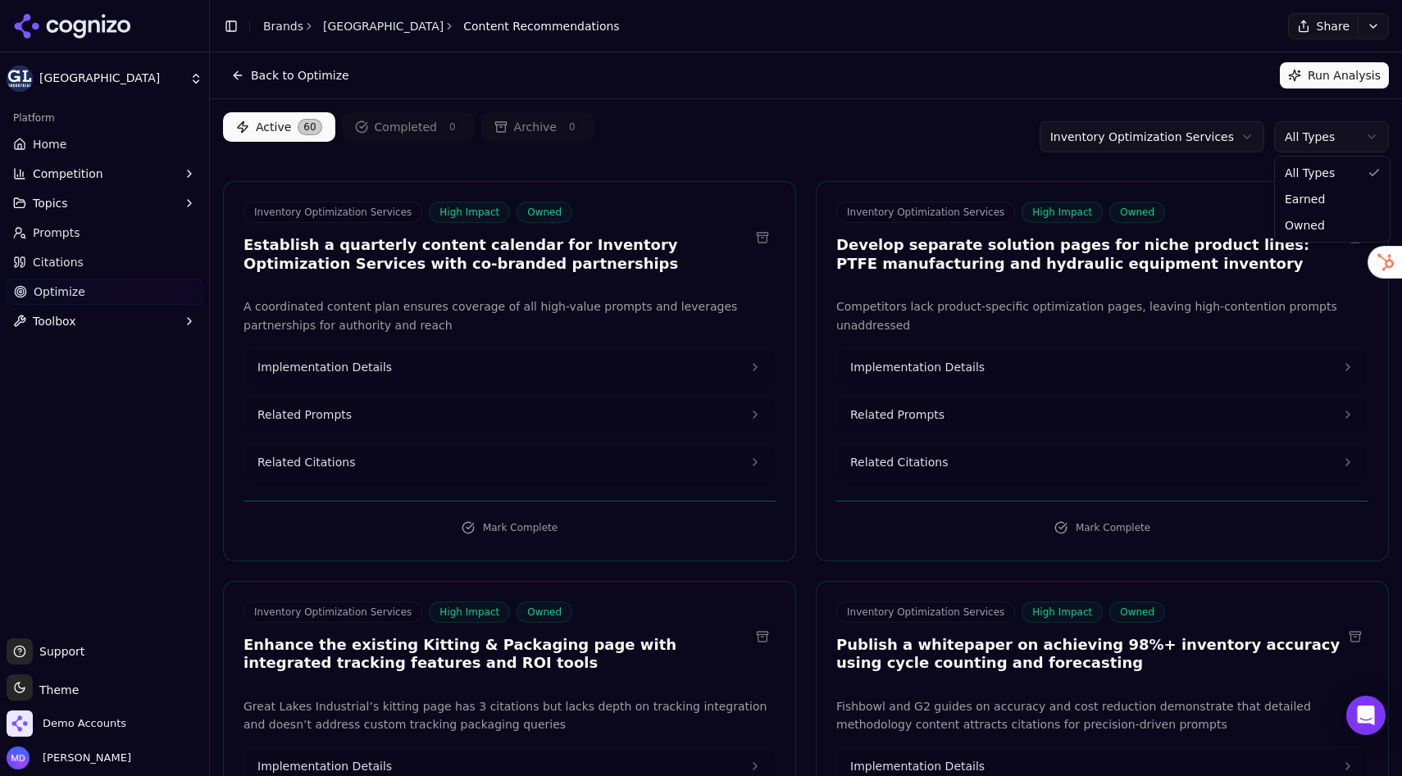
click at [1329, 130] on html "Great Lakes Industrial Platform Home Competition Topics Prompts Citations Optim…" at bounding box center [701, 388] width 1402 height 776
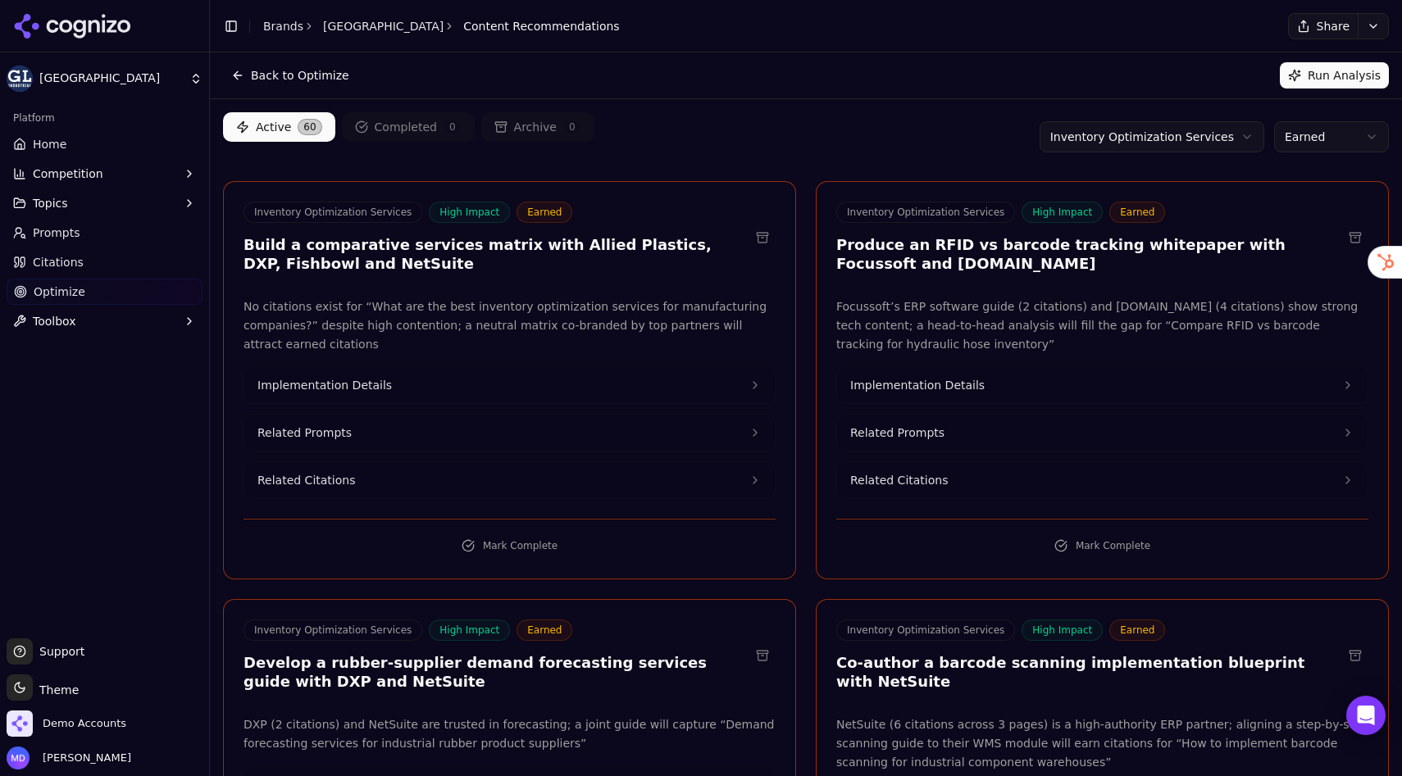
click at [77, 257] on span "Citations" at bounding box center [58, 262] width 51 height 16
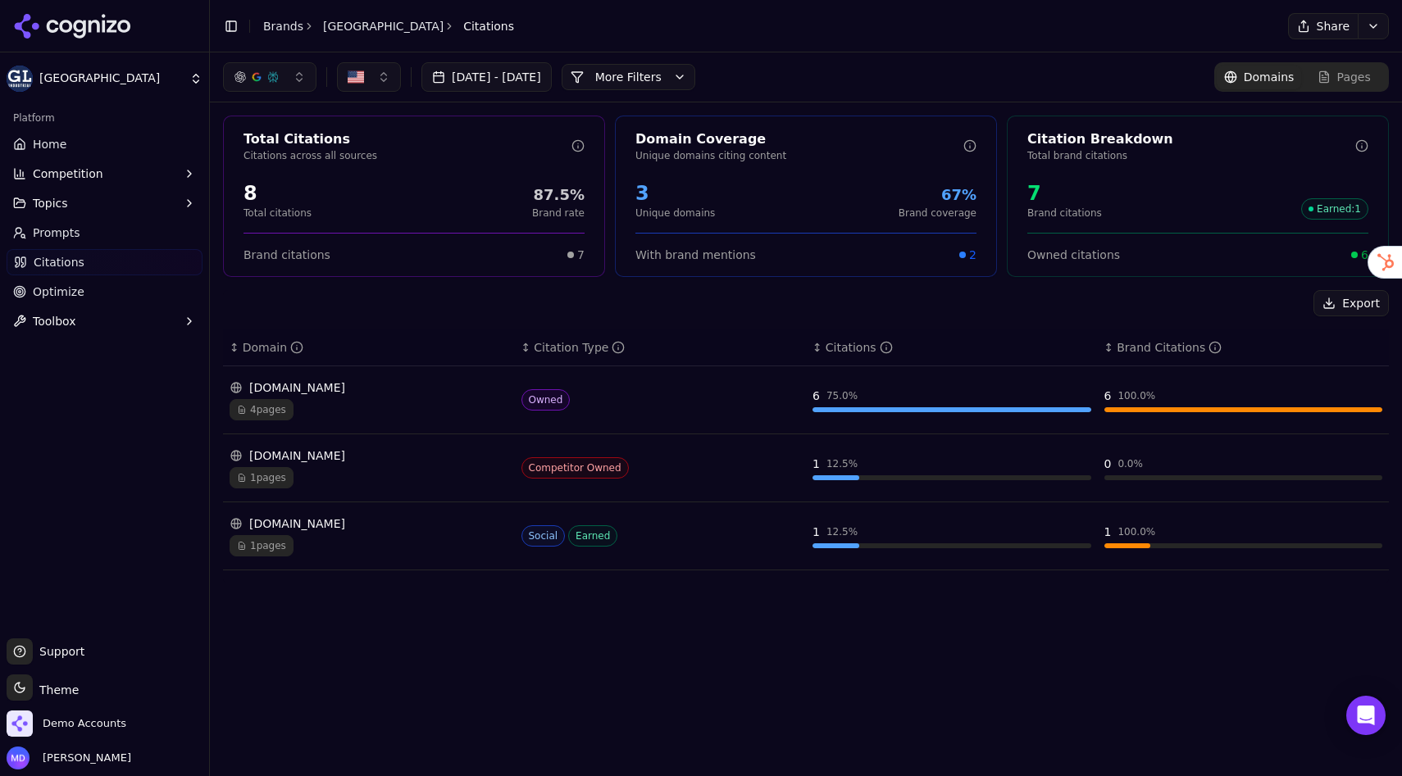
click at [61, 267] on span "Citations" at bounding box center [59, 262] width 51 height 16
click at [61, 239] on span "Prompts" at bounding box center [57, 233] width 48 height 16
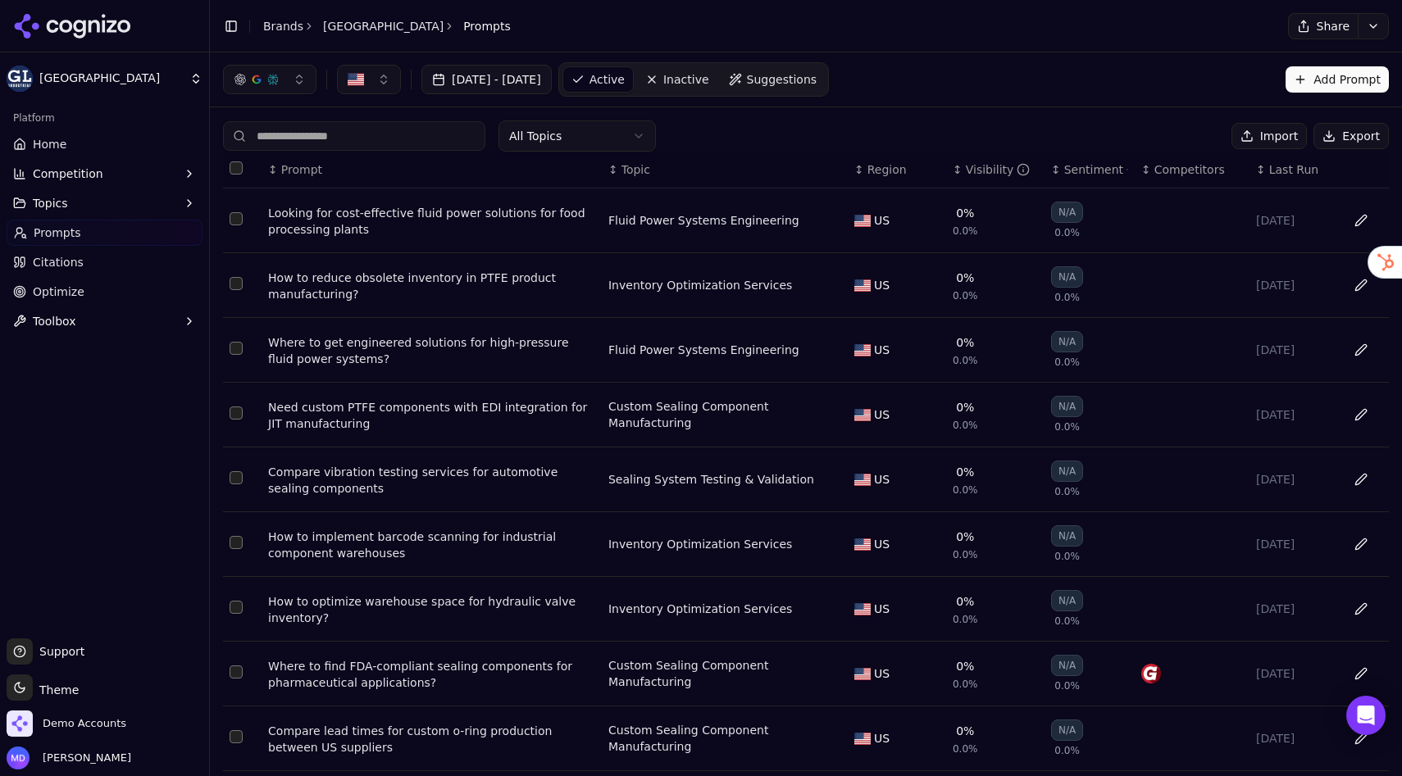
click at [61, 270] on span "Citations" at bounding box center [58, 262] width 51 height 16
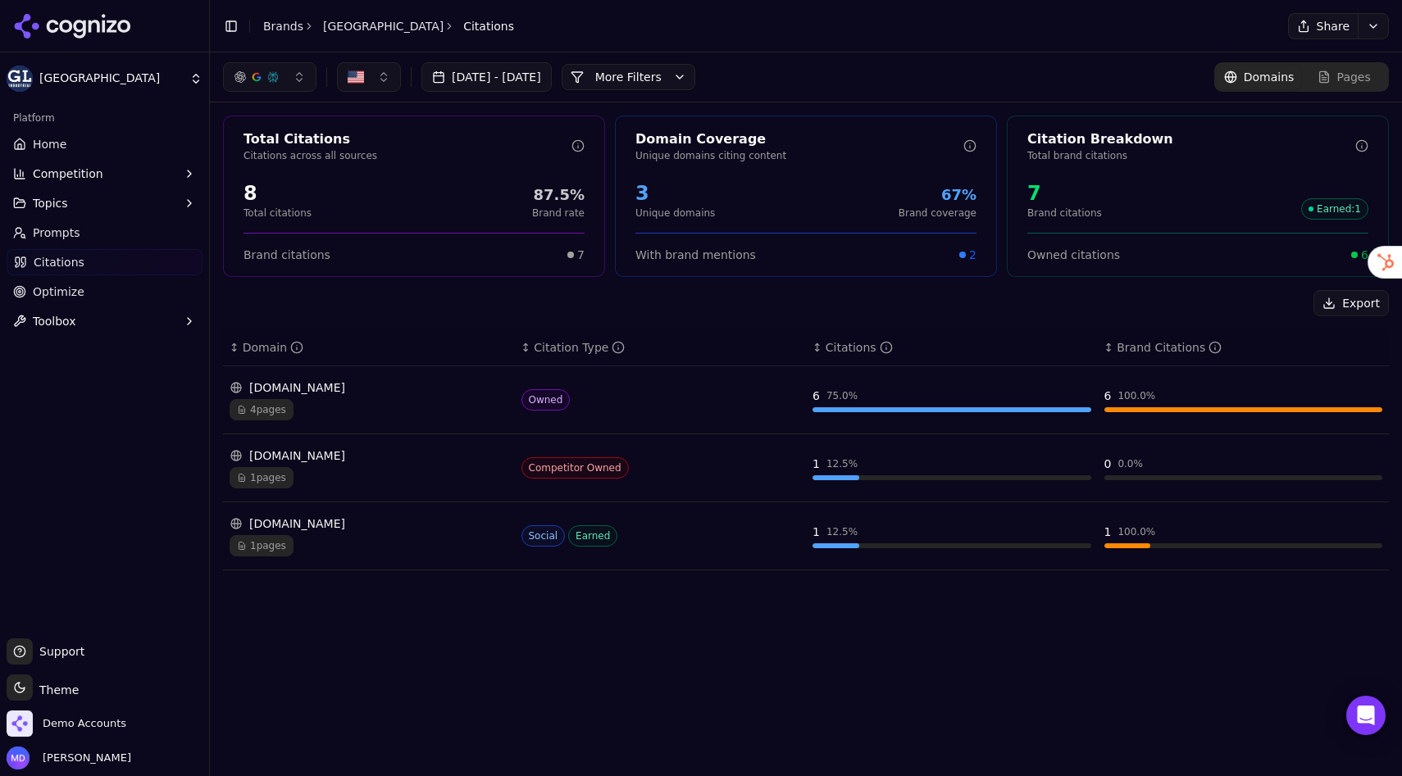
click at [82, 225] on link "Prompts" at bounding box center [105, 233] width 196 height 26
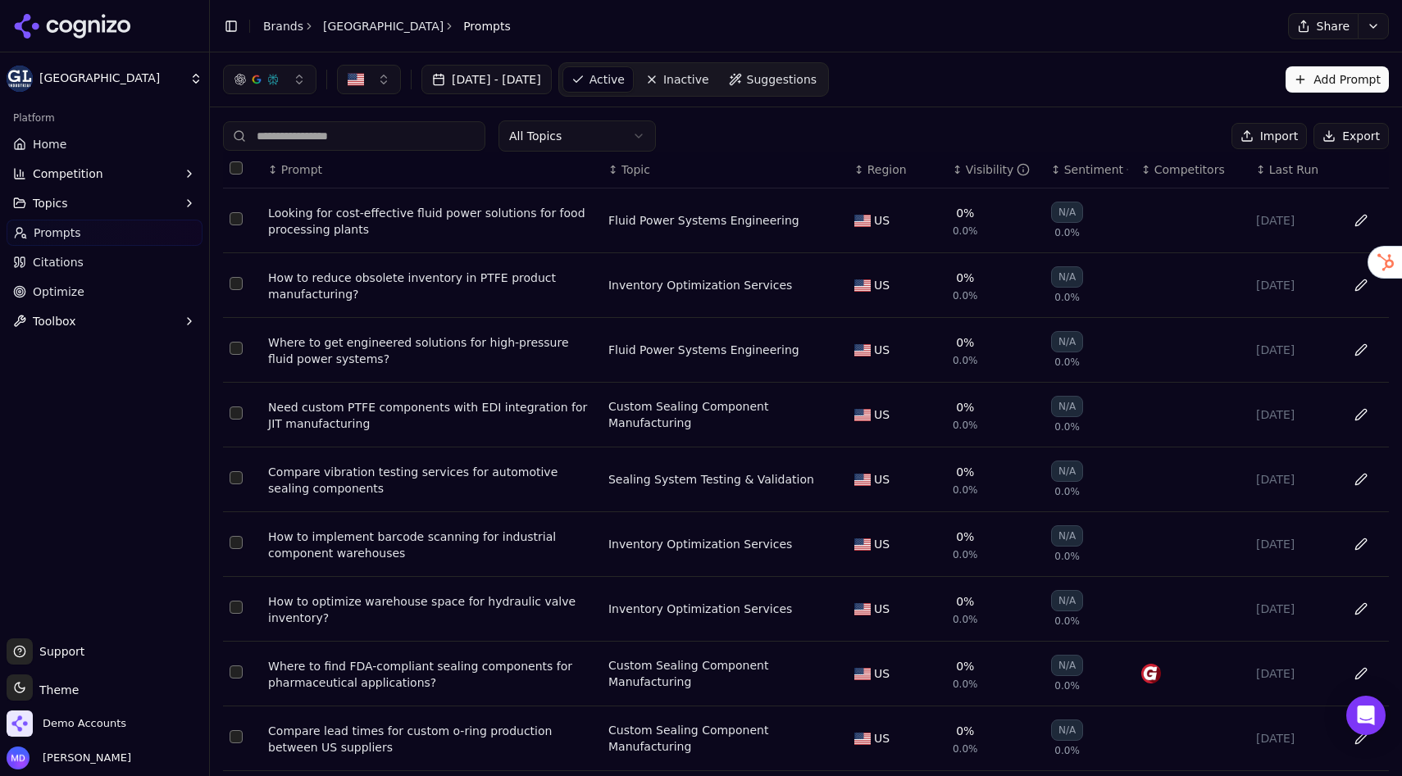
click at [77, 262] on span "Citations" at bounding box center [58, 262] width 51 height 16
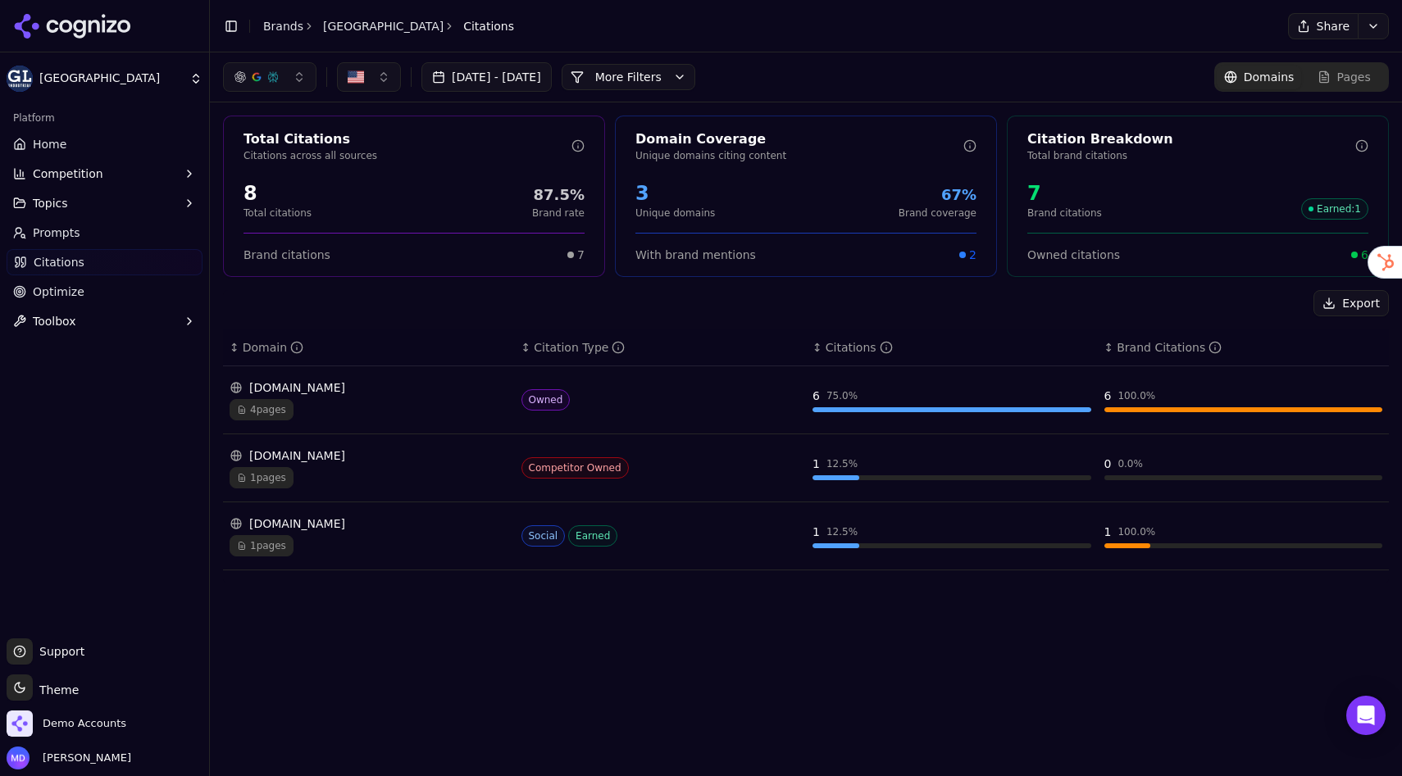
click at [97, 237] on link "Prompts" at bounding box center [105, 233] width 196 height 26
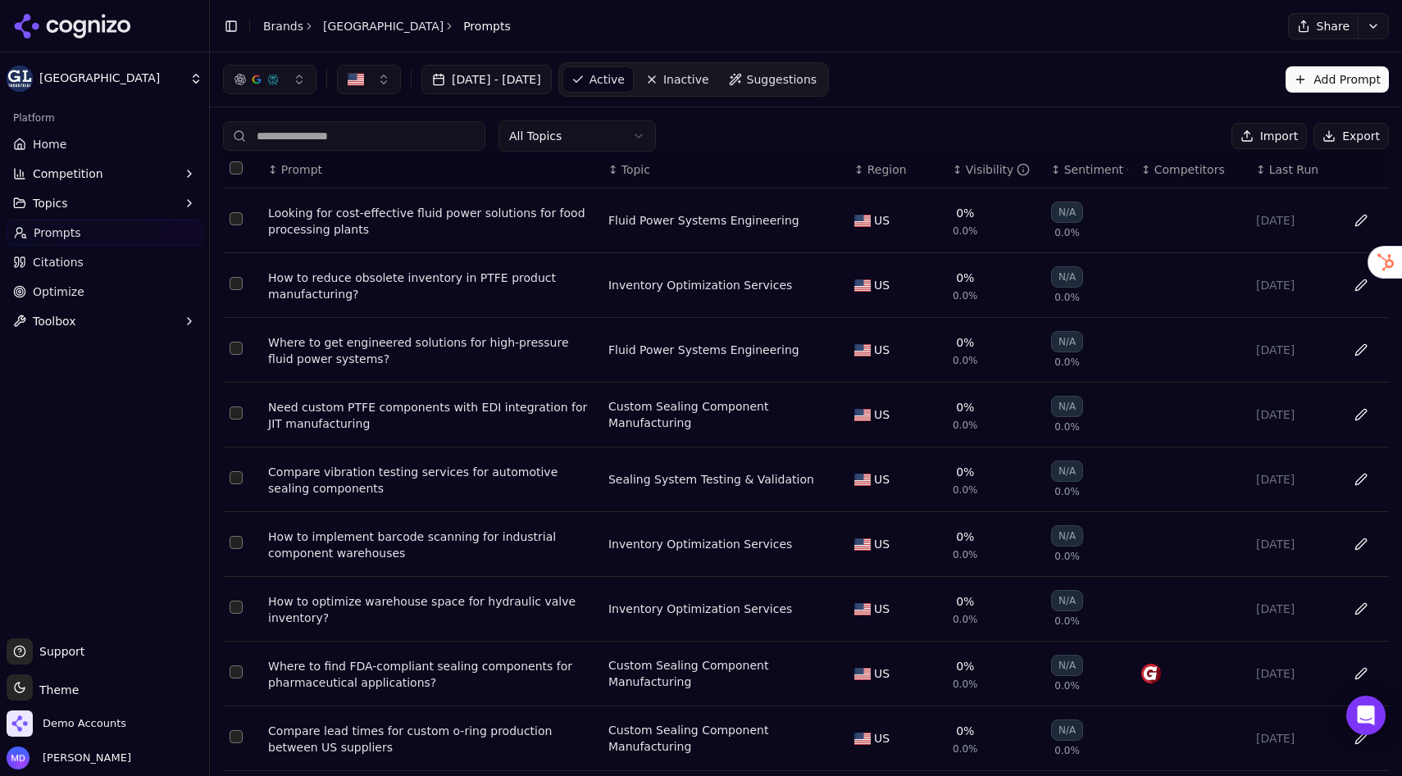
click at [981, 169] on div "Visibility" at bounding box center [998, 169] width 65 height 16
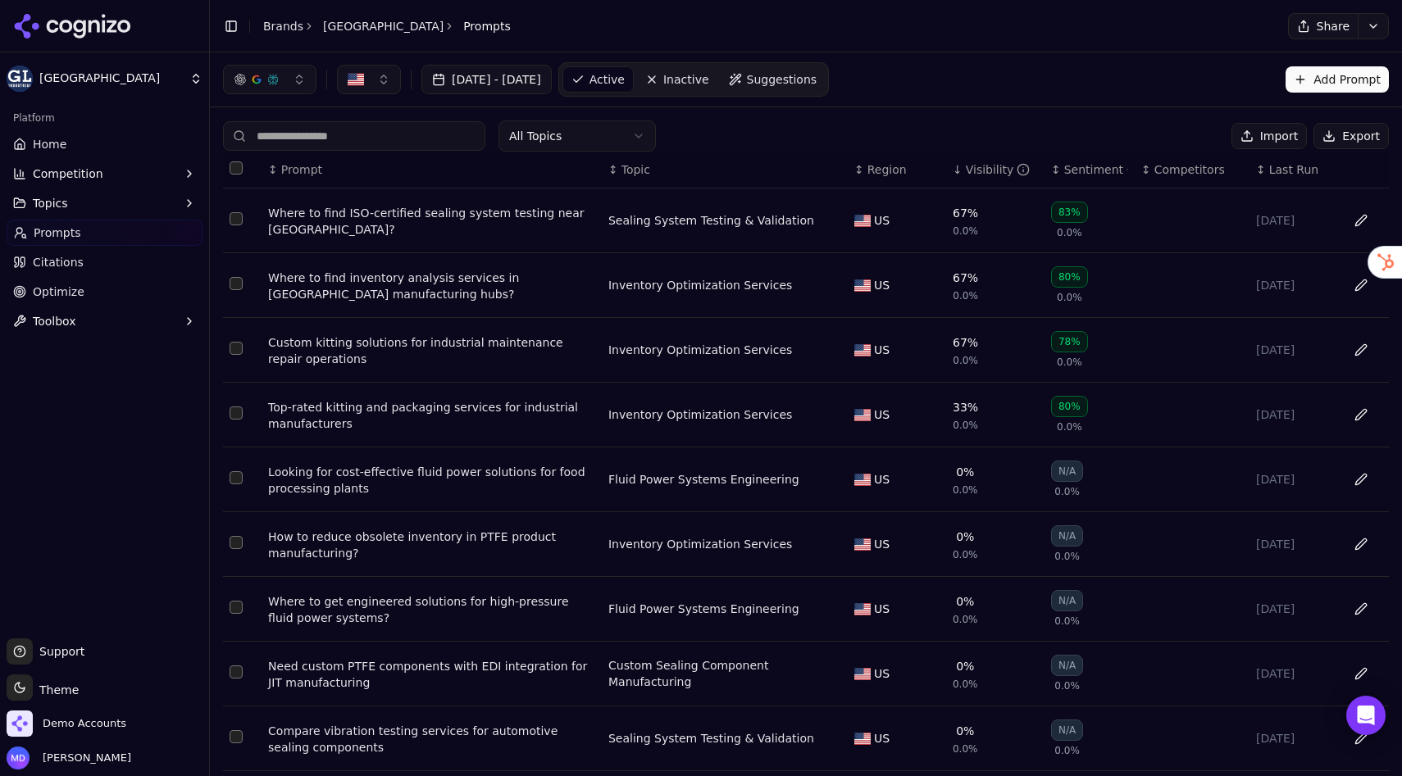
click at [424, 348] on div "Custom kitting solutions for industrial maintenance repair operations" at bounding box center [431, 350] width 327 height 33
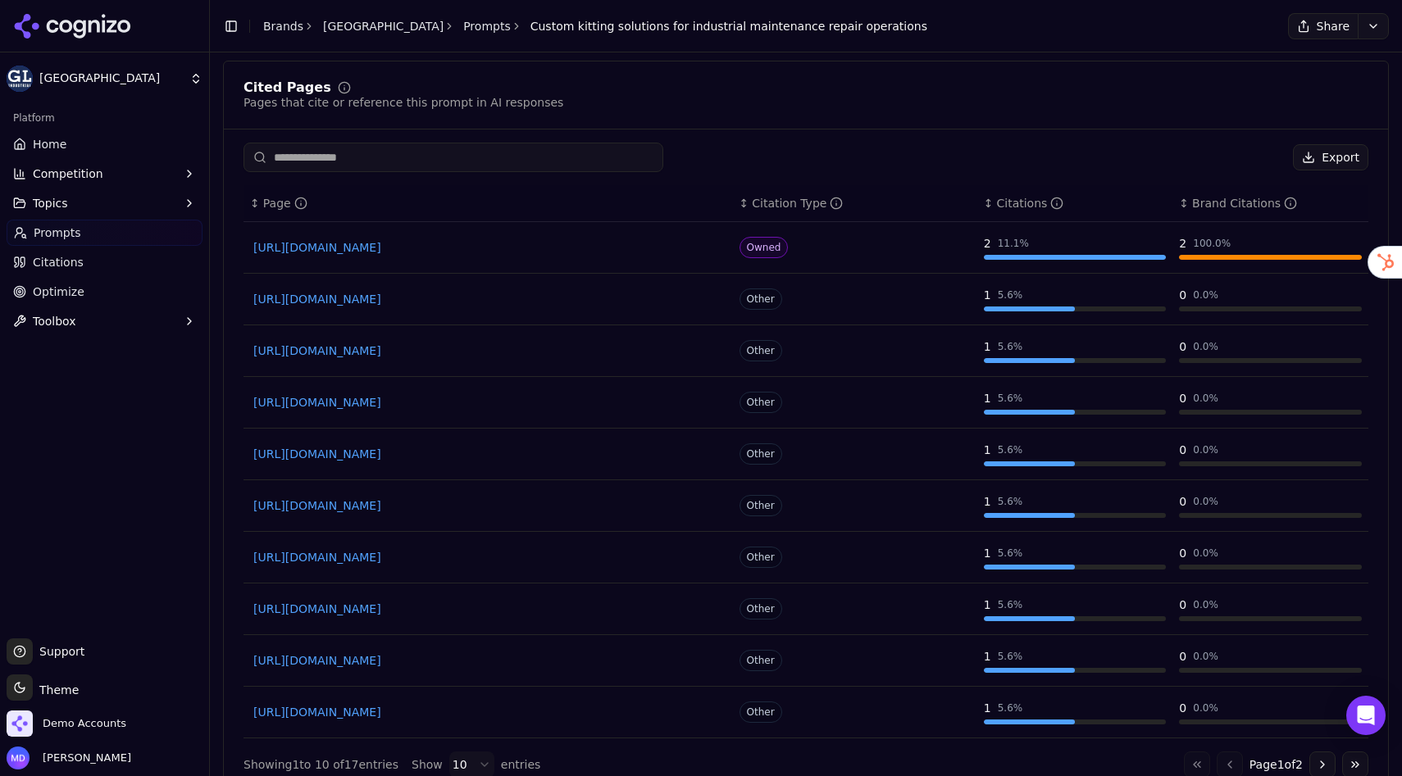
scroll to position [845, 0]
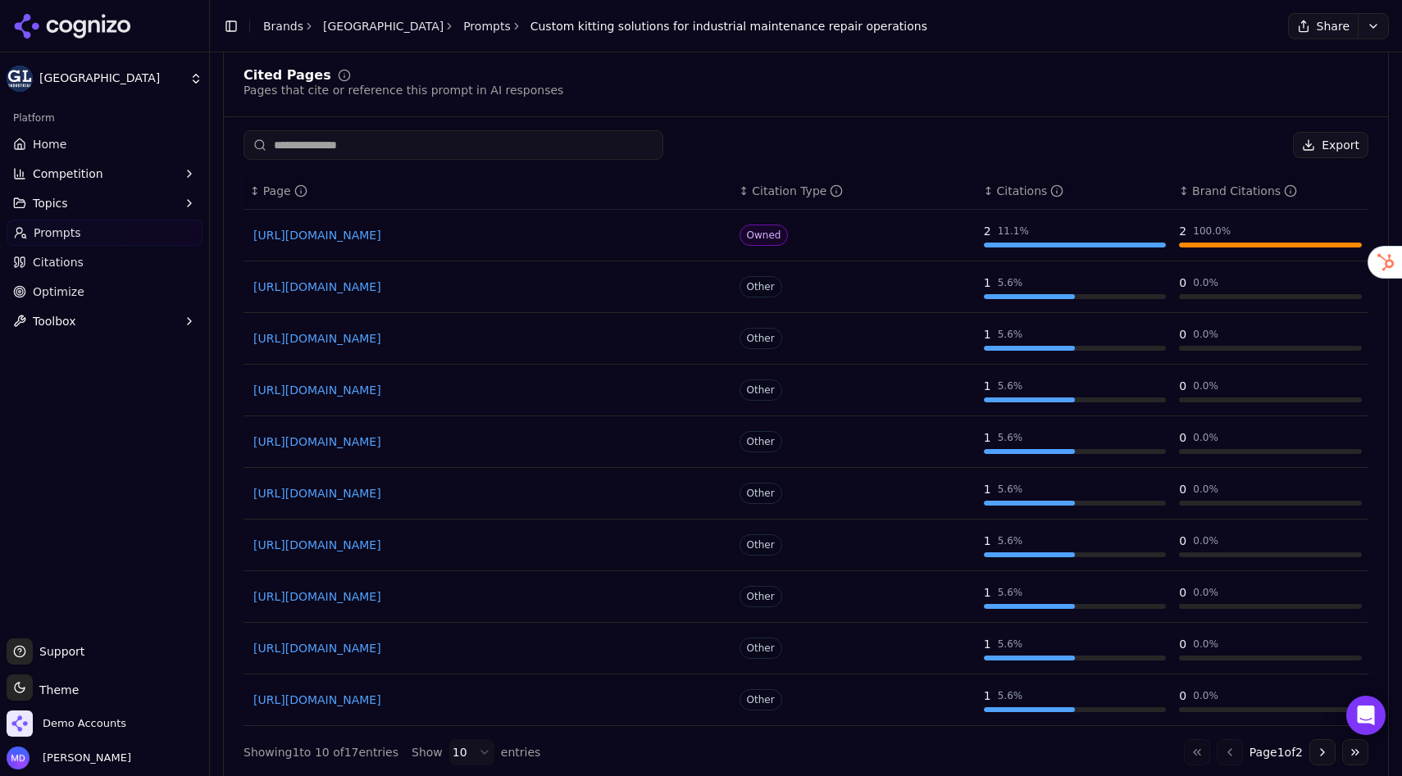
click at [54, 142] on span "Home" at bounding box center [50, 144] width 34 height 16
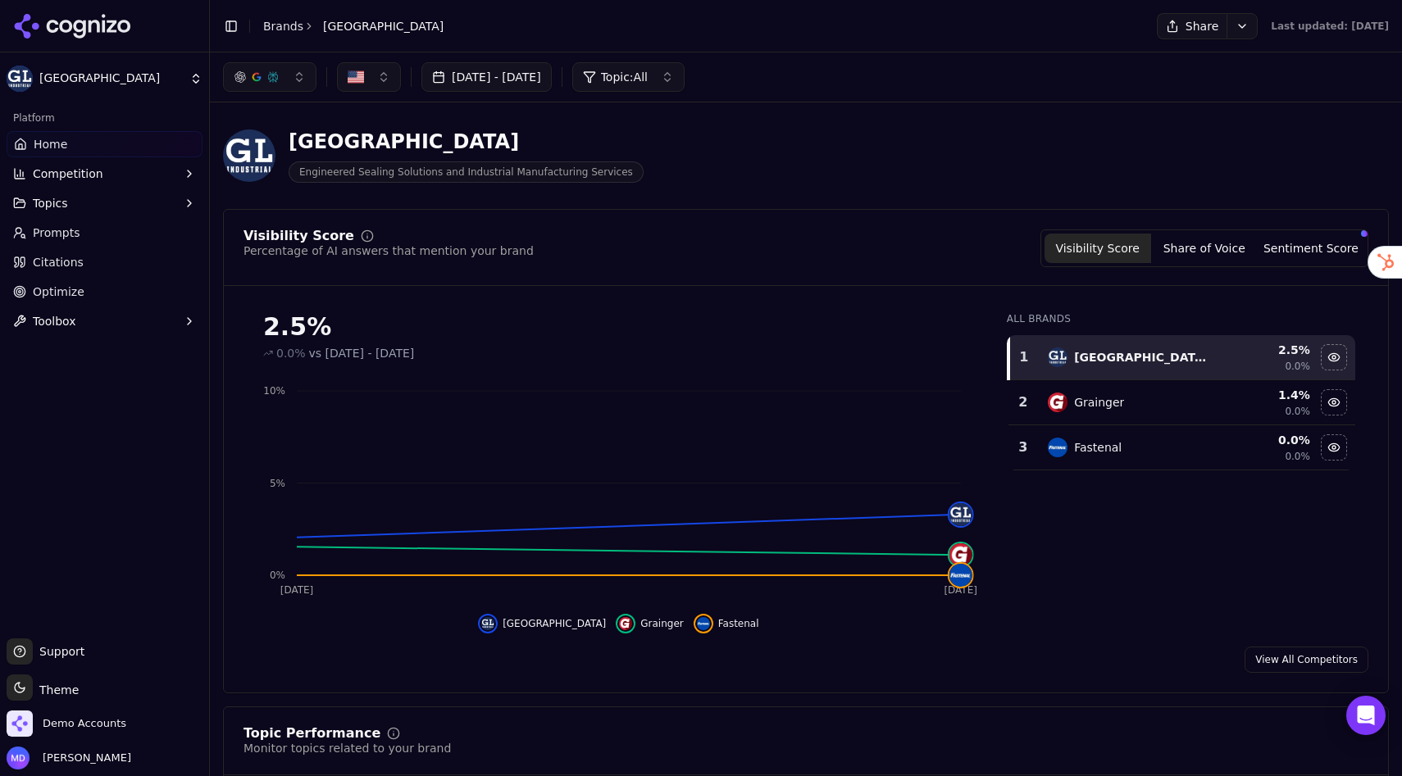
click at [288, 25] on link "Brands" at bounding box center [283, 26] width 40 height 13
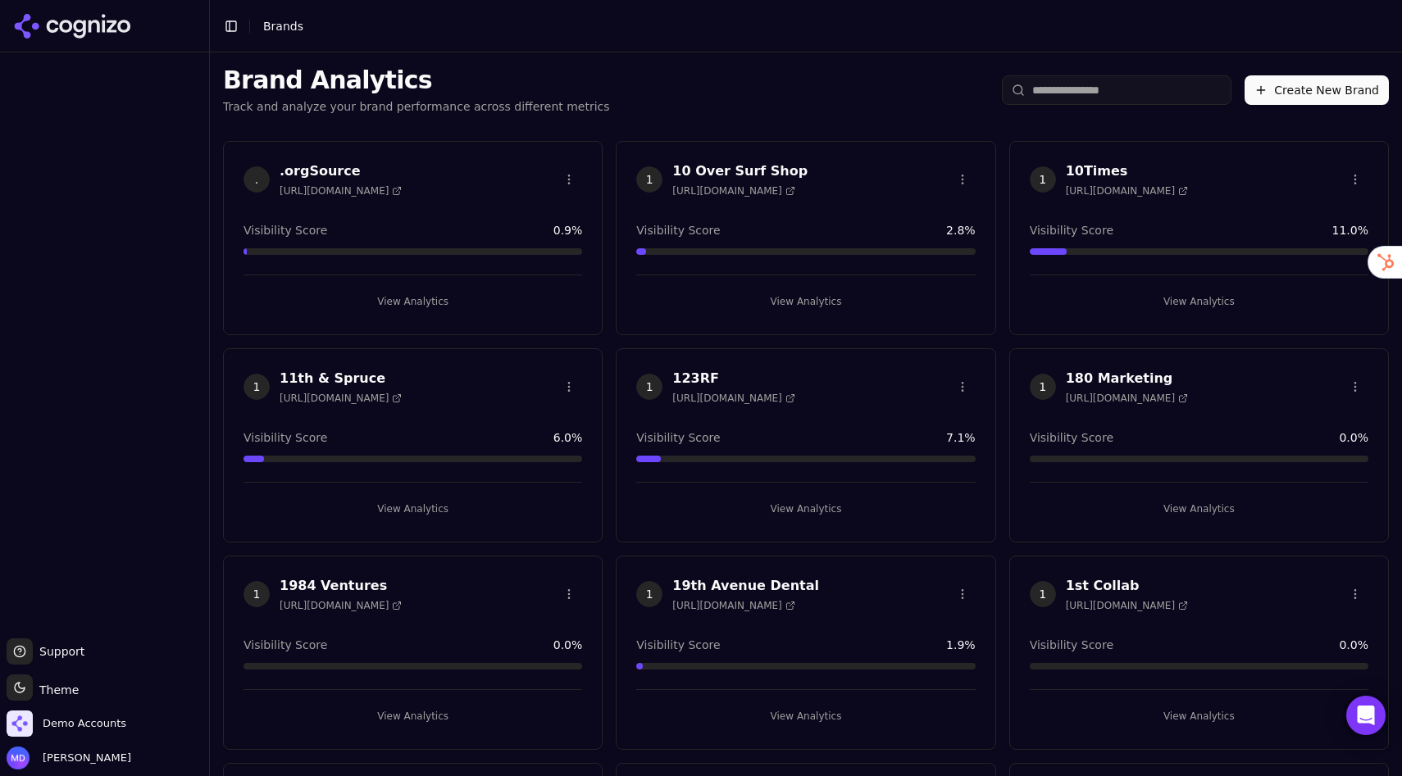
click at [1084, 91] on input "search" at bounding box center [1117, 90] width 230 height 30
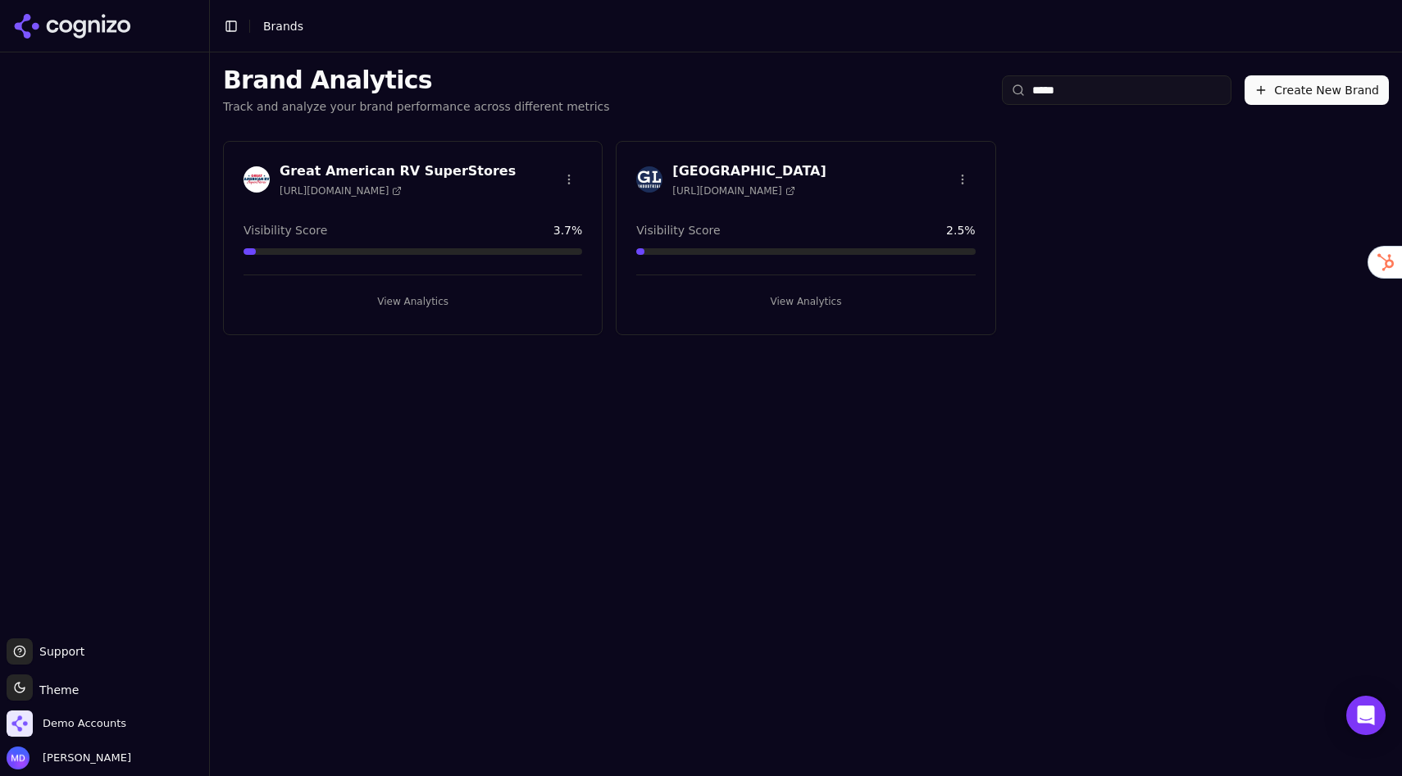
type input "*****"
click at [770, 295] on button "View Analytics" at bounding box center [805, 302] width 339 height 26
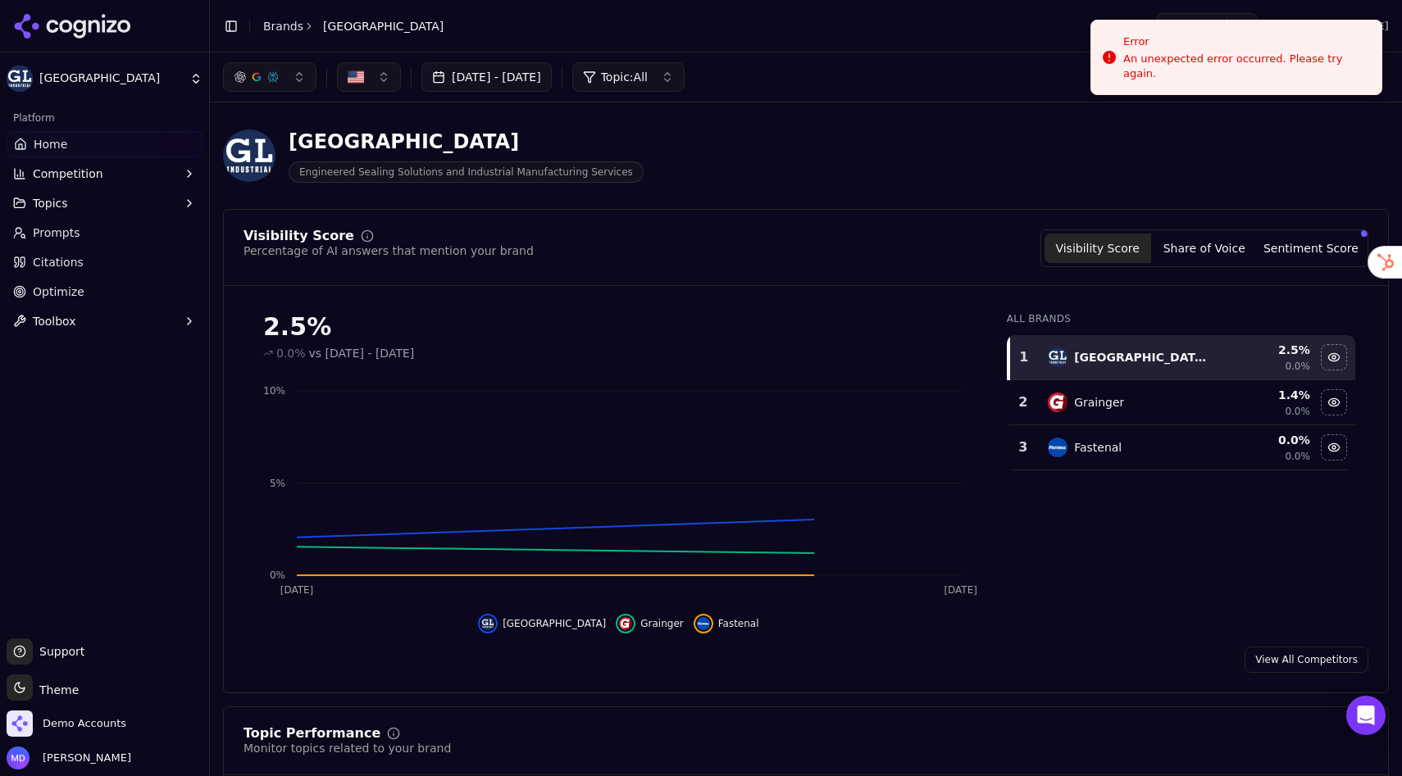
click at [85, 258] on link "Citations" at bounding box center [105, 262] width 196 height 26
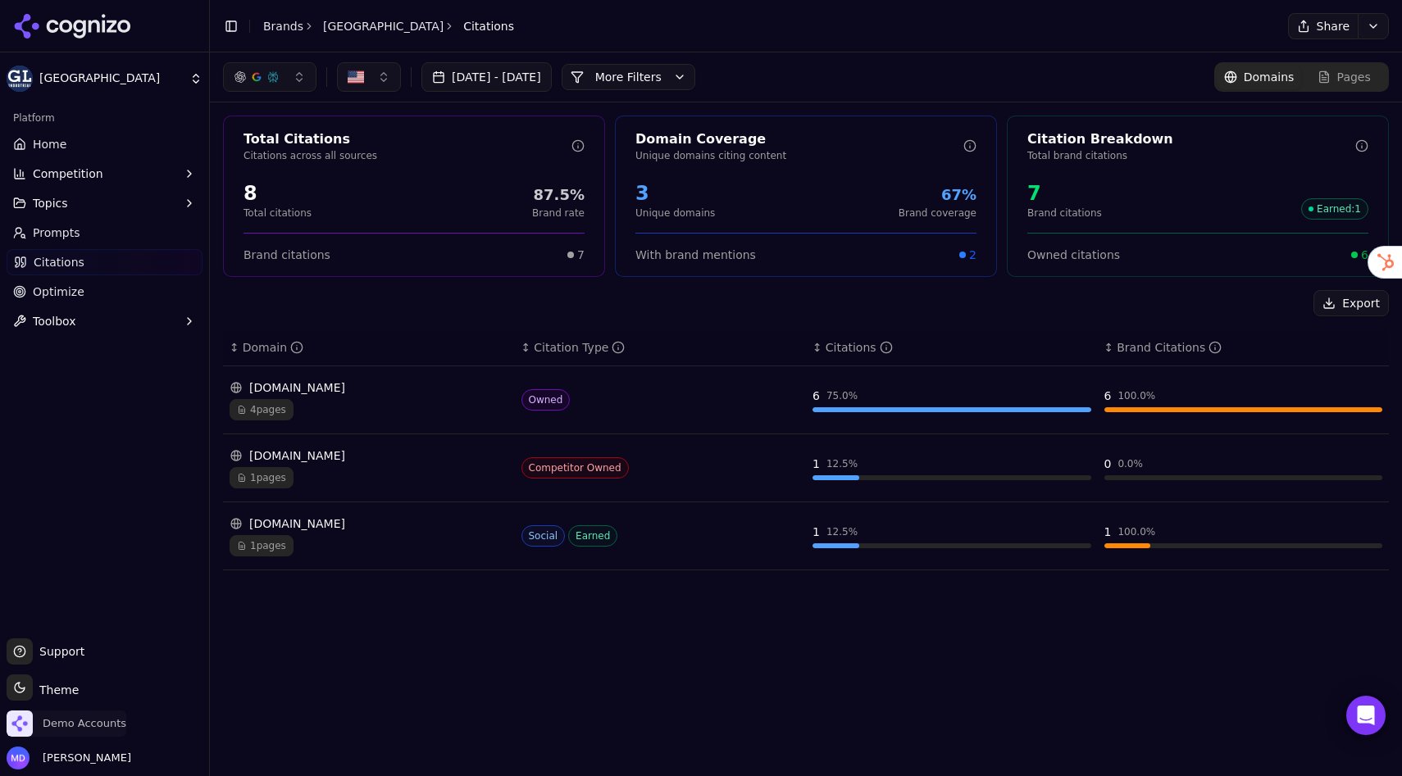
click at [107, 722] on span "Demo Accounts" at bounding box center [85, 723] width 84 height 15
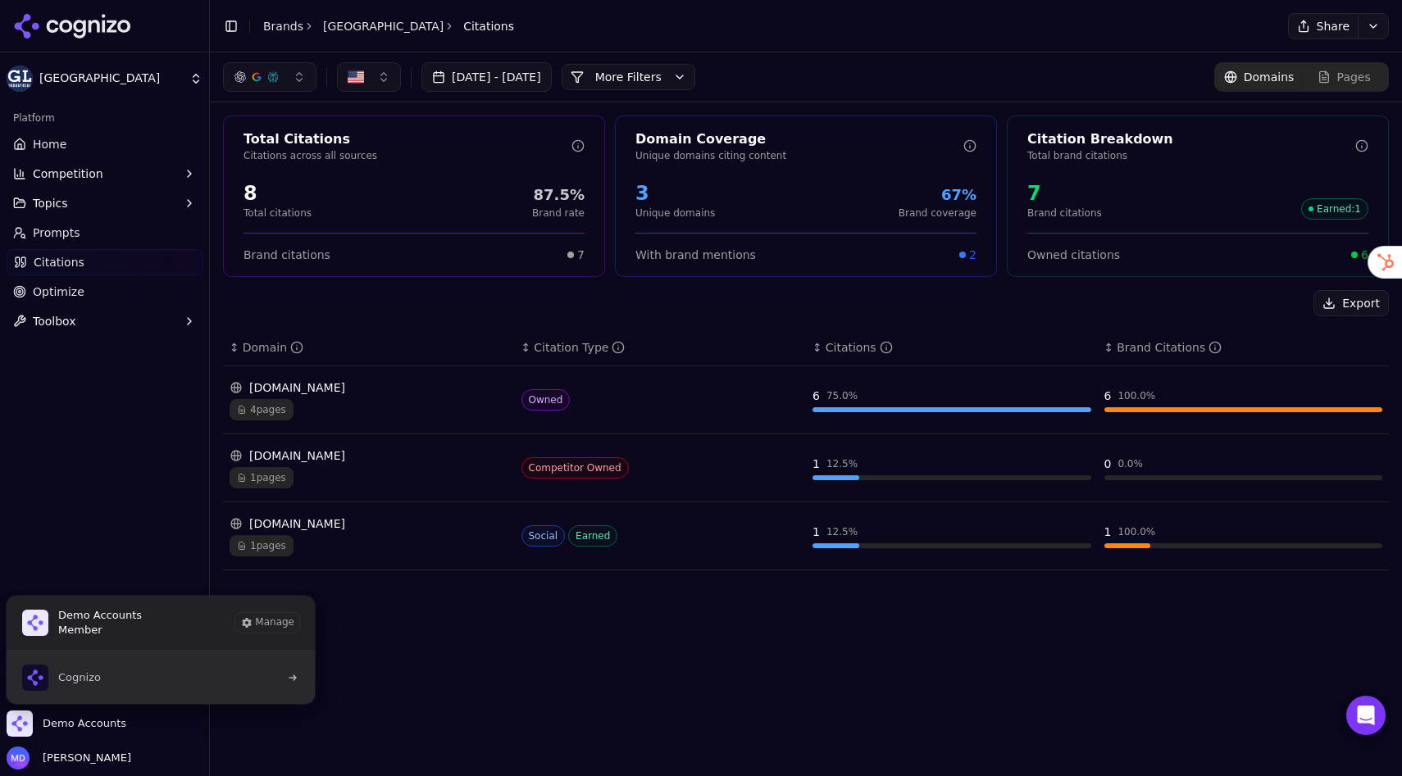
click at [150, 680] on button "Cognizo" at bounding box center [161, 678] width 310 height 52
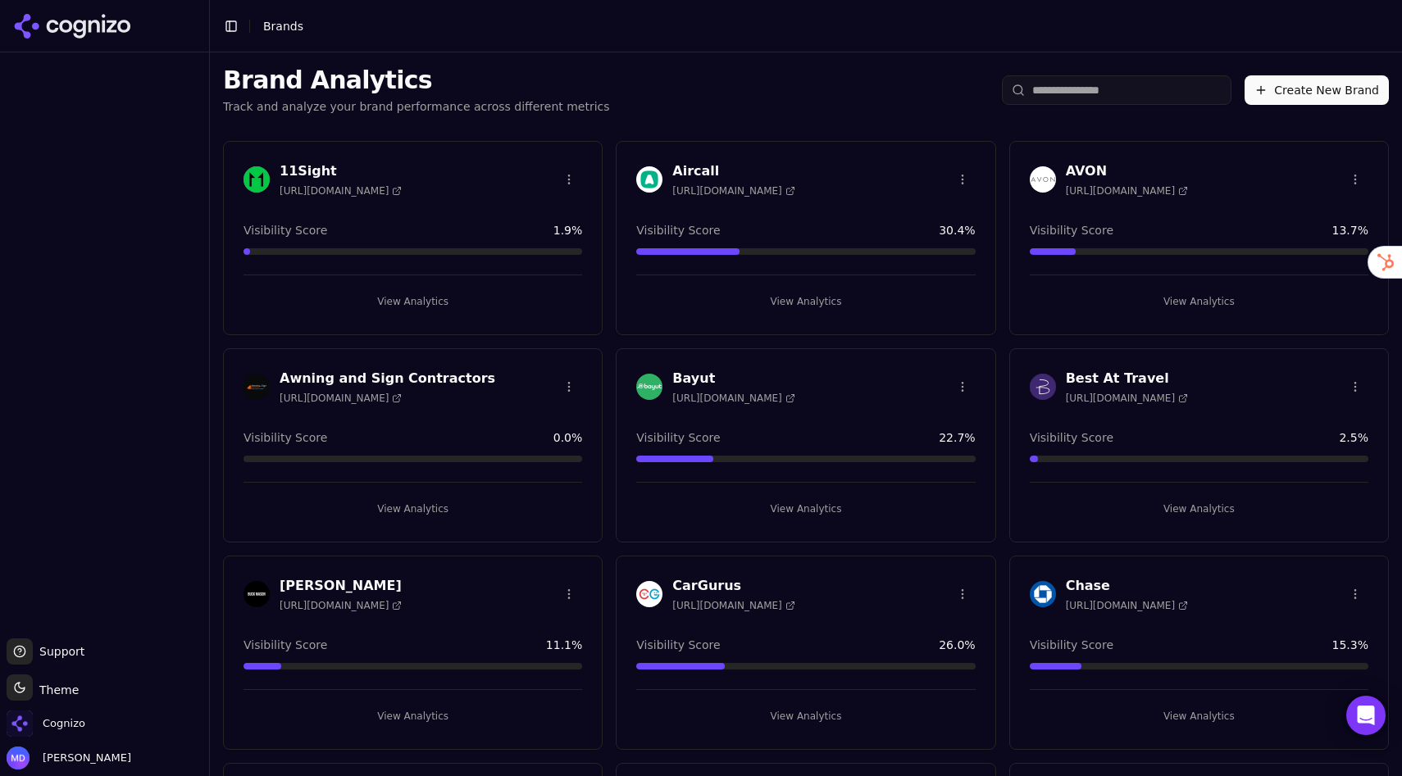
click at [1098, 91] on input "search" at bounding box center [1117, 90] width 230 height 30
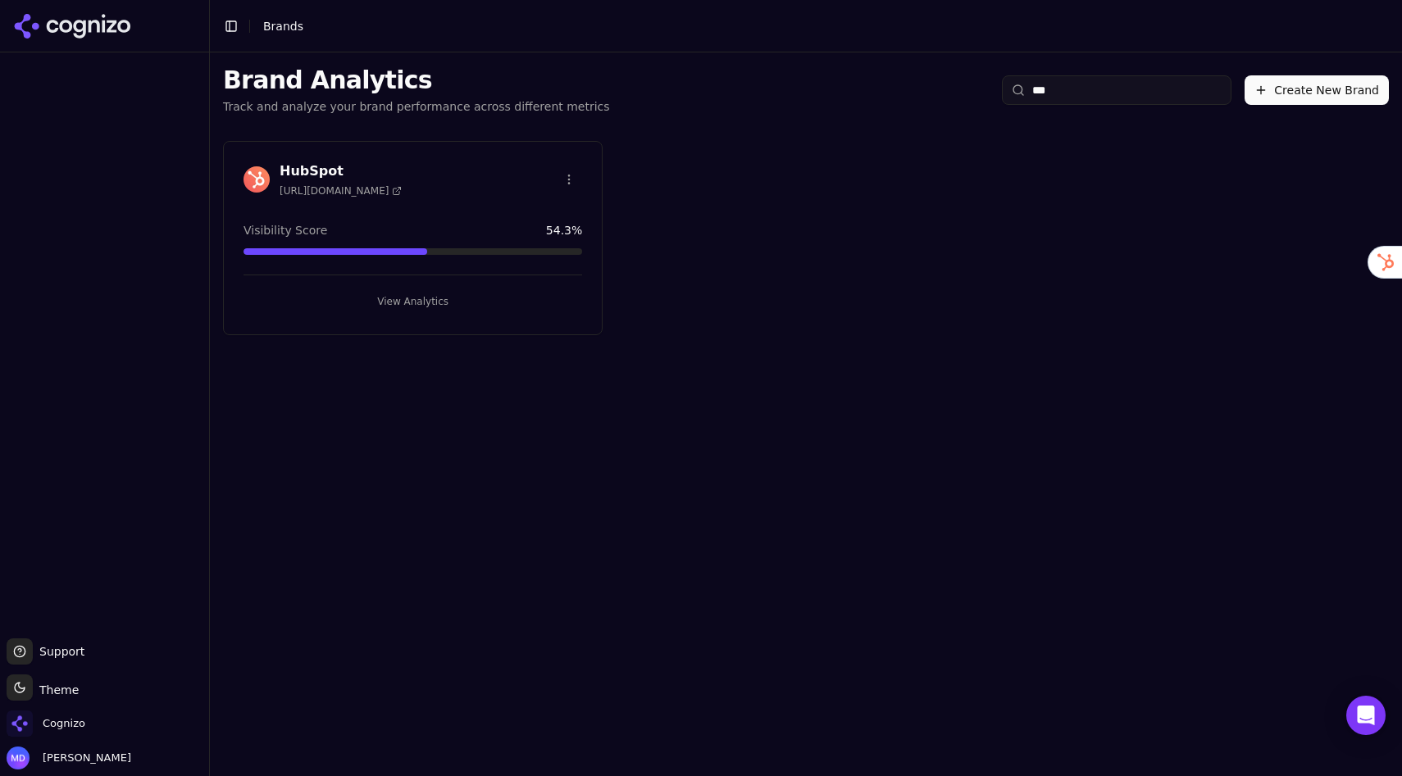
type input "***"
click at [449, 311] on button "View Analytics" at bounding box center [412, 302] width 339 height 26
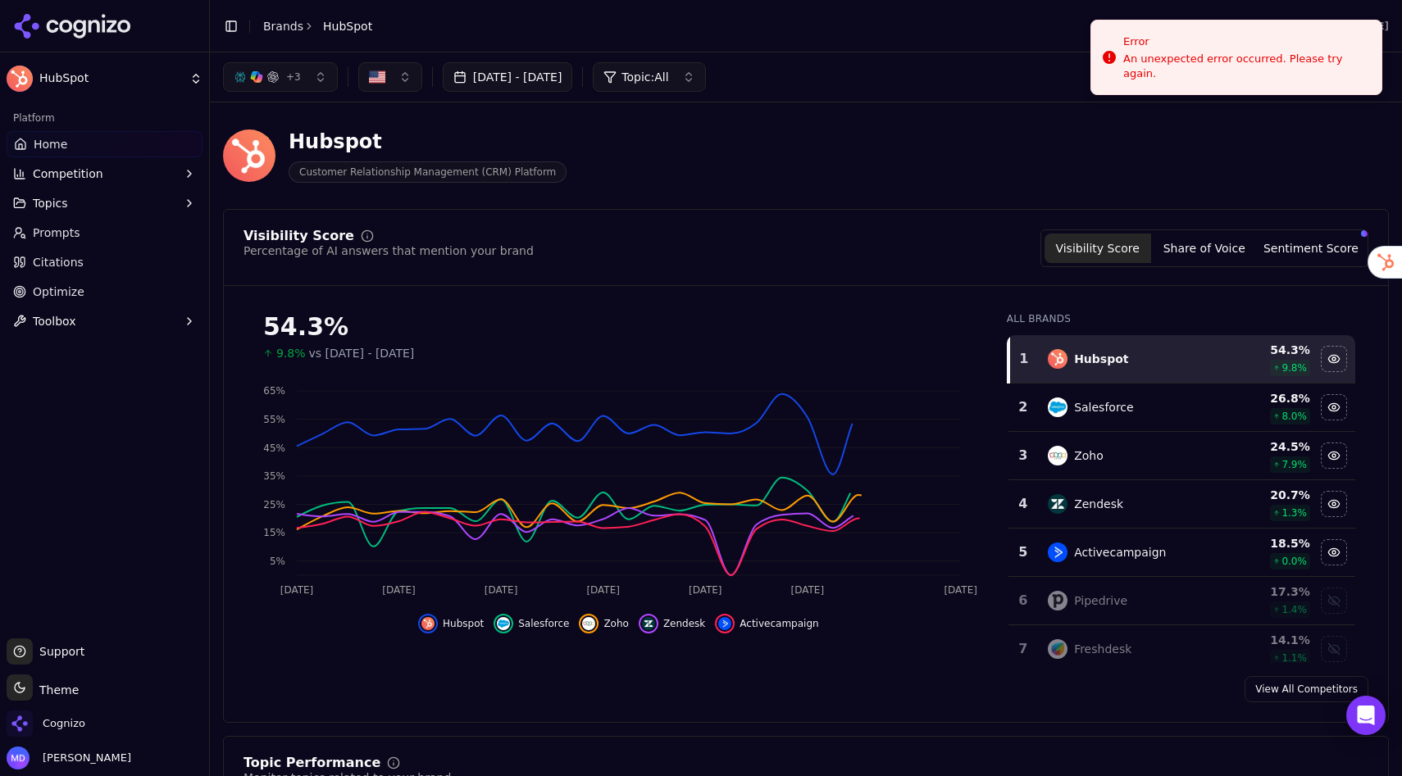
click at [64, 264] on span "Citations" at bounding box center [58, 262] width 51 height 16
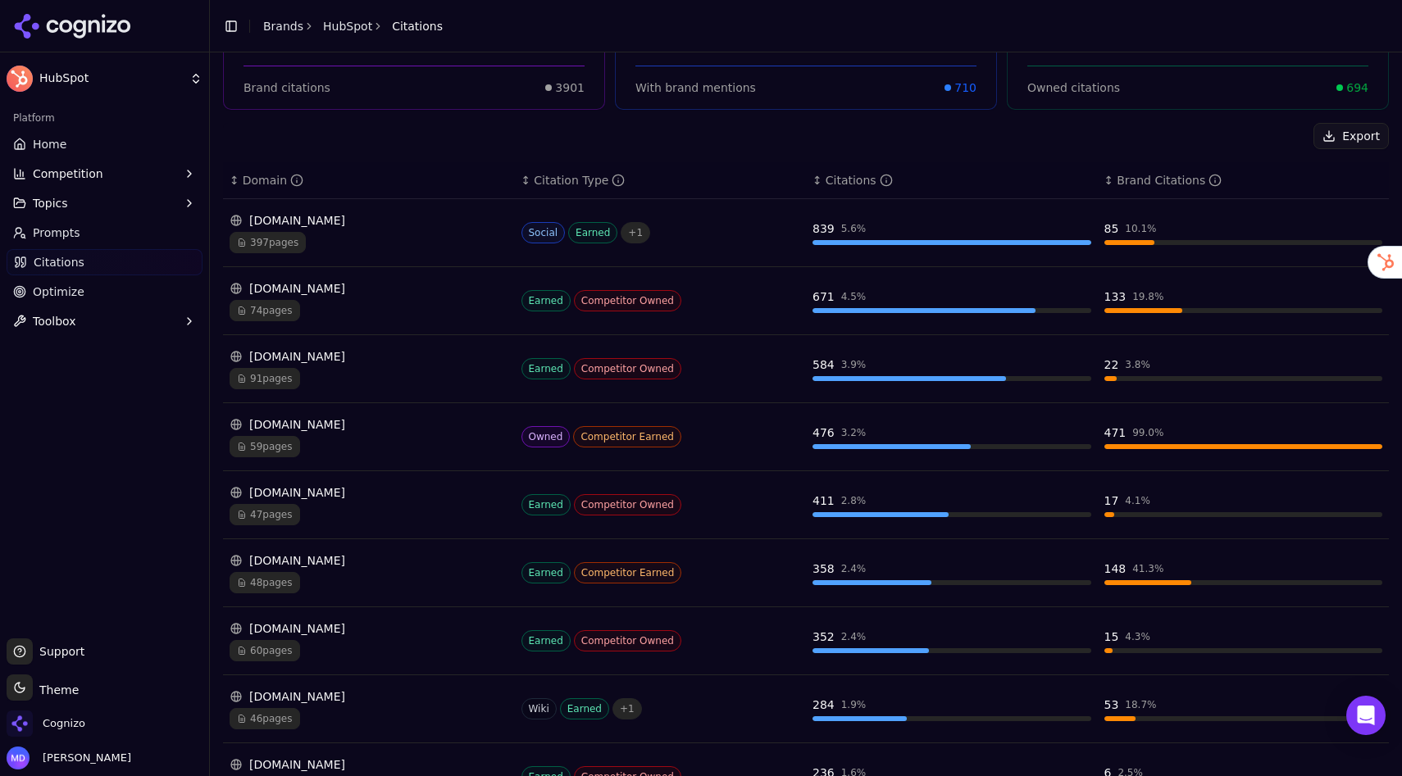
scroll to position [323, 0]
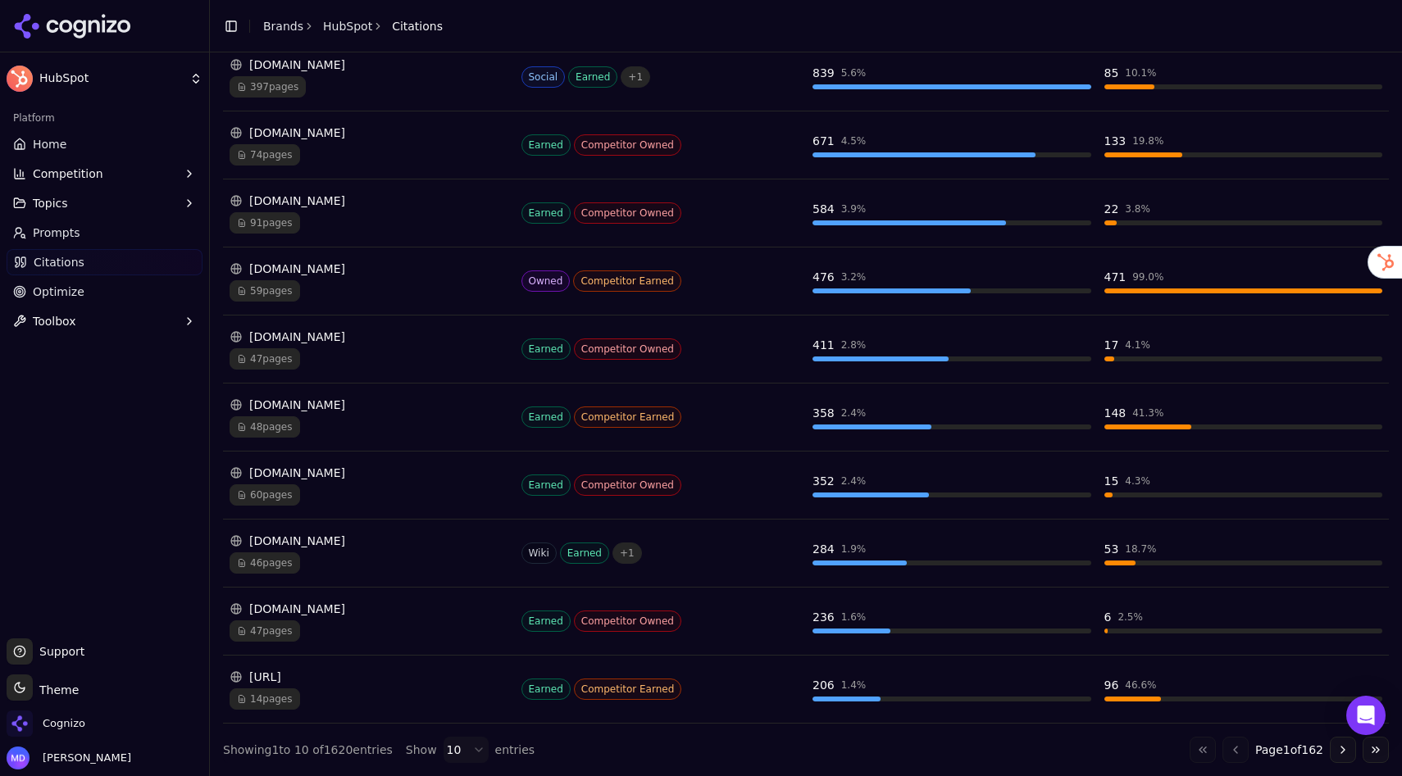
click at [452, 750] on html "HubSpot Platform Home Competition Topics Prompts Citations Optimize Toolbox Sup…" at bounding box center [701, 388] width 1402 height 776
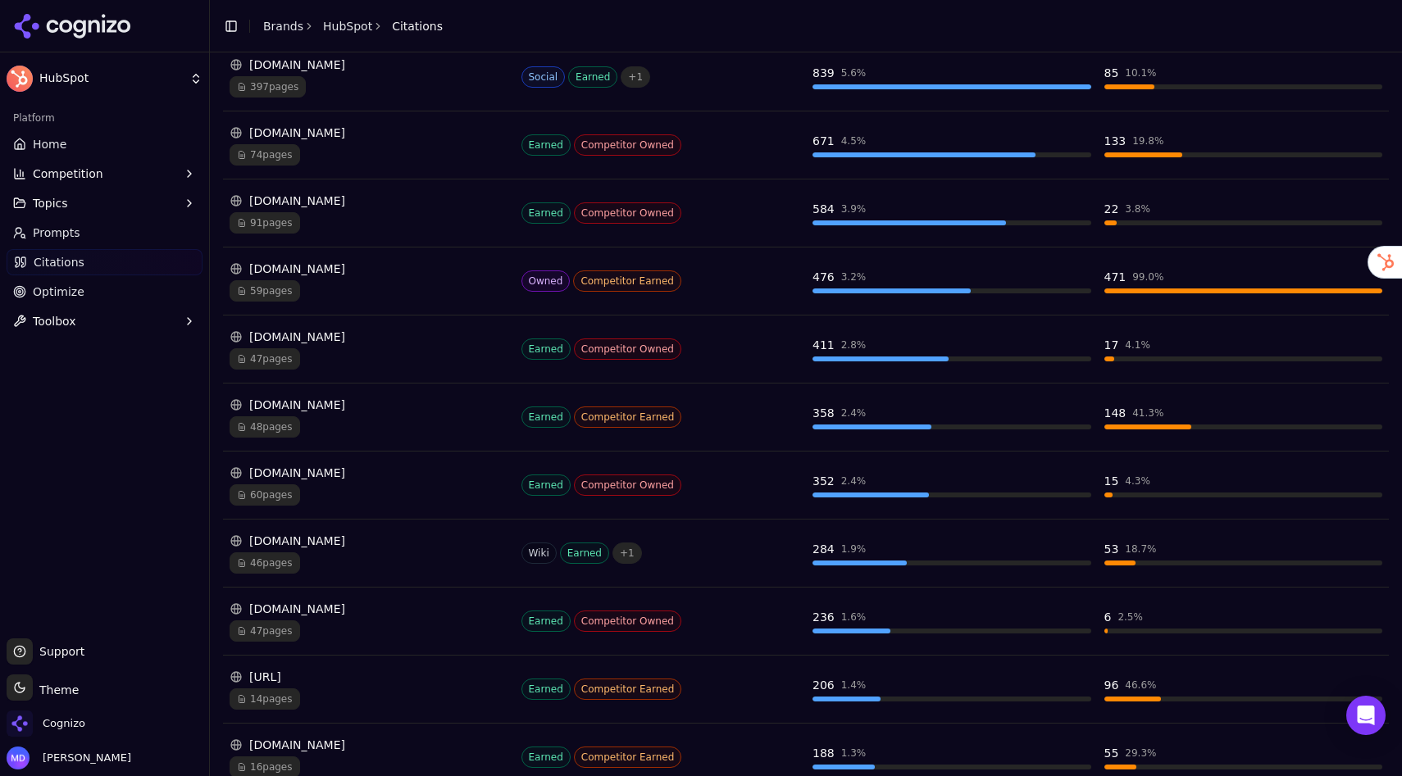
scroll to position [3044, 0]
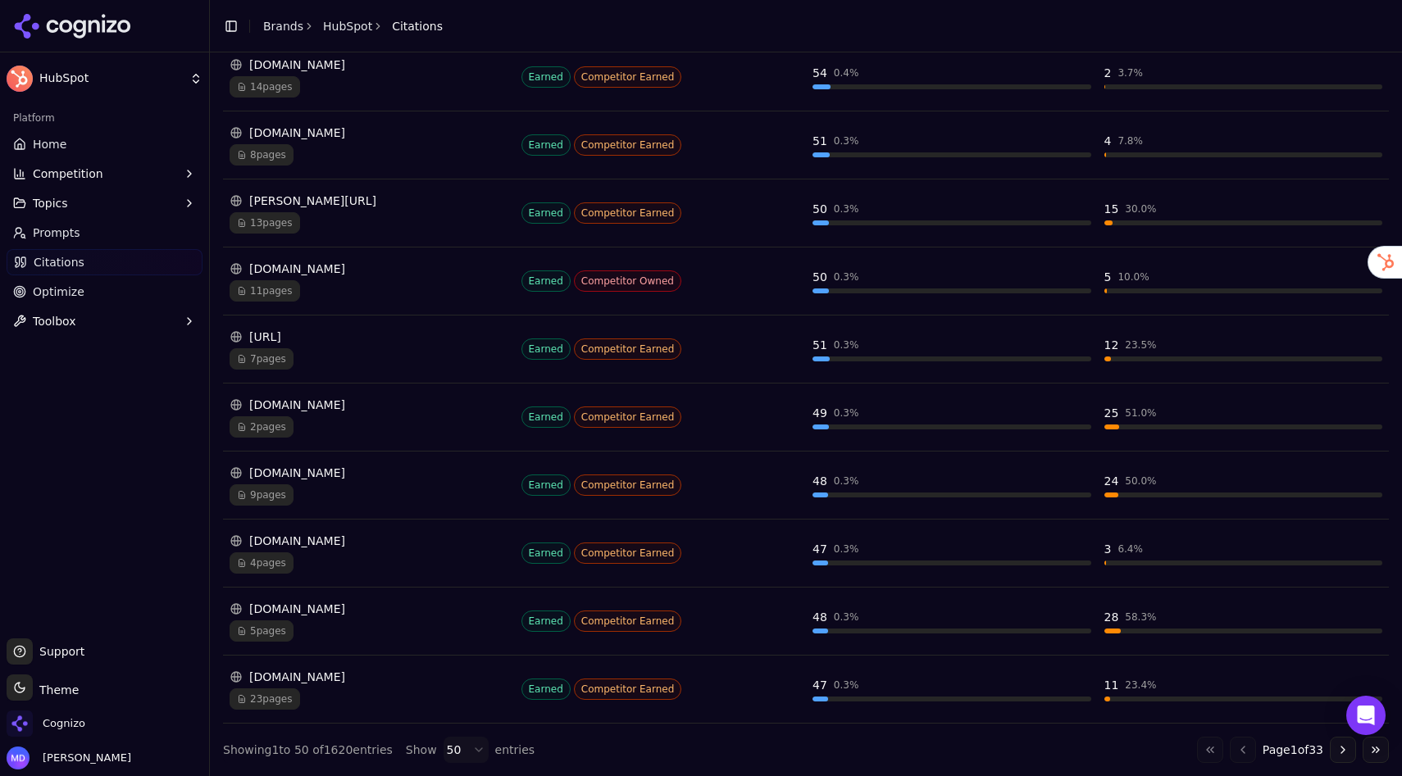
click at [1347, 752] on button "Go to next page" at bounding box center [1343, 750] width 26 height 26
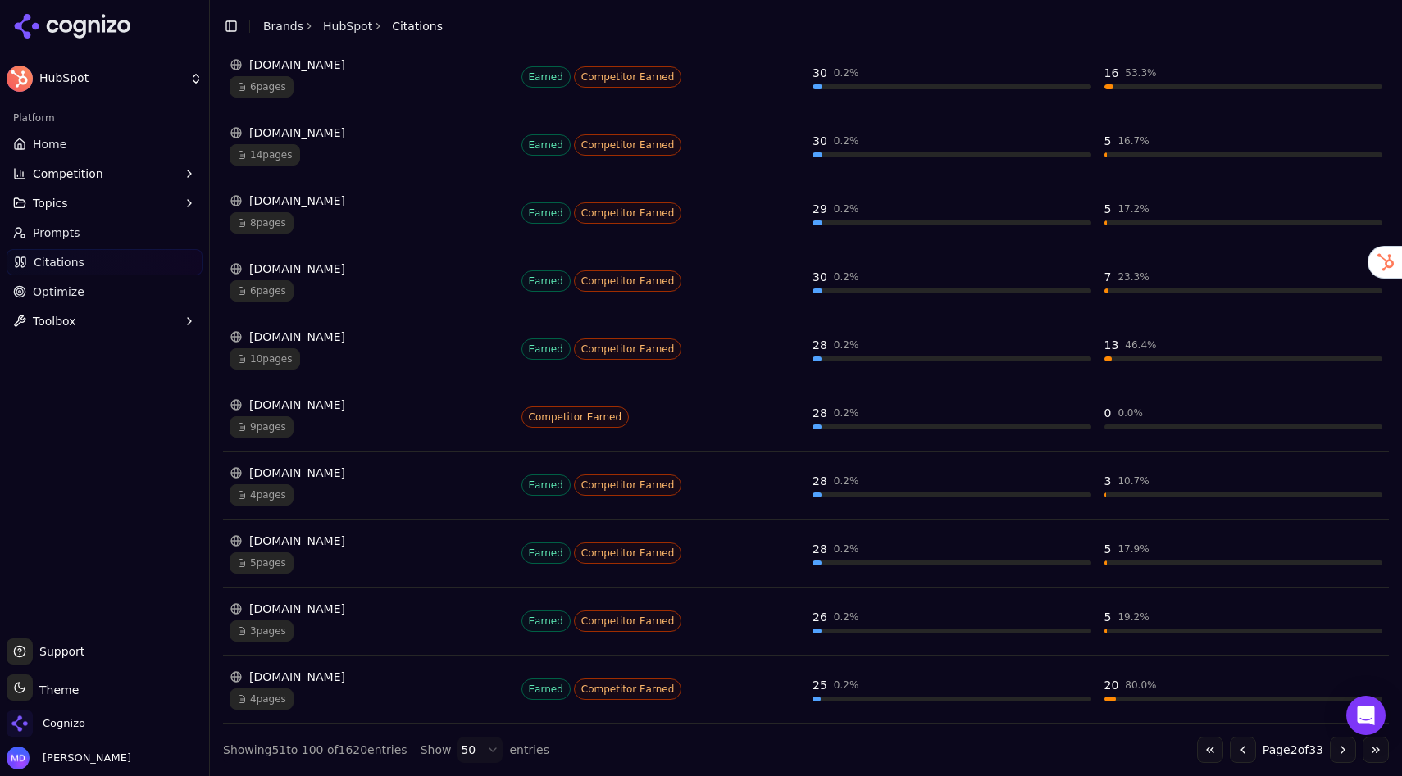
click at [1369, 752] on button "Go to last page" at bounding box center [1375, 750] width 26 height 26
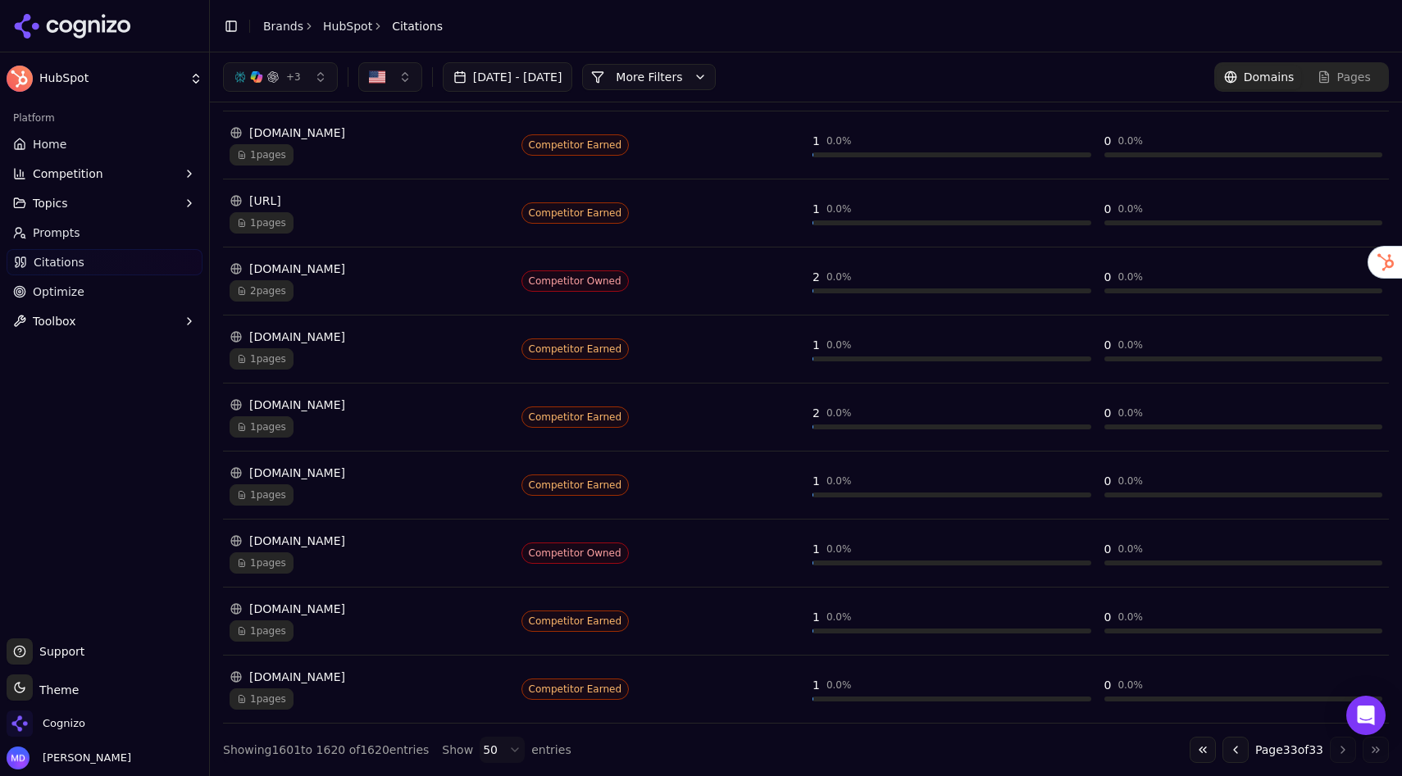
scroll to position [1003, 0]
click at [1193, 748] on button "Go to first page" at bounding box center [1202, 750] width 26 height 26
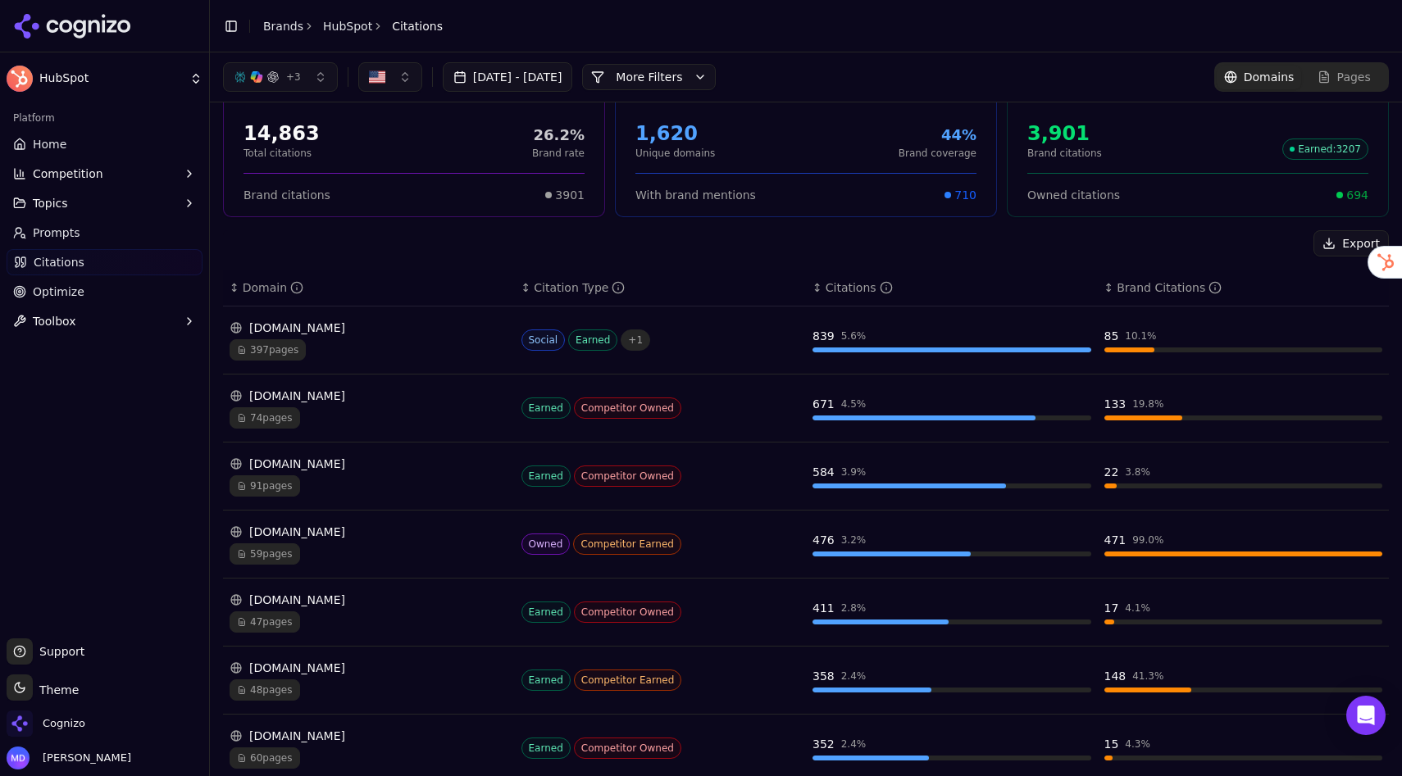
scroll to position [0, 0]
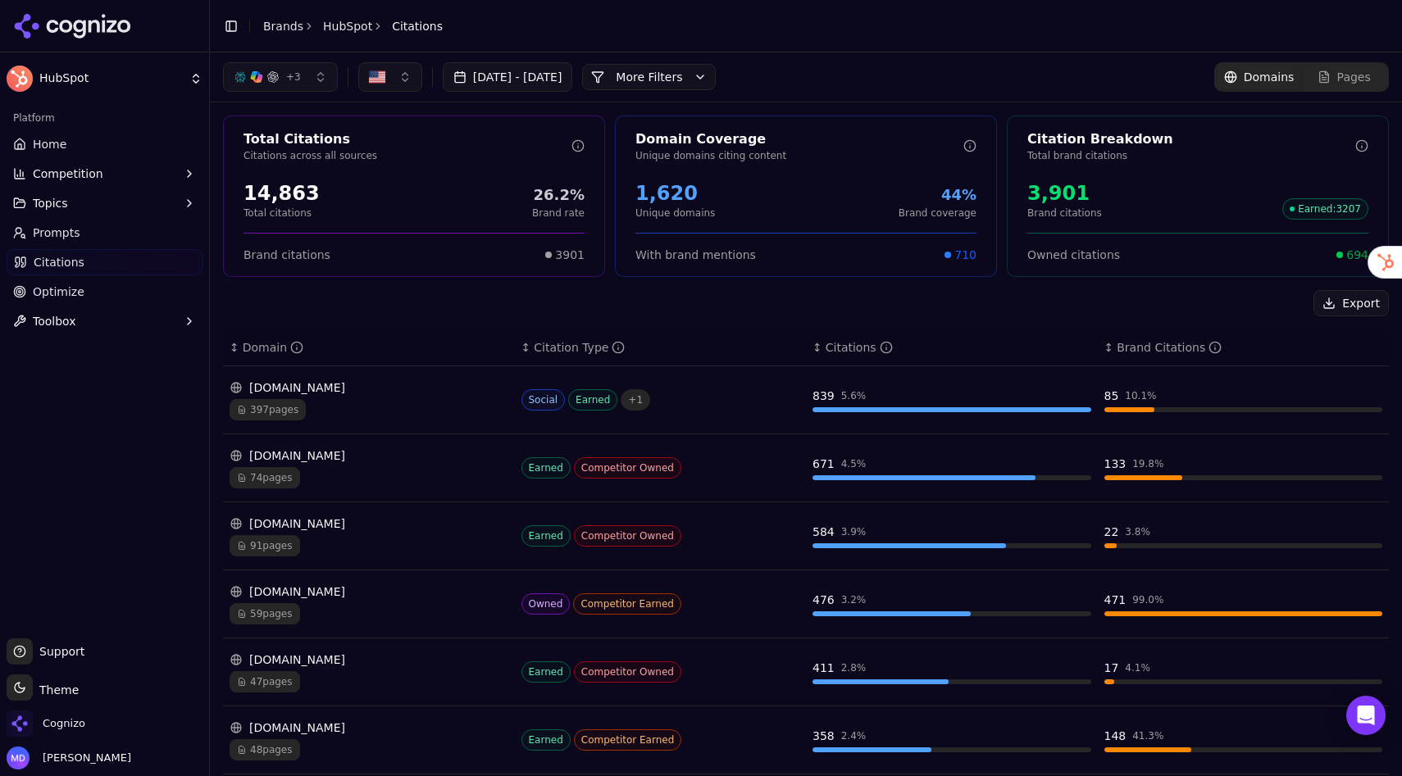
click at [75, 289] on span "Optimize" at bounding box center [59, 292] width 52 height 16
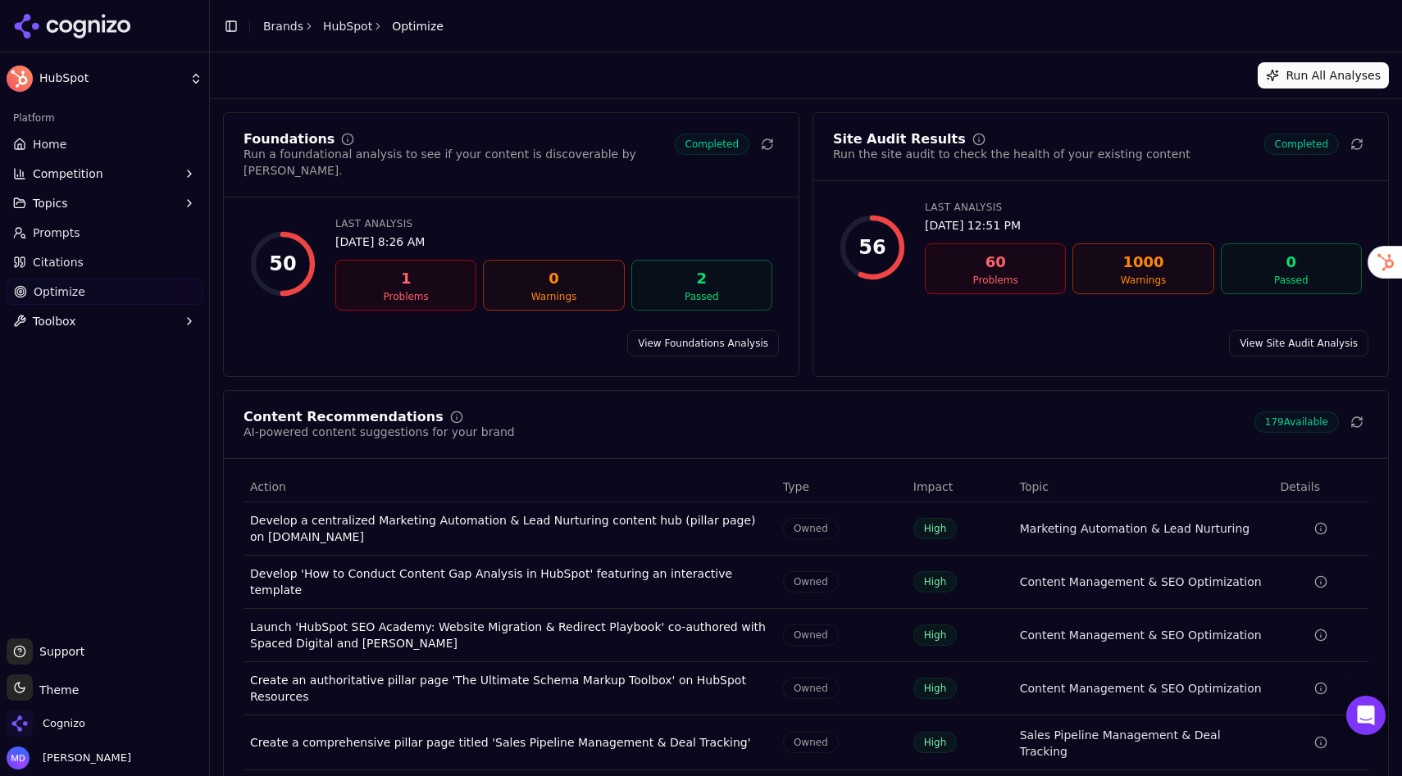
drag, startPoint x: 1294, startPoint y: 762, endPoint x: 901, endPoint y: 626, distance: 416.3
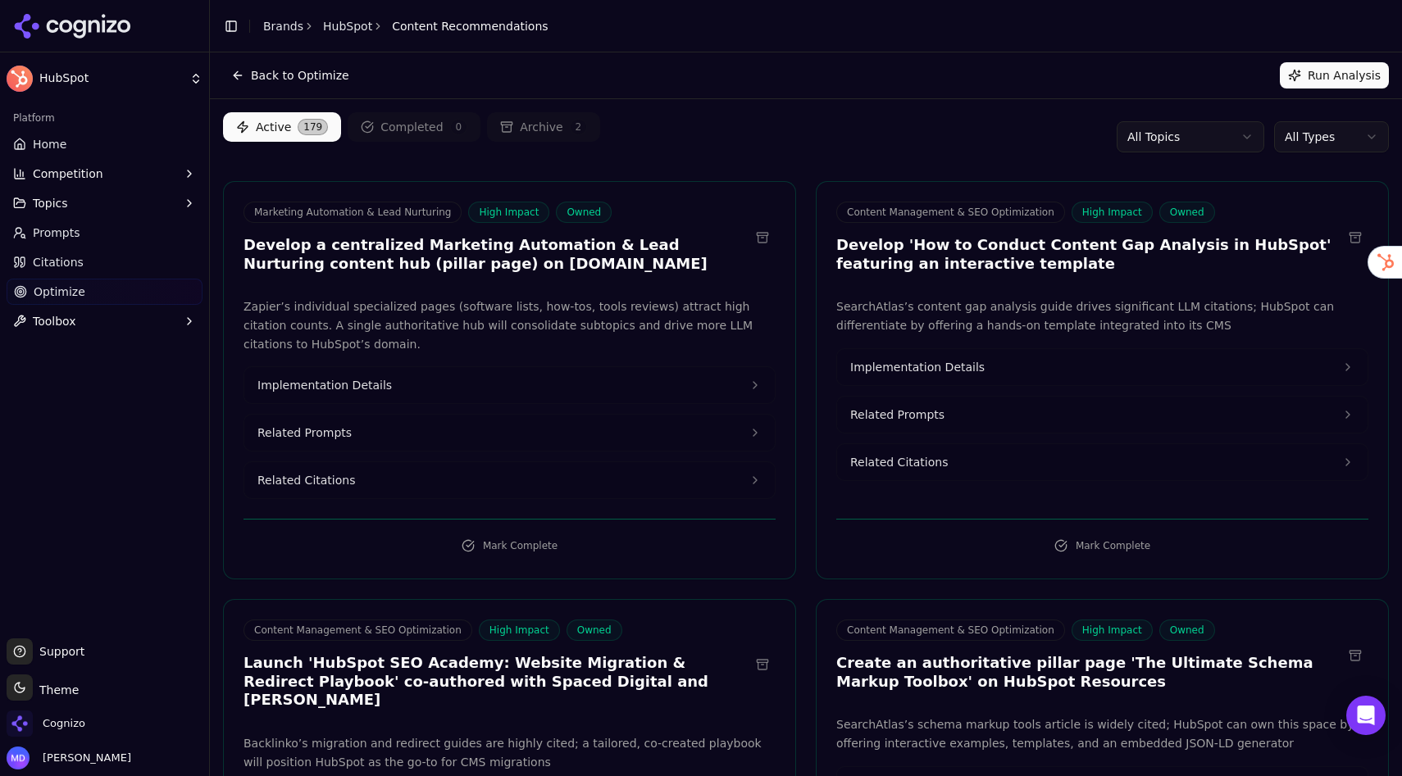
click at [1356, 139] on html "HubSpot Platform Home Competition Topics Prompts Citations Optimize Toolbox Sup…" at bounding box center [701, 388] width 1402 height 776
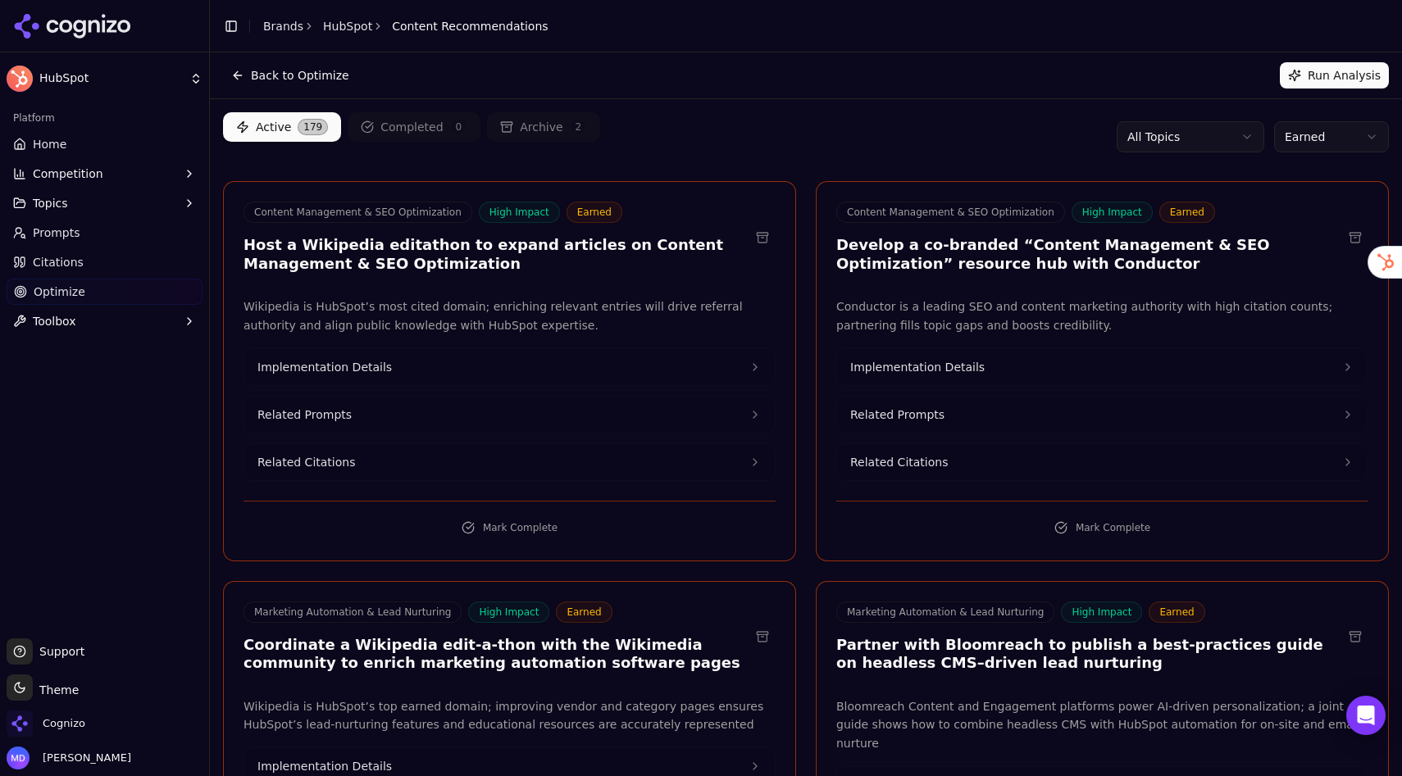
click at [1343, 140] on html "HubSpot Platform Home Competition Topics Prompts Citations Optimize Toolbox Sup…" at bounding box center [701, 388] width 1402 height 776
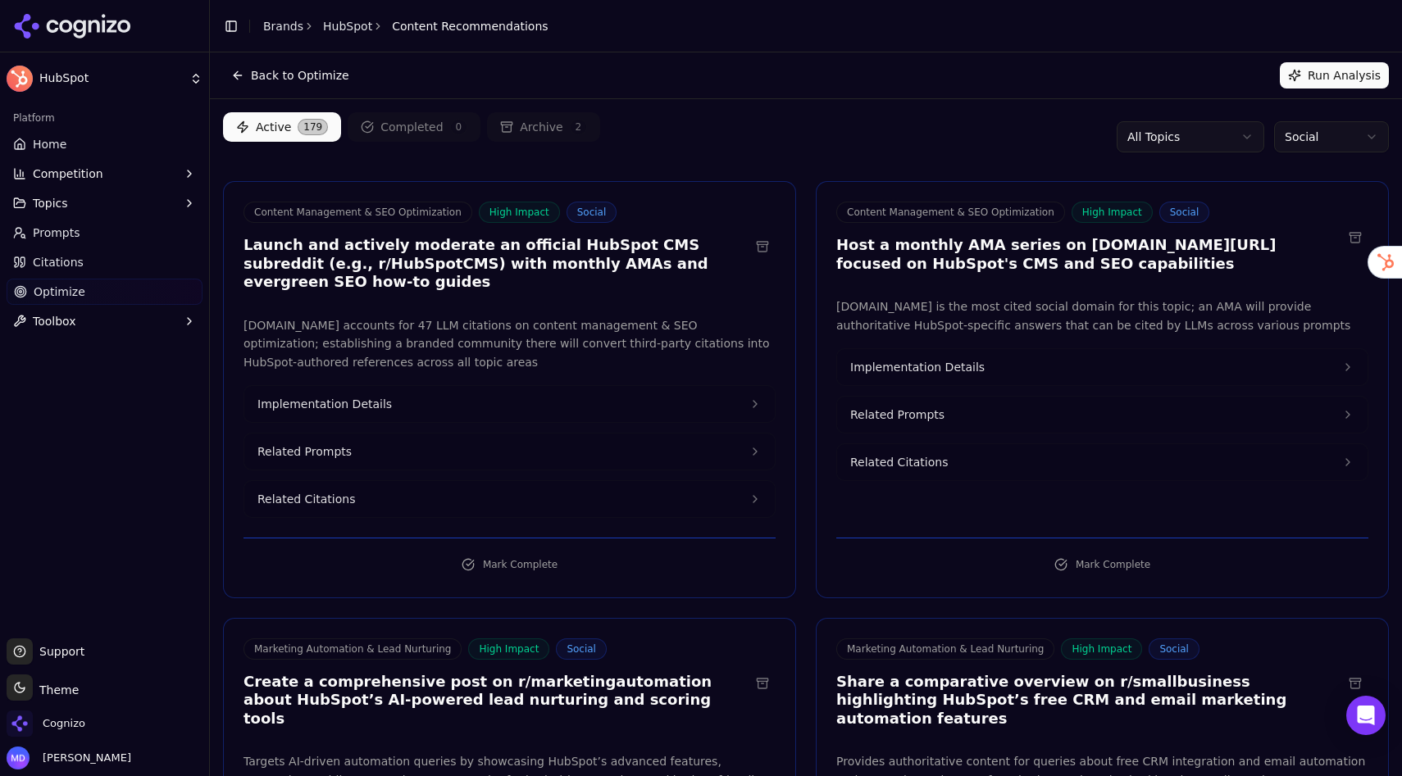
click at [36, 140] on span "Home" at bounding box center [50, 144] width 34 height 16
